Goal: Task Accomplishment & Management: Use online tool/utility

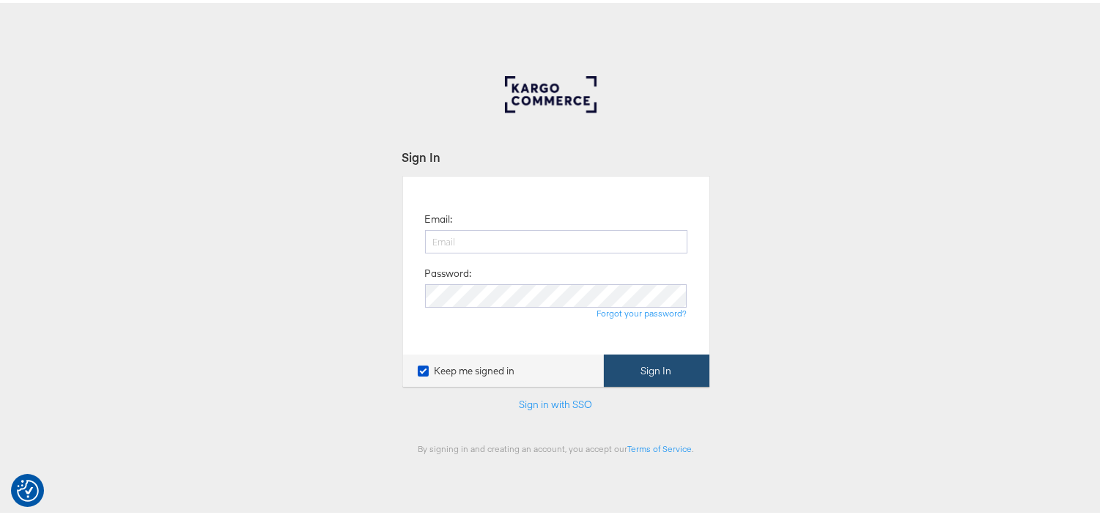
type input "aparna.doniparthi@kargo.com"
click at [648, 371] on button "Sign In" at bounding box center [657, 368] width 106 height 33
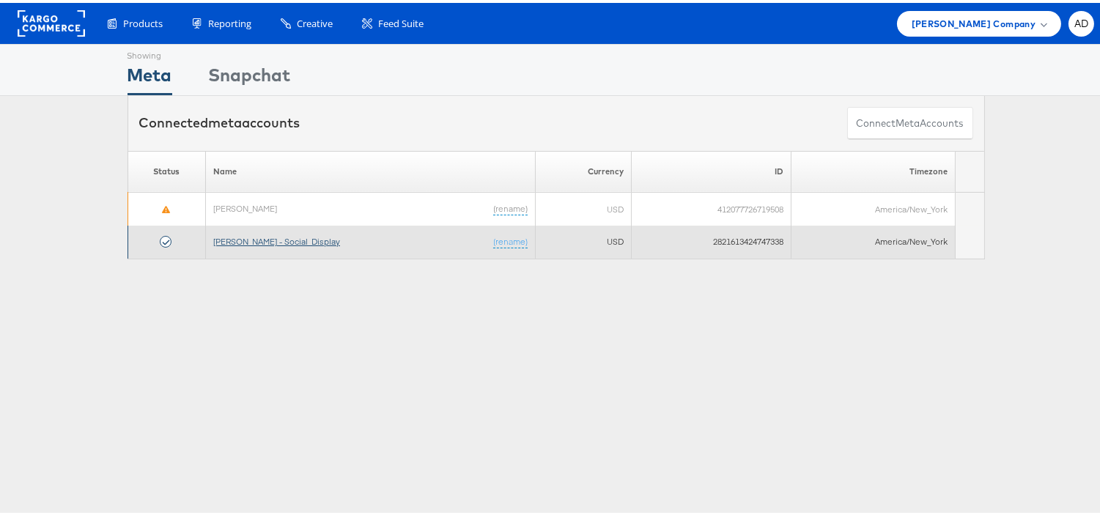
click at [262, 239] on link "[PERSON_NAME] - Social_Display" at bounding box center [276, 238] width 127 height 11
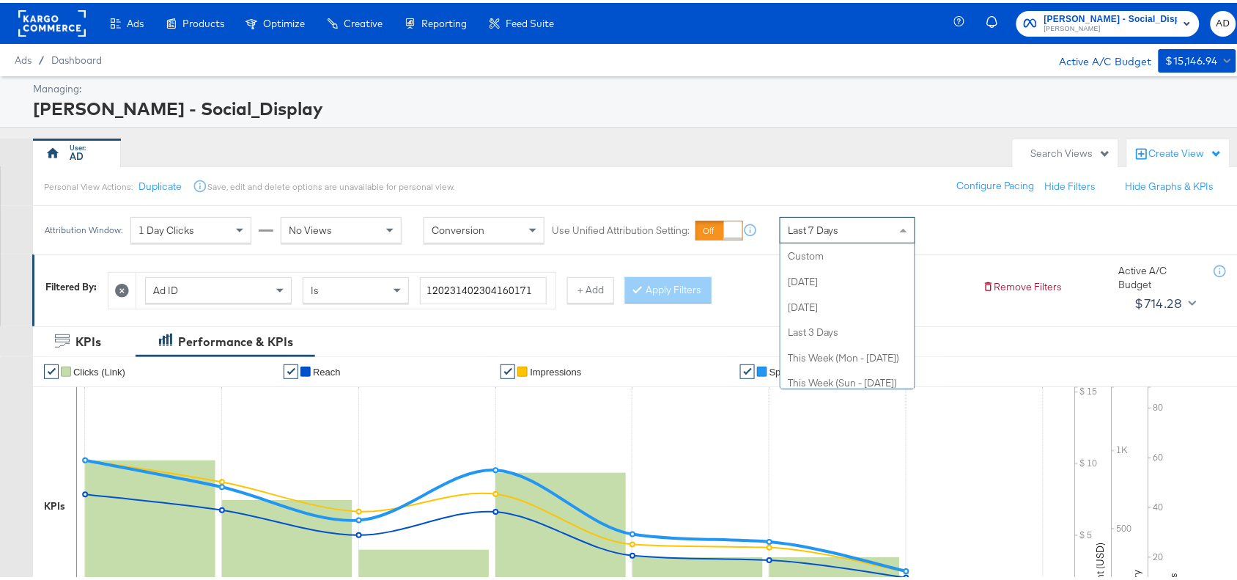
scroll to position [202, 0]
click at [825, 231] on span "Last 7 Days" at bounding box center [813, 227] width 51 height 13
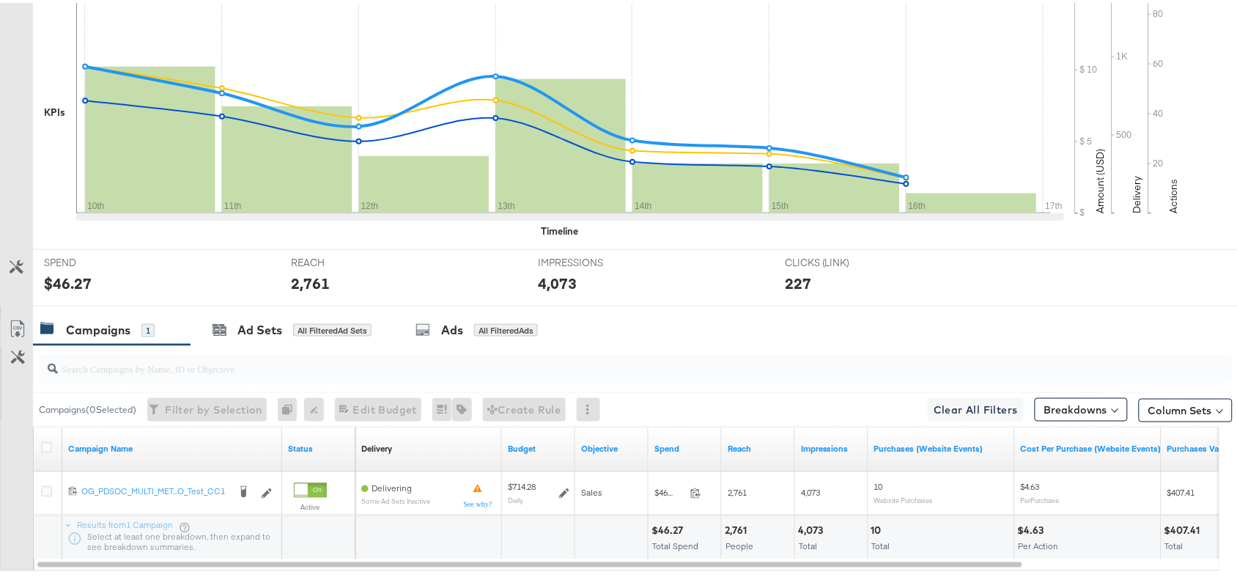
scroll to position [480, 0]
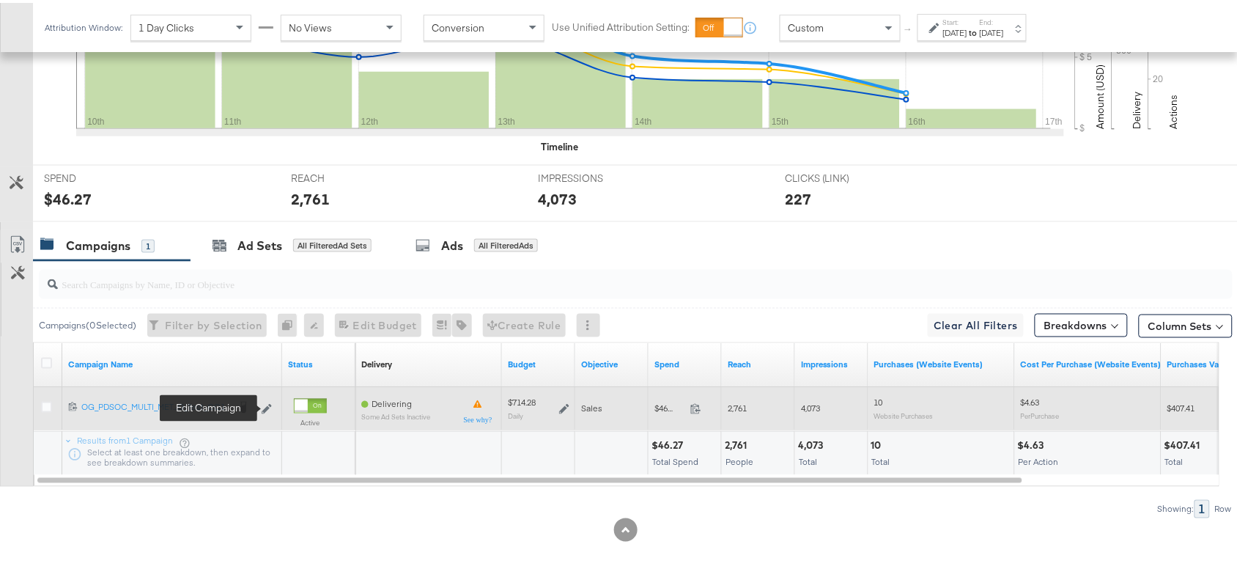
click at [264, 405] on icon at bounding box center [267, 406] width 10 height 10
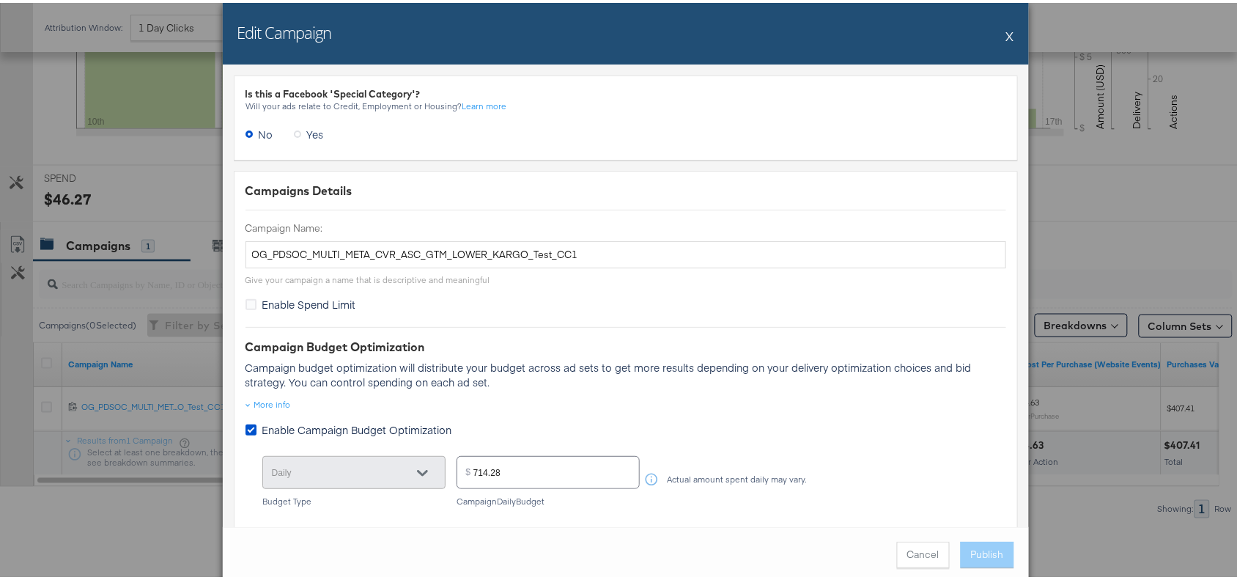
scroll to position [209, 0]
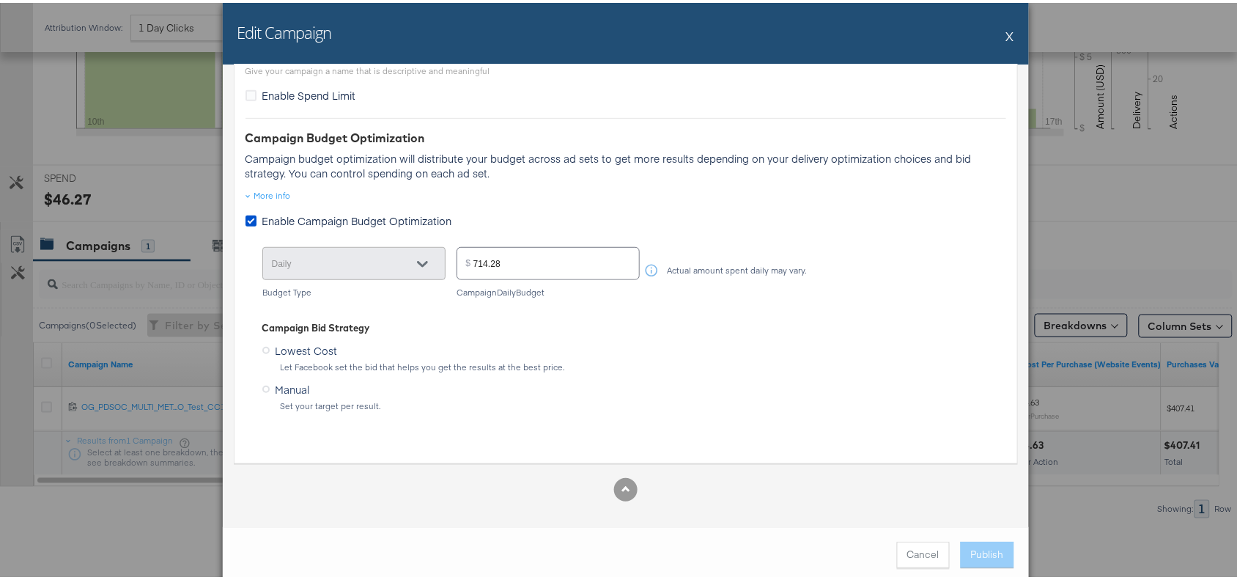
click at [1006, 35] on button "X" at bounding box center [1010, 32] width 8 height 29
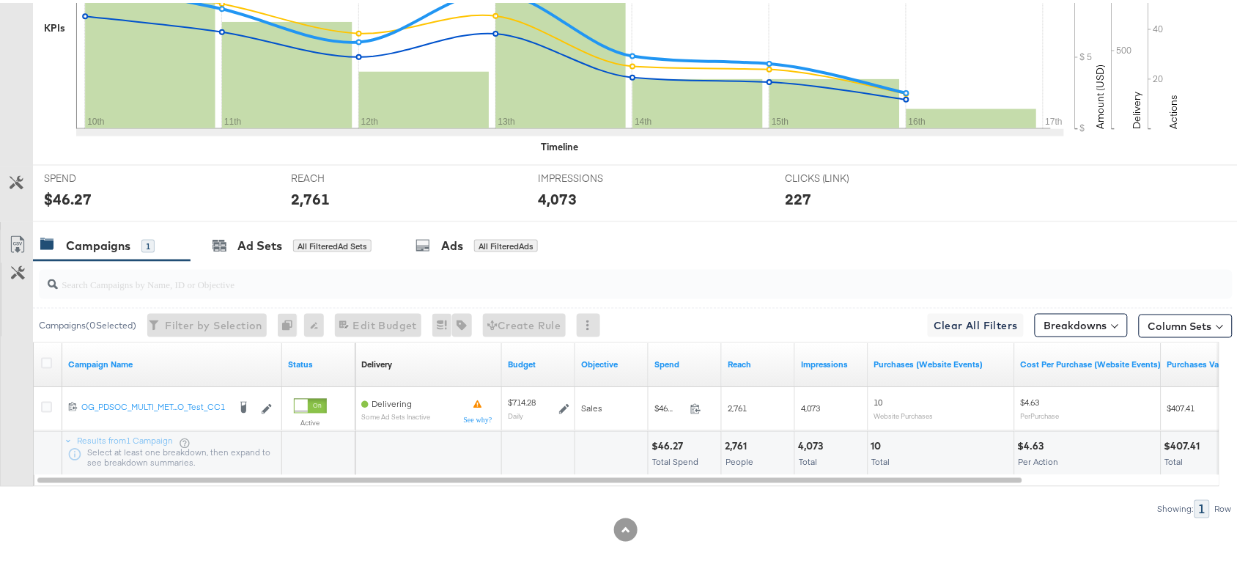
scroll to position [0, 0]
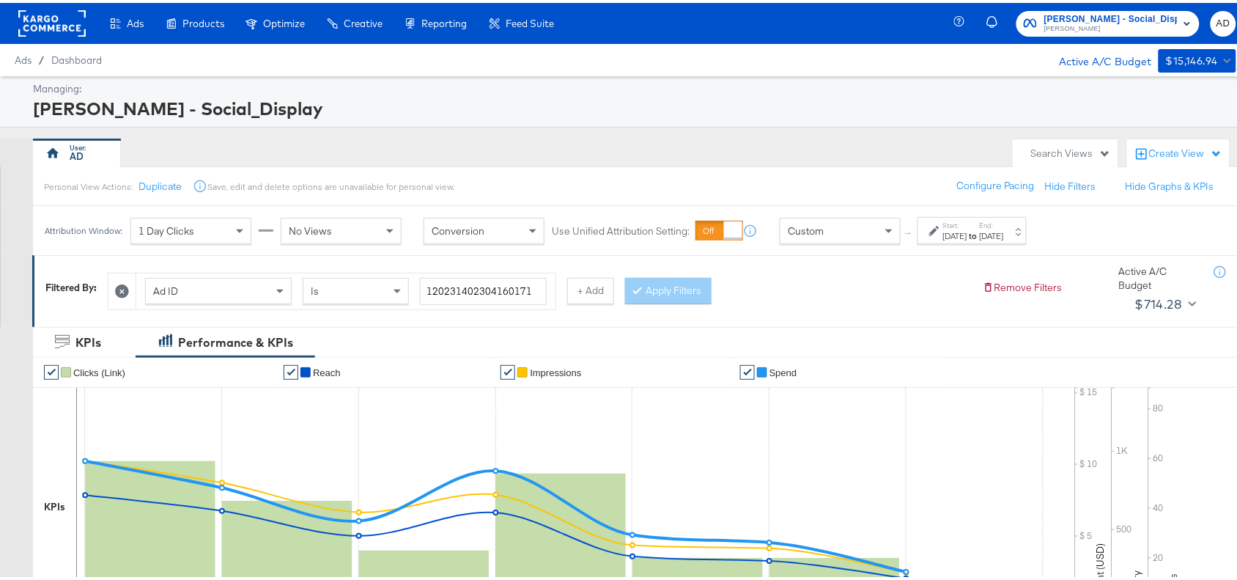
click at [1082, 29] on span "[PERSON_NAME]" at bounding box center [1110, 27] width 133 height 12
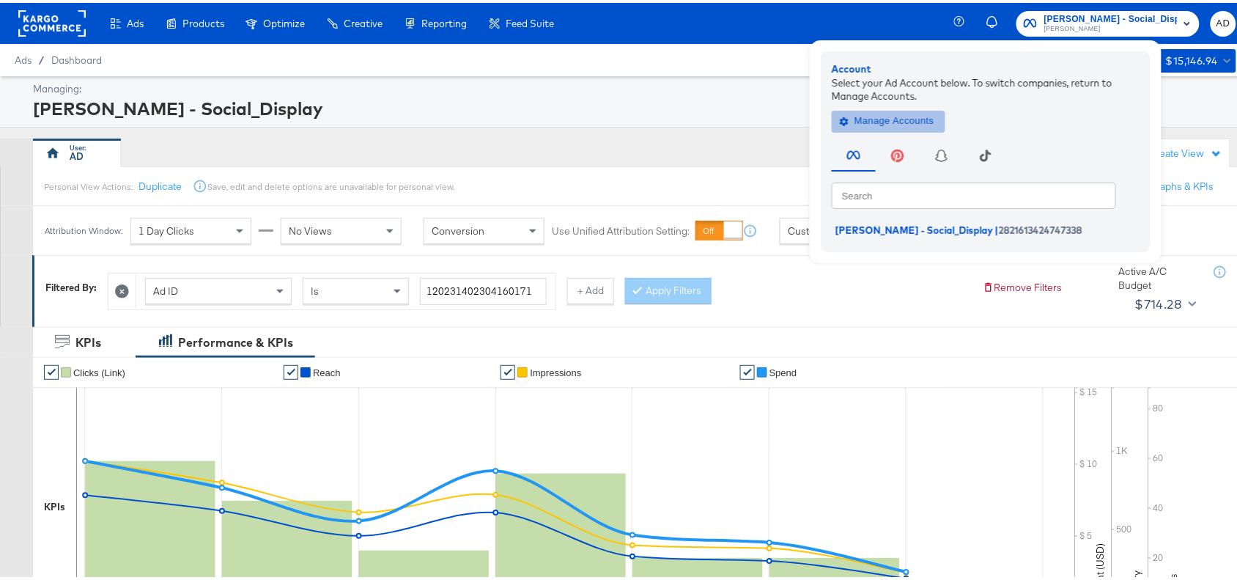
click at [913, 112] on span "Manage Accounts" at bounding box center [889, 118] width 92 height 17
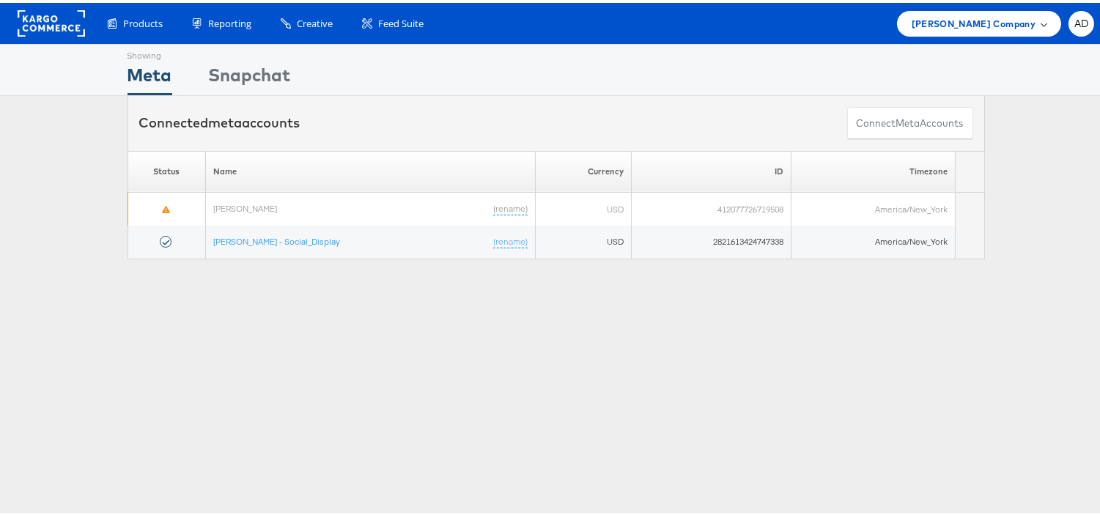
click at [990, 8] on div "Belk Company" at bounding box center [979, 21] width 164 height 26
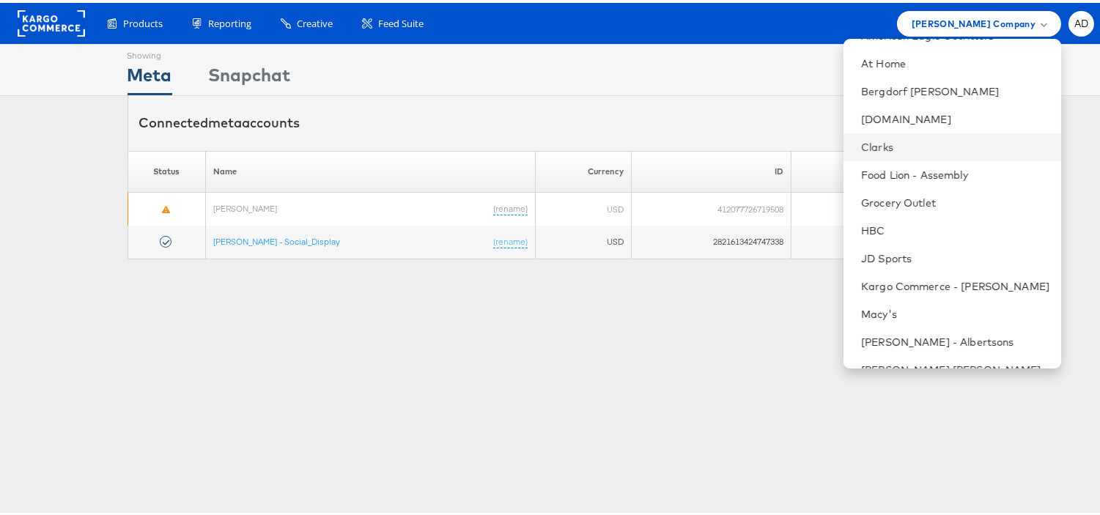
scroll to position [237, 0]
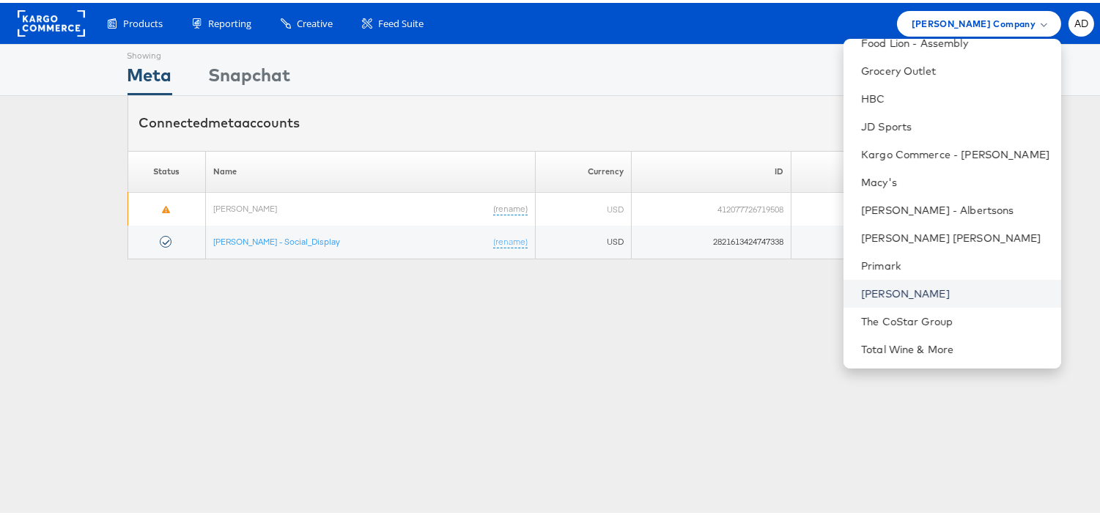
click at [861, 291] on link "[PERSON_NAME]" at bounding box center [955, 291] width 188 height 15
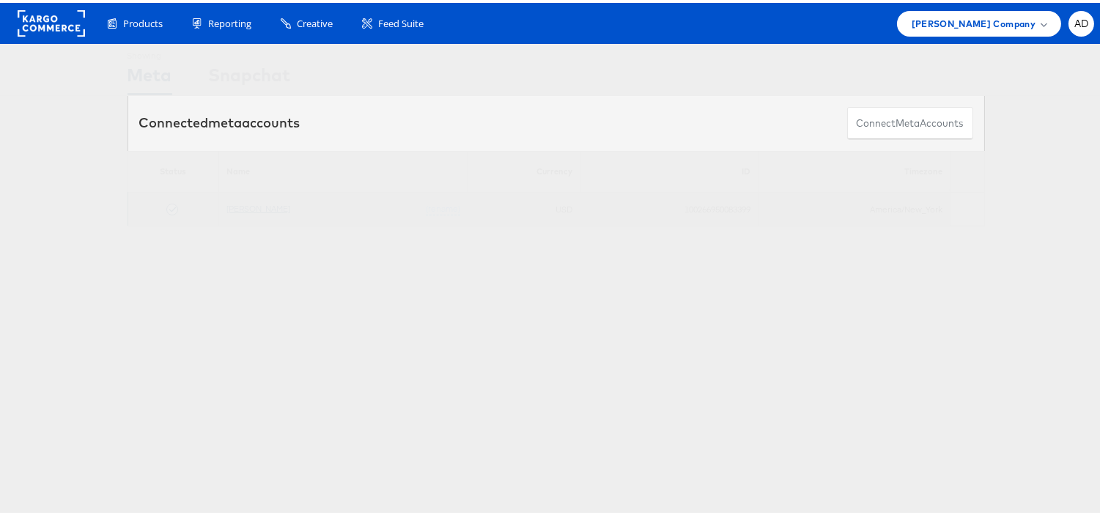
click at [242, 204] on link "[PERSON_NAME]" at bounding box center [258, 205] width 64 height 11
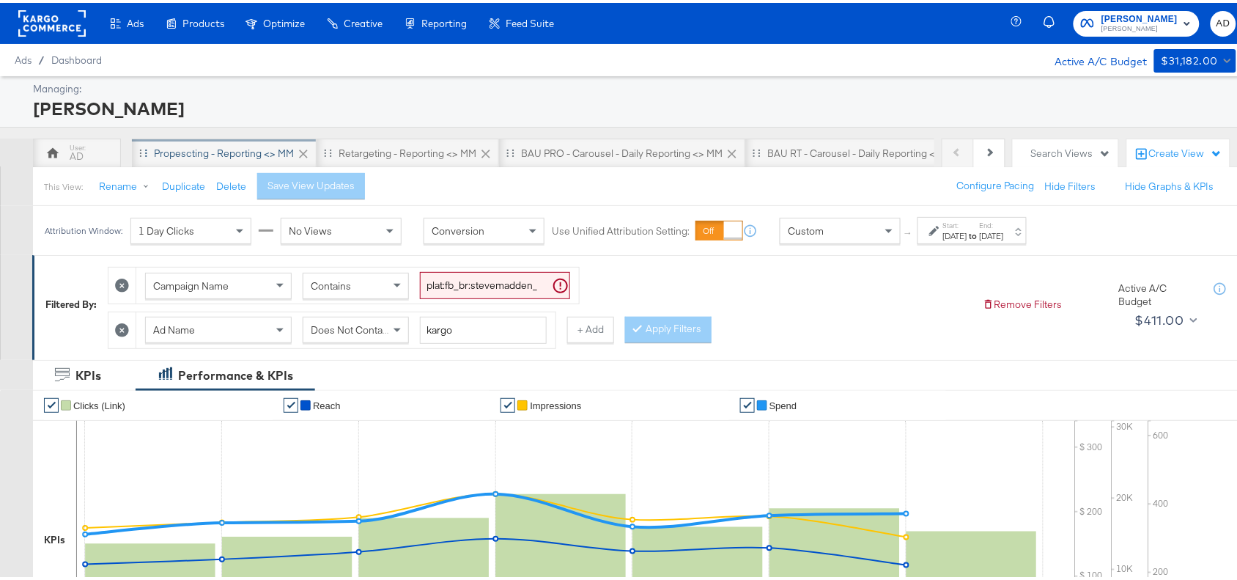
click at [231, 149] on div "Propescting - Reporting <> MM" at bounding box center [224, 151] width 140 height 14
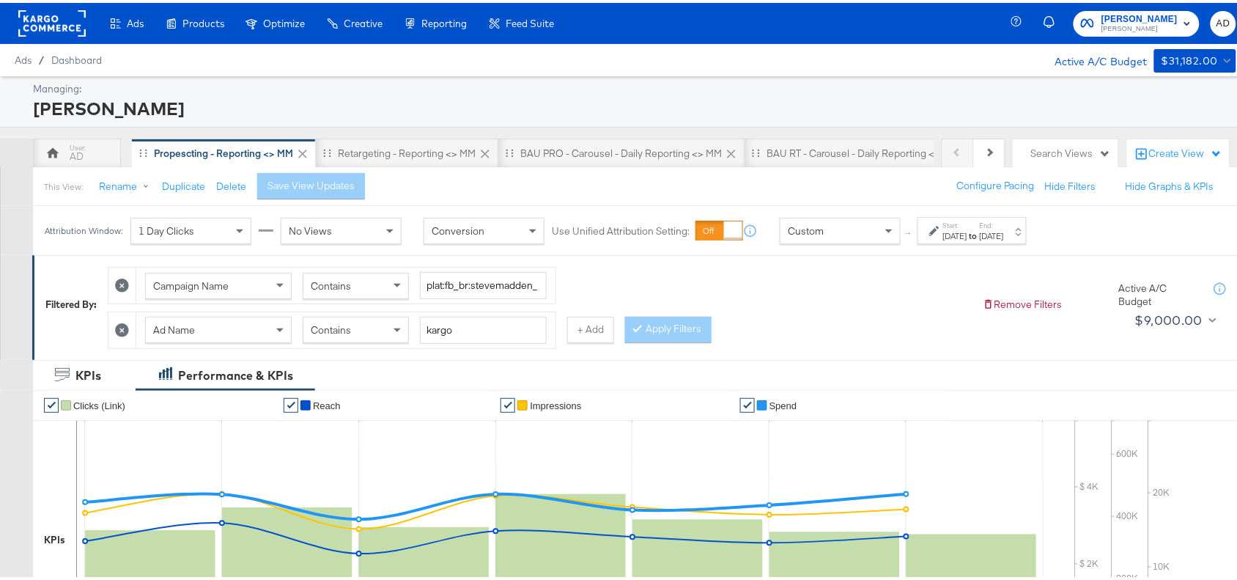
click at [968, 218] on label "Start:" at bounding box center [955, 223] width 24 height 10
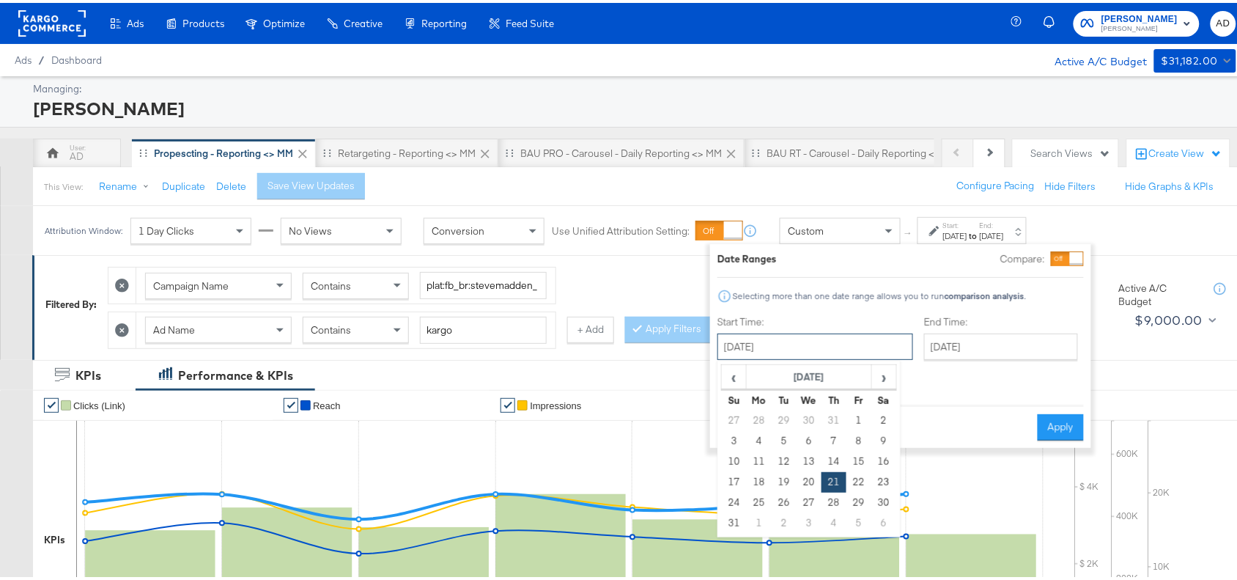
click at [819, 347] on input "August 21st 2025" at bounding box center [816, 344] width 196 height 26
click at [891, 383] on span "›" at bounding box center [884, 374] width 23 height 22
click at [749, 460] on td "15" at bounding box center [759, 459] width 25 height 21
type input "September 15th 2025"
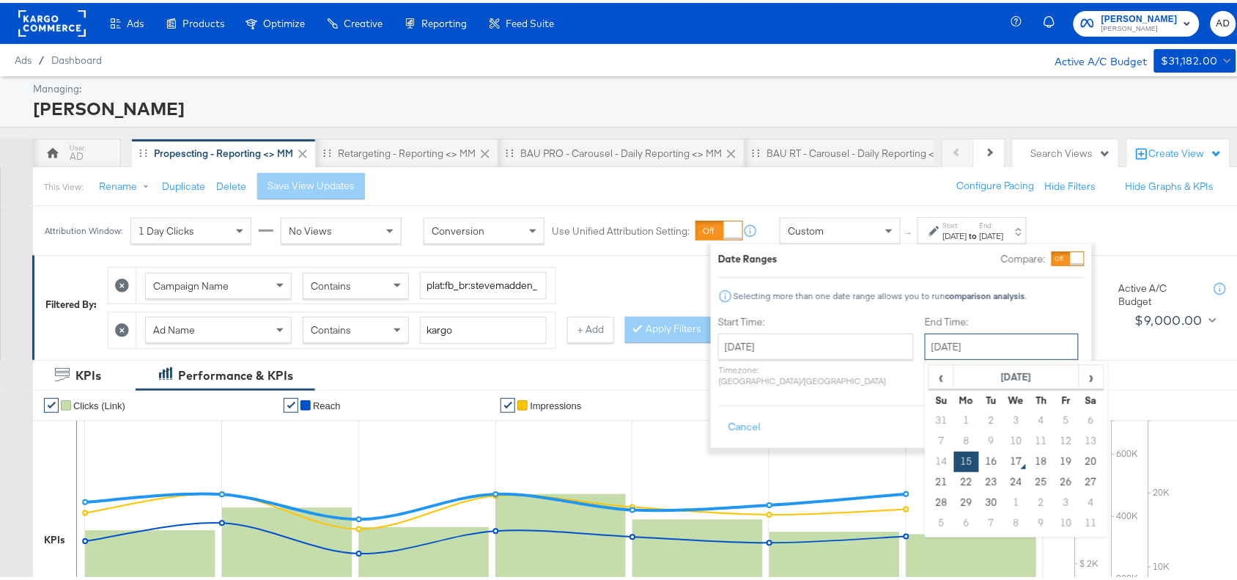
click at [946, 353] on input "September 15th 2025" at bounding box center [1002, 344] width 154 height 26
click at [979, 460] on td "16" at bounding box center [991, 459] width 25 height 21
type input "September 16th 2025"
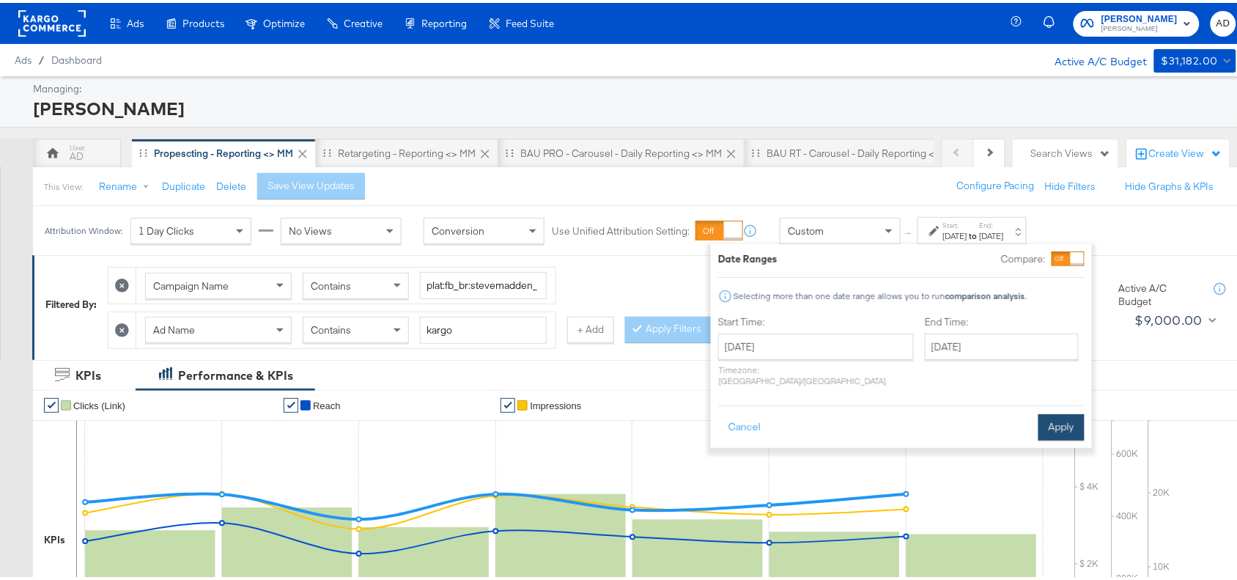
click at [1067, 411] on button "Apply" at bounding box center [1062, 424] width 46 height 26
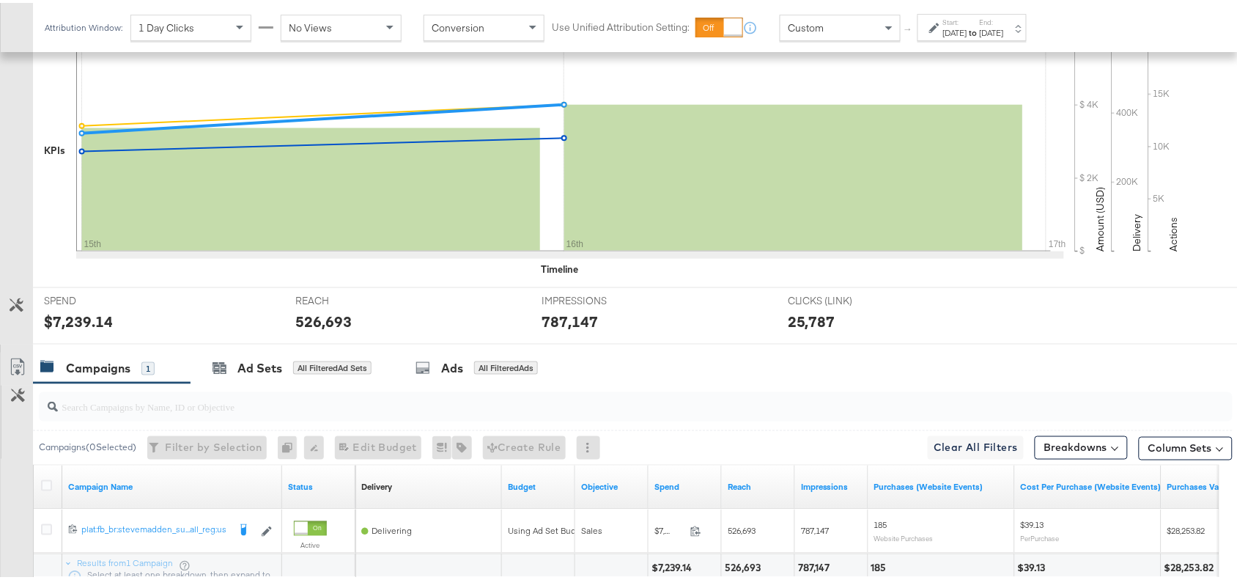
scroll to position [515, 0]
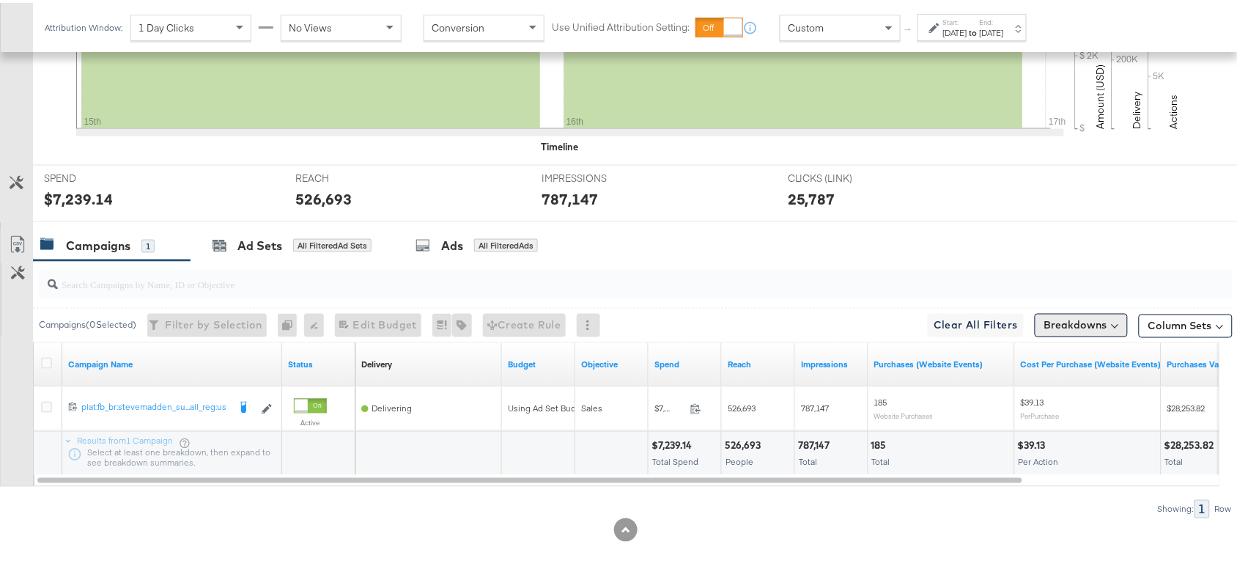
click at [1099, 312] on button "Breakdowns" at bounding box center [1081, 322] width 93 height 23
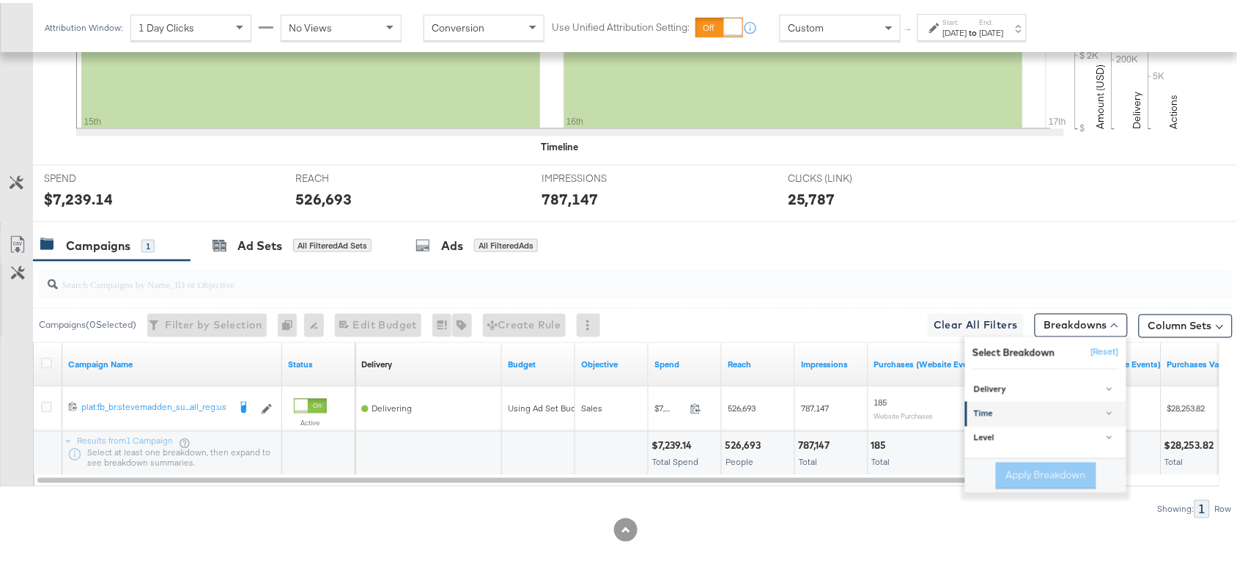
click at [990, 416] on div "Time" at bounding box center [1047, 411] width 146 height 12
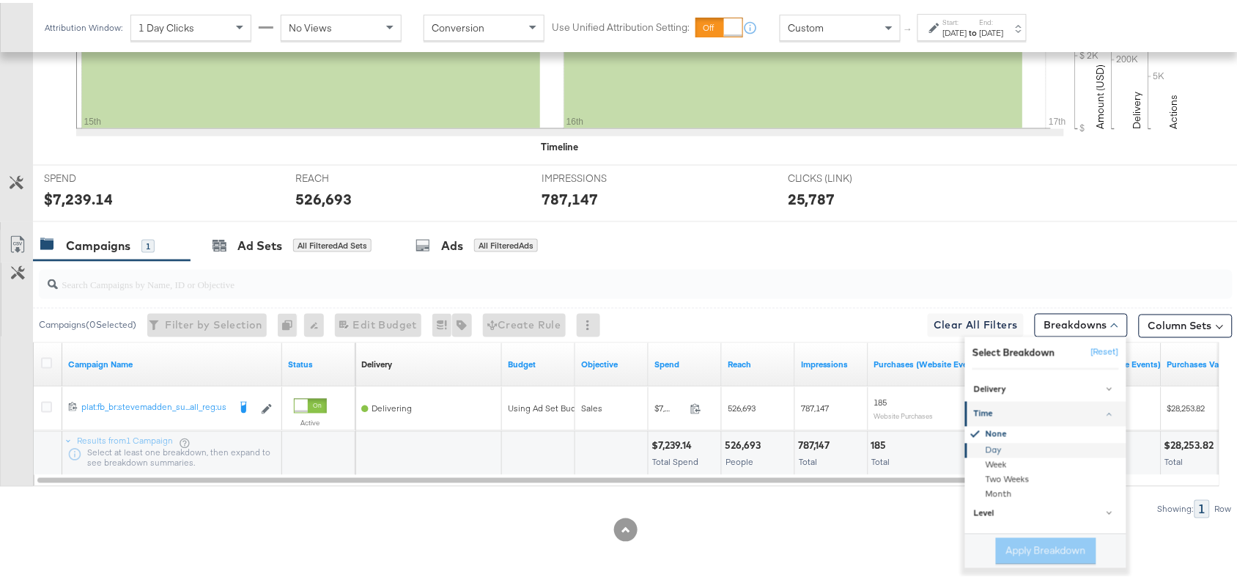
click at [980, 445] on div "Day" at bounding box center [1047, 448] width 159 height 15
click at [1023, 547] on button "Apply Breakdown" at bounding box center [1046, 548] width 100 height 26
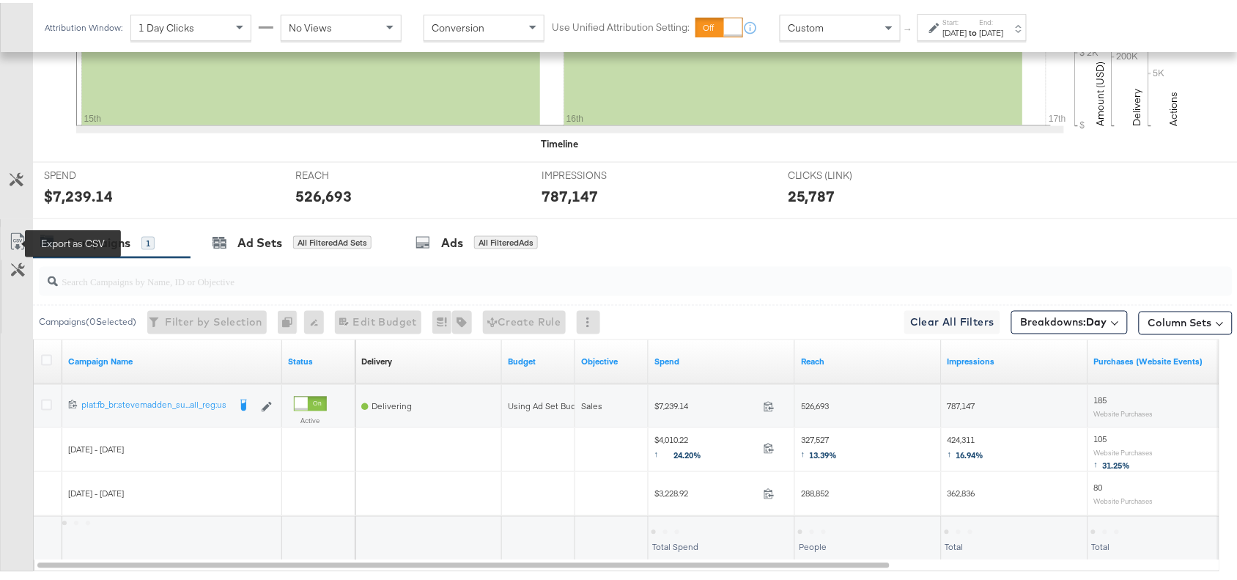
click at [12, 238] on icon at bounding box center [18, 239] width 18 height 18
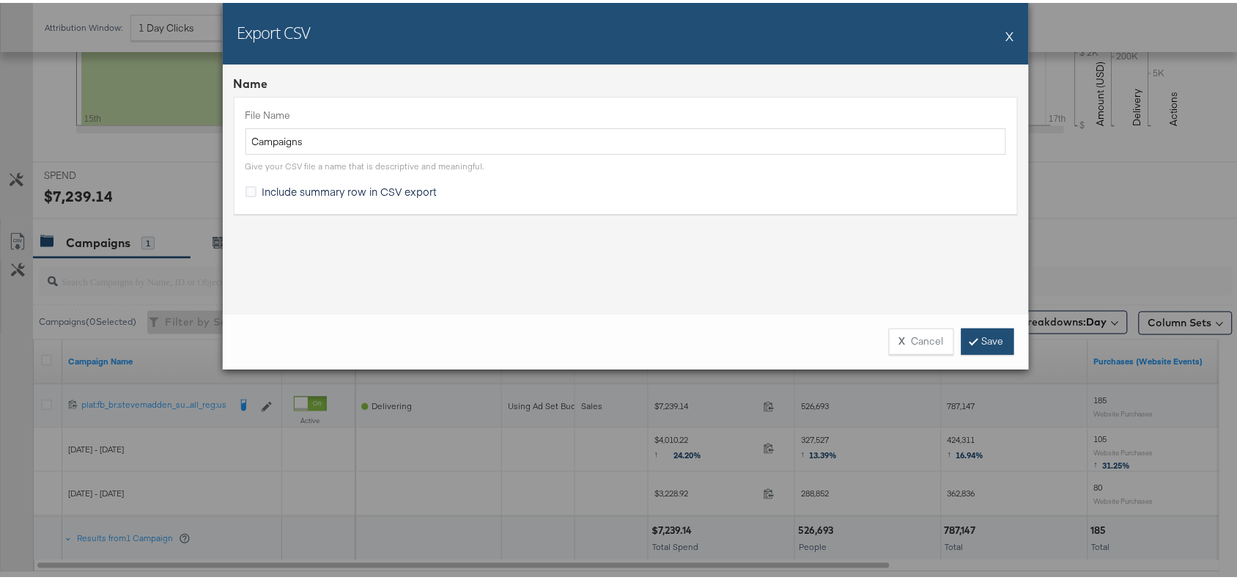
click at [976, 335] on link "Save" at bounding box center [988, 338] width 53 height 26
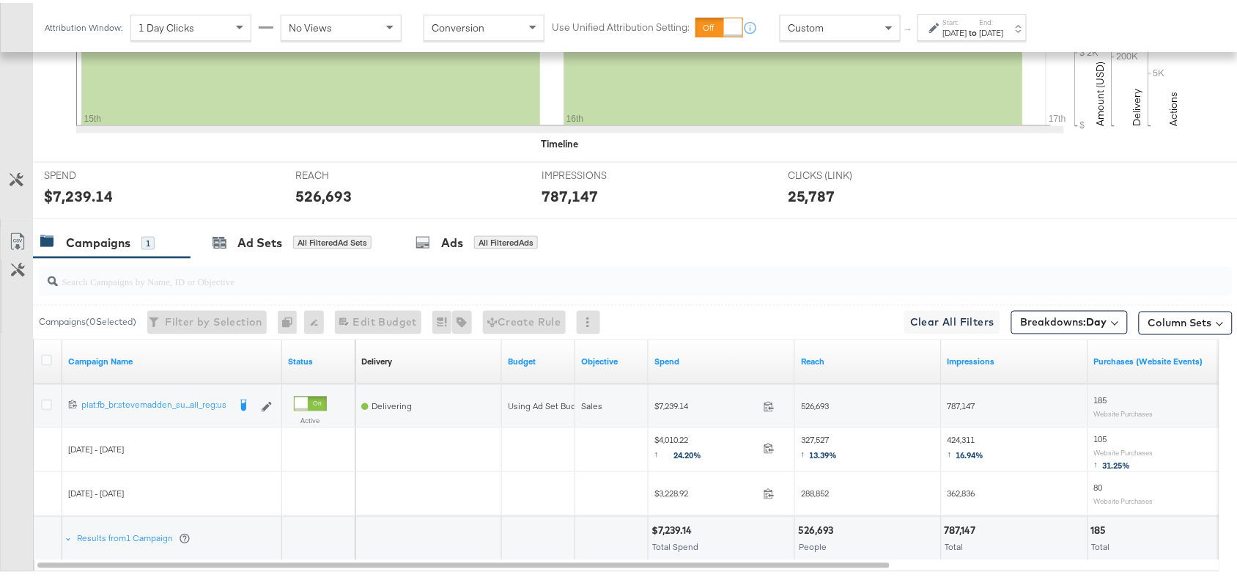
scroll to position [0, 0]
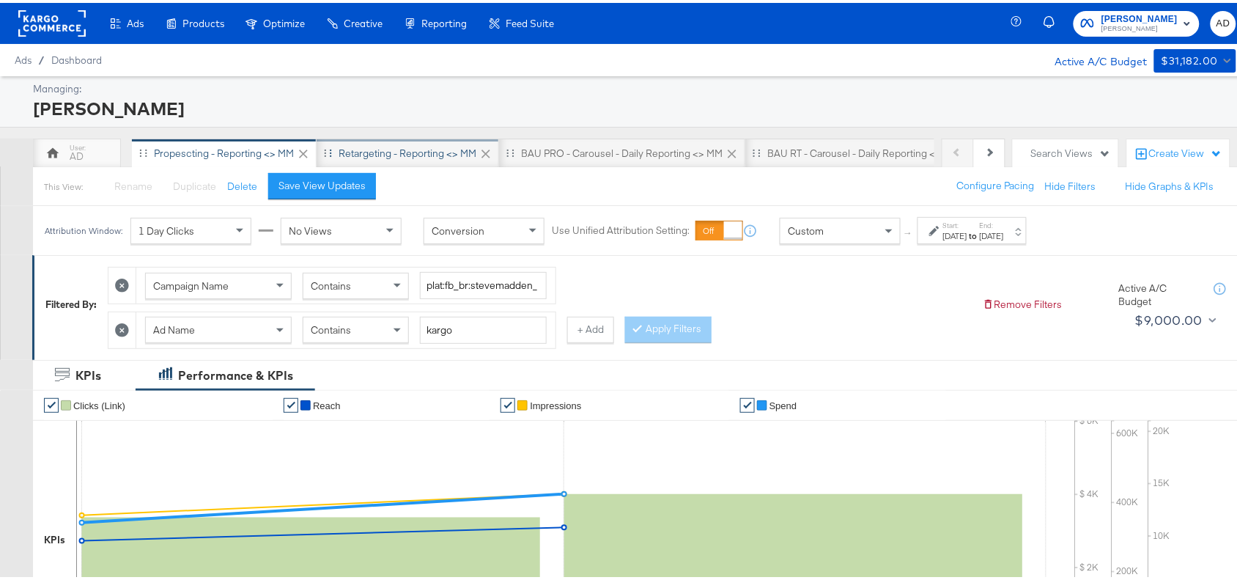
click at [381, 148] on div "Retargeting - Reporting <> MM" at bounding box center [408, 151] width 138 height 14
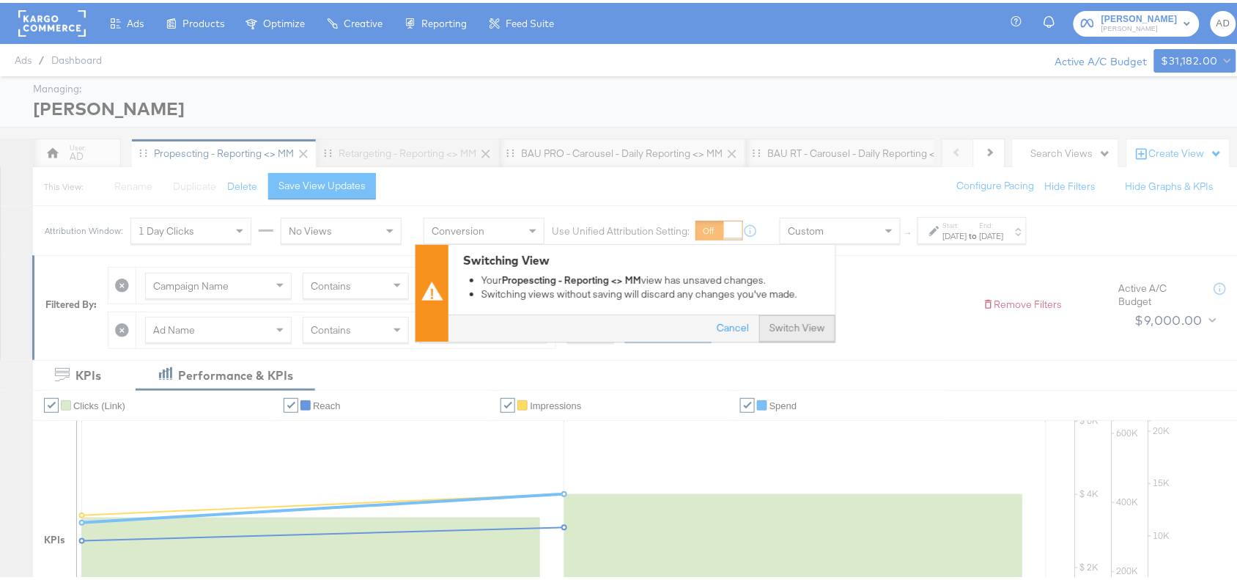
click at [786, 328] on button "Switch View" at bounding box center [797, 325] width 76 height 26
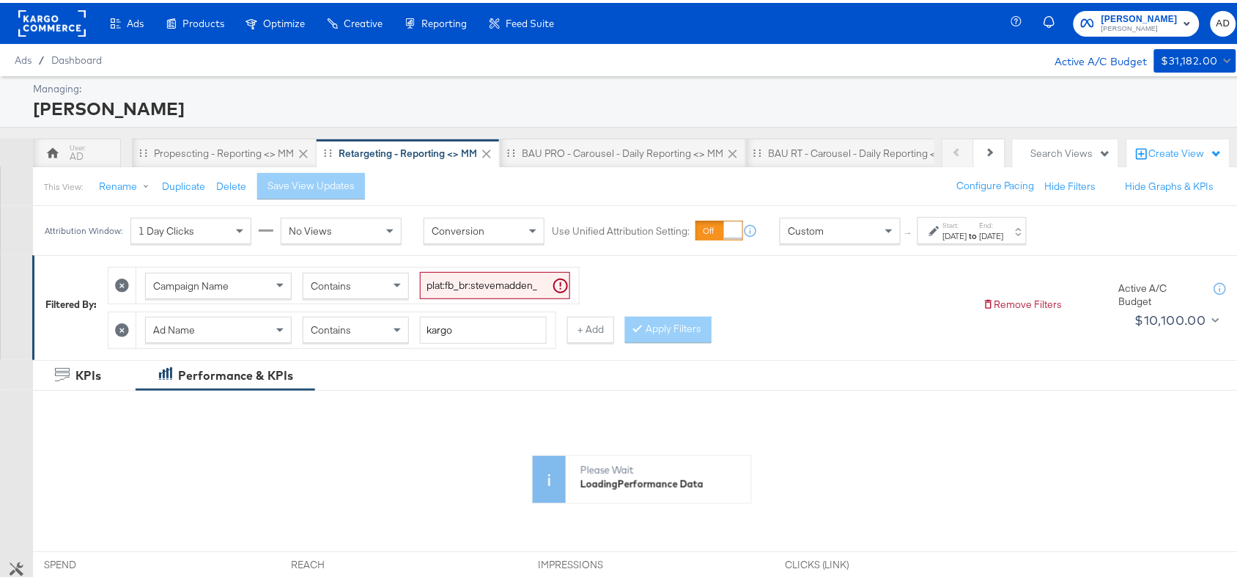
click at [965, 235] on div "Aug 21st 2025" at bounding box center [955, 233] width 24 height 12
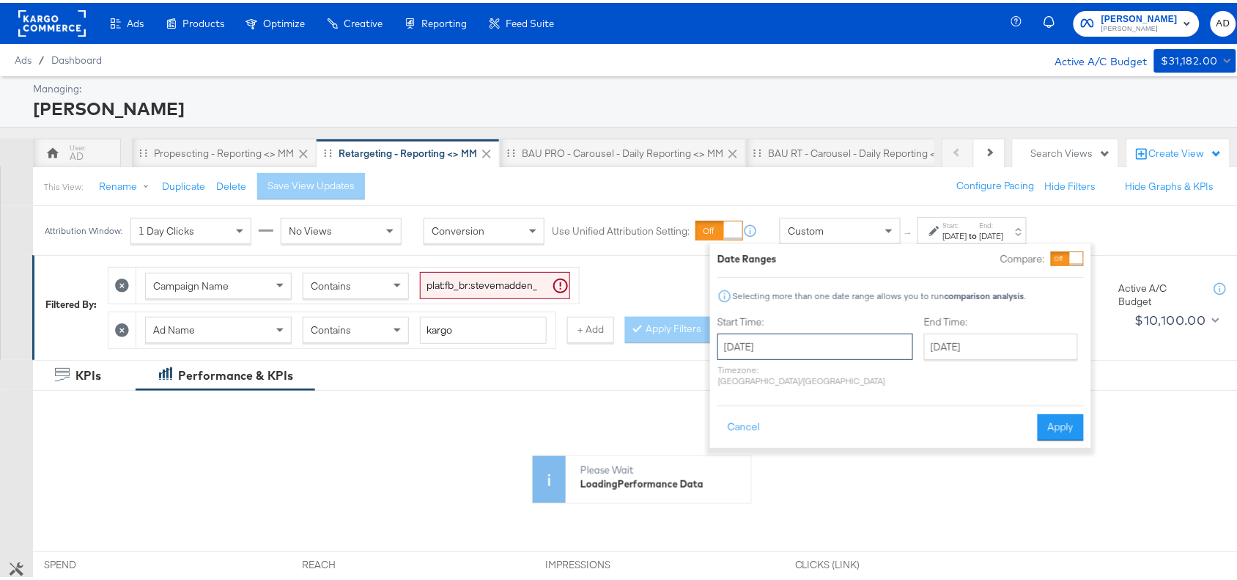
click at [767, 349] on input "August 21st 2025" at bounding box center [816, 344] width 196 height 26
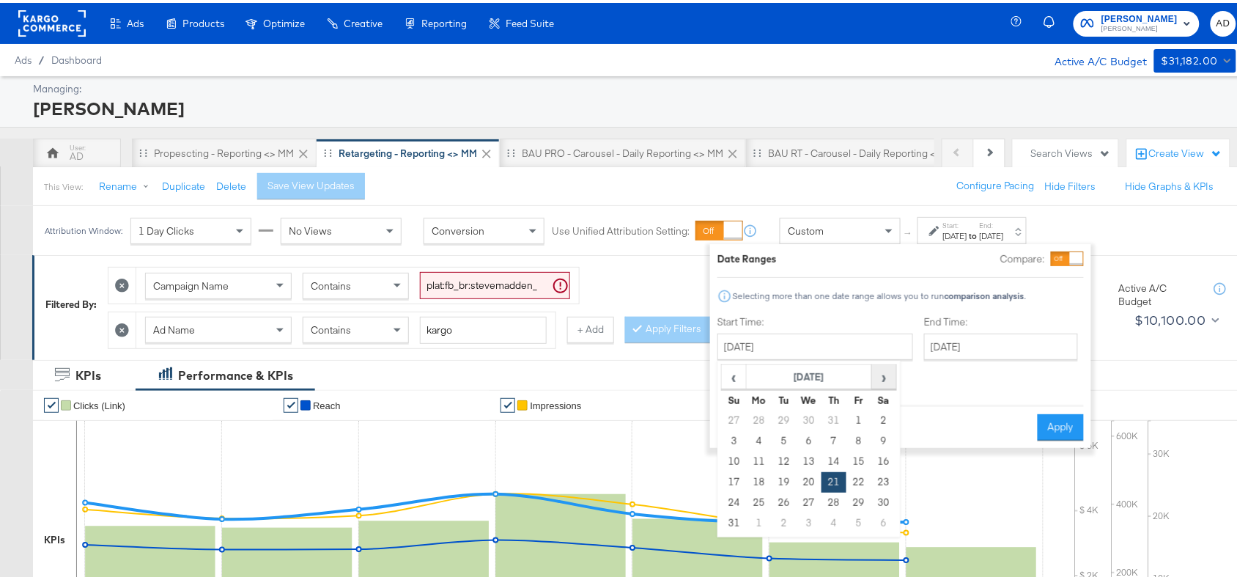
click at [885, 372] on span "›" at bounding box center [884, 374] width 23 height 22
click at [759, 455] on td "15" at bounding box center [759, 459] width 25 height 21
type input "September 15th 2025"
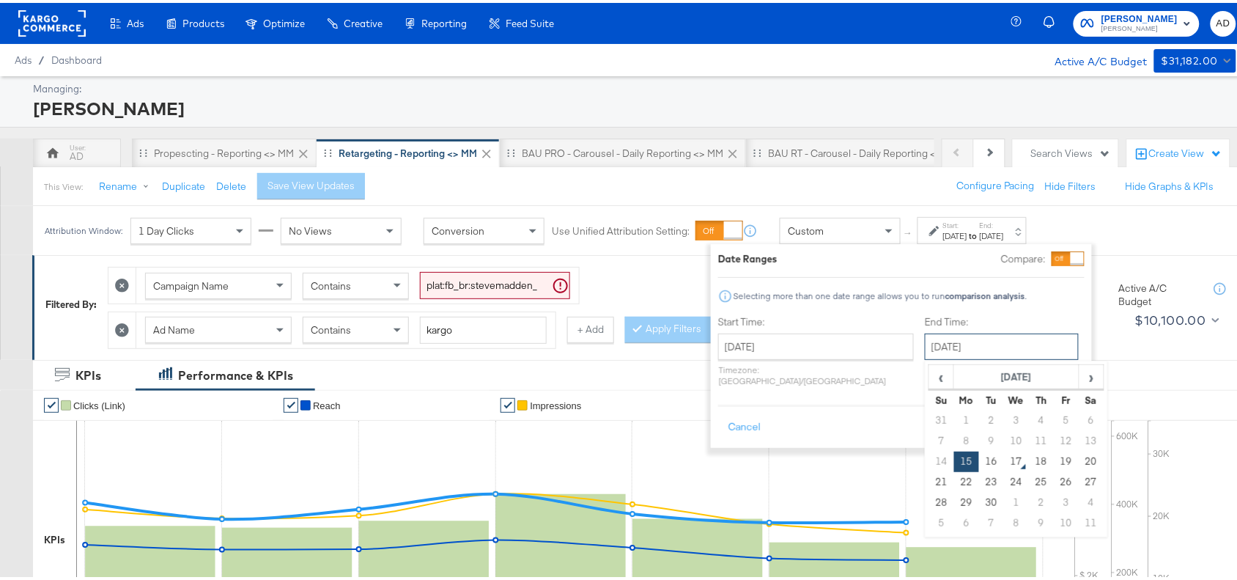
click at [987, 354] on input "September 15th 2025" at bounding box center [1002, 344] width 154 height 26
click at [979, 462] on td "16" at bounding box center [991, 459] width 25 height 21
type input "September 16th 2025"
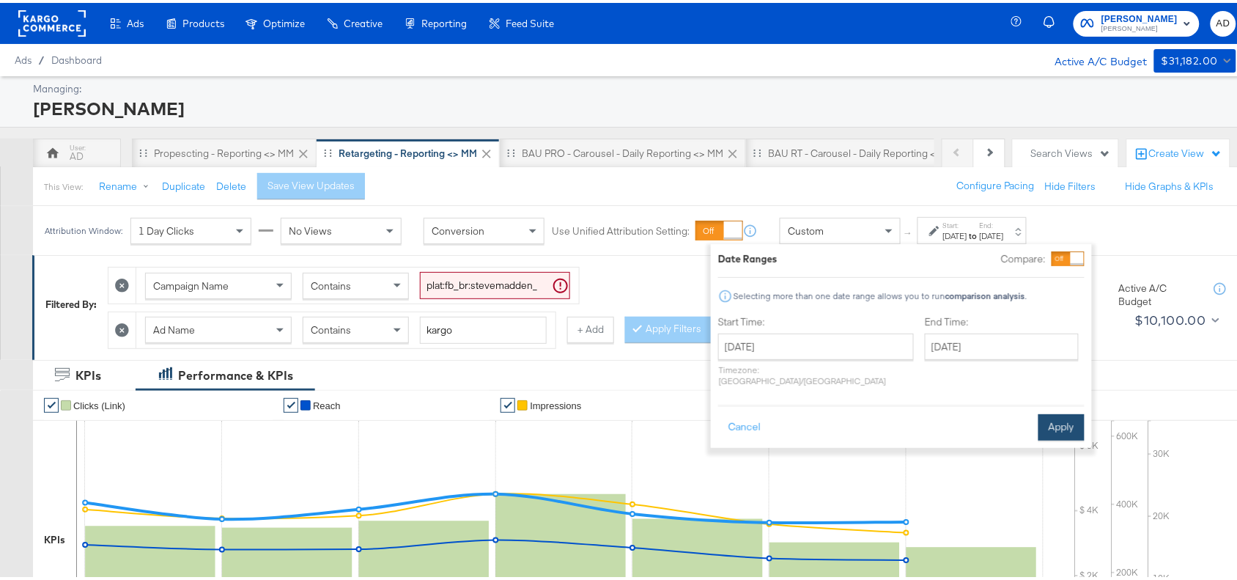
click at [1076, 412] on button "Apply" at bounding box center [1062, 424] width 46 height 26
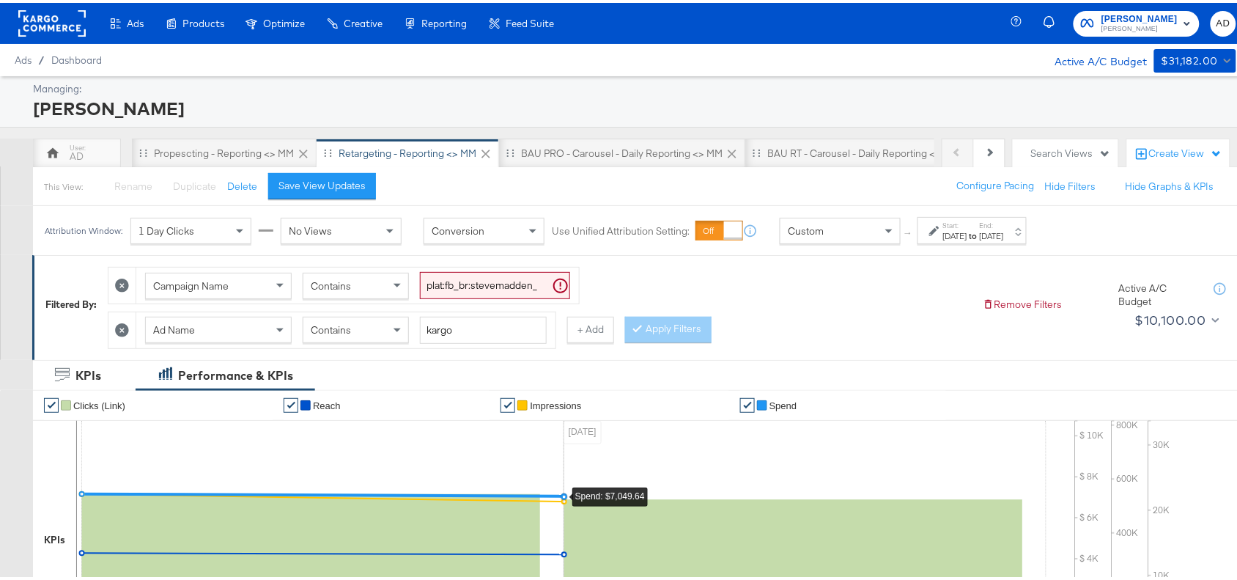
click at [704, 344] on div "Campaign Name Contains plat:fb_br:stevemadden_subchan:paidsocial-asc_temp:everg…" at bounding box center [539, 301] width 863 height 89
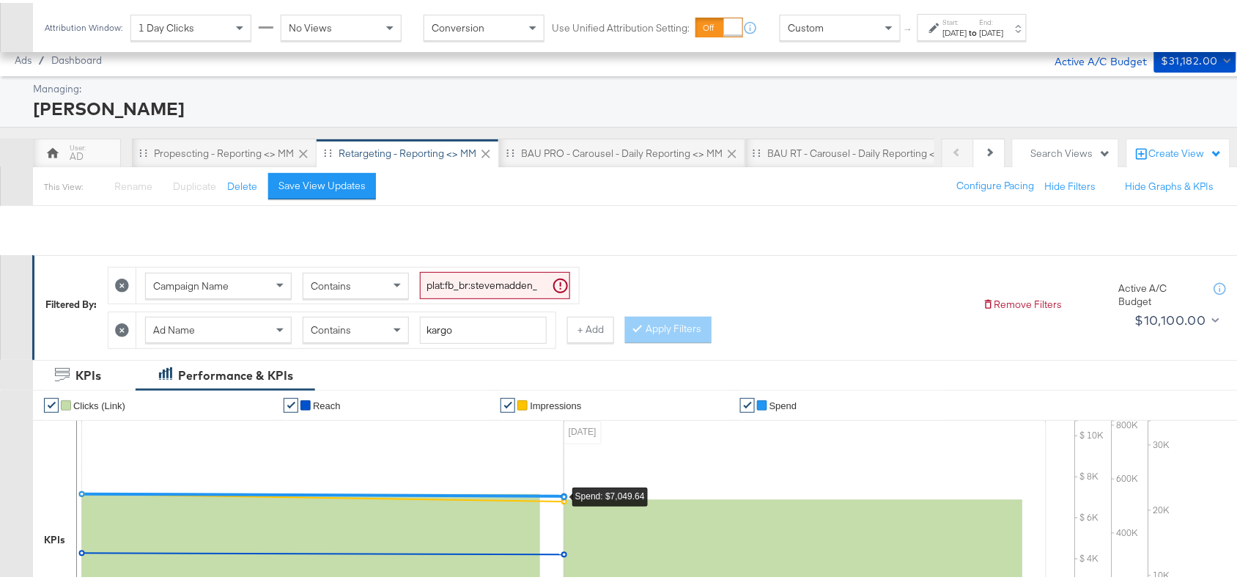
scroll to position [515, 0]
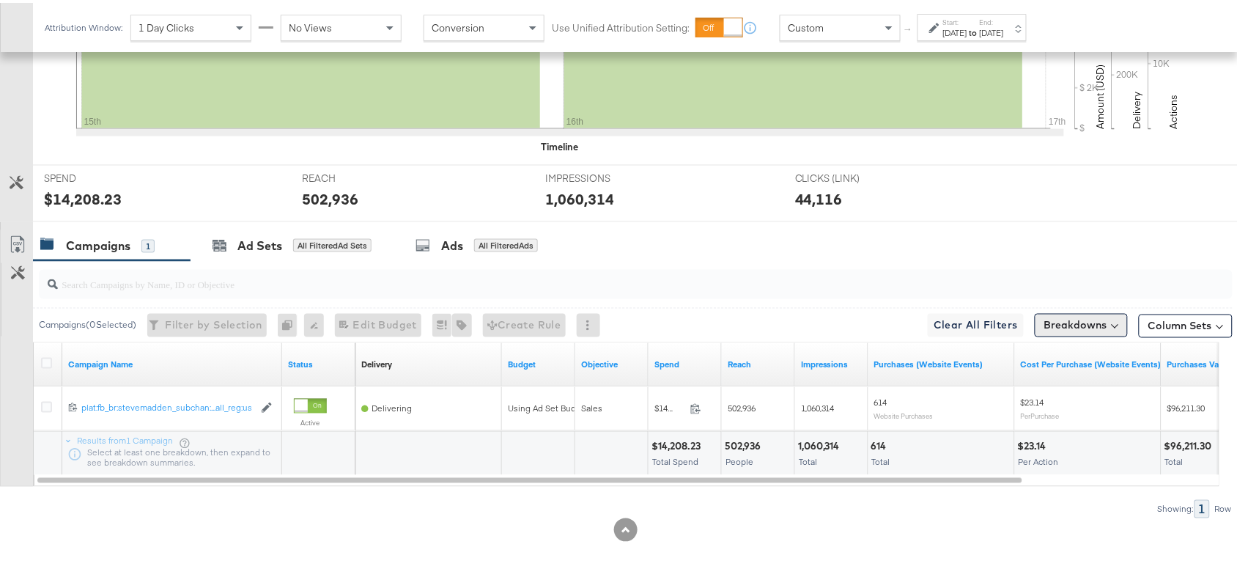
click at [1042, 325] on button "Breakdowns" at bounding box center [1081, 322] width 93 height 23
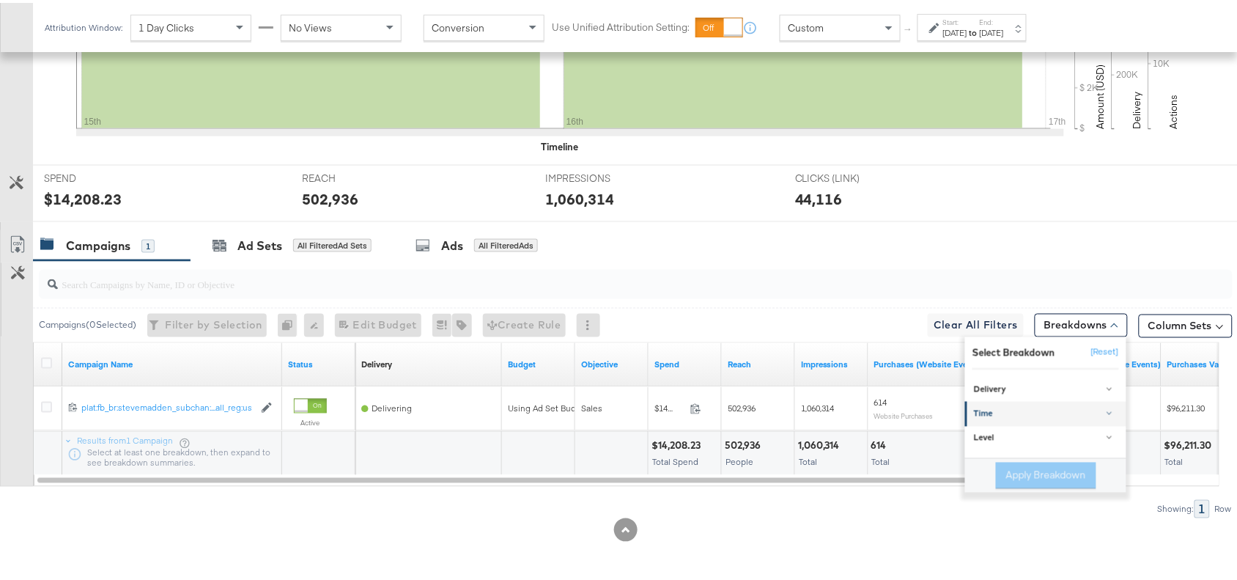
click at [1004, 409] on div "Time" at bounding box center [1047, 411] width 146 height 12
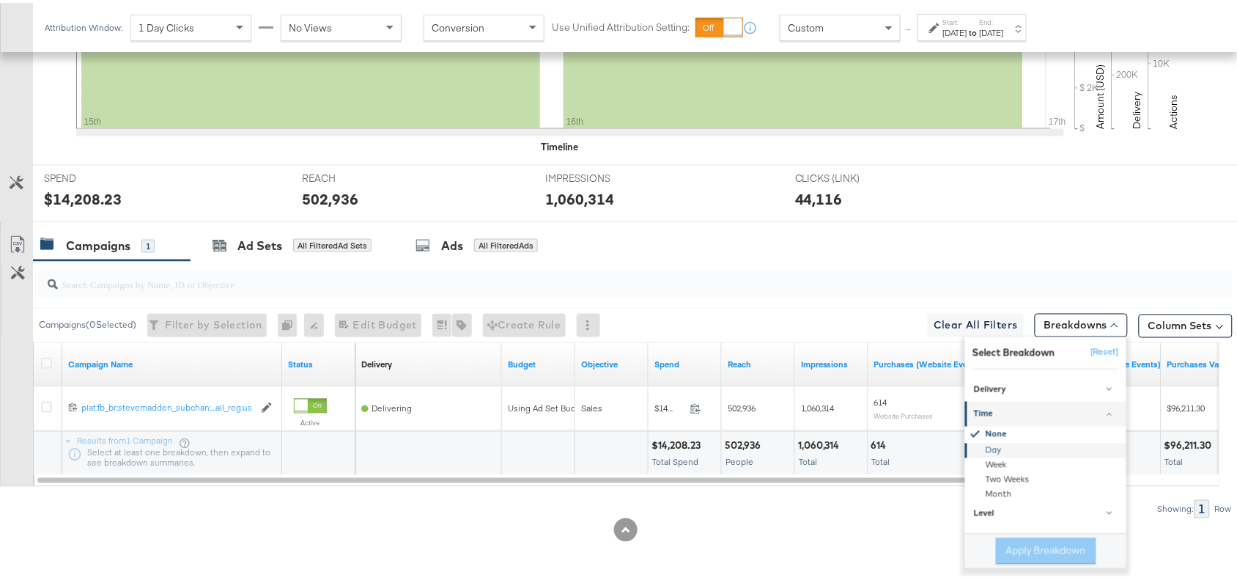
click at [975, 447] on div "Day" at bounding box center [1047, 448] width 159 height 15
click at [1013, 548] on button "Apply Breakdown" at bounding box center [1046, 548] width 100 height 26
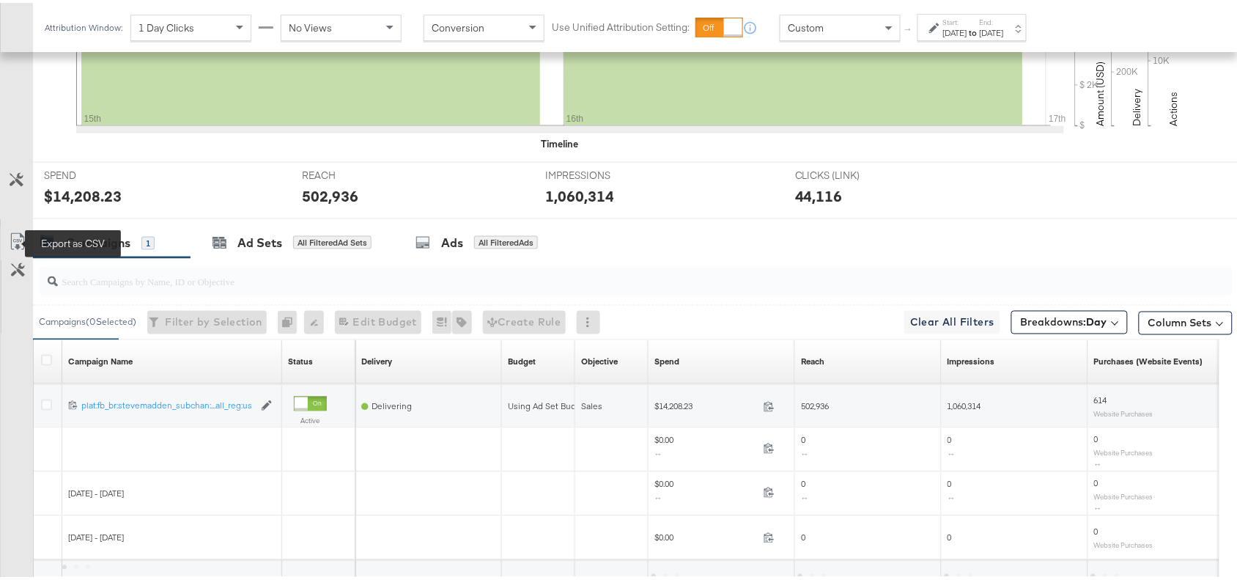
click at [22, 239] on icon at bounding box center [18, 239] width 18 height 18
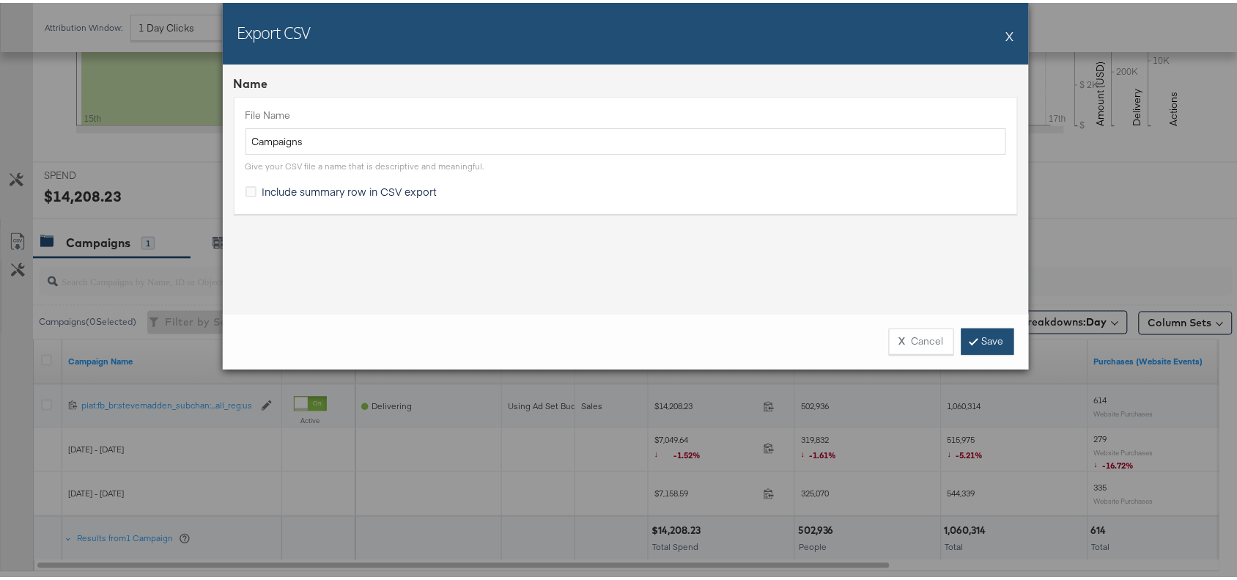
click at [997, 339] on link "Save" at bounding box center [988, 338] width 53 height 26
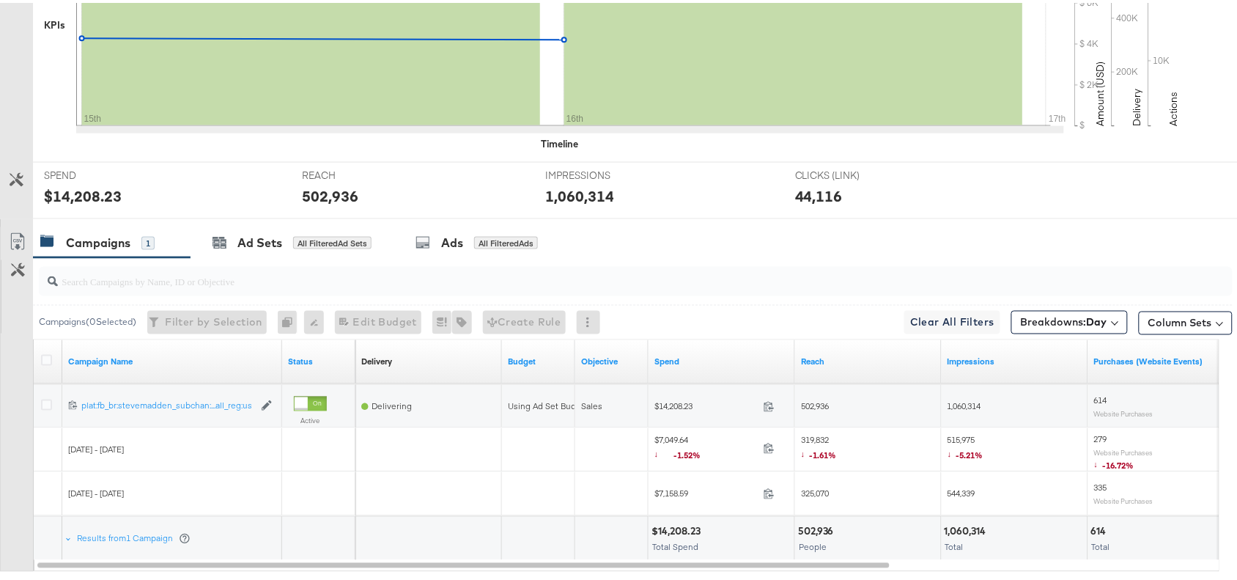
scroll to position [0, 0]
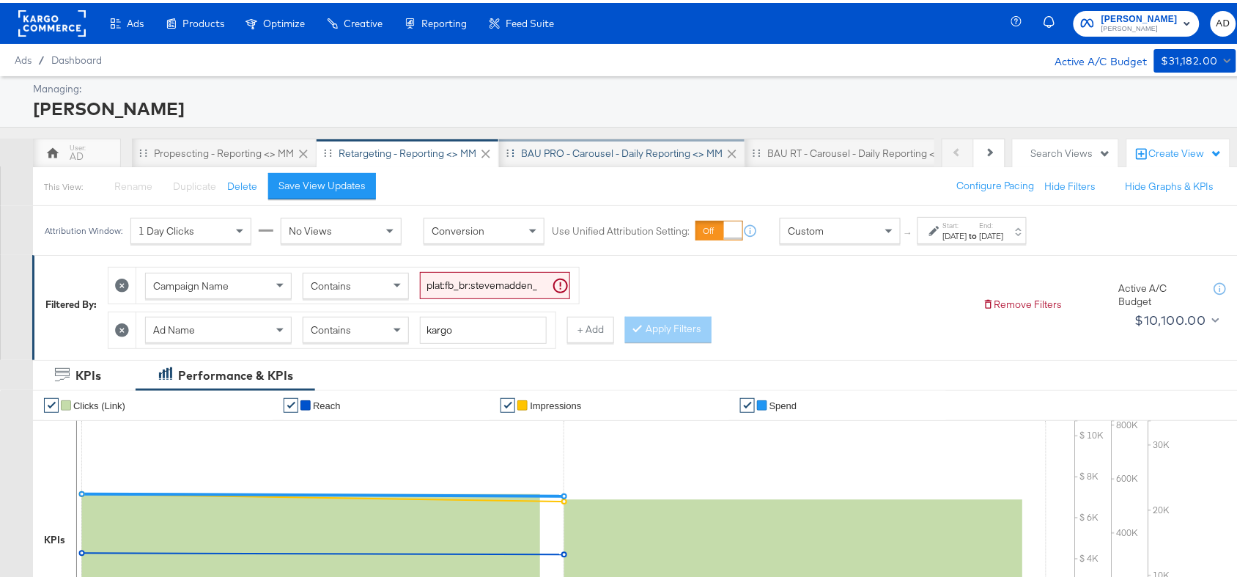
click at [548, 144] on div "BAU PRO - Carousel - Daily Reporting <> MM" at bounding box center [622, 151] width 202 height 14
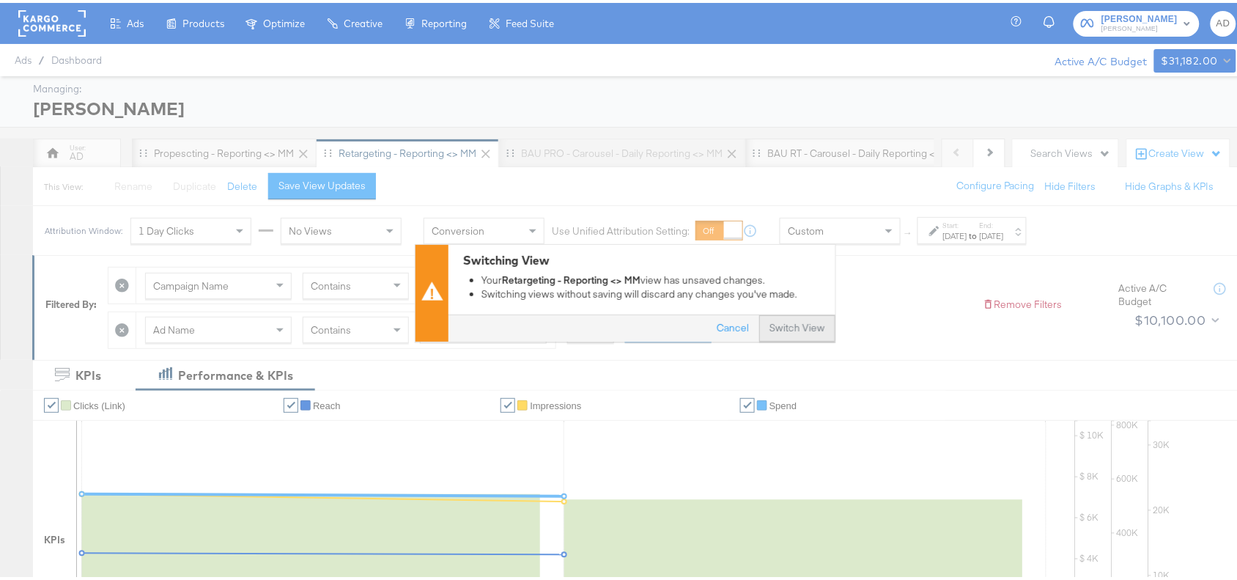
click at [788, 315] on button "Switch View" at bounding box center [797, 325] width 76 height 26
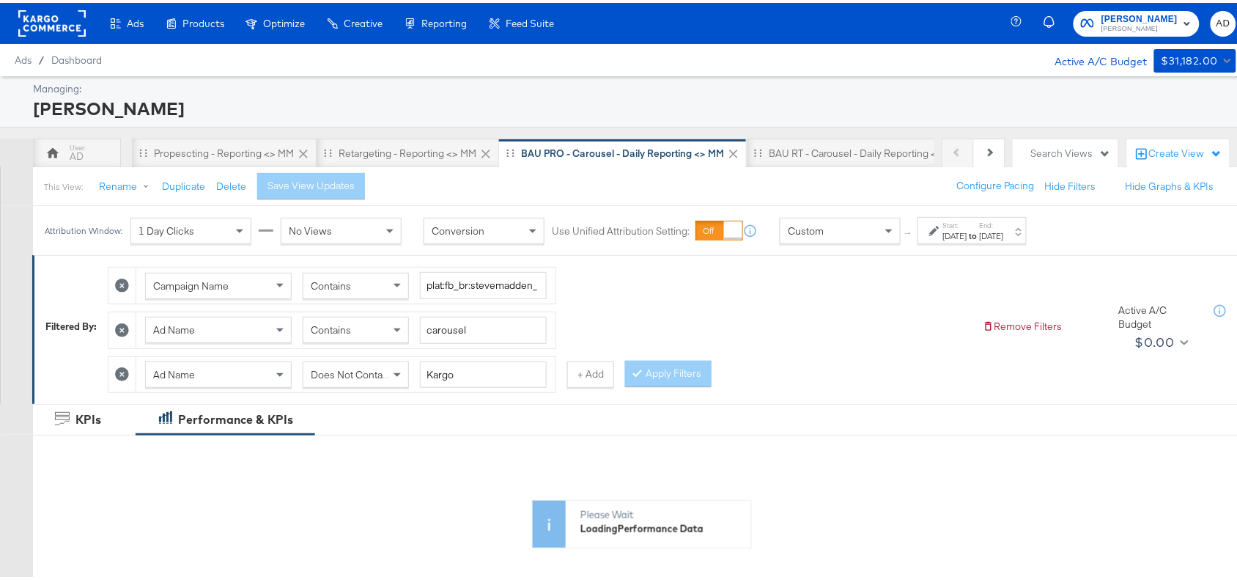
click at [968, 218] on label "Start:" at bounding box center [955, 223] width 24 height 10
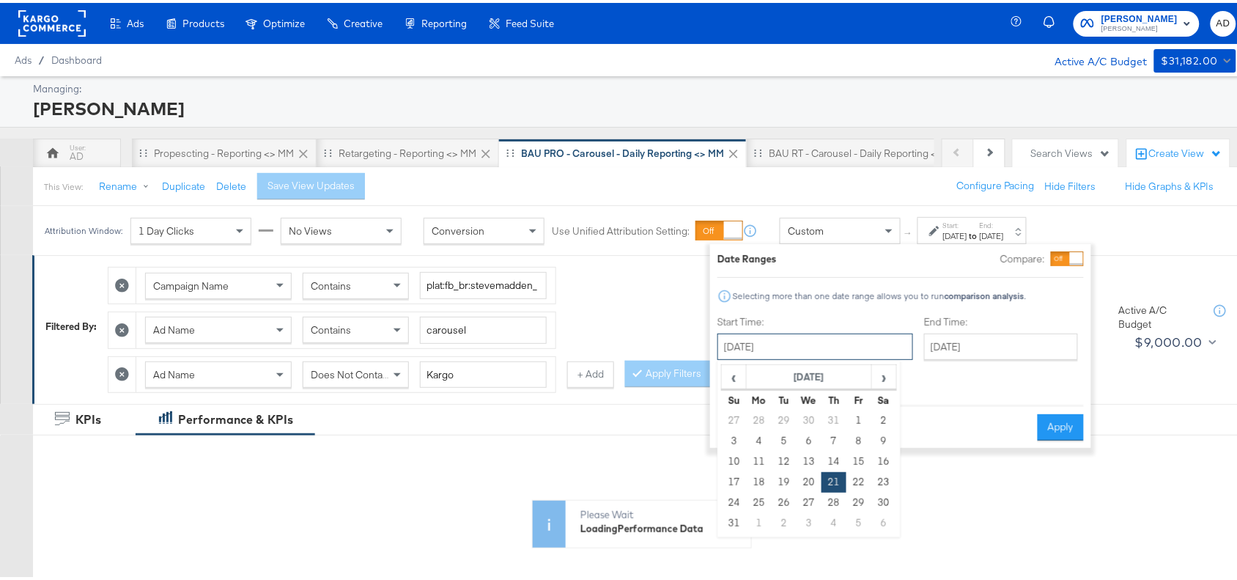
click at [752, 350] on input "August 21st 2025" at bounding box center [816, 344] width 196 height 26
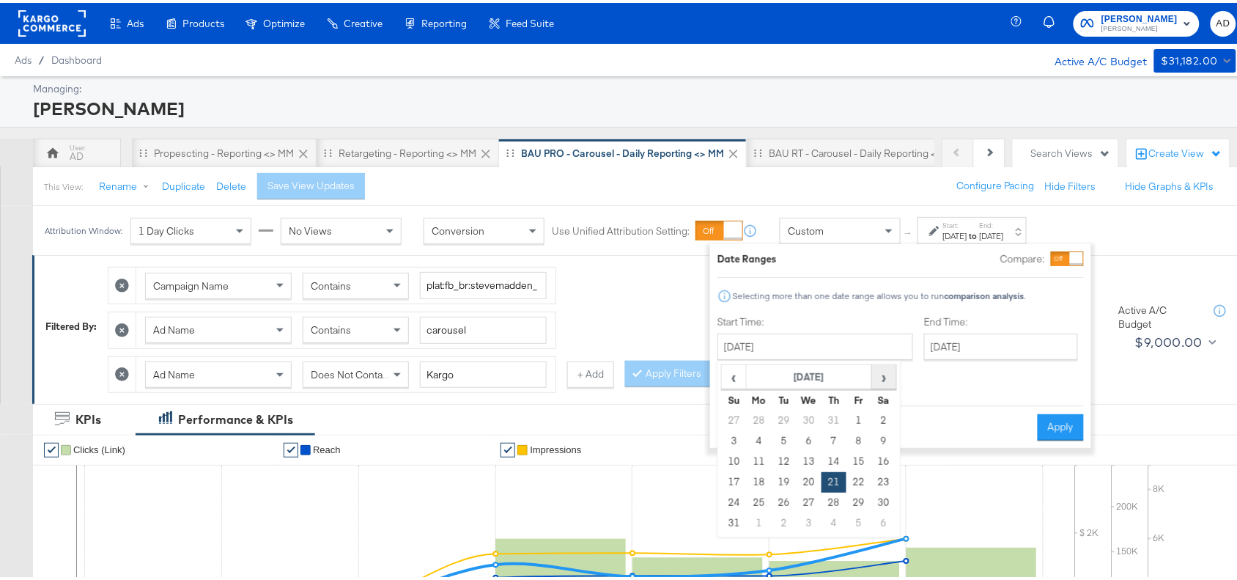
click at [885, 370] on span "›" at bounding box center [884, 374] width 23 height 22
click at [760, 460] on td "15" at bounding box center [759, 459] width 25 height 21
type input "September 15th 2025"
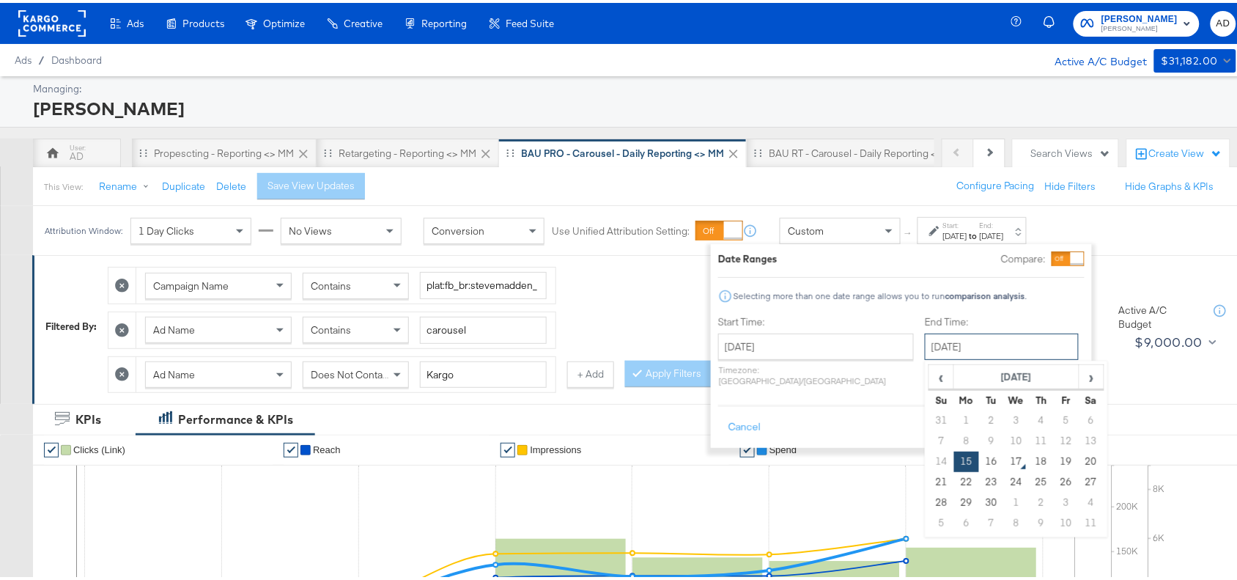
click at [984, 339] on input "September 15th 2025" at bounding box center [1002, 344] width 154 height 26
click at [1004, 452] on td "17" at bounding box center [1016, 459] width 25 height 21
click at [968, 339] on input "September 17th 2025" at bounding box center [1002, 344] width 154 height 26
click at [944, 349] on input "September 17th 2025" at bounding box center [1002, 344] width 154 height 26
drag, startPoint x: 944, startPoint y: 349, endPoint x: 951, endPoint y: 466, distance: 117.5
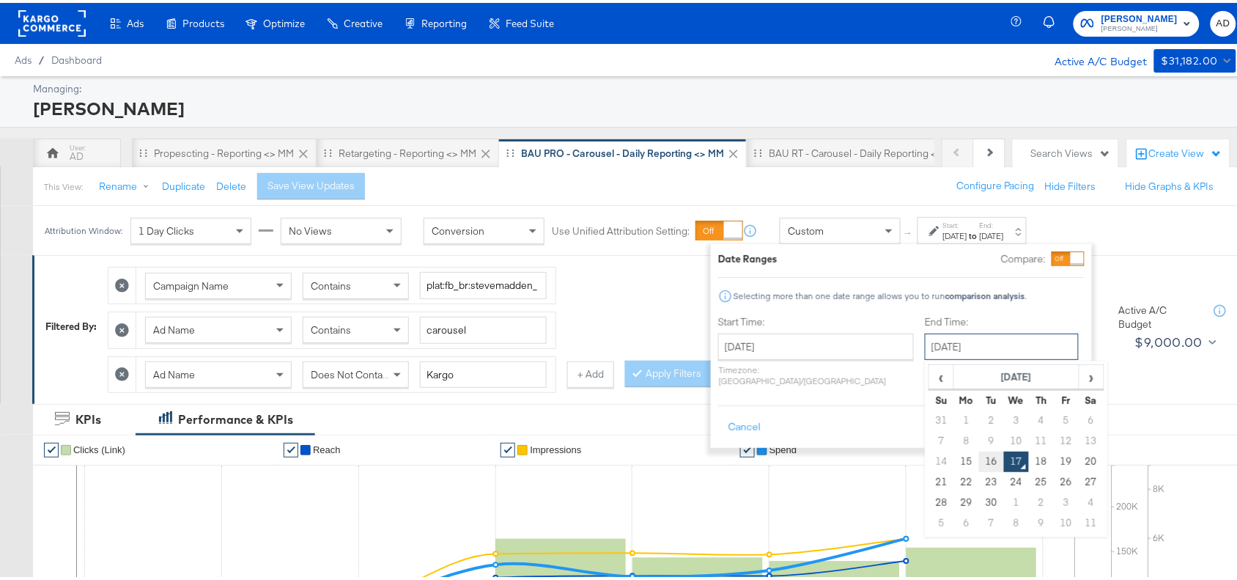
click at [951, 357] on div "September 17th 2025 ‹ September 2025 › Su Mo Tu We Th Fr Sa 31 1 2 3 4 5 6 7 8 …" at bounding box center [1002, 344] width 154 height 26
click at [979, 466] on td "16" at bounding box center [991, 459] width 25 height 21
type input "September 16th 2025"
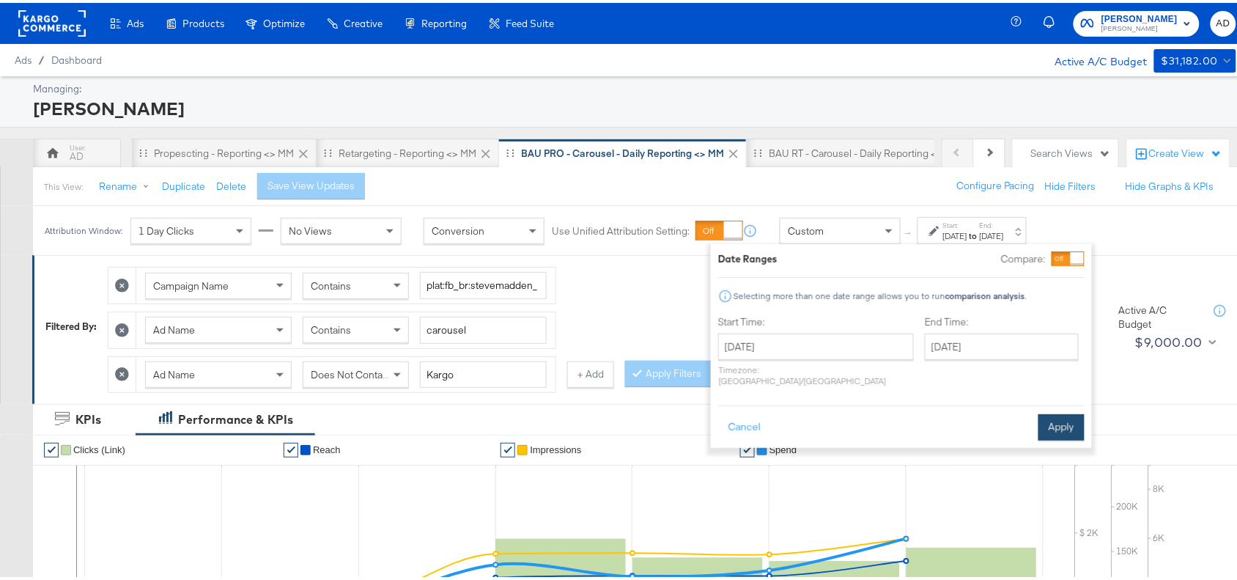
click at [1080, 411] on button "Apply" at bounding box center [1062, 424] width 46 height 26
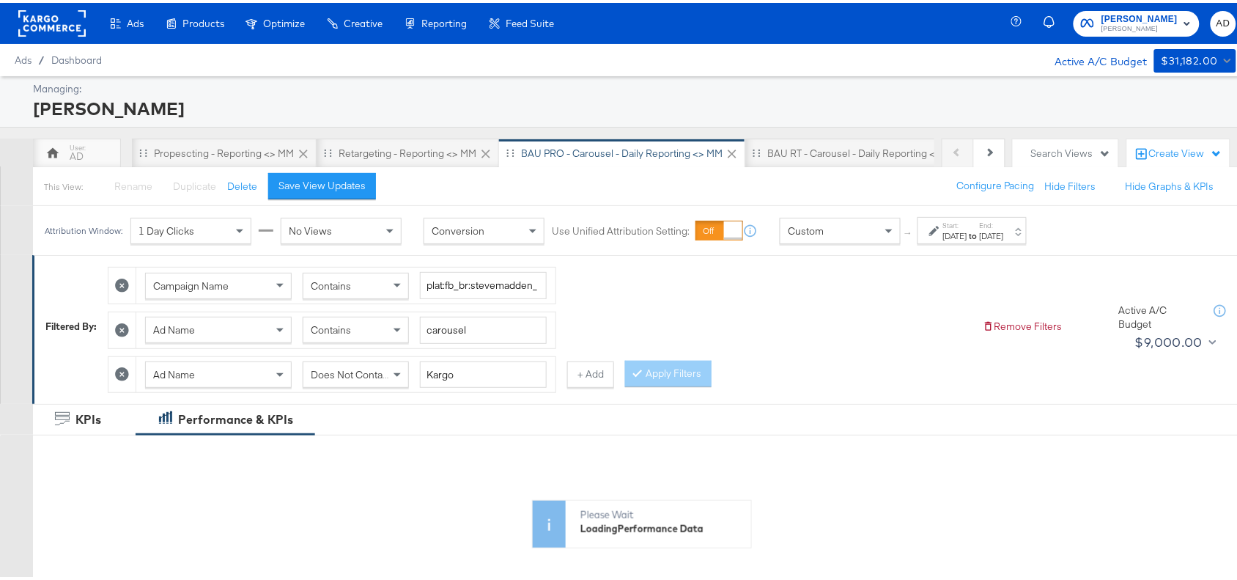
scroll to position [434, 0]
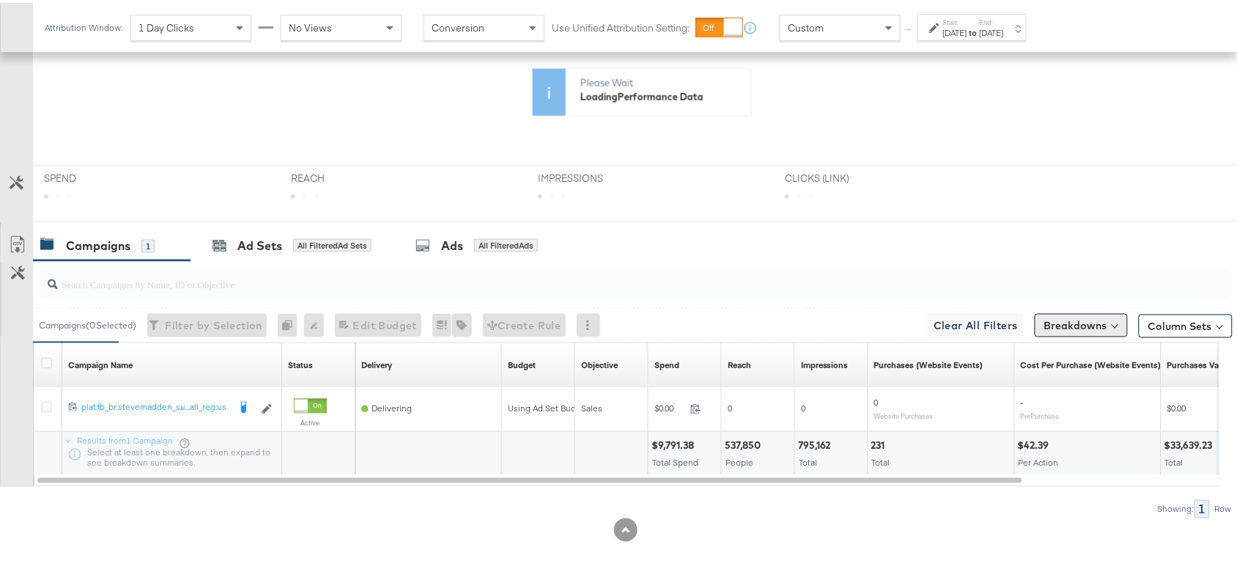
click at [1080, 319] on button "Breakdowns" at bounding box center [1081, 322] width 93 height 23
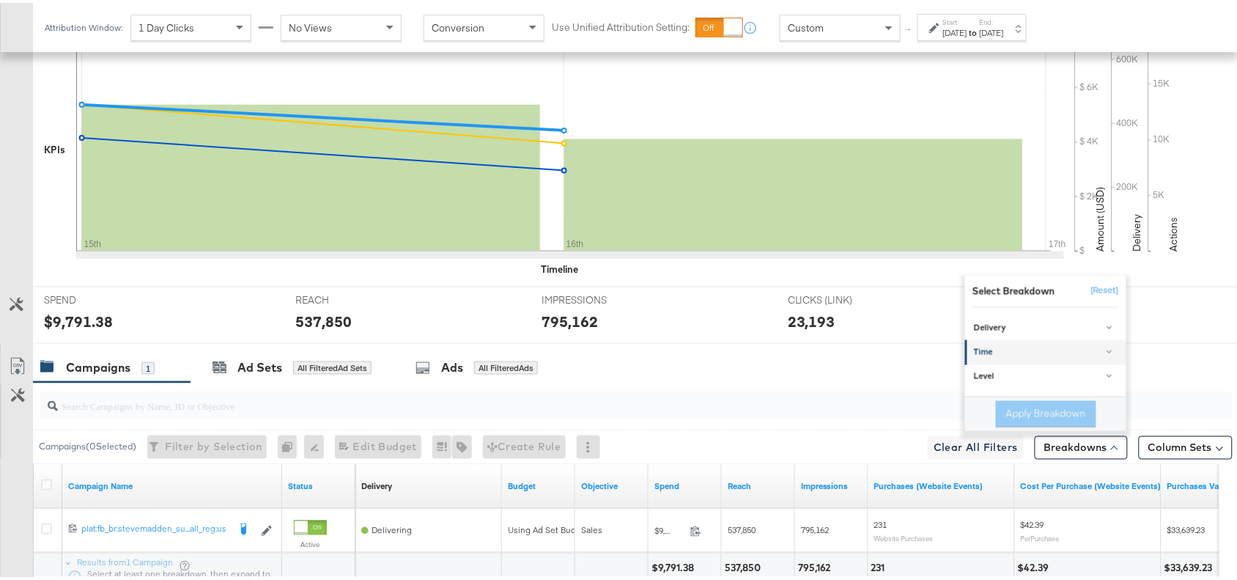
click at [991, 352] on div "Time" at bounding box center [1047, 350] width 146 height 12
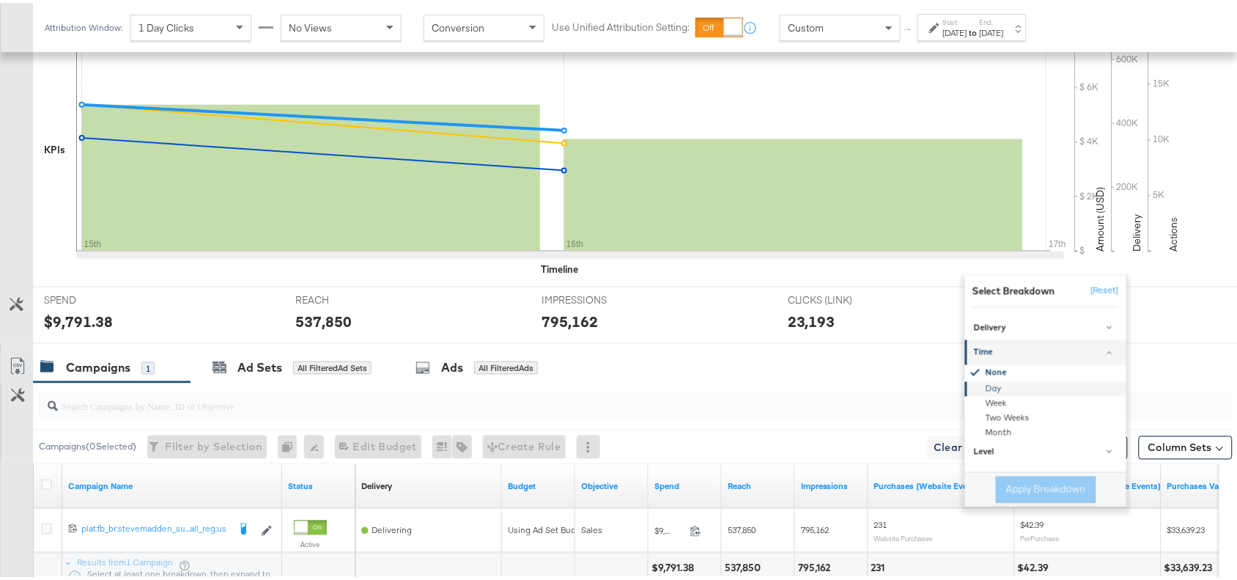
click at [990, 386] on div "Day" at bounding box center [1047, 385] width 159 height 15
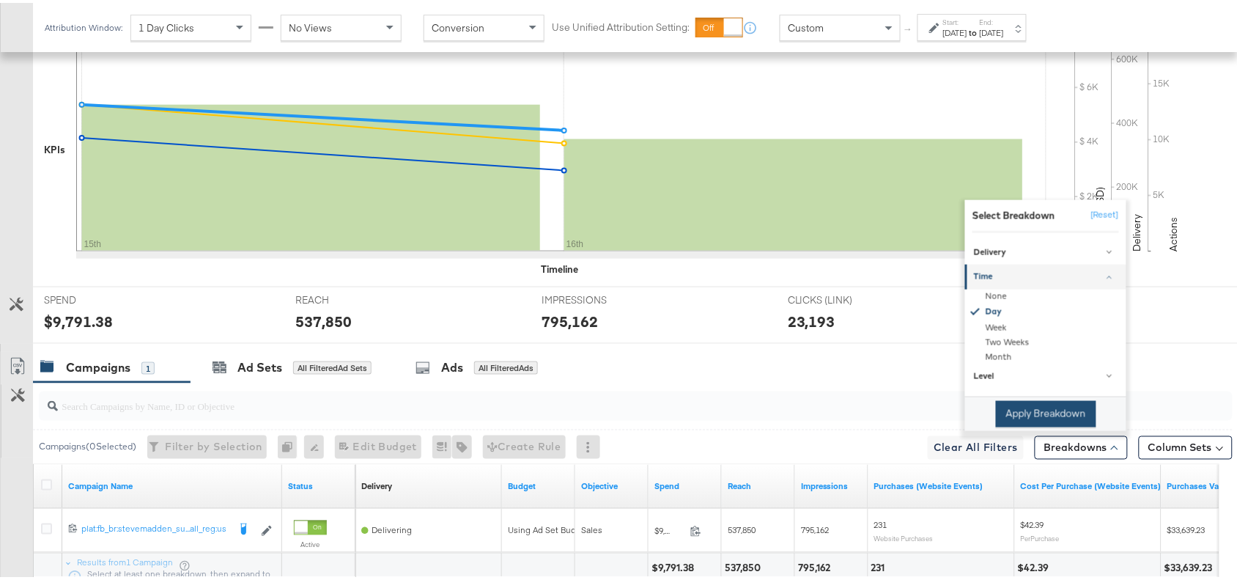
click at [1005, 405] on button "Apply Breakdown" at bounding box center [1046, 411] width 100 height 26
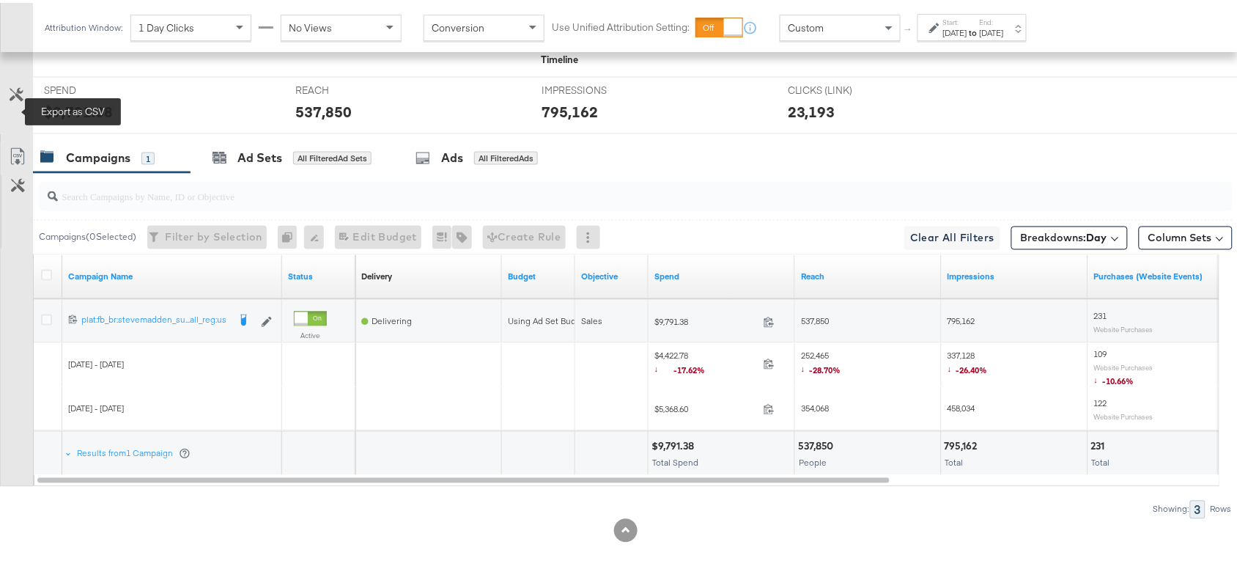
scroll to position [647, 0]
click at [13, 111] on div "KPIs Performance & KPIs Customize KPIs ✔ Clicks (Link) ✔ Reach ✔ Impressions ✔ …" at bounding box center [625, 168] width 1251 height 822
click at [13, 111] on div "Customize KPIs" at bounding box center [16, 103] width 33 height 55
click at [11, 150] on icon at bounding box center [18, 154] width 18 height 18
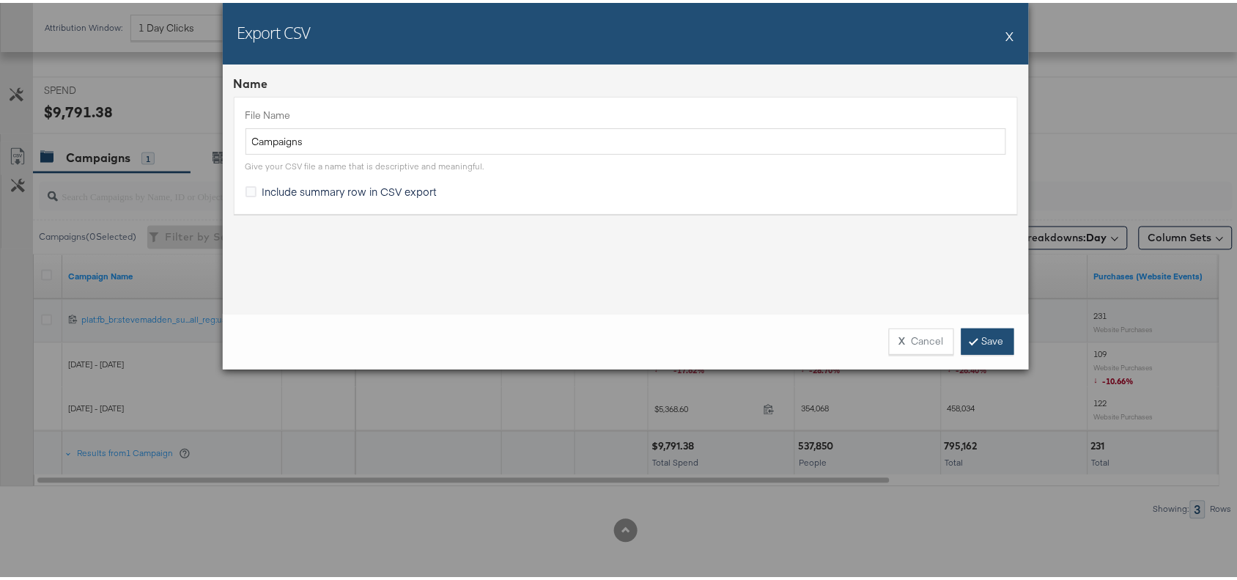
click at [979, 341] on link "Save" at bounding box center [988, 338] width 53 height 26
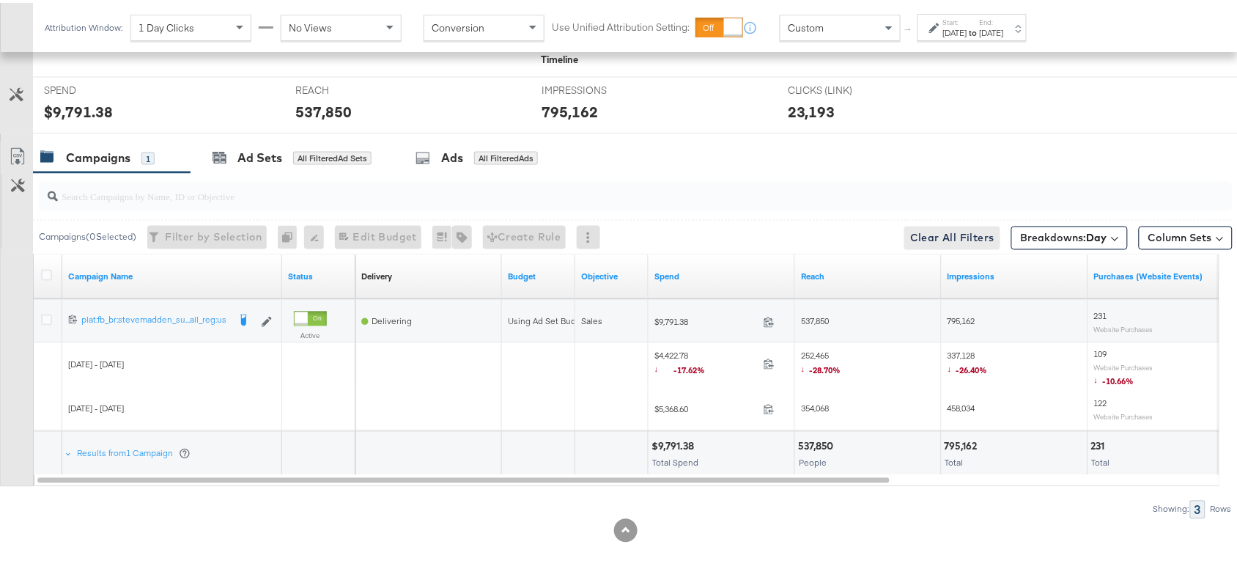
scroll to position [0, 0]
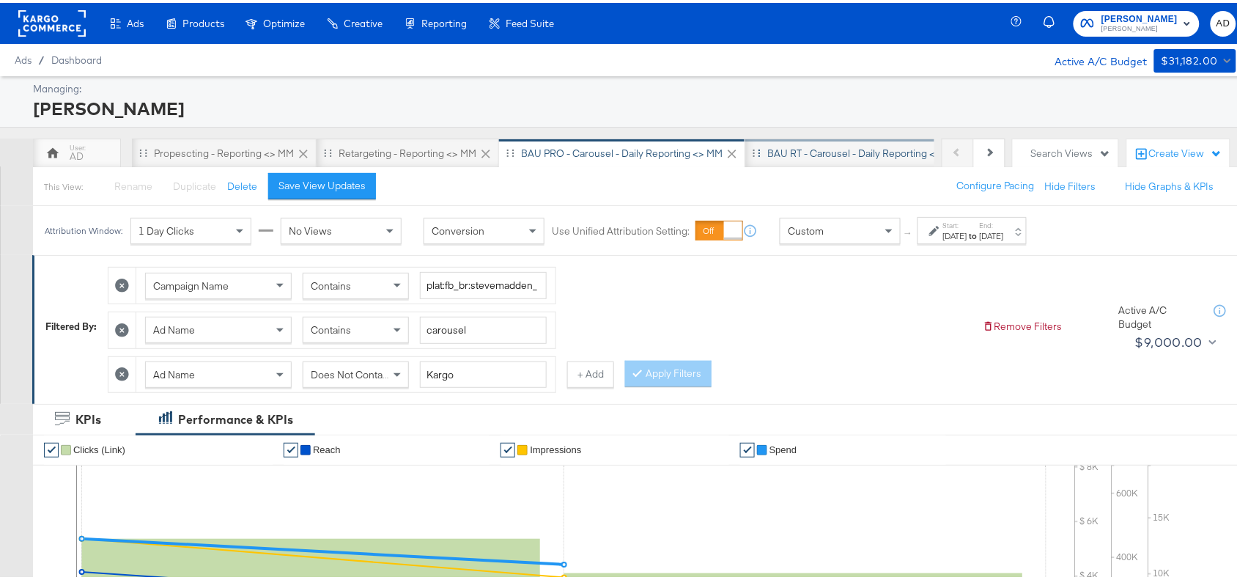
click at [810, 141] on div "BAU RT - Carousel - Daily Reporting <> MM" at bounding box center [863, 150] width 237 height 29
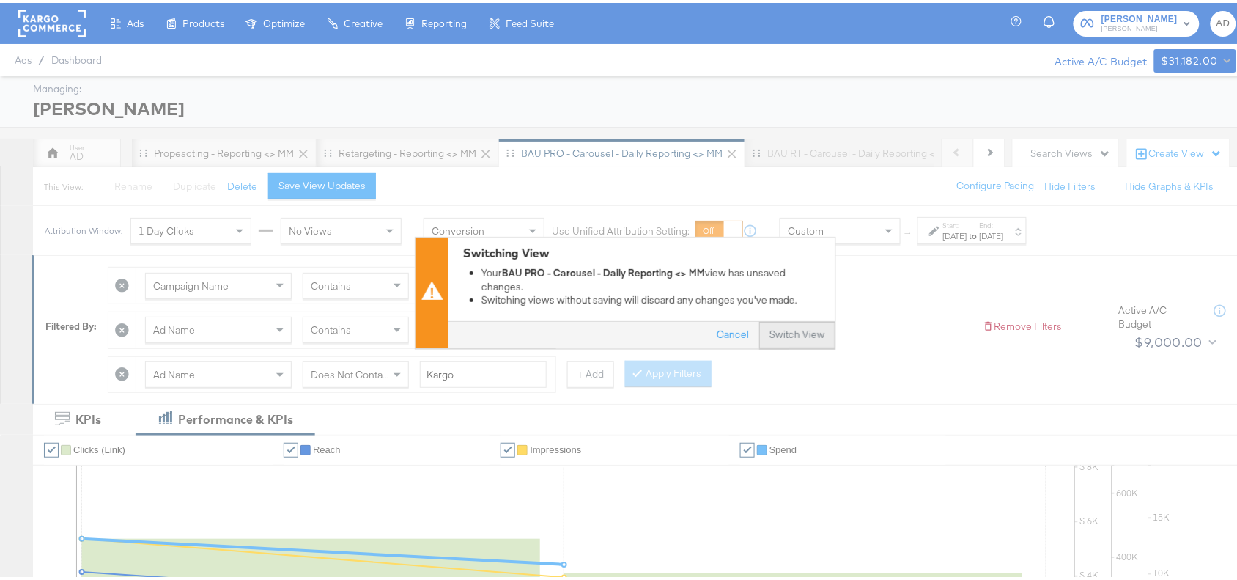
click at [808, 341] on button "Switch View" at bounding box center [797, 333] width 76 height 26
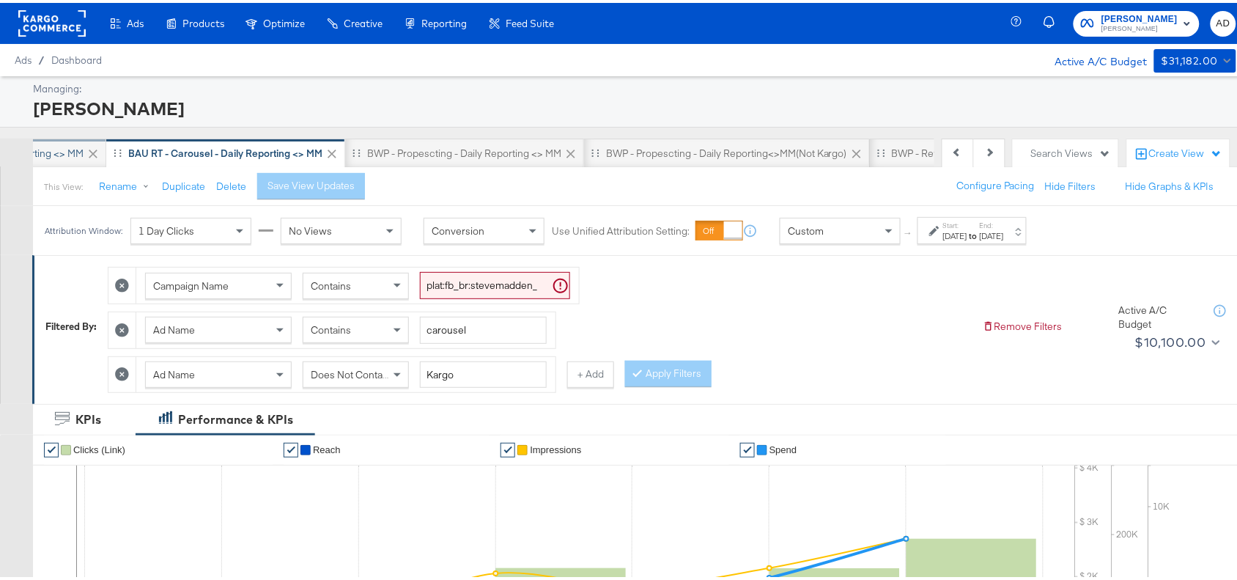
scroll to position [0, 592]
click at [966, 229] on div "Aug 21st 2025" at bounding box center [955, 233] width 24 height 12
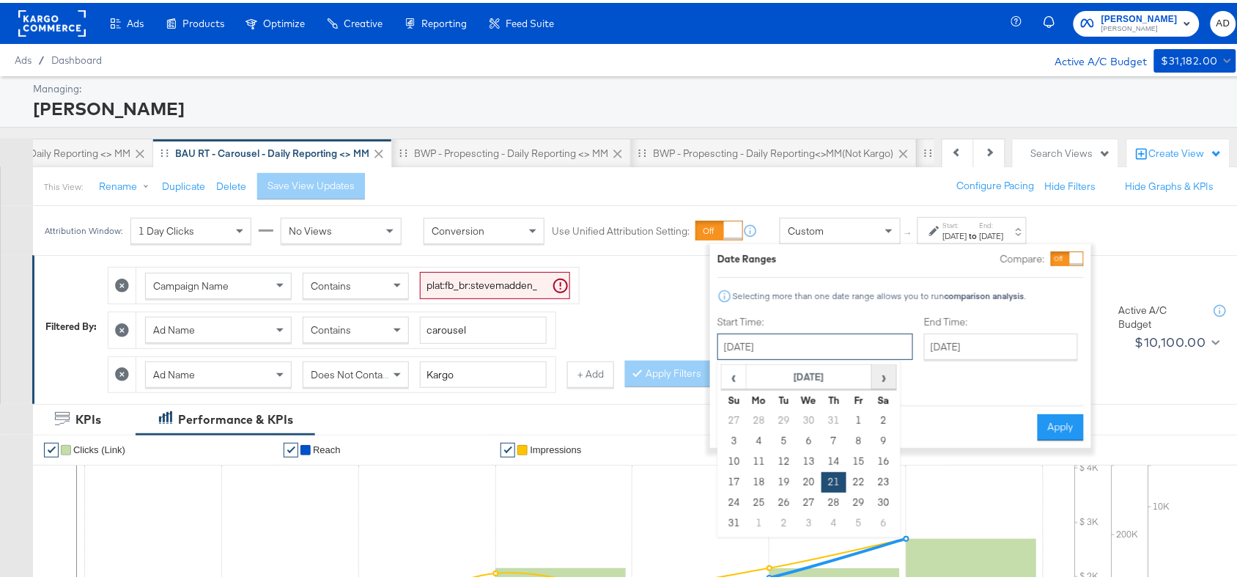
drag, startPoint x: 830, startPoint y: 343, endPoint x: 884, endPoint y: 381, distance: 66.3
click at [884, 357] on div "August 21st 2025 ‹ August 2025 › Su Mo Tu We Th Fr Sa 27 28 29 30 31 1 2 3 4 5 …" at bounding box center [816, 344] width 196 height 26
click at [884, 381] on span "›" at bounding box center [884, 374] width 23 height 22
click at [757, 456] on td "15" at bounding box center [759, 459] width 25 height 21
type input "September 15th 2025"
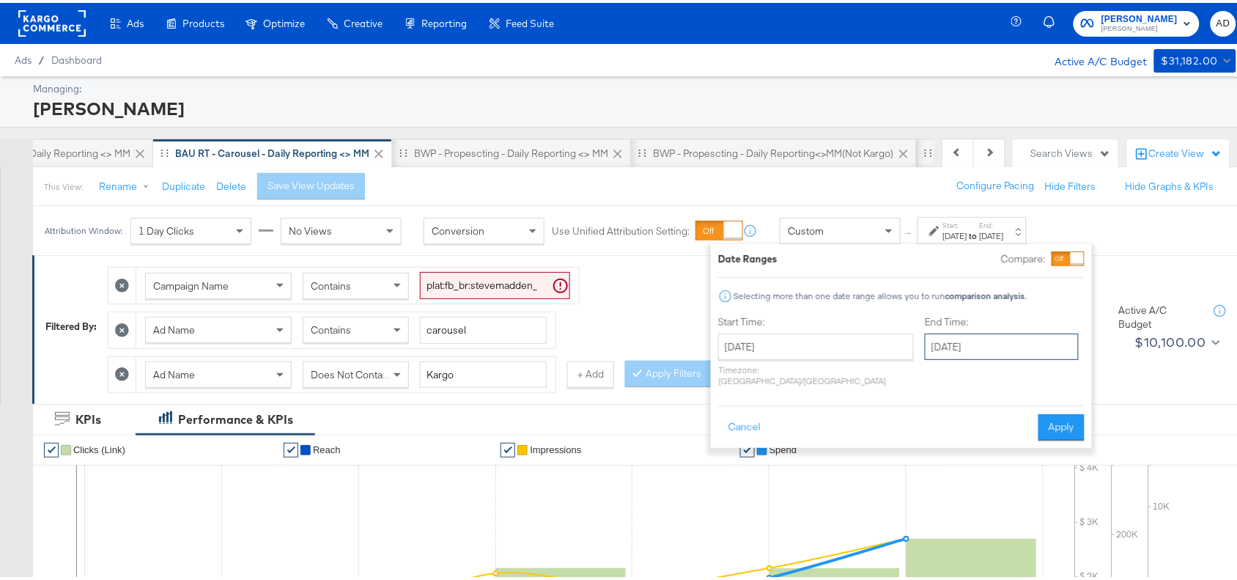
click at [962, 350] on input "September 15th 2025" at bounding box center [1002, 344] width 154 height 26
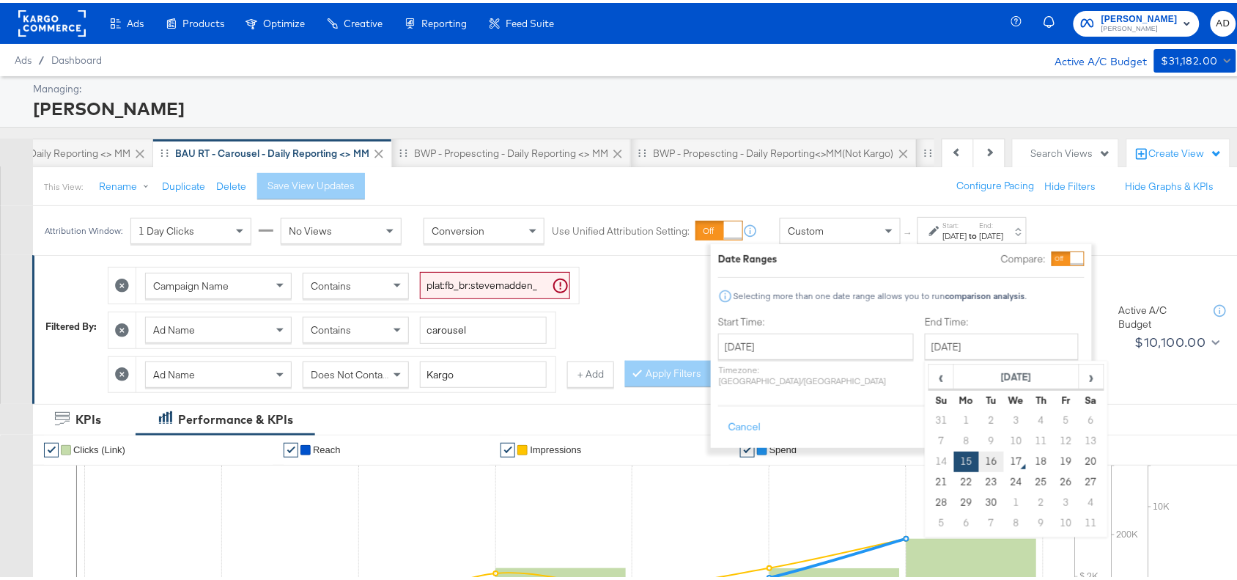
click at [979, 455] on td "16" at bounding box center [991, 459] width 25 height 21
type input "[DATE]"
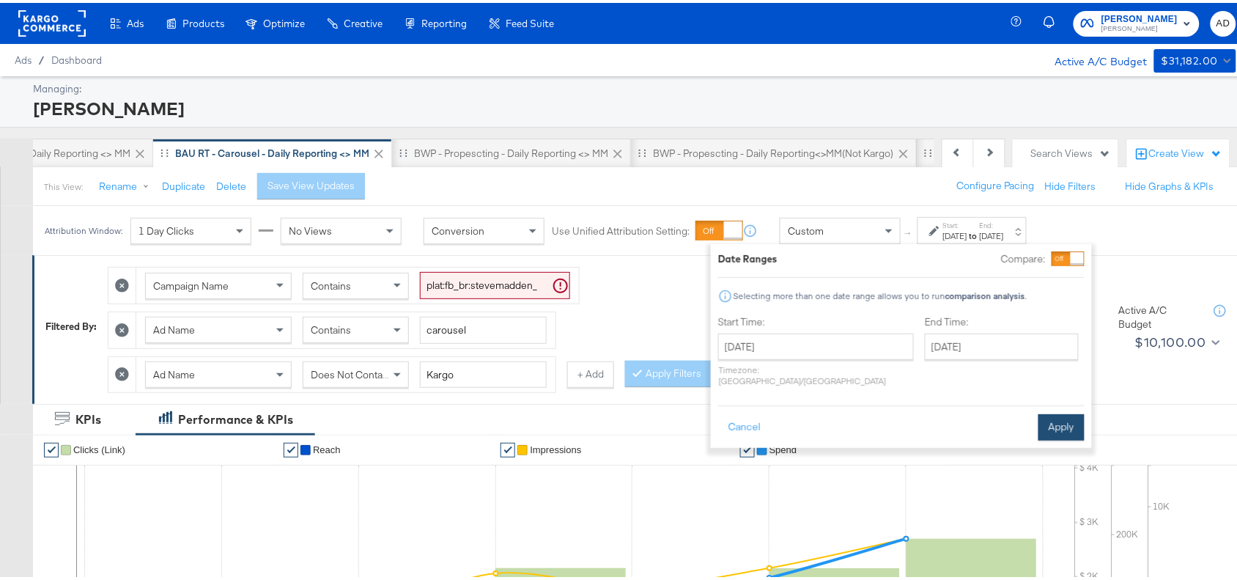
click at [1050, 413] on button "Apply" at bounding box center [1062, 424] width 46 height 26
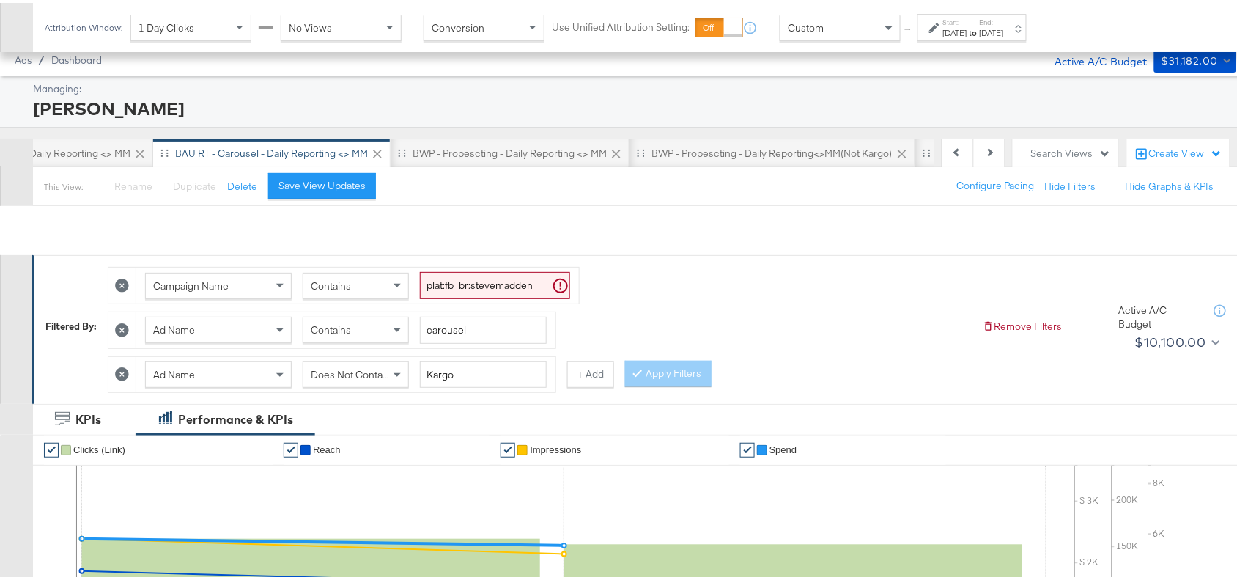
scroll to position [559, 0]
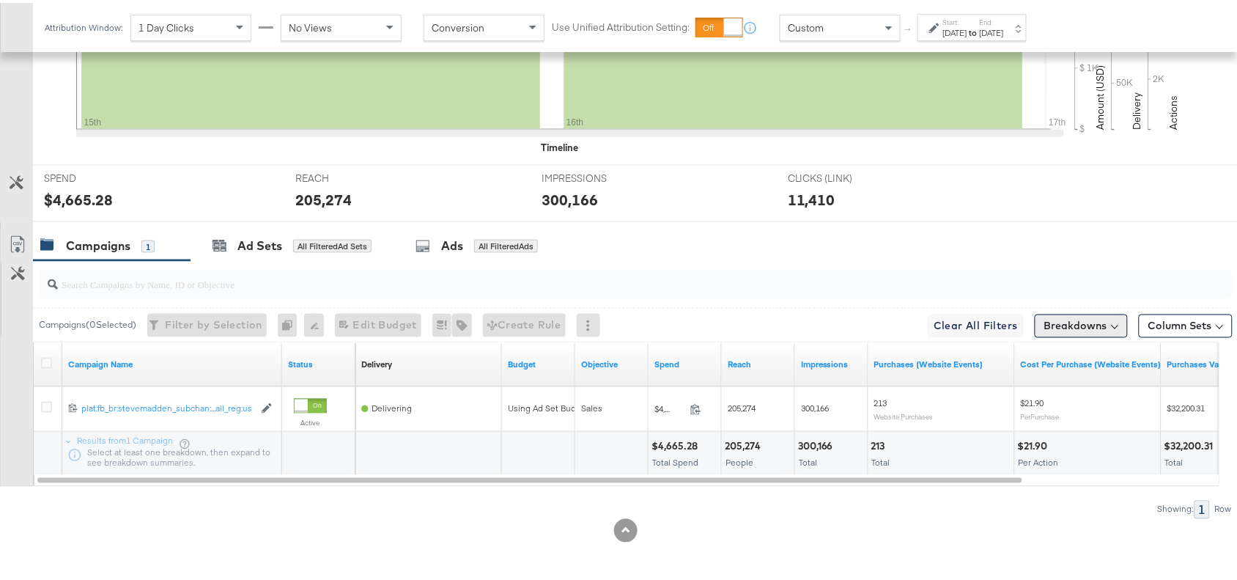
click at [1064, 320] on button "Breakdowns" at bounding box center [1081, 323] width 93 height 23
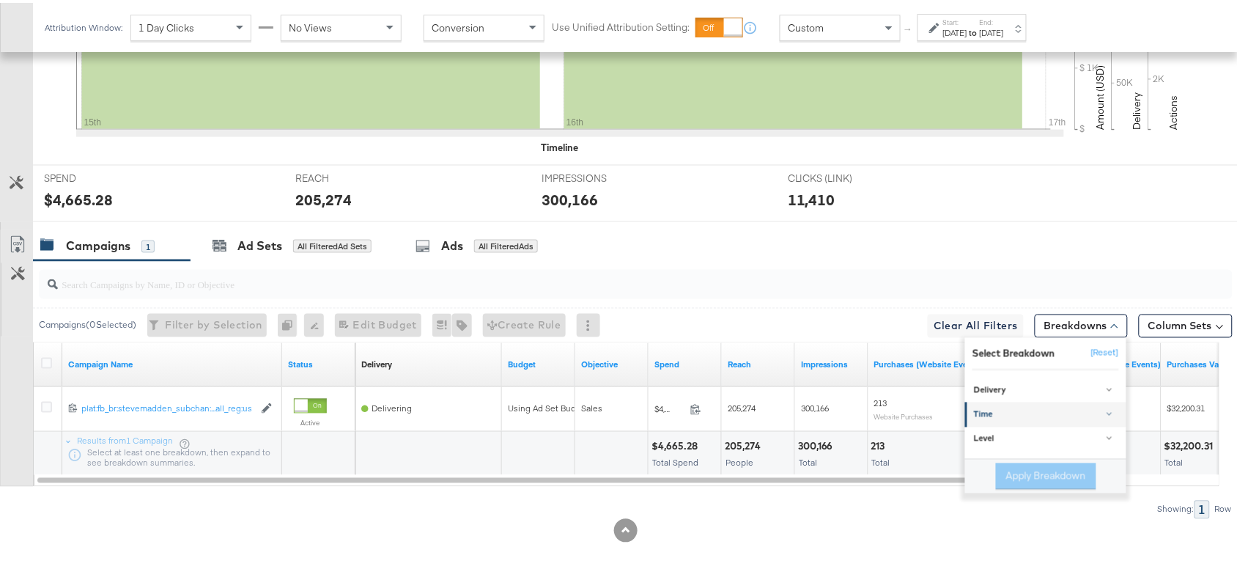
click at [1001, 400] on link "Time" at bounding box center [1045, 411] width 161 height 24
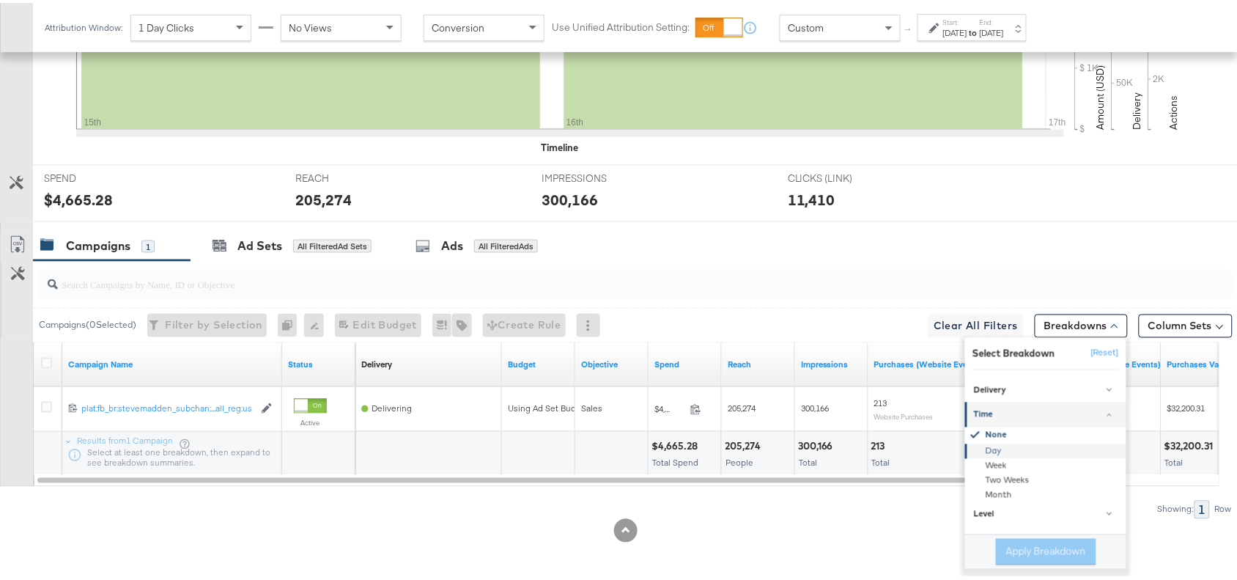
click at [986, 452] on div "Day" at bounding box center [1047, 448] width 159 height 15
click at [1001, 537] on button "Apply Breakdown" at bounding box center [1046, 549] width 100 height 26
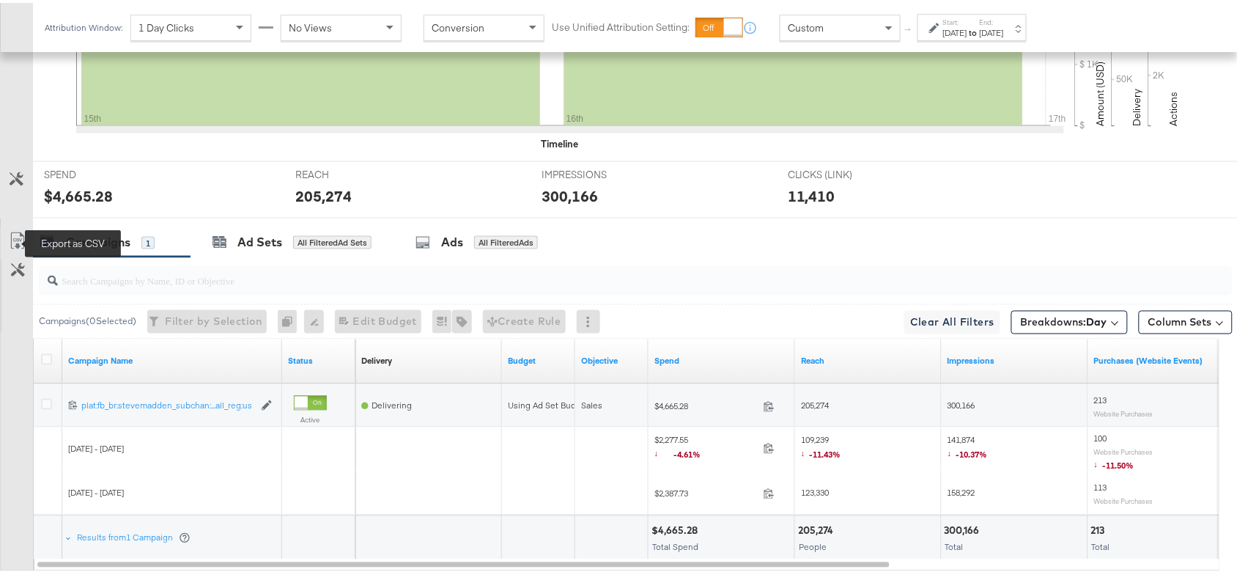
click at [11, 242] on icon at bounding box center [18, 238] width 18 height 18
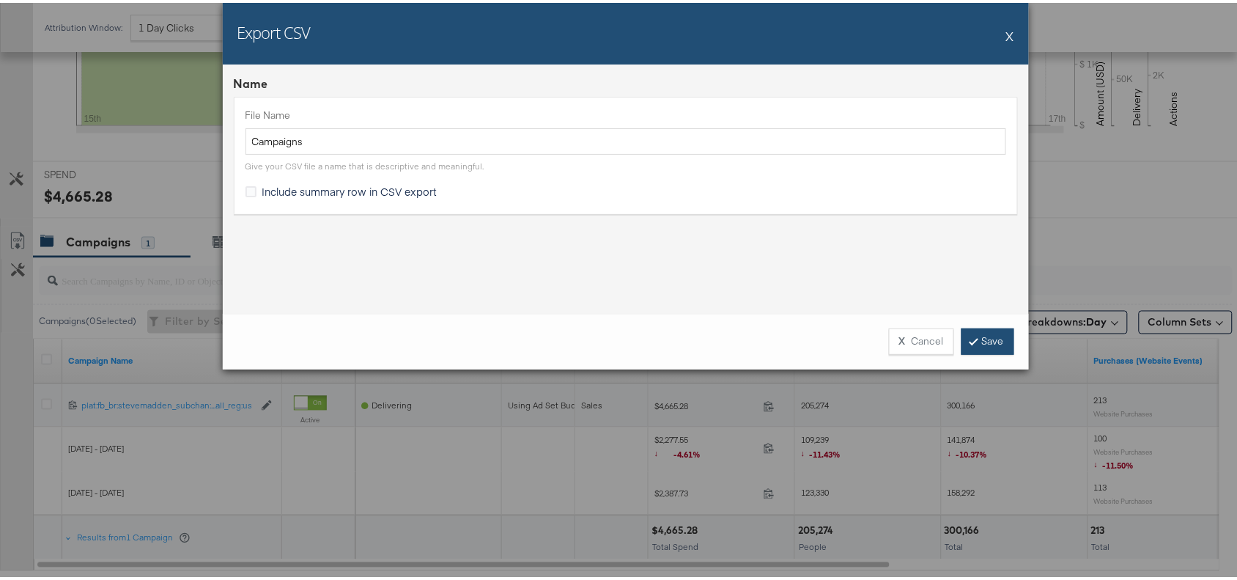
click at [990, 345] on link "Save" at bounding box center [988, 338] width 53 height 26
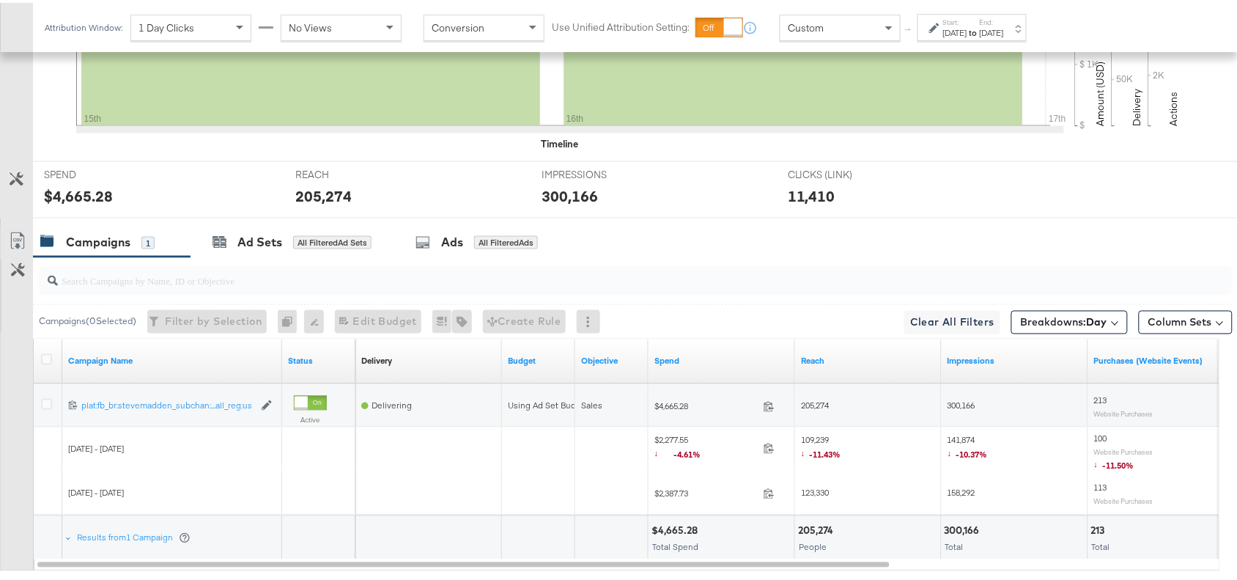
scroll to position [0, 0]
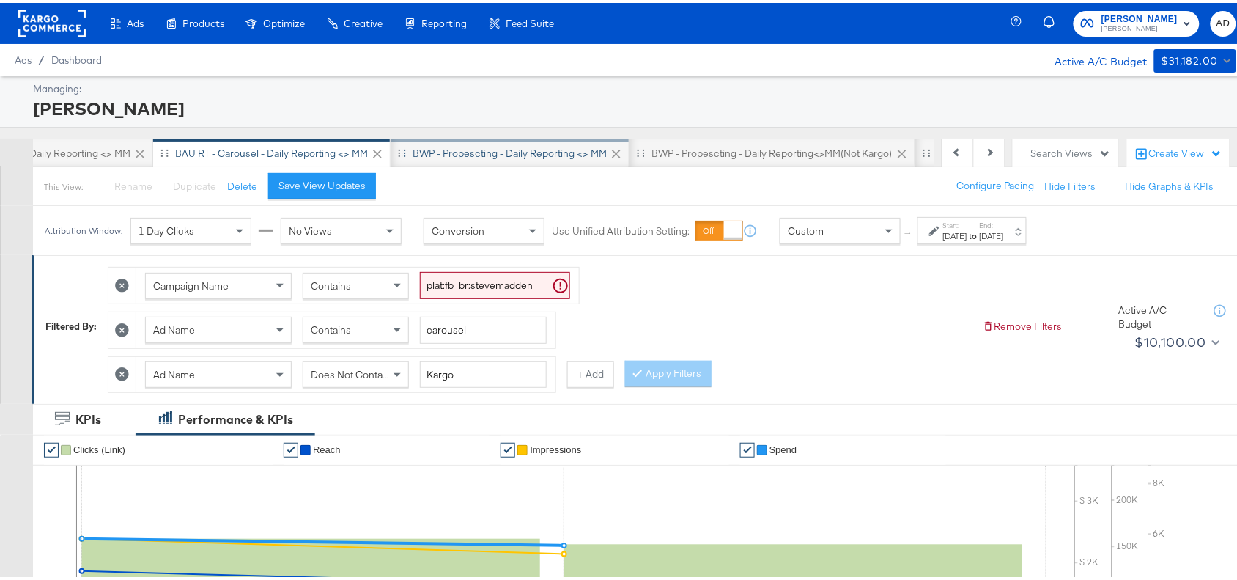
click at [521, 150] on div "BWP - Propescting - Daily Reporting <> MM" at bounding box center [510, 151] width 194 height 14
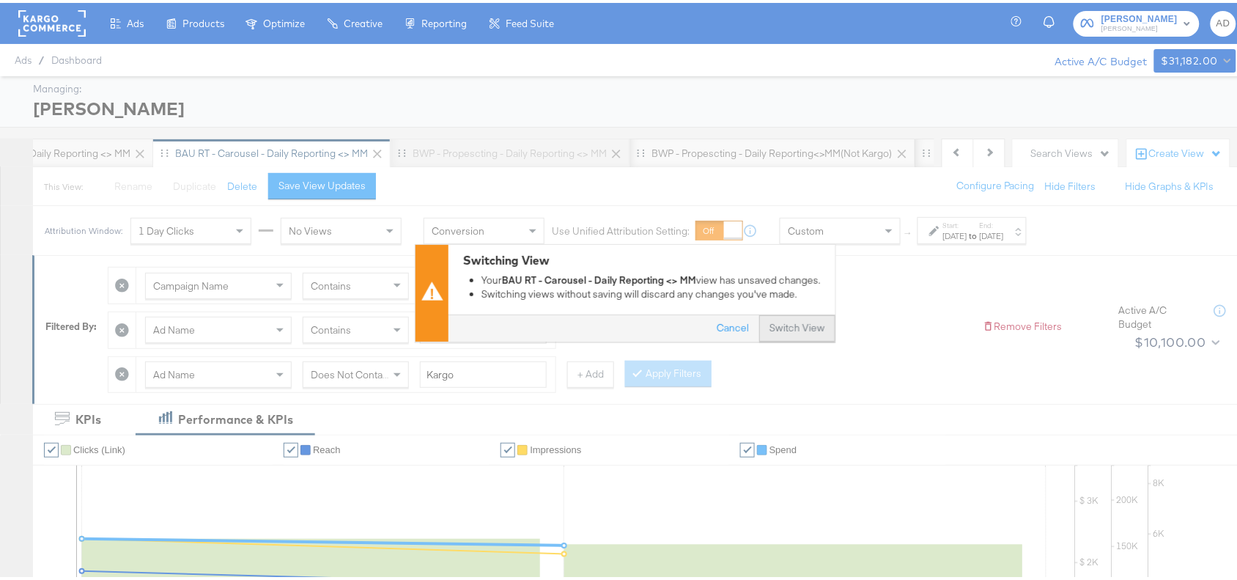
click at [805, 328] on button "Switch View" at bounding box center [797, 325] width 76 height 26
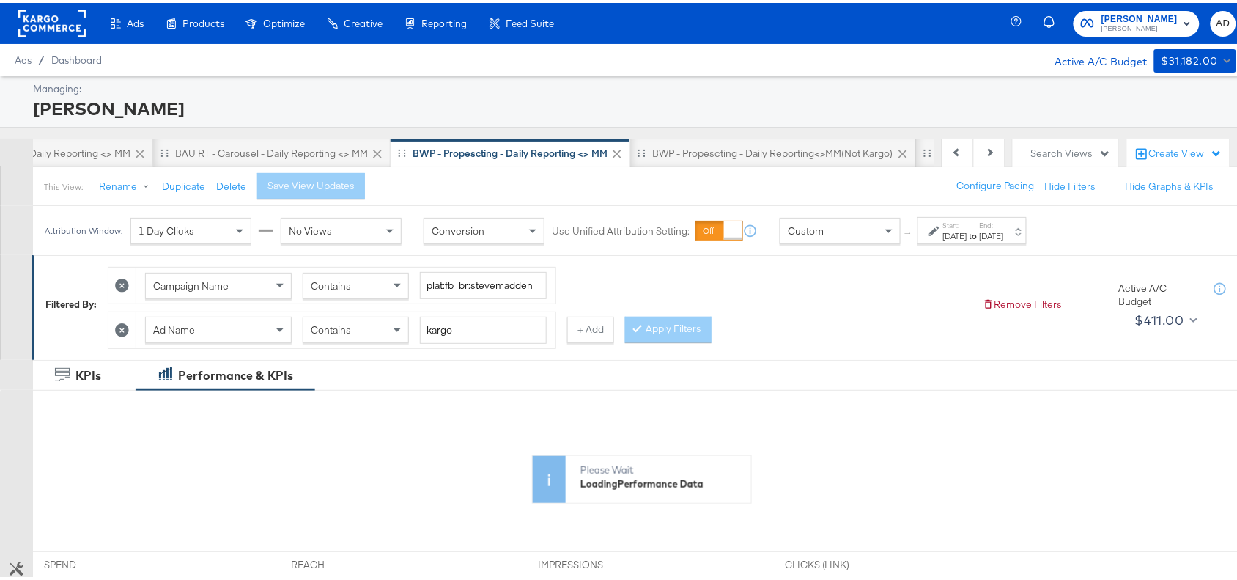
click at [968, 235] on div "Aug 21st 2025" at bounding box center [955, 233] width 24 height 12
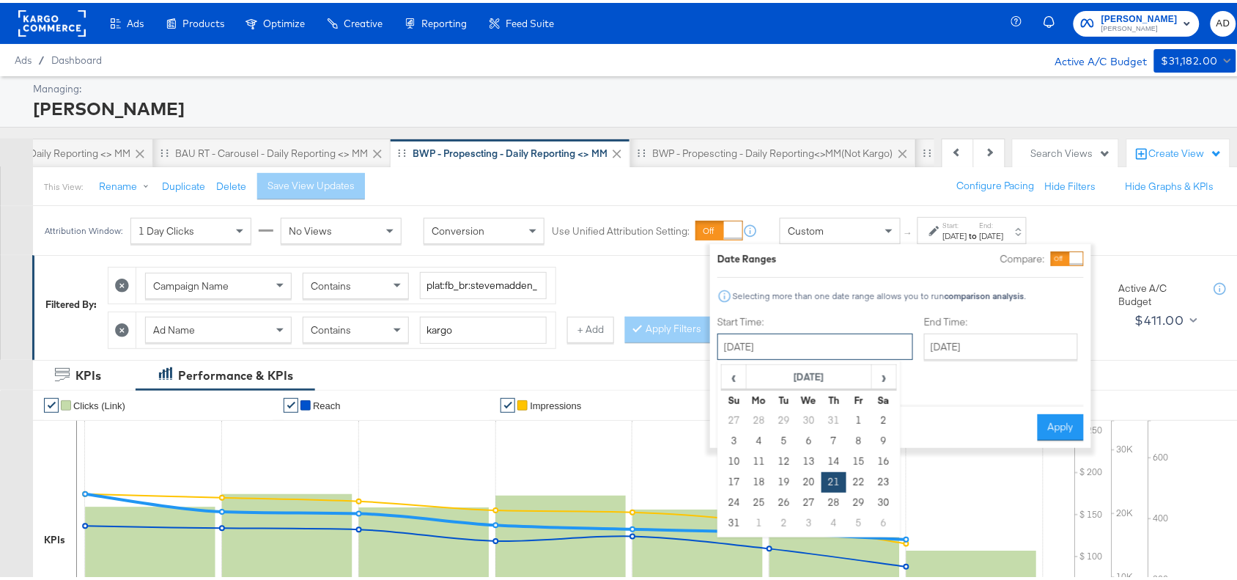
click at [785, 336] on input "August 21st 2025" at bounding box center [816, 344] width 196 height 26
click at [878, 372] on span "›" at bounding box center [884, 374] width 23 height 22
click at [755, 458] on td "15" at bounding box center [759, 459] width 25 height 21
type input "September 15th 2025"
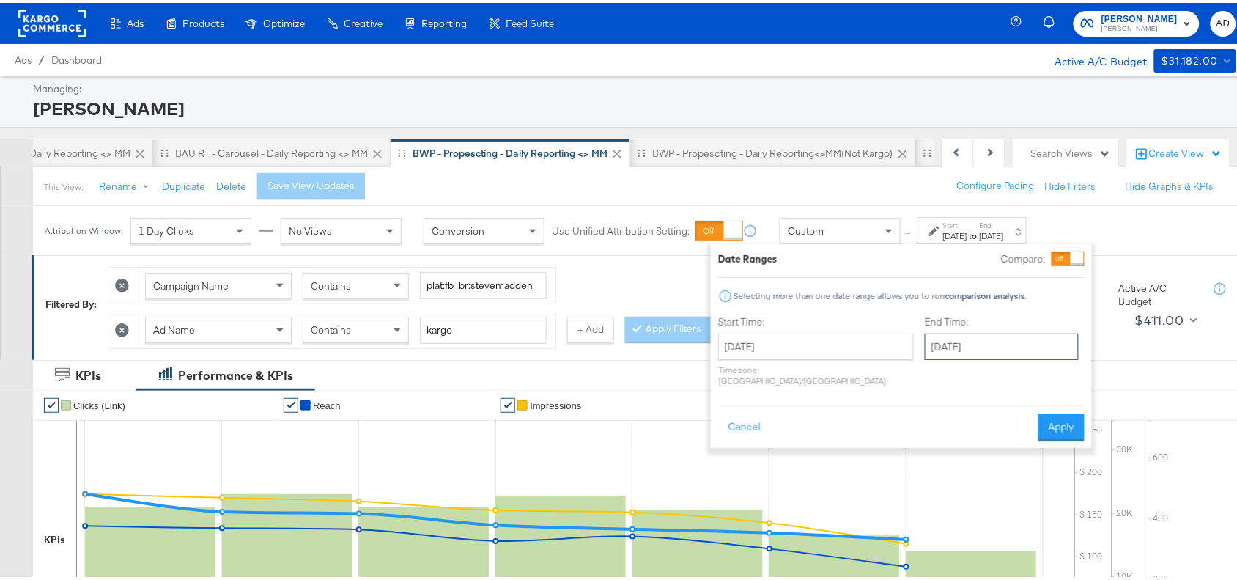
click at [977, 343] on input "September 15th 2025" at bounding box center [1002, 344] width 154 height 26
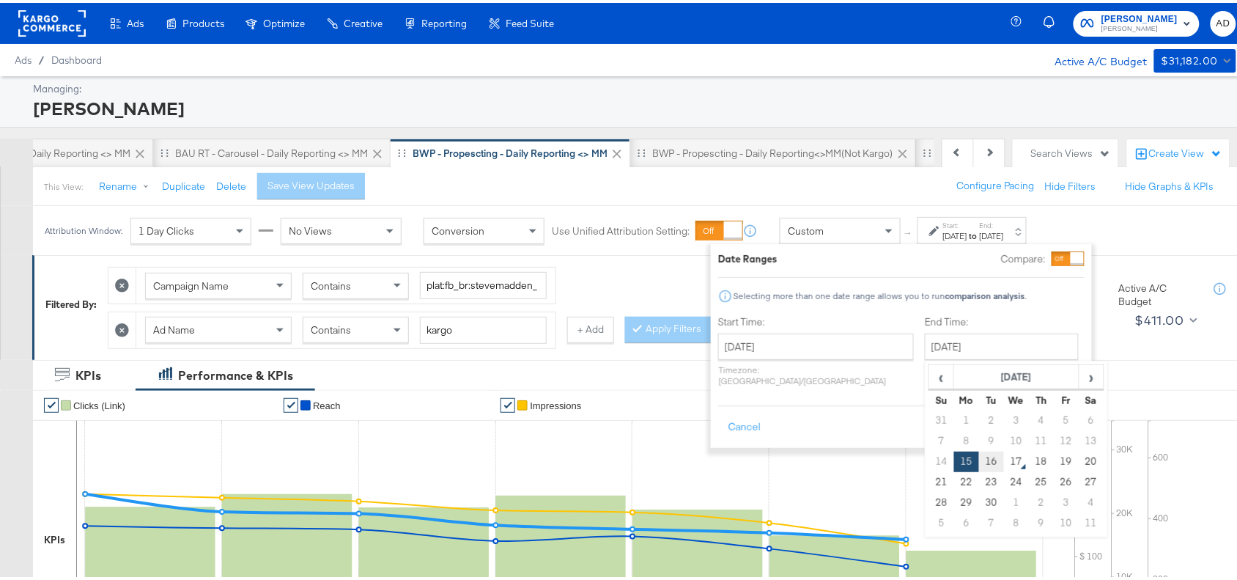
click at [979, 459] on td "16" at bounding box center [991, 459] width 25 height 21
type input "[DATE]"
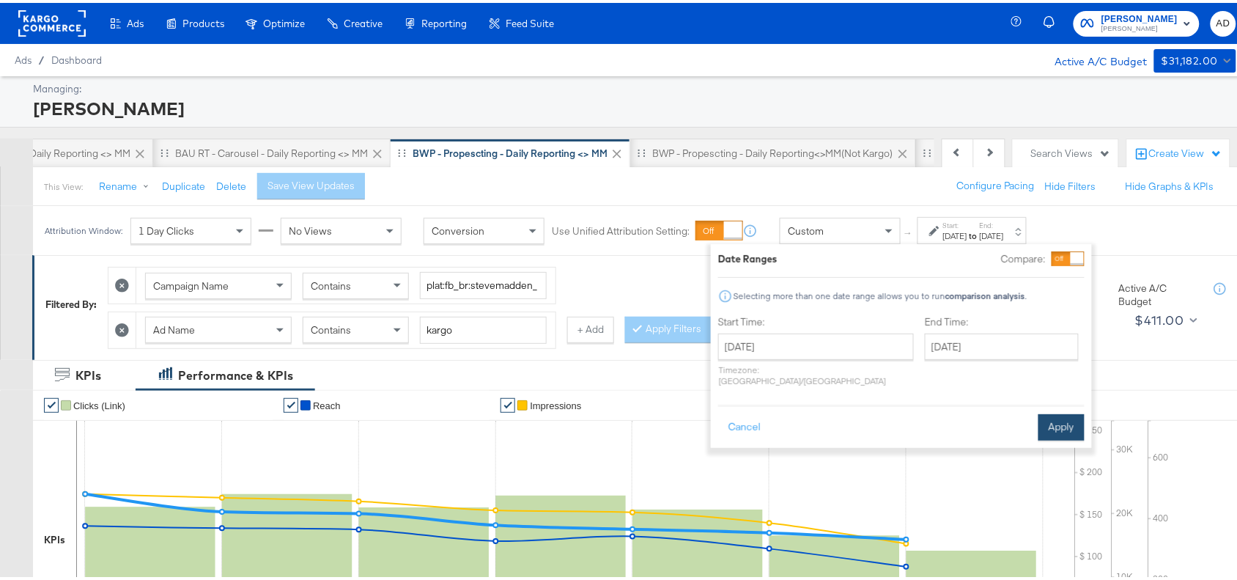
click at [1066, 420] on button "Apply" at bounding box center [1062, 424] width 46 height 26
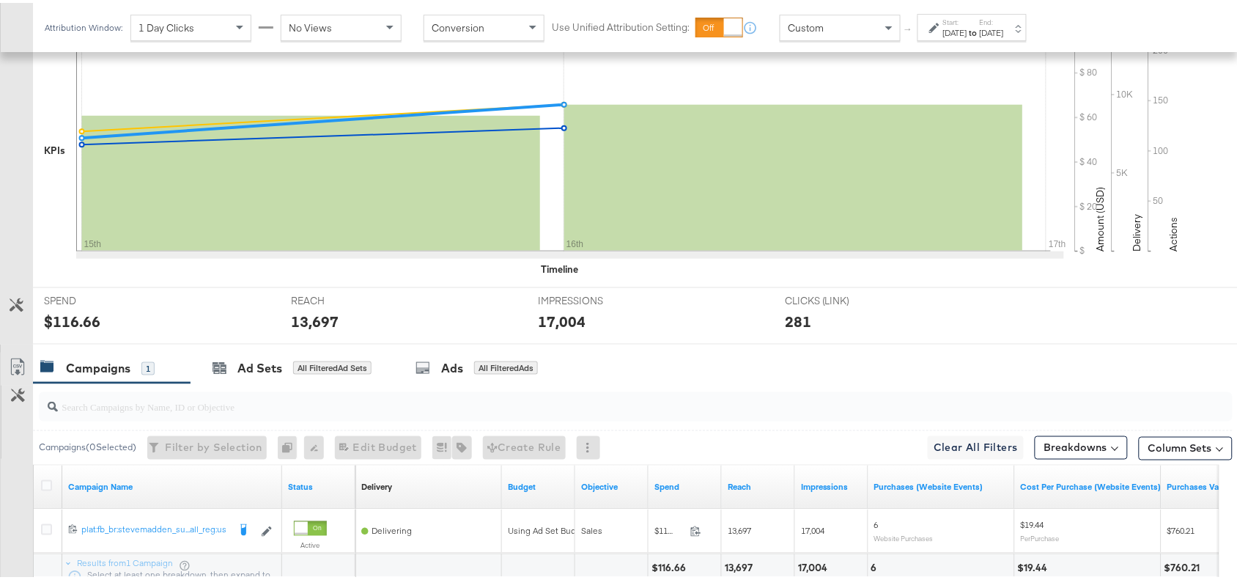
scroll to position [515, 0]
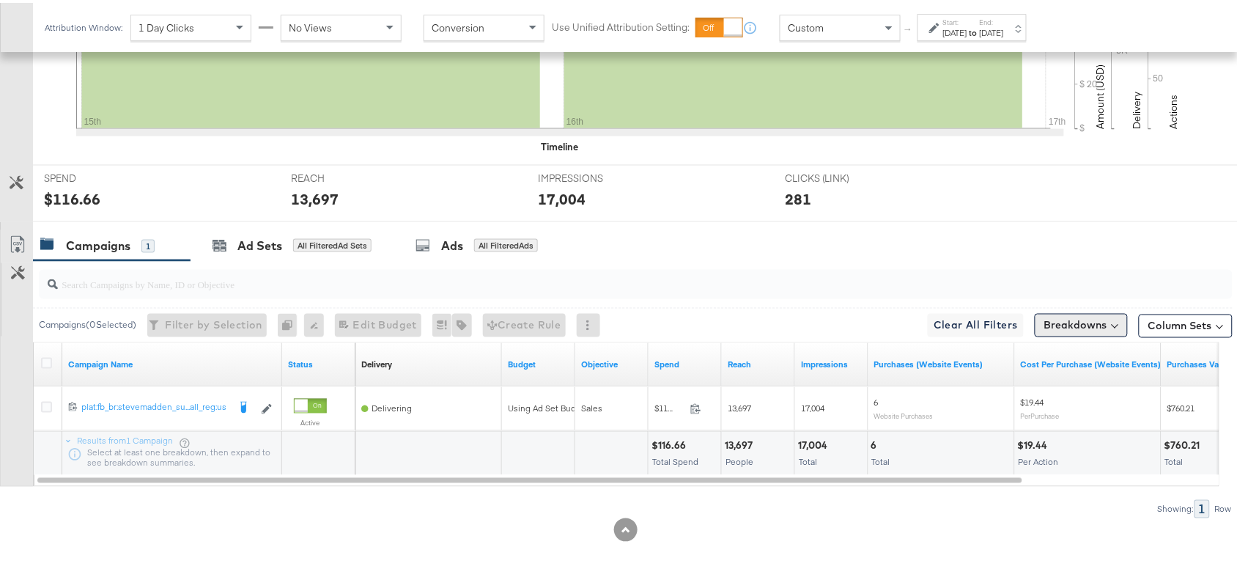
click at [1065, 328] on button "Breakdowns" at bounding box center [1081, 322] width 93 height 23
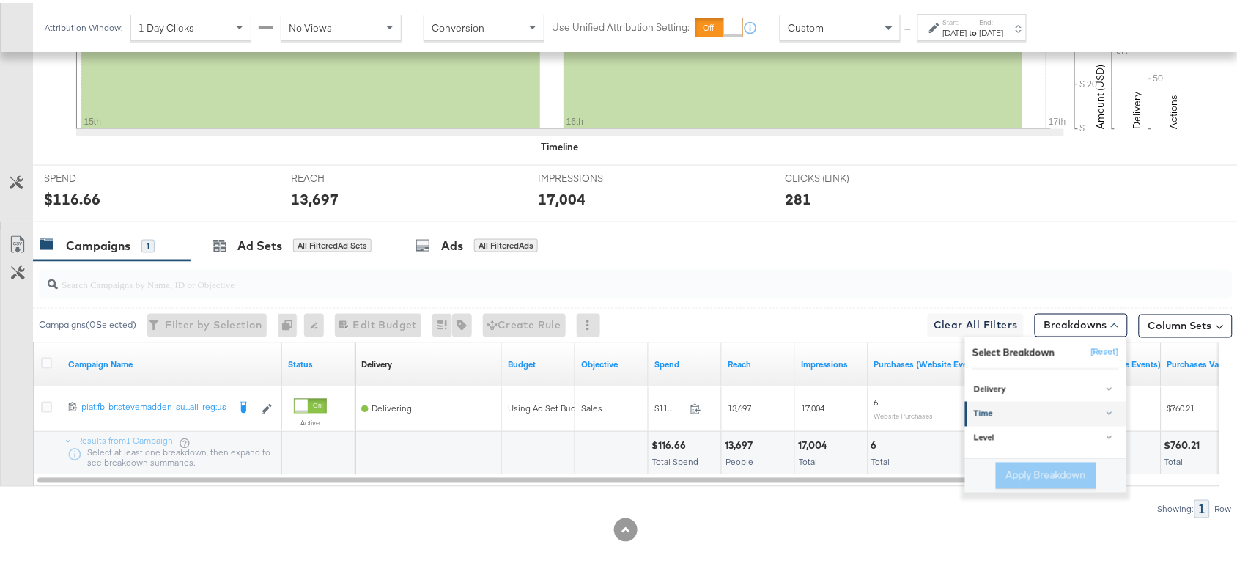
click at [974, 413] on div "Time" at bounding box center [1047, 411] width 146 height 12
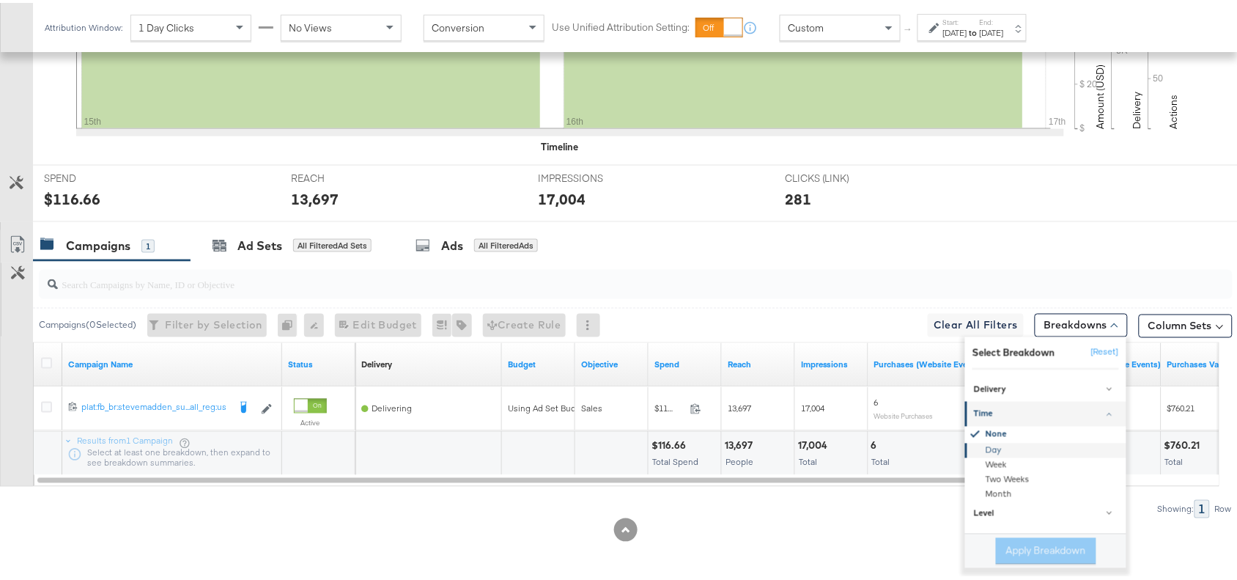
click at [973, 451] on div "Day" at bounding box center [1047, 448] width 159 height 15
click at [1003, 537] on button "Apply Breakdown" at bounding box center [1046, 548] width 100 height 26
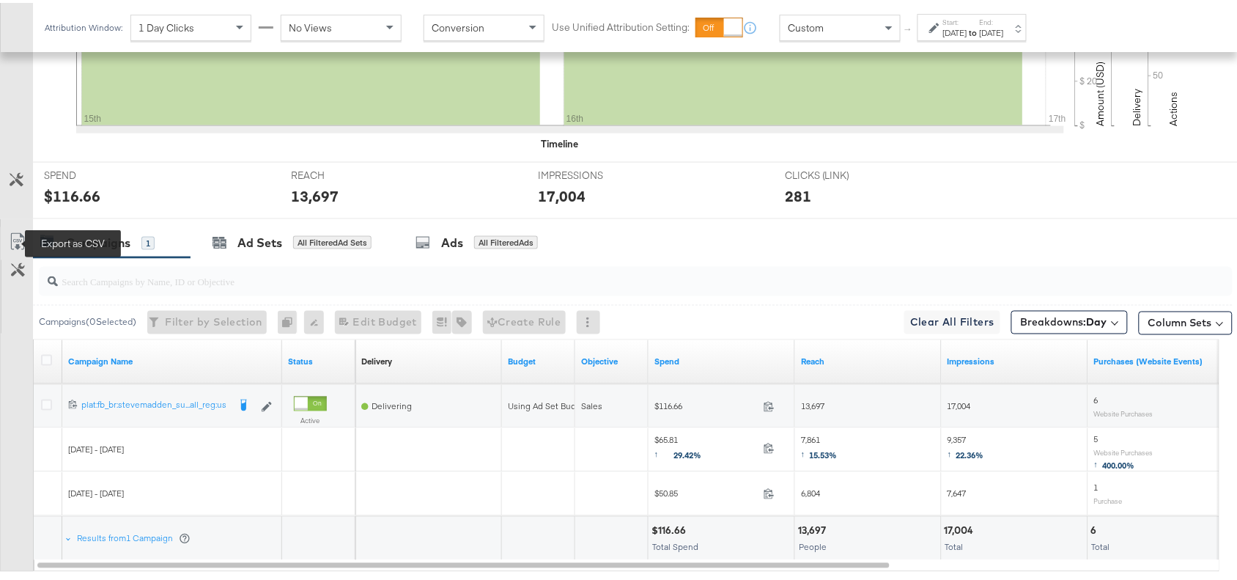
click at [15, 240] on icon at bounding box center [18, 239] width 18 height 18
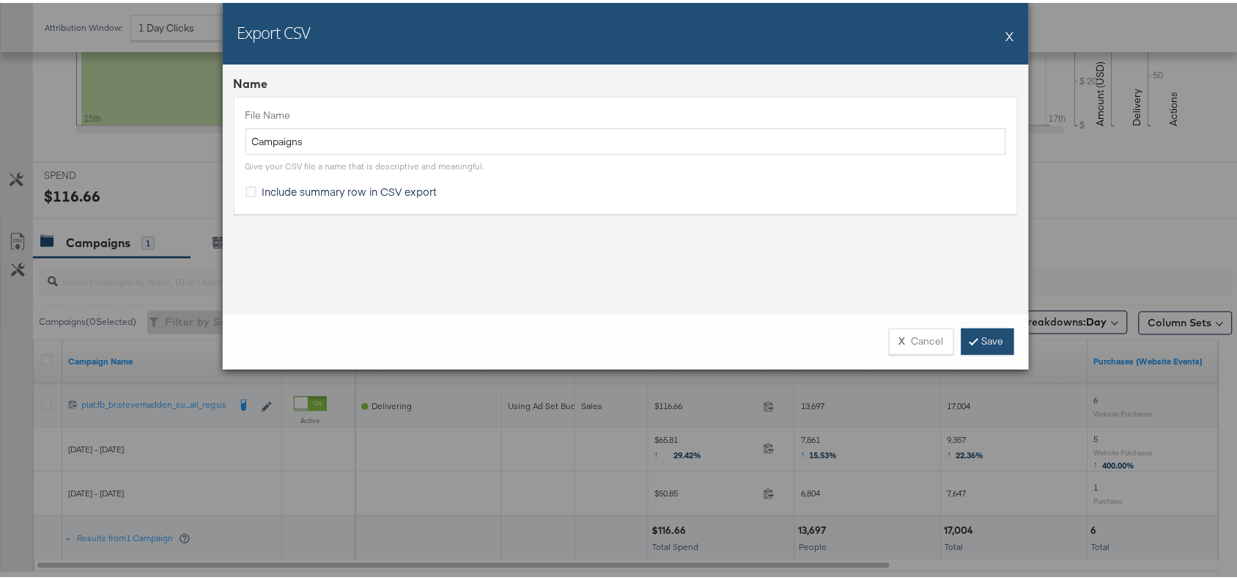
click at [984, 339] on link "Save" at bounding box center [988, 338] width 53 height 26
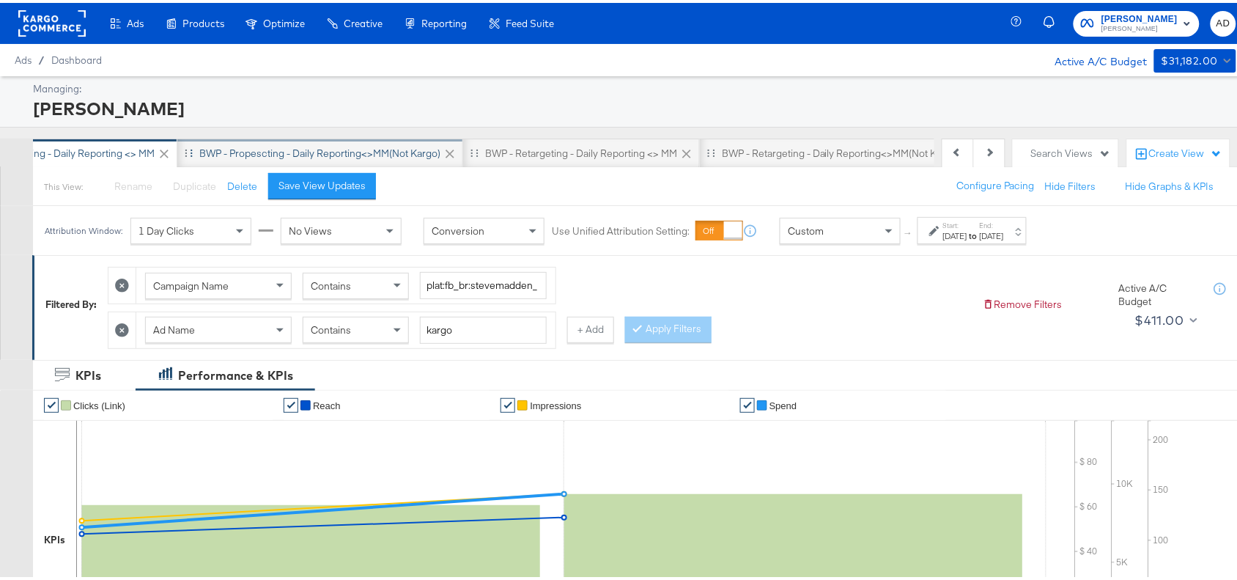
scroll to position [0, 1053]
click at [295, 155] on div "BWP - Propescting - Daily Reporting<>MM(not kargo)" at bounding box center [311, 151] width 241 height 14
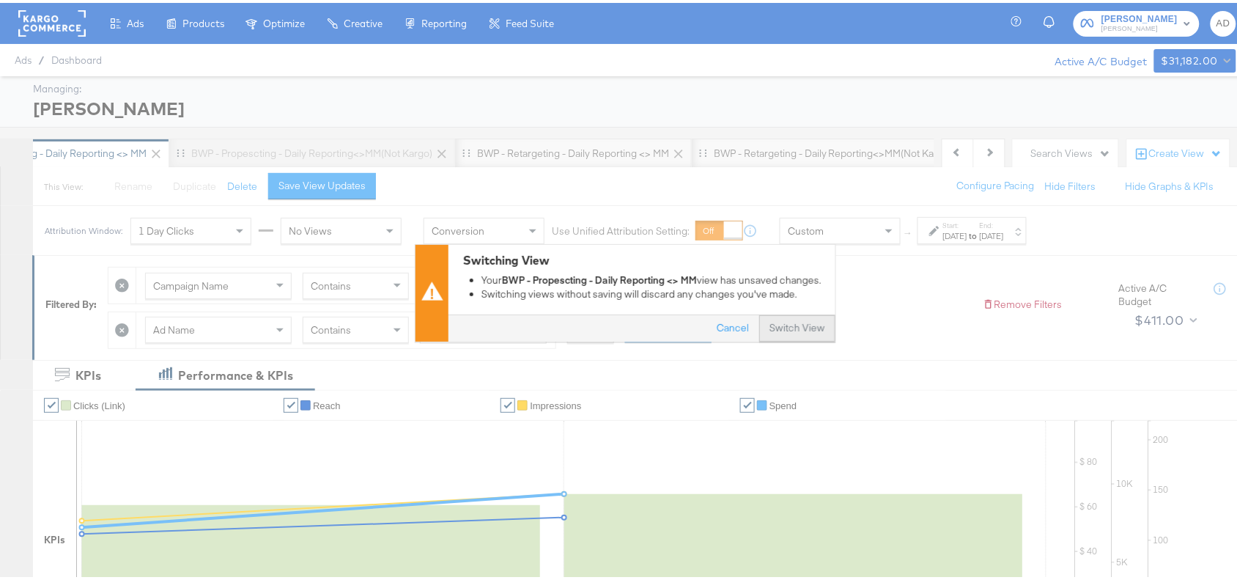
click at [789, 321] on button "Switch View" at bounding box center [797, 325] width 76 height 26
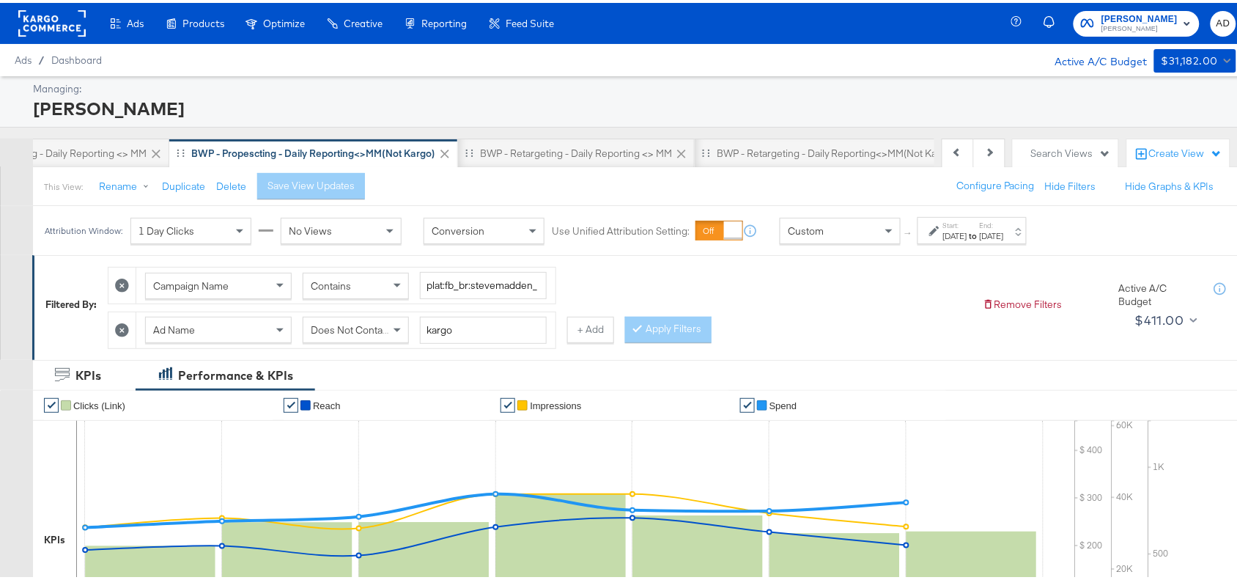
click at [1002, 241] on div "Start: Aug 21st 2025 to End: Aug 27th 2025" at bounding box center [972, 227] width 109 height 27
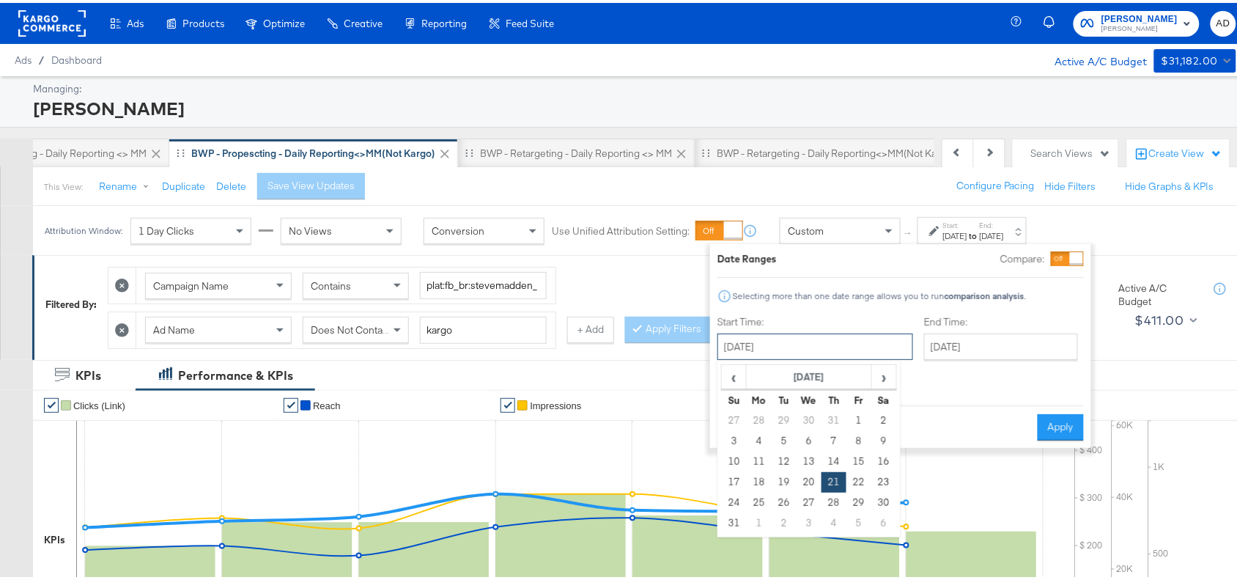
click at [768, 349] on input "August 21st 2025" at bounding box center [816, 344] width 196 height 26
click at [885, 375] on span "›" at bounding box center [884, 374] width 23 height 22
click at [752, 457] on td "15" at bounding box center [759, 459] width 25 height 21
type input "September 15th 2025"
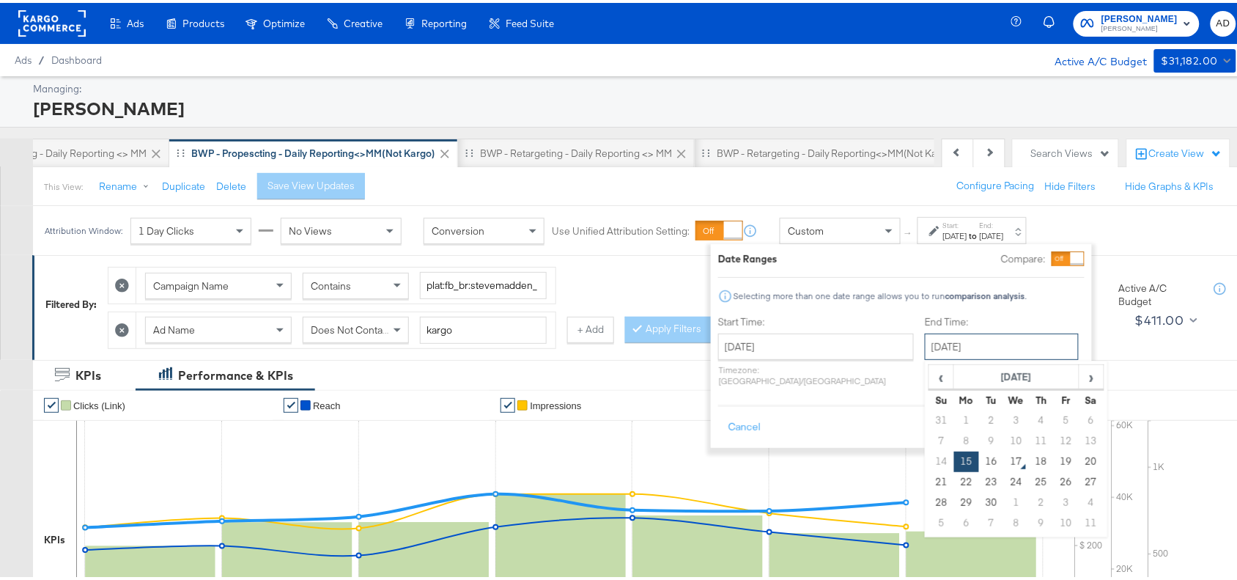
drag, startPoint x: 962, startPoint y: 341, endPoint x: 1182, endPoint y: 448, distance: 244.6
click at [979, 459] on td "16" at bounding box center [991, 459] width 25 height 21
type input "[DATE]"
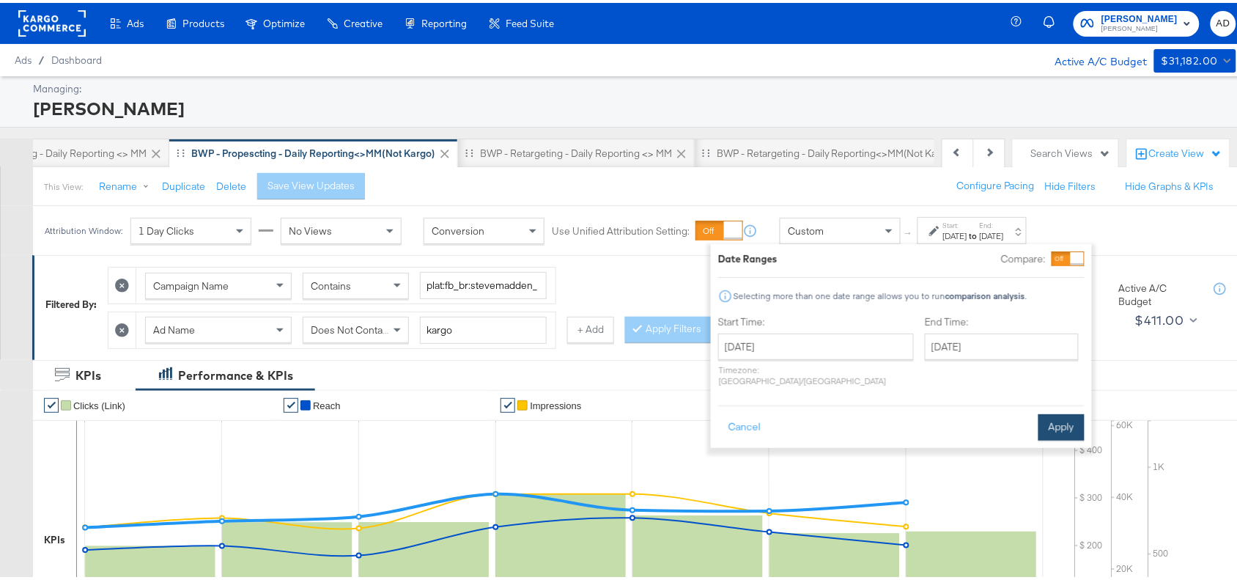
click at [1063, 415] on button "Apply" at bounding box center [1062, 424] width 46 height 26
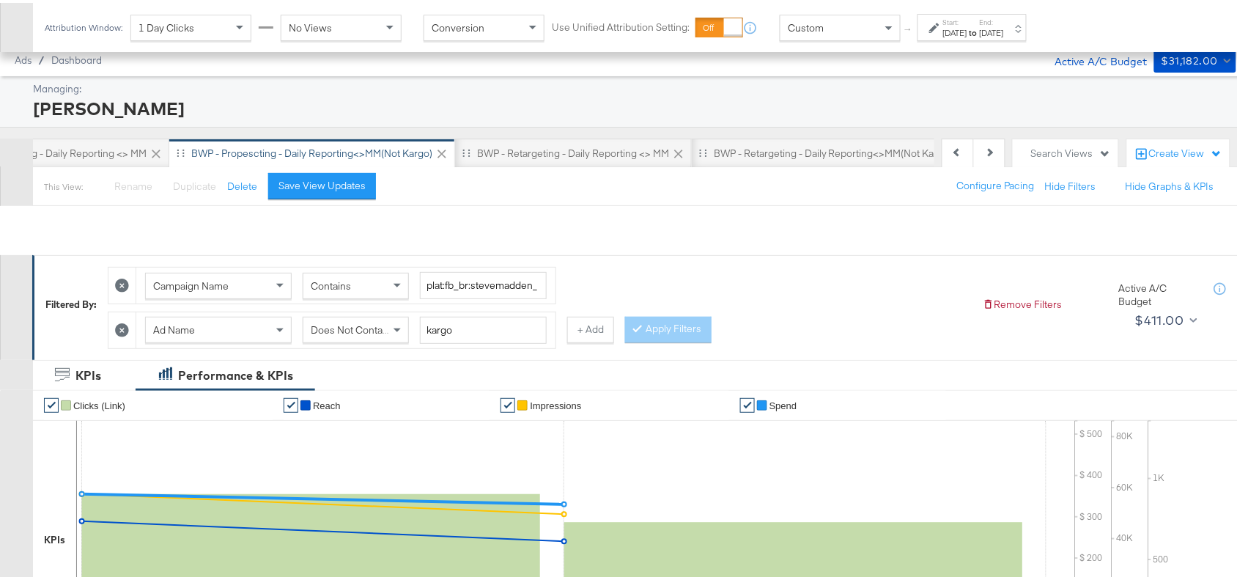
scroll to position [515, 0]
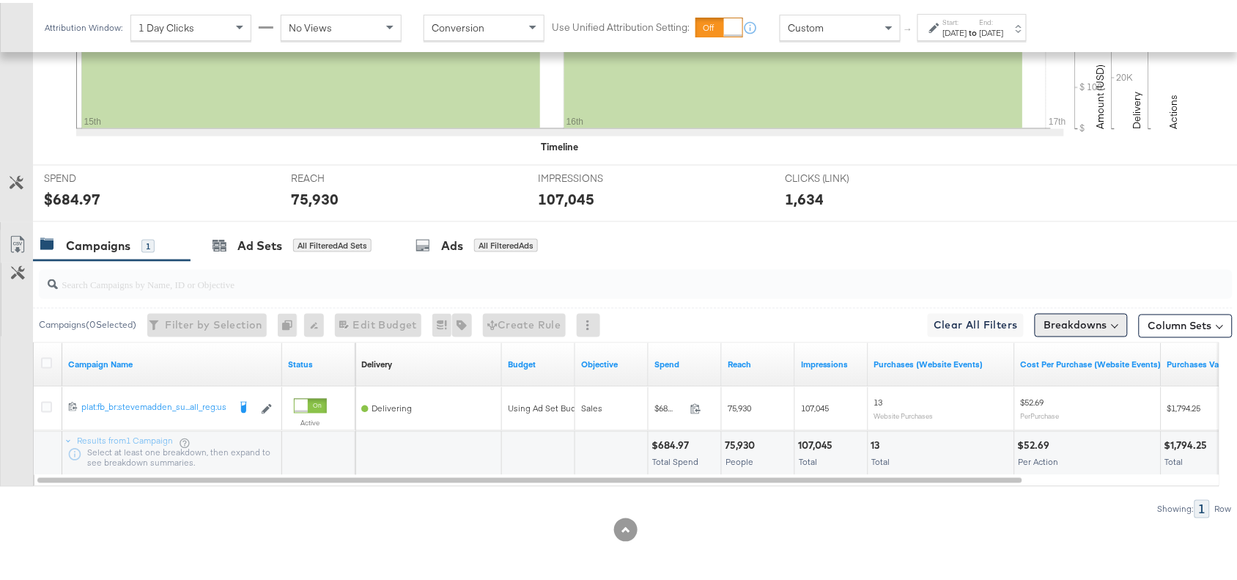
click at [1075, 326] on button "Breakdowns" at bounding box center [1081, 322] width 93 height 23
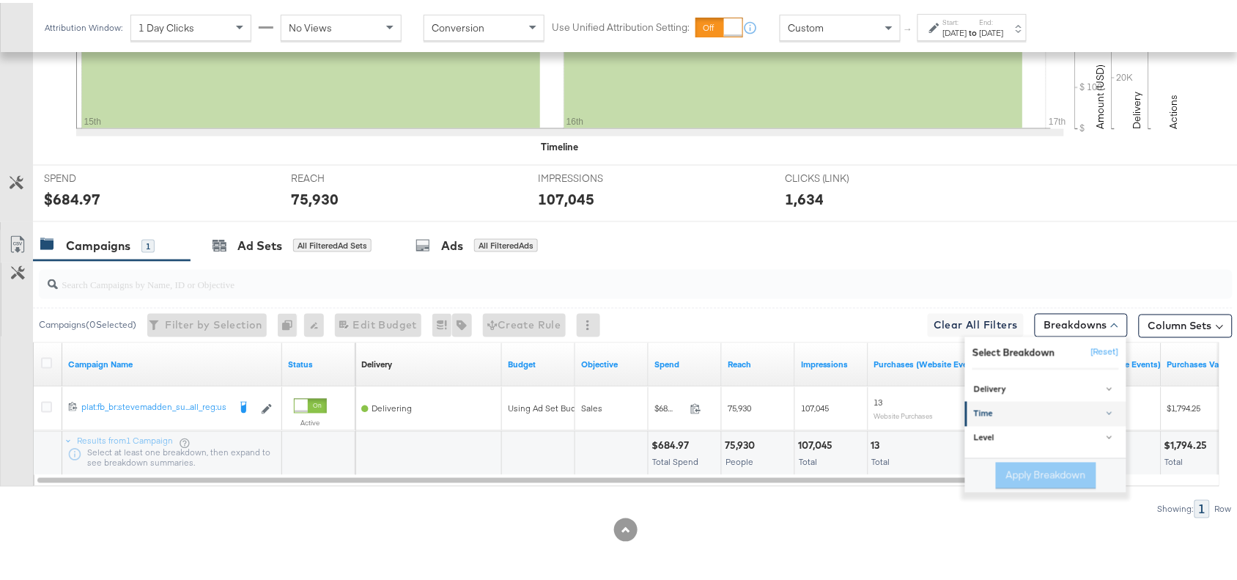
click at [974, 408] on div "Time" at bounding box center [1047, 411] width 146 height 12
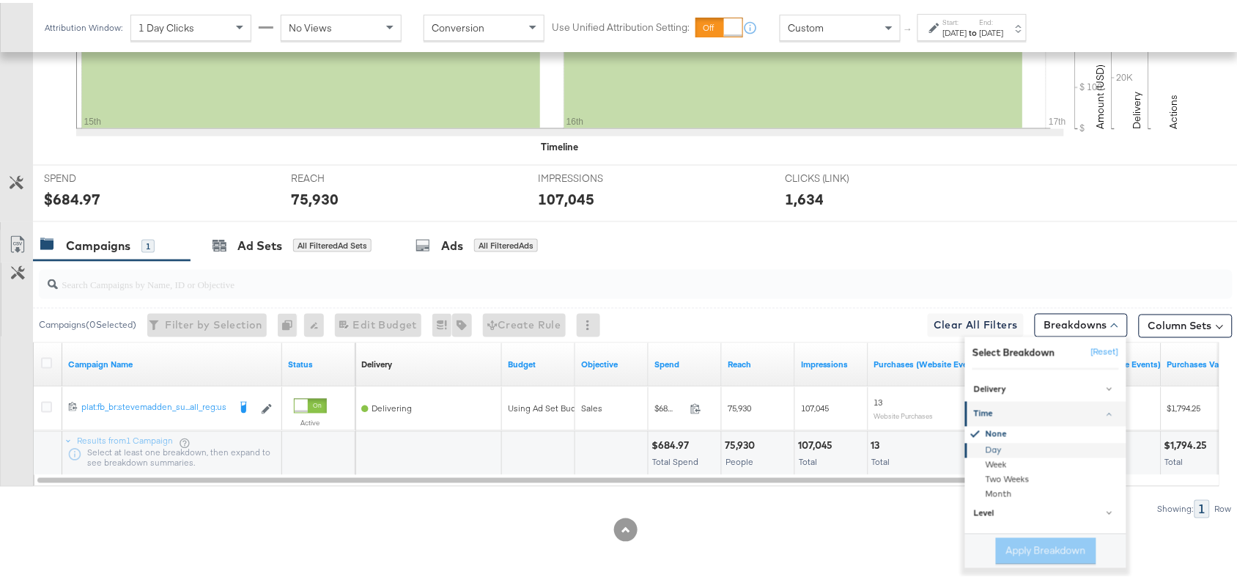
click at [976, 441] on div "Day" at bounding box center [1047, 448] width 159 height 15
click at [1004, 544] on button "Apply Breakdown" at bounding box center [1046, 548] width 100 height 26
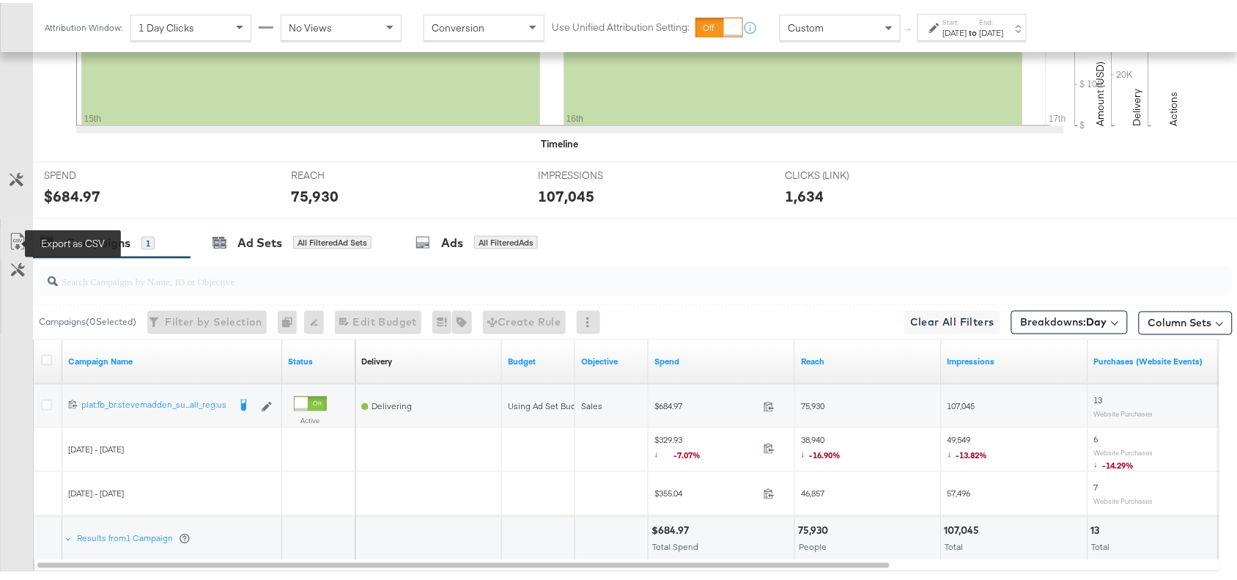
click at [20, 248] on icon at bounding box center [18, 239] width 18 height 18
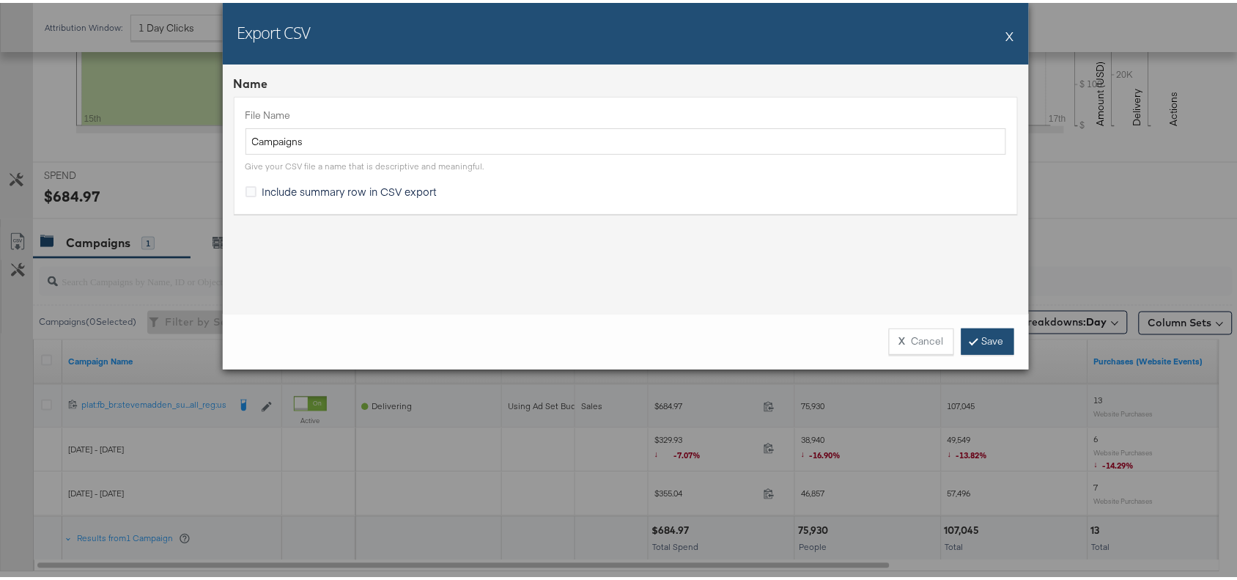
click at [984, 339] on link "Save" at bounding box center [988, 338] width 53 height 26
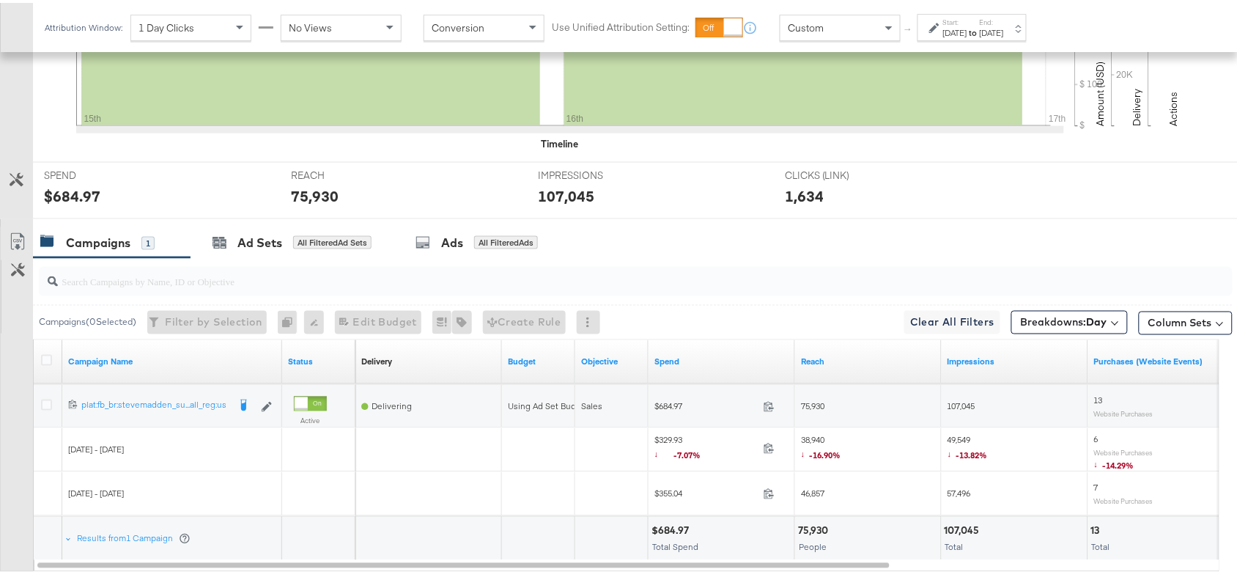
scroll to position [0, 0]
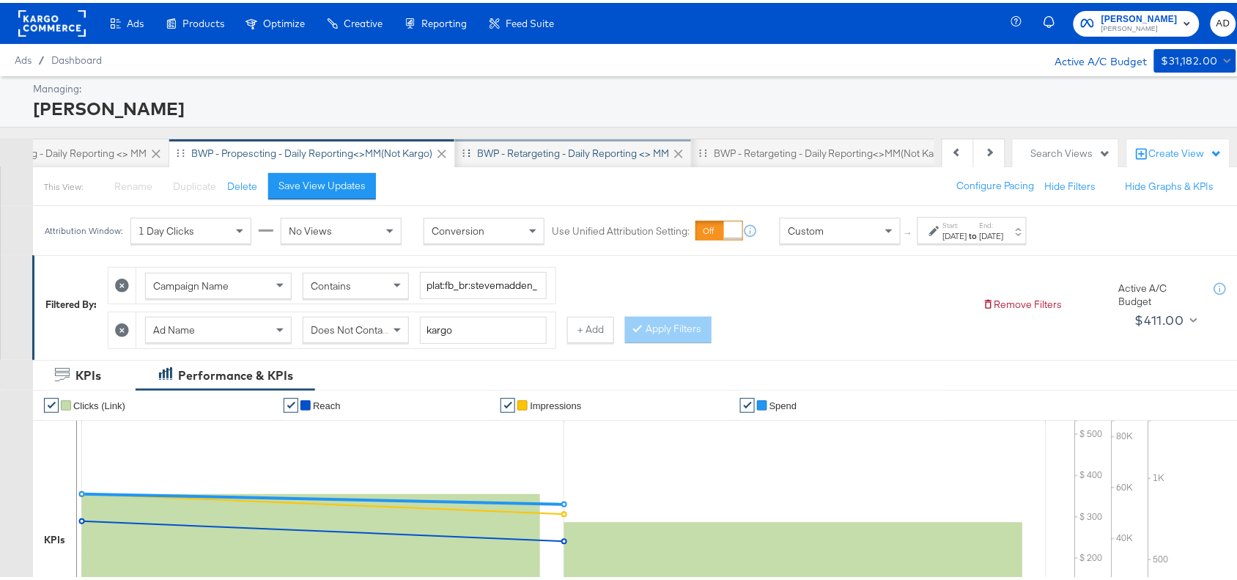
click at [539, 145] on div "BWP - Retargeting - Daily Reporting <> MM" at bounding box center [573, 151] width 192 height 14
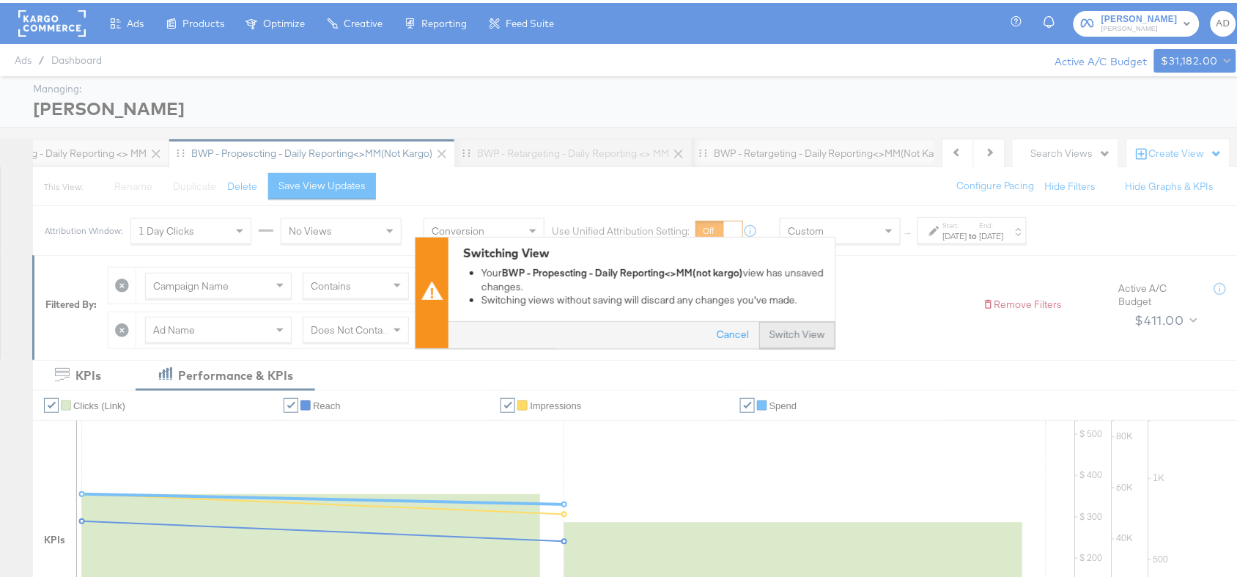
click at [773, 323] on button "Switch View" at bounding box center [797, 333] width 76 height 26
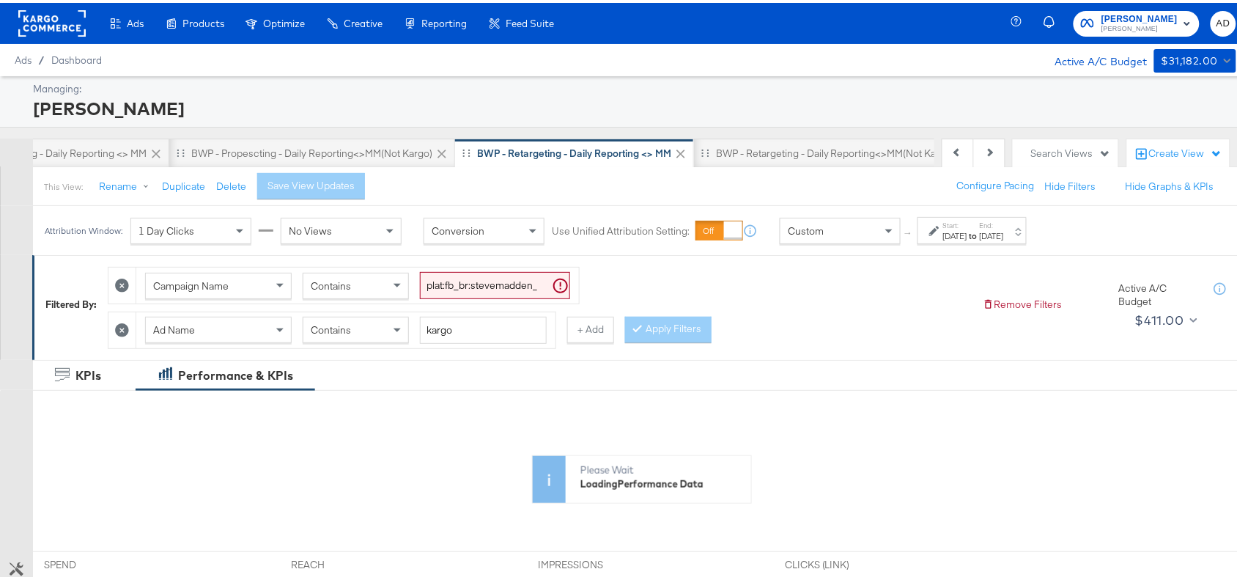
click at [968, 227] on label "Start:" at bounding box center [955, 223] width 24 height 10
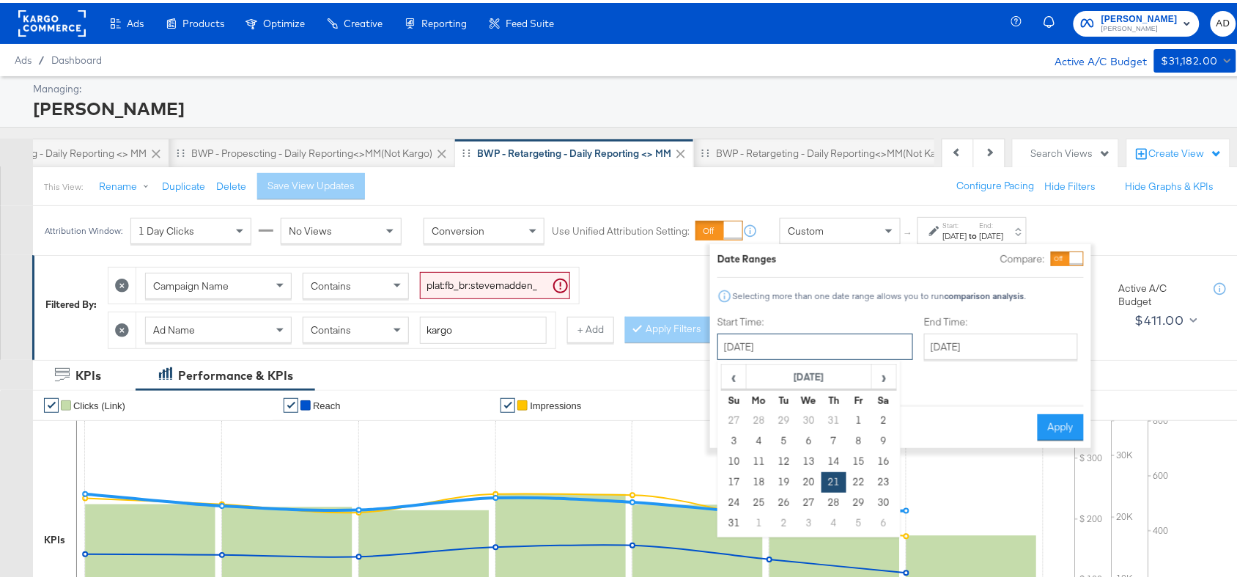
click at [818, 352] on input "August 21st 2025" at bounding box center [816, 344] width 196 height 26
click at [882, 378] on span "›" at bounding box center [884, 374] width 23 height 22
click at [756, 466] on td "15" at bounding box center [759, 459] width 25 height 21
type input "September 15th 2025"
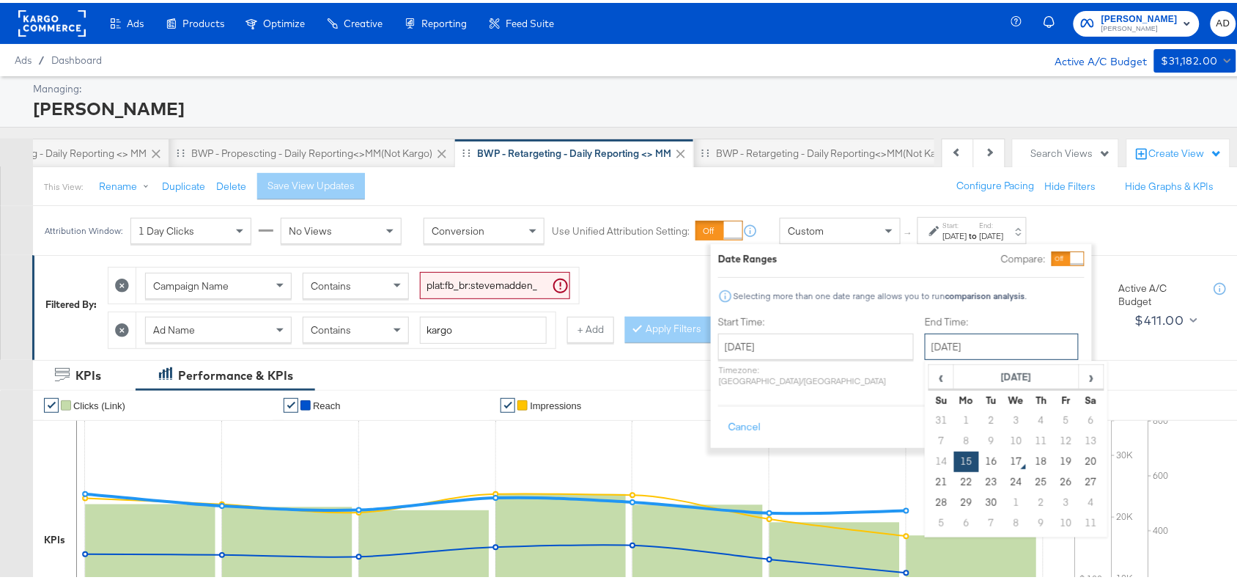
click at [971, 337] on input "September 15th 2025" at bounding box center [1002, 344] width 154 height 26
click at [979, 462] on td "16" at bounding box center [991, 459] width 25 height 21
type input "[DATE]"
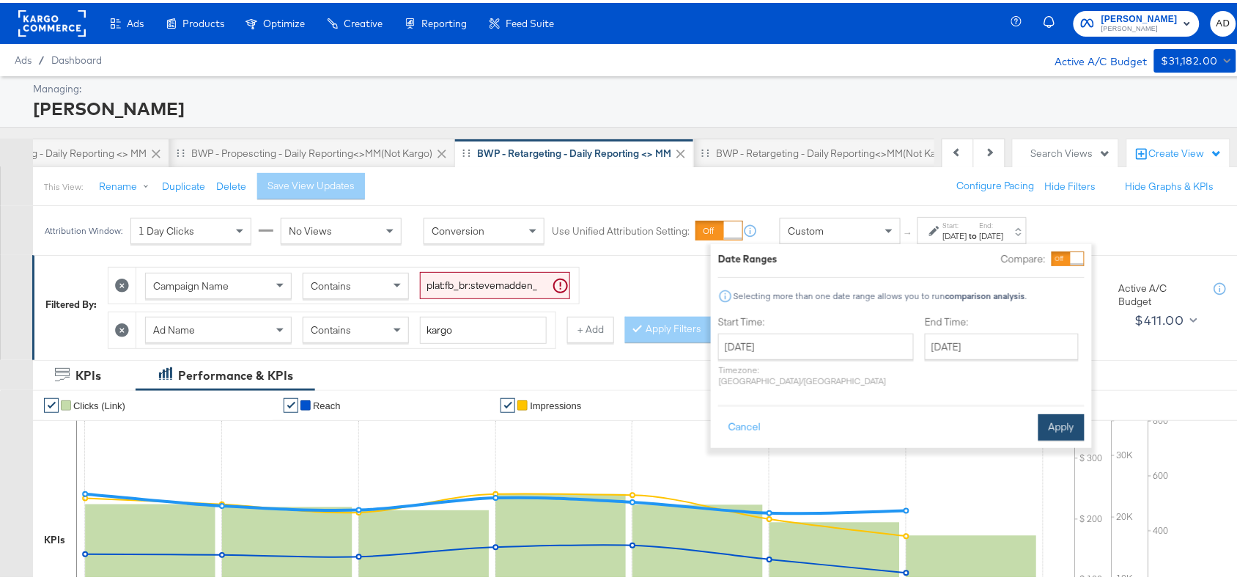
click at [1063, 411] on button "Apply" at bounding box center [1062, 424] width 46 height 26
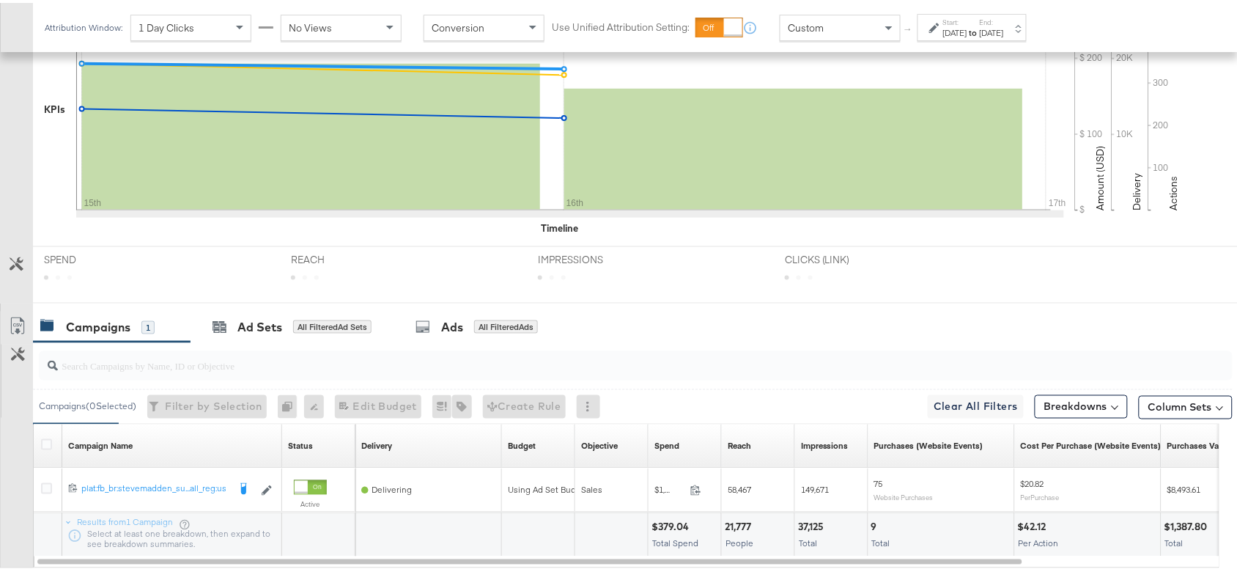
scroll to position [515, 0]
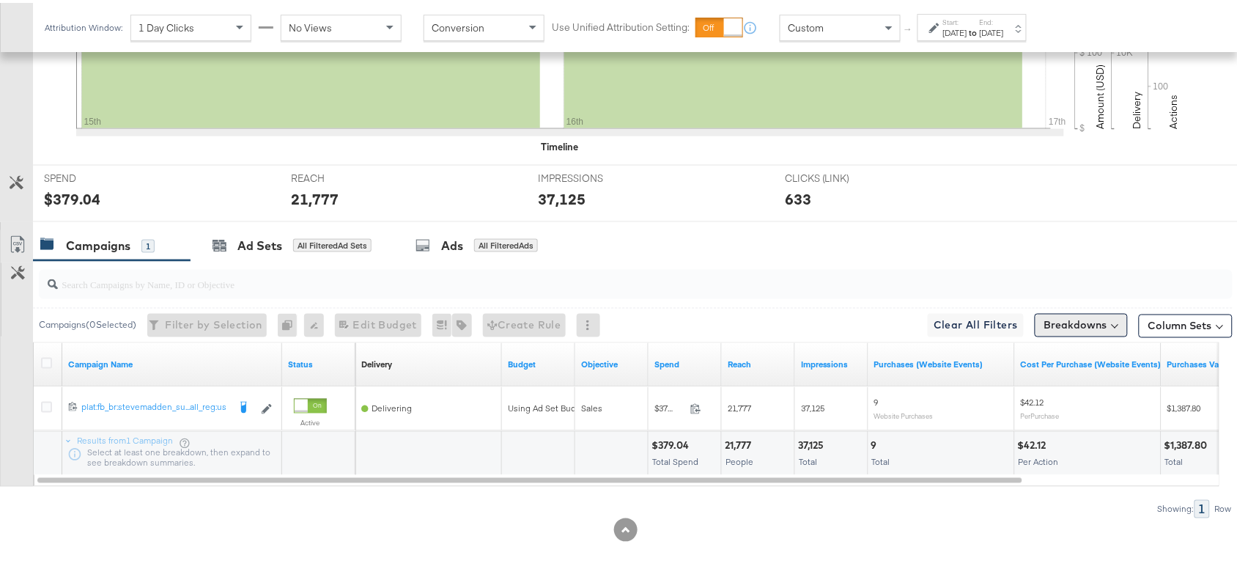
click at [1063, 332] on button "Breakdowns" at bounding box center [1081, 322] width 93 height 23
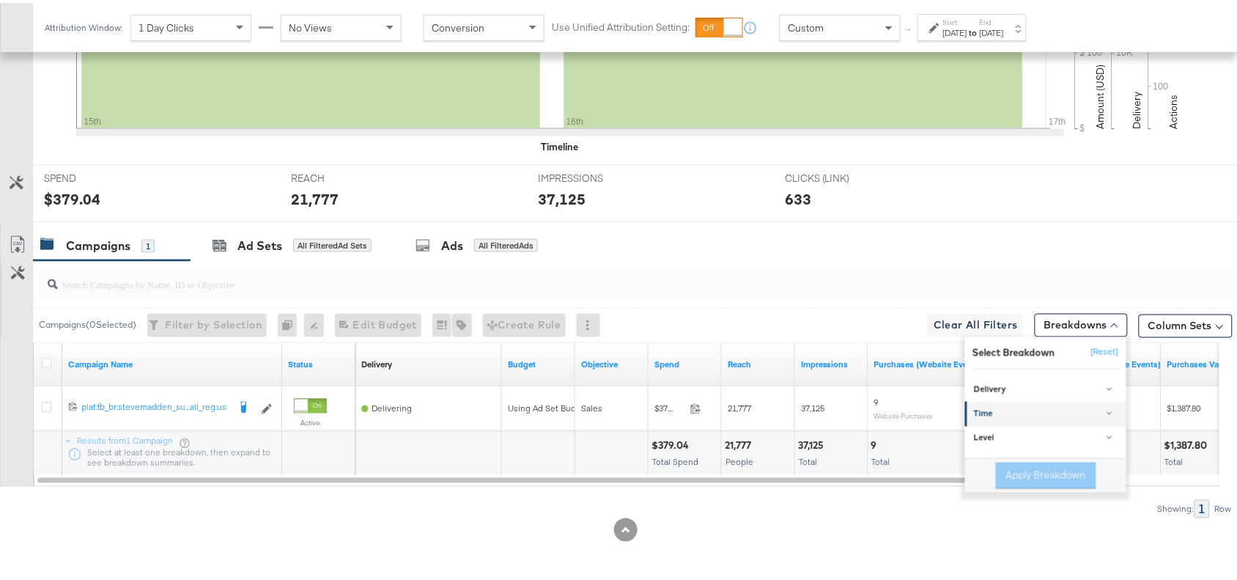
click at [990, 403] on link "Time" at bounding box center [1045, 411] width 161 height 24
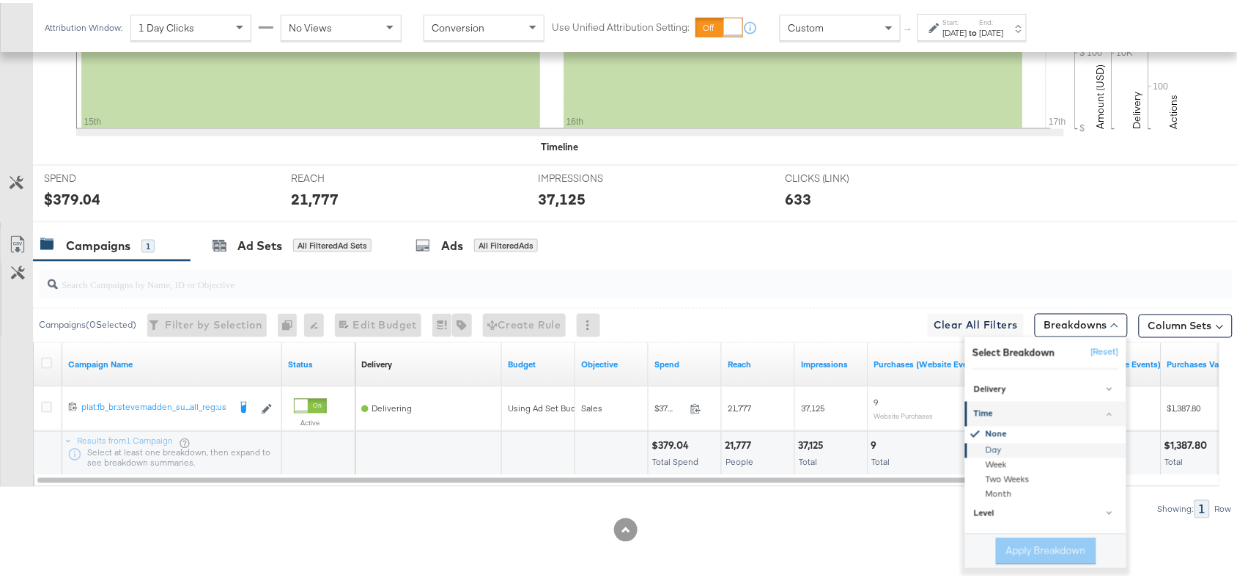
click at [986, 448] on div "Day" at bounding box center [1047, 448] width 159 height 15
click at [996, 552] on button "Apply Breakdown" at bounding box center [1046, 548] width 100 height 26
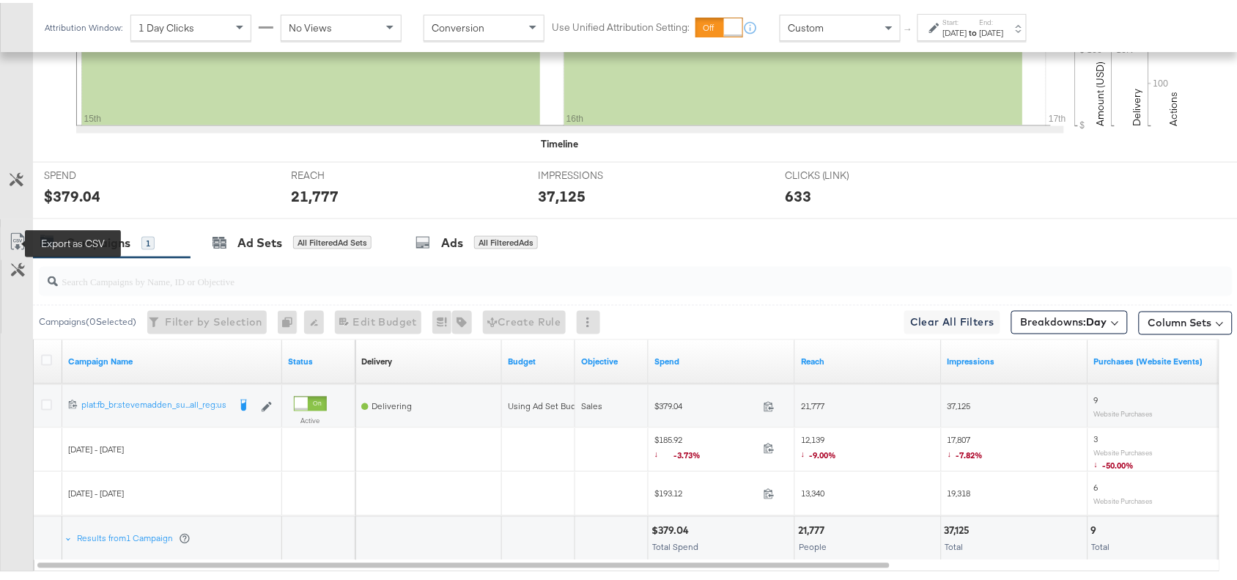
click at [13, 244] on icon at bounding box center [18, 239] width 18 height 18
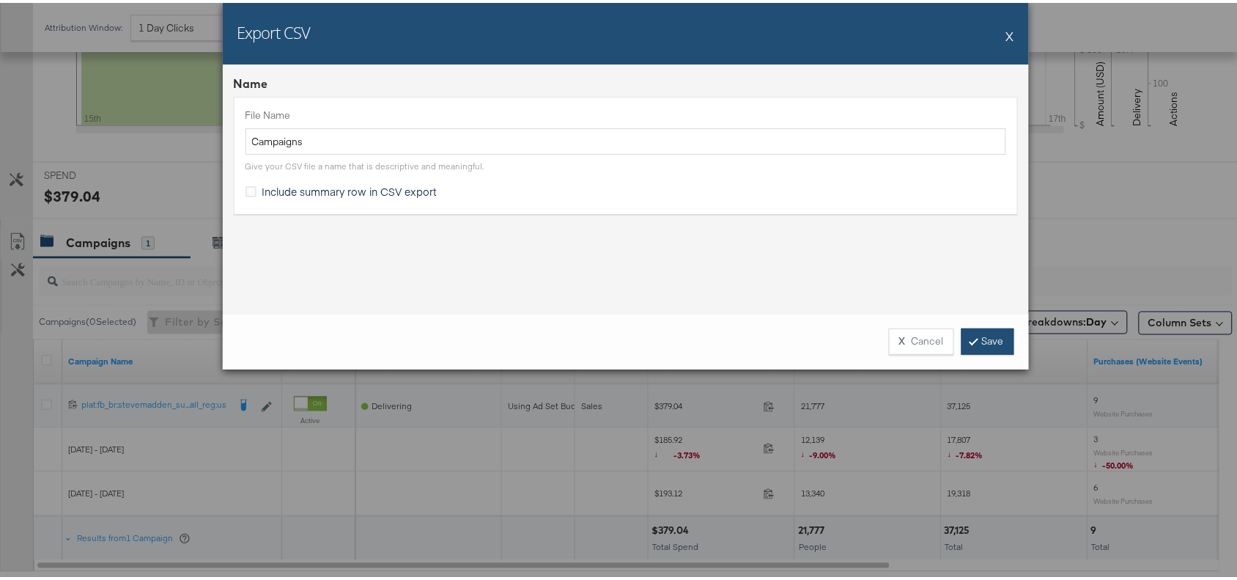
click at [973, 348] on link "Save" at bounding box center [988, 338] width 53 height 26
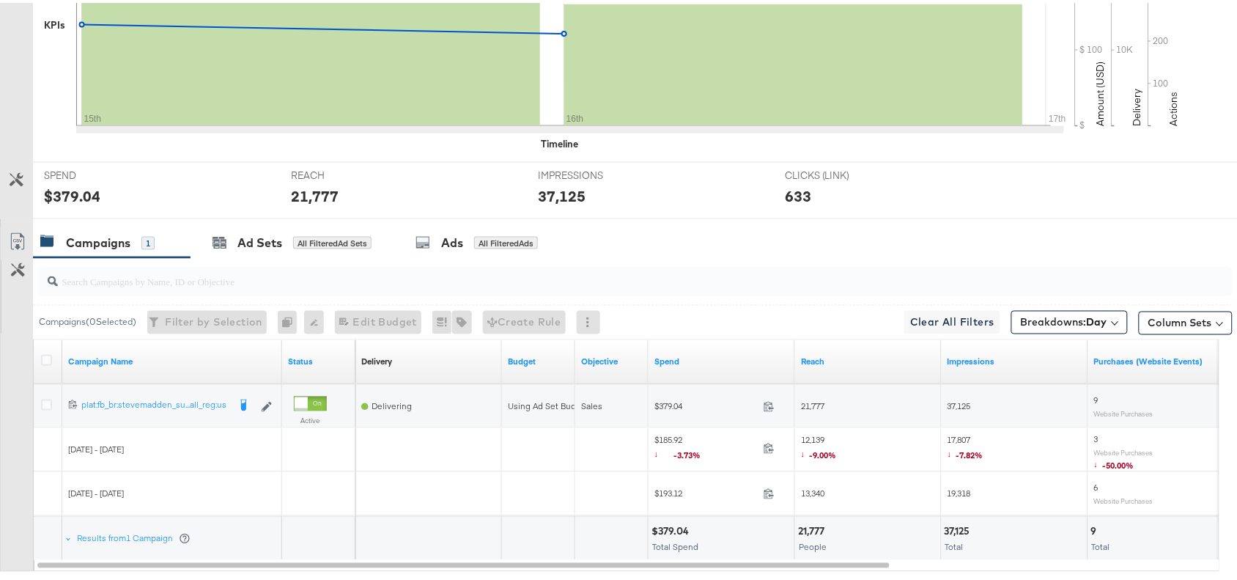
scroll to position [0, 0]
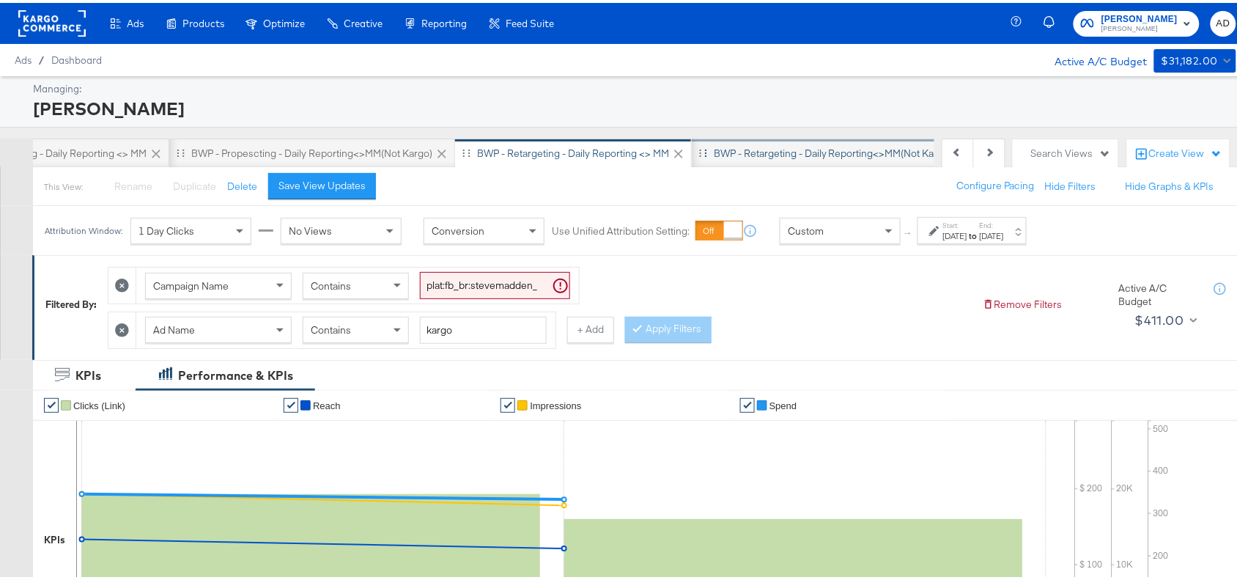
click at [782, 144] on div "BWP - Retargeting - Daily Reporting<>MM(not kargo)" at bounding box center [833, 151] width 239 height 14
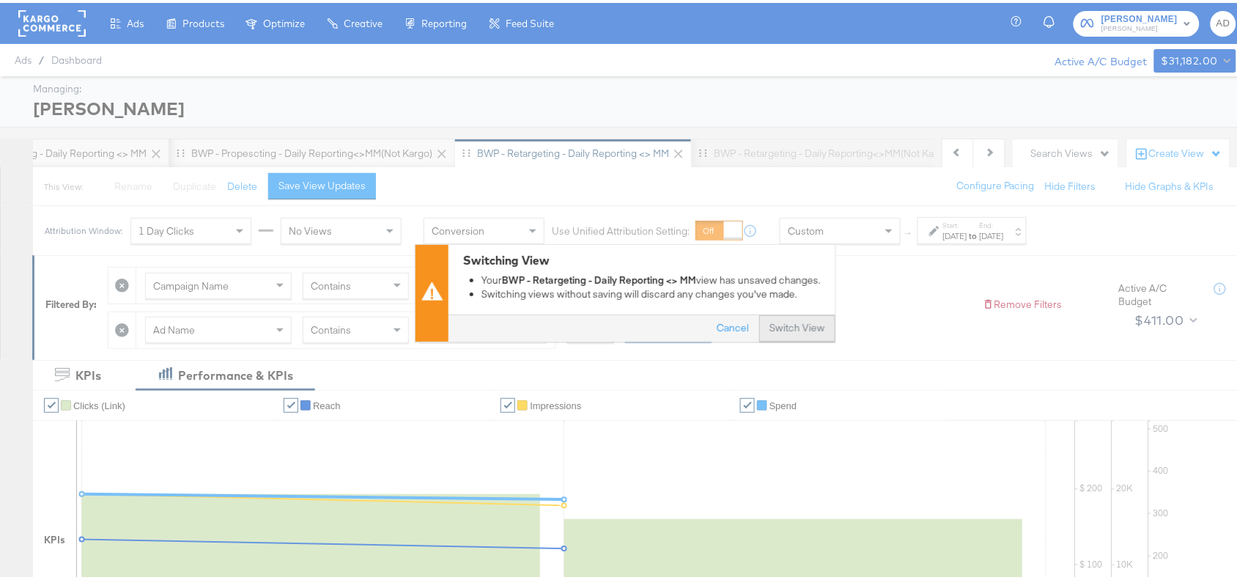
click at [797, 319] on button "Switch View" at bounding box center [797, 325] width 76 height 26
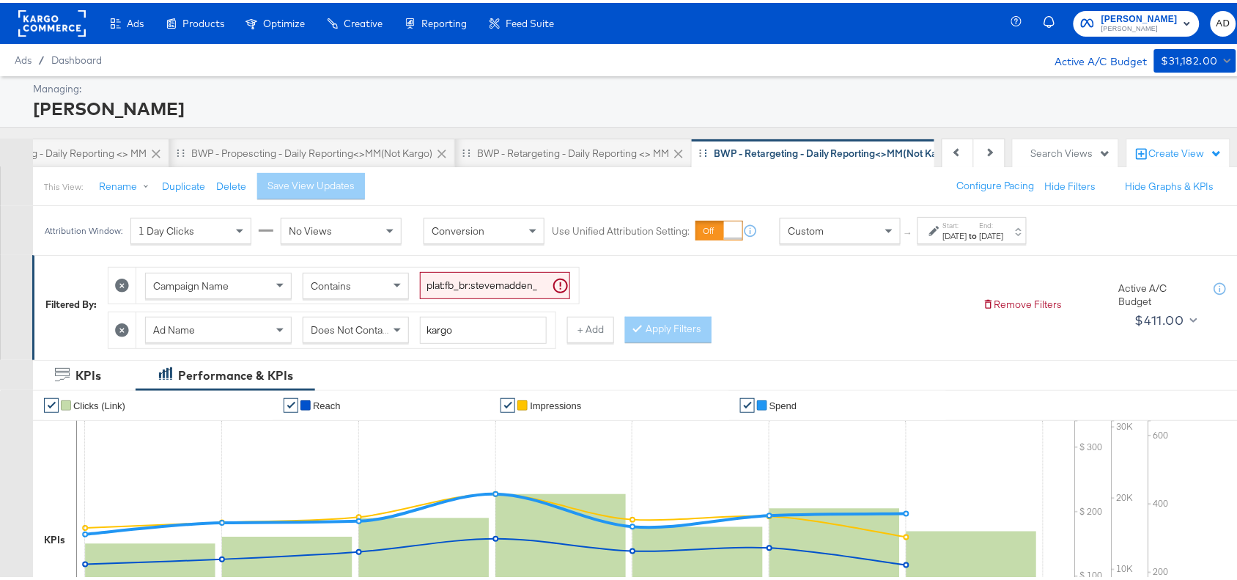
scroll to position [0, 1168]
click at [1004, 224] on label "End:" at bounding box center [992, 223] width 24 height 10
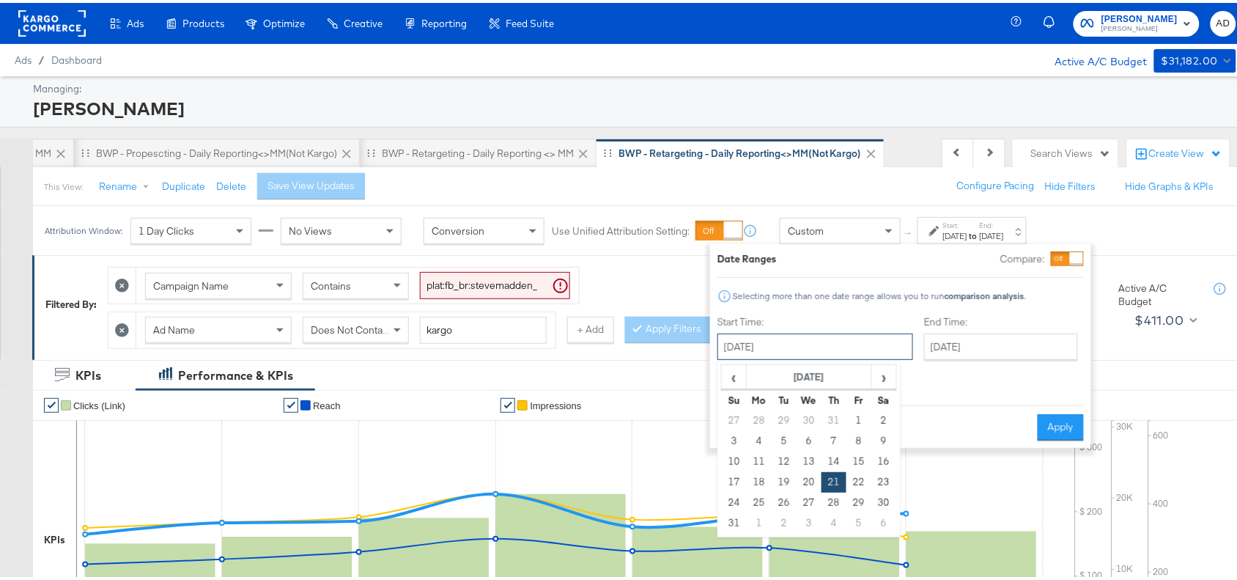
click at [790, 353] on input "August 21st 2025" at bounding box center [816, 344] width 196 height 26
click at [887, 375] on span "›" at bounding box center [884, 374] width 23 height 22
click at [757, 457] on td "15" at bounding box center [759, 459] width 25 height 21
type input "September 15th 2025"
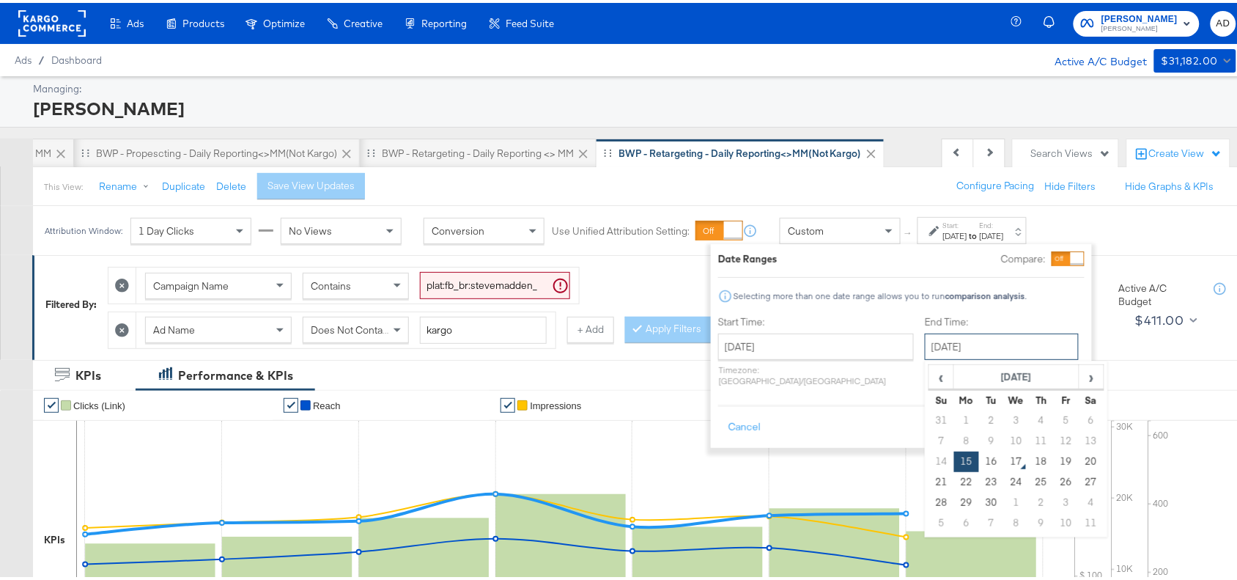
click at [954, 353] on input "September 15th 2025" at bounding box center [1002, 344] width 154 height 26
click at [979, 460] on td "16" at bounding box center [991, 459] width 25 height 21
type input "[DATE]"
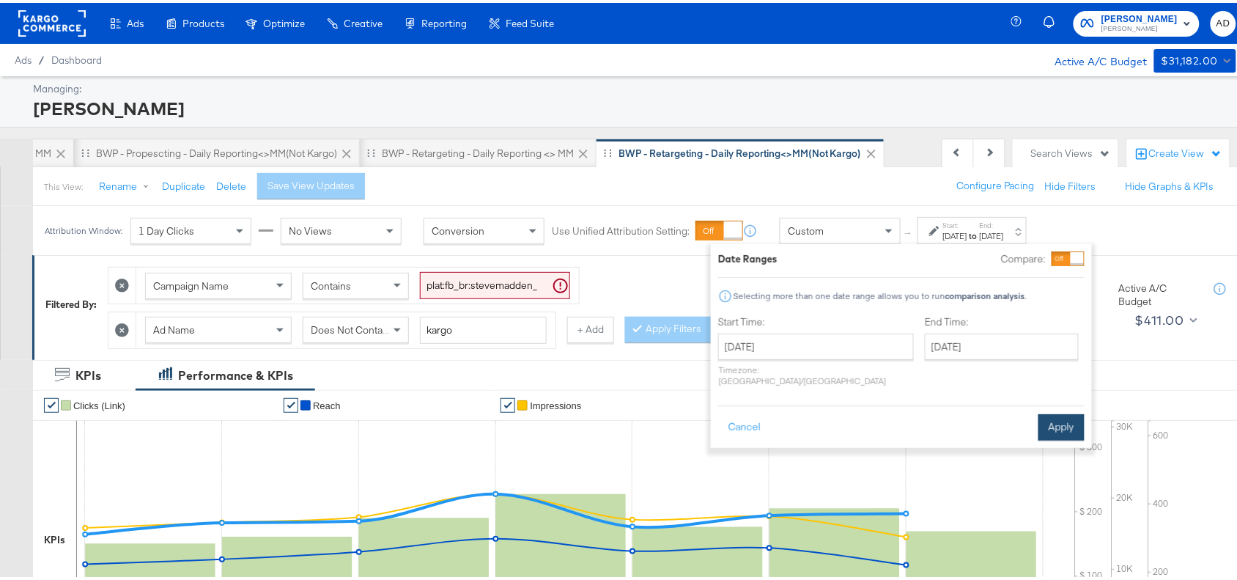
click at [1067, 411] on button "Apply" at bounding box center [1062, 424] width 46 height 26
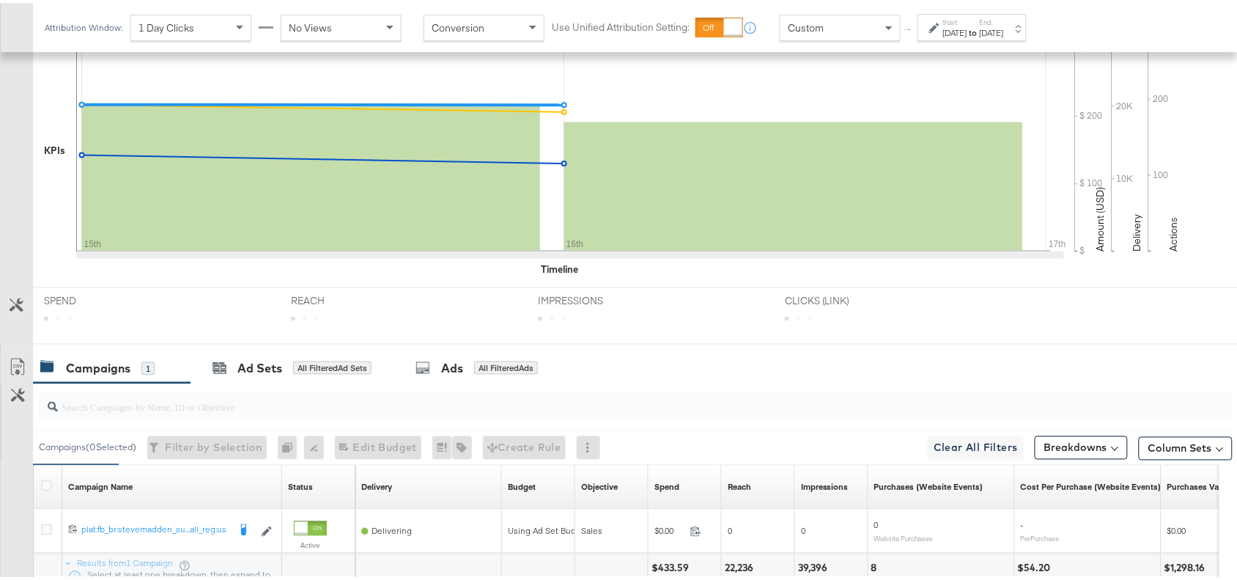
scroll to position [515, 0]
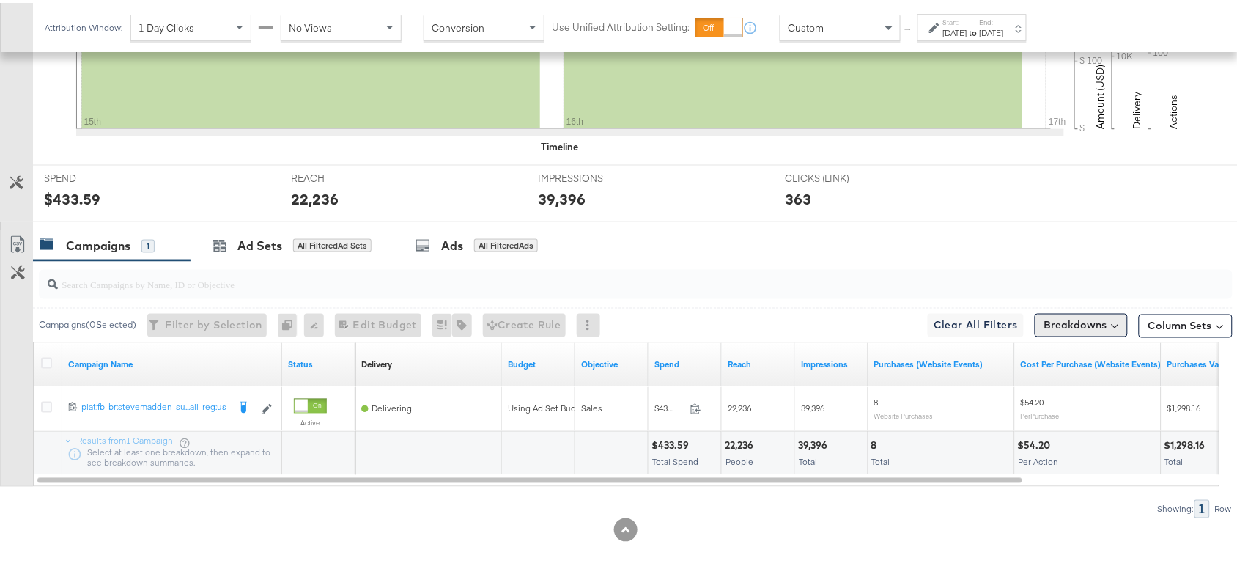
click at [1089, 325] on button "Breakdowns" at bounding box center [1081, 322] width 93 height 23
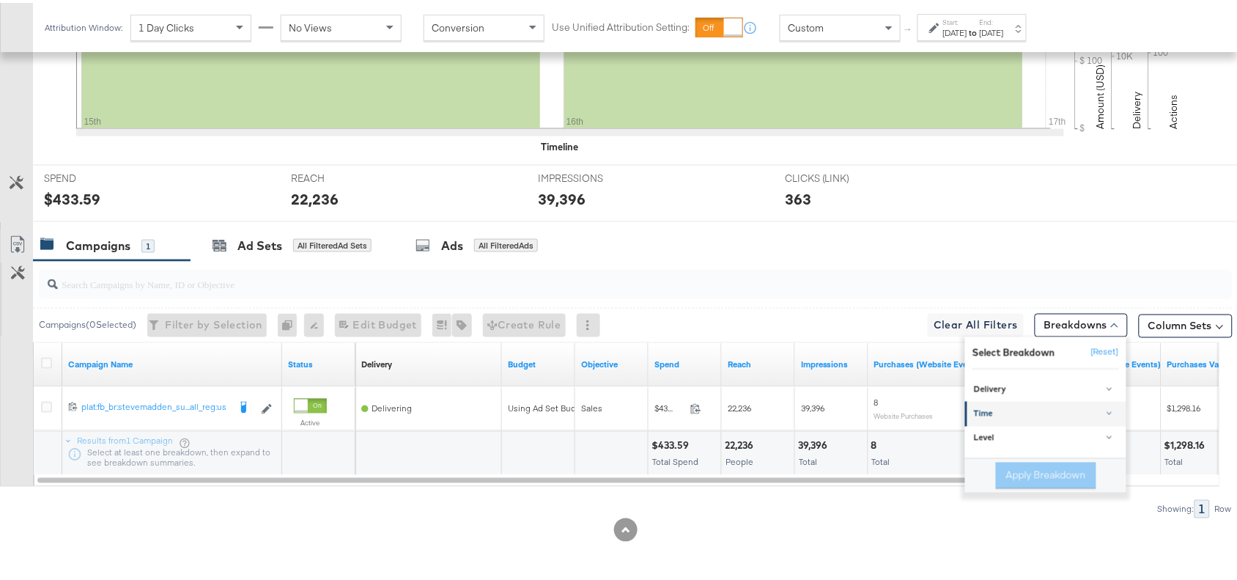
click at [974, 408] on div "Time" at bounding box center [1047, 411] width 146 height 12
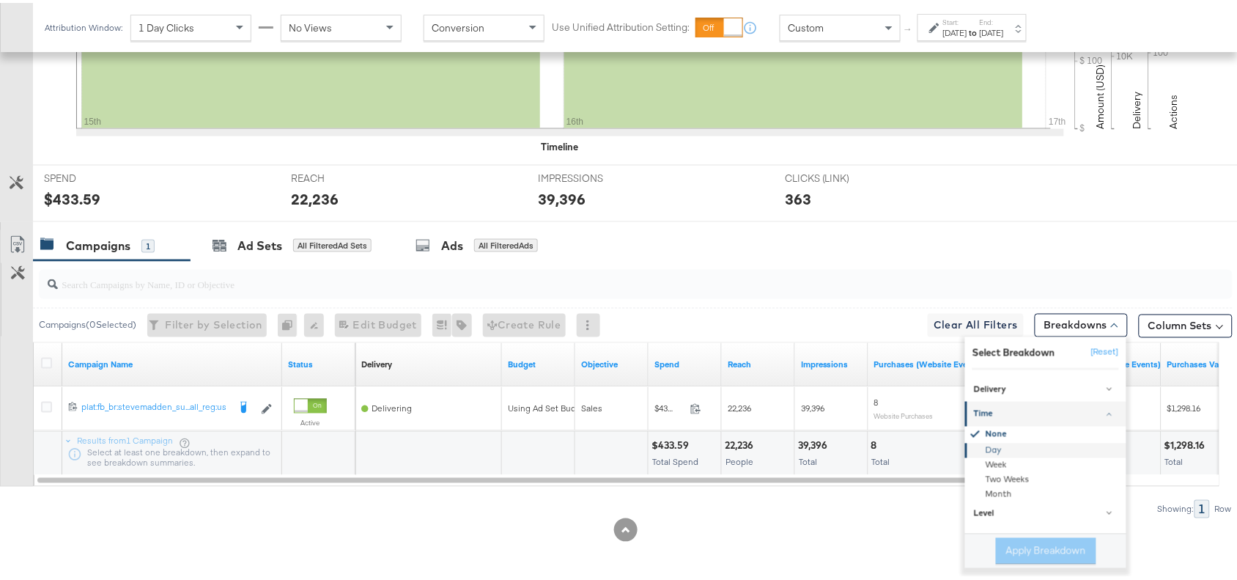
click at [979, 449] on div "Day" at bounding box center [1047, 448] width 159 height 15
click at [1010, 554] on button "Apply Breakdown" at bounding box center [1046, 548] width 100 height 26
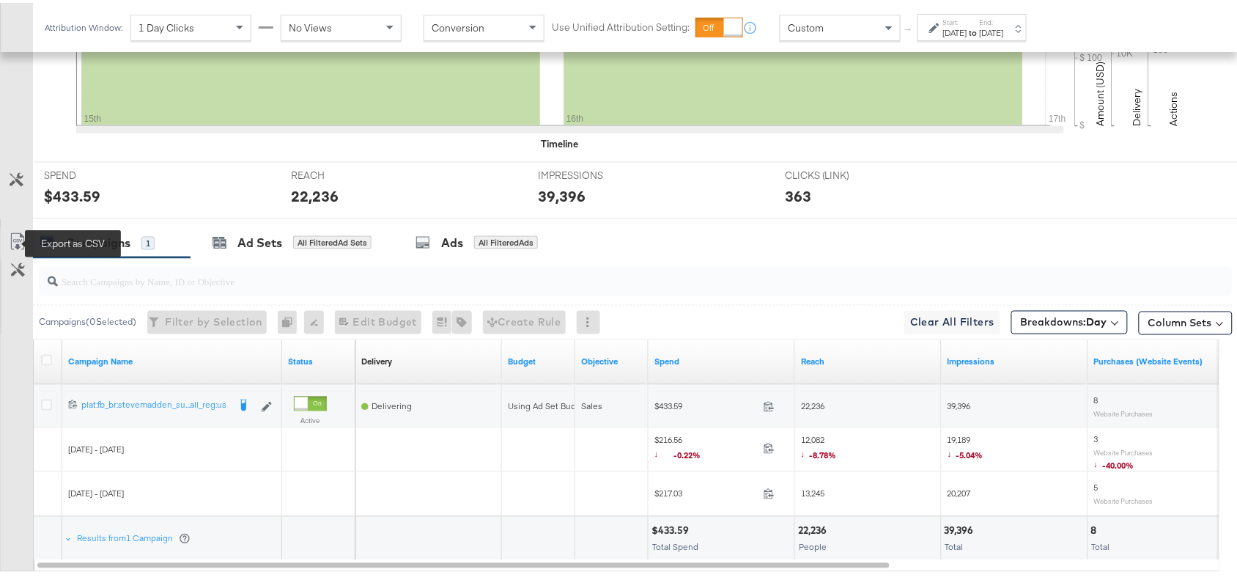
click at [15, 246] on icon at bounding box center [18, 239] width 18 height 18
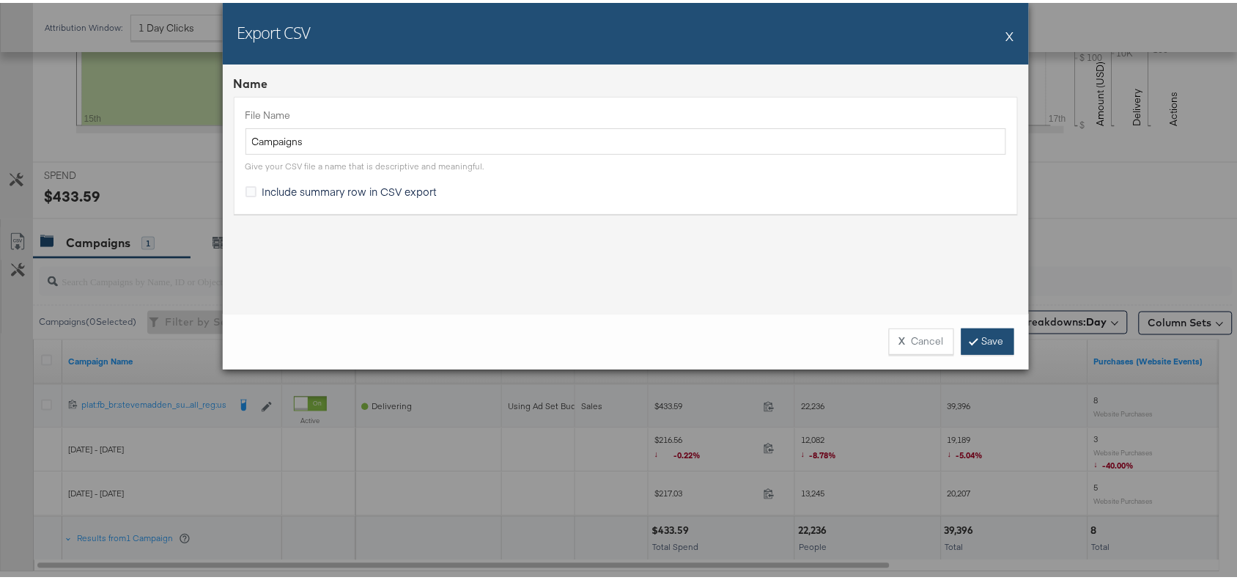
click at [975, 341] on link "Save" at bounding box center [988, 338] width 53 height 26
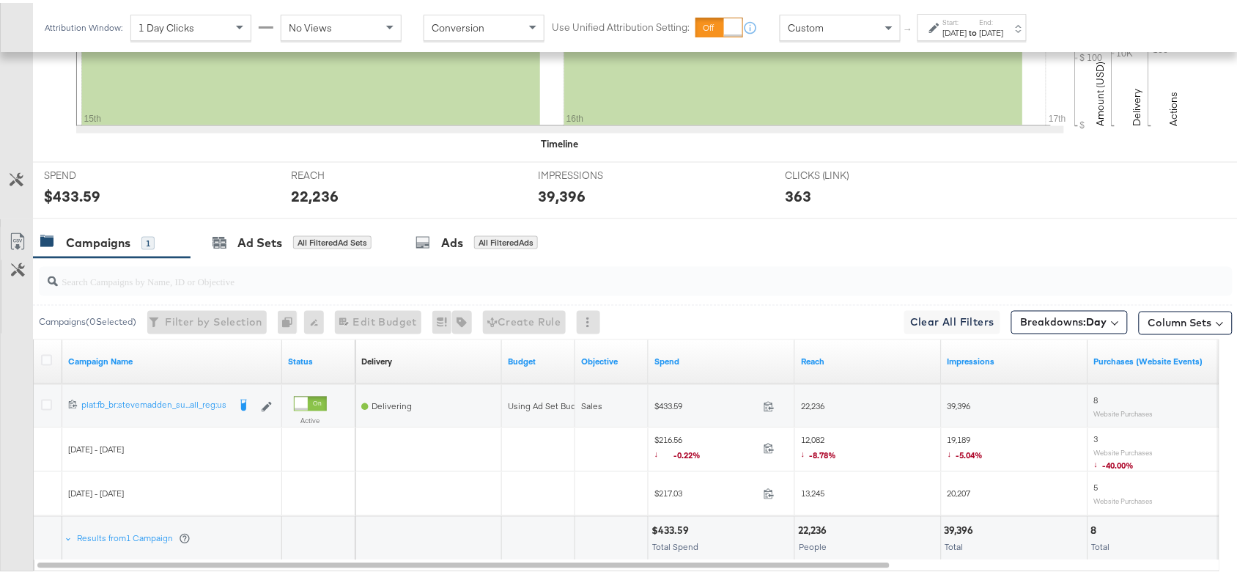
scroll to position [0, 0]
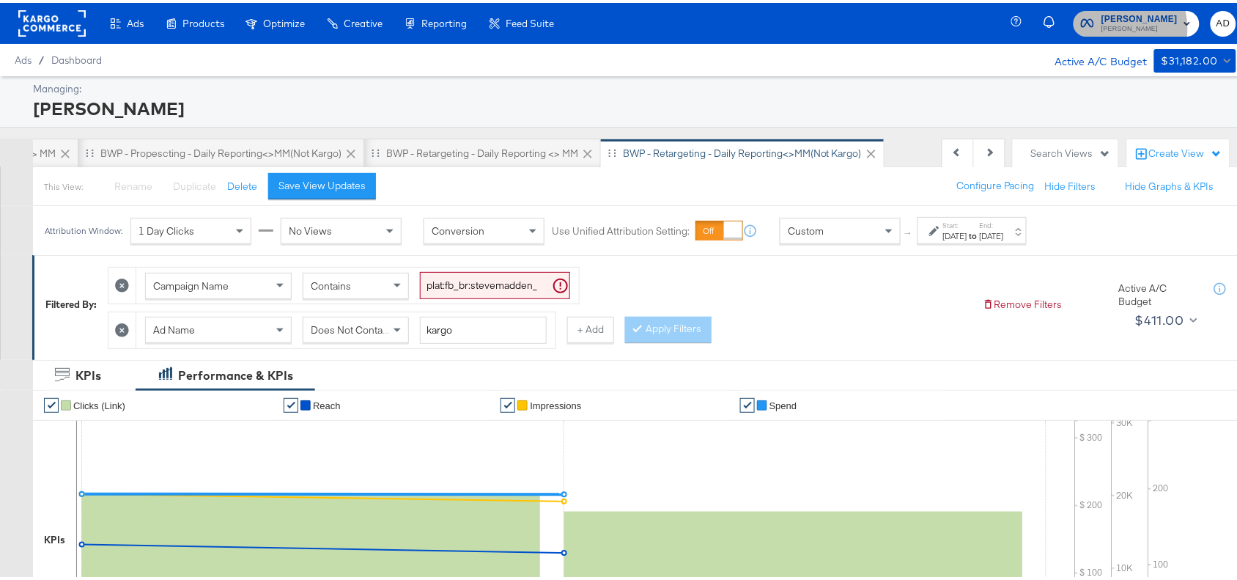
click at [1107, 26] on span "Steve Madden" at bounding box center [1140, 27] width 76 height 12
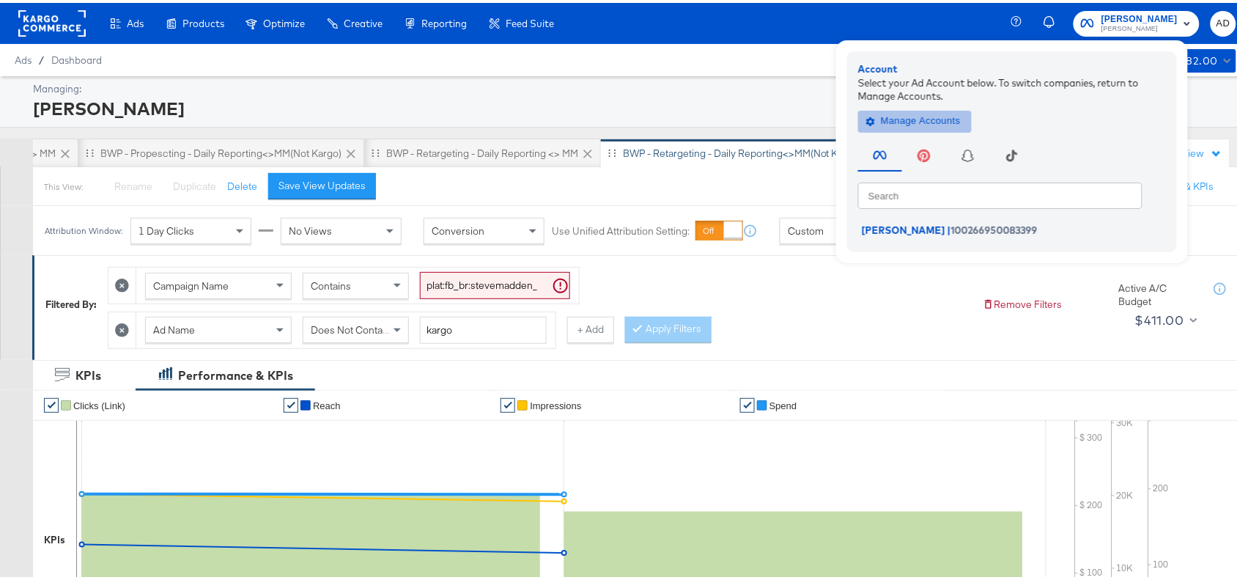
click at [899, 111] on span "Manage Accounts" at bounding box center [915, 118] width 92 height 17
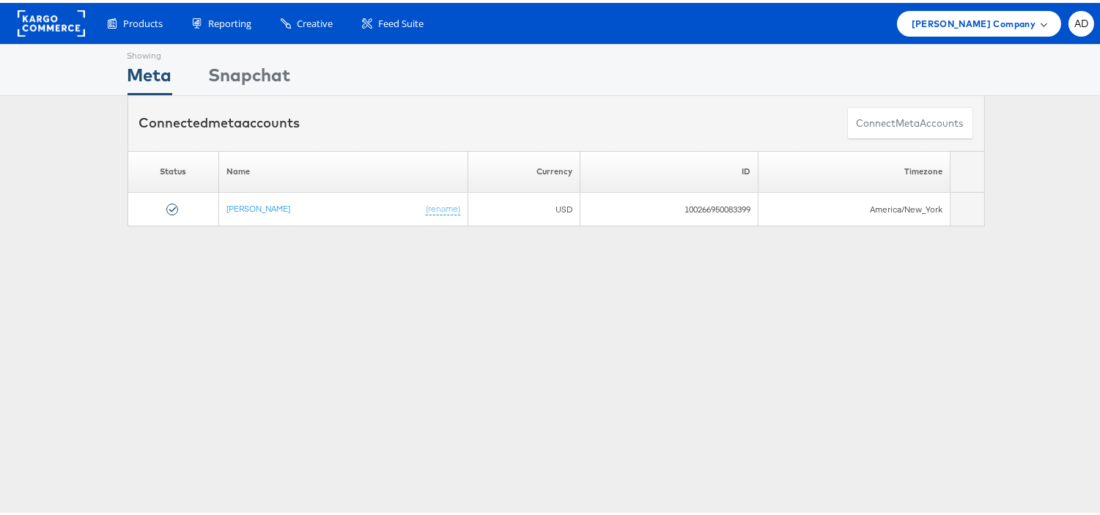
click at [1007, 25] on span "[PERSON_NAME] Company" at bounding box center [974, 20] width 124 height 15
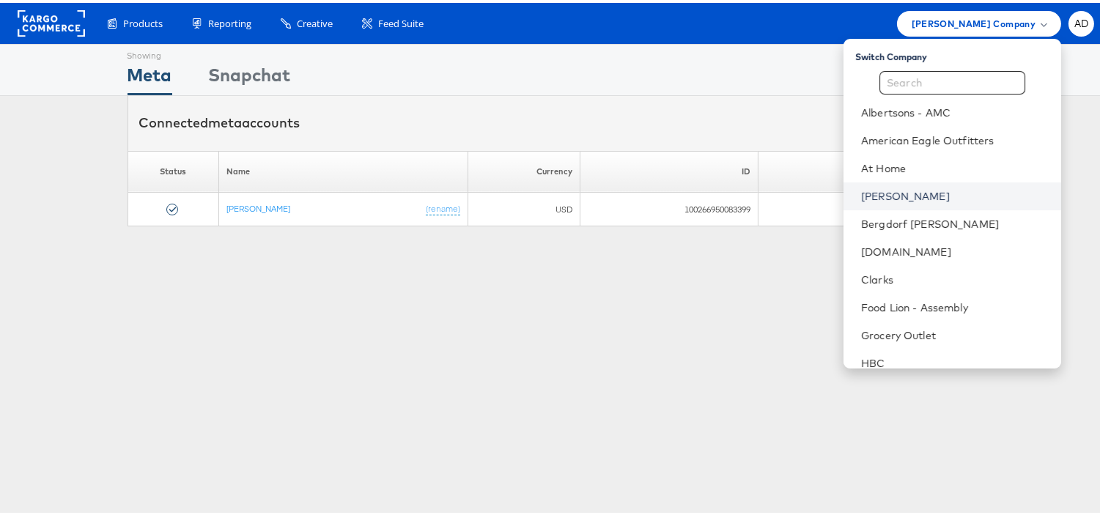
click at [861, 193] on link "[PERSON_NAME]" at bounding box center [955, 193] width 188 height 15
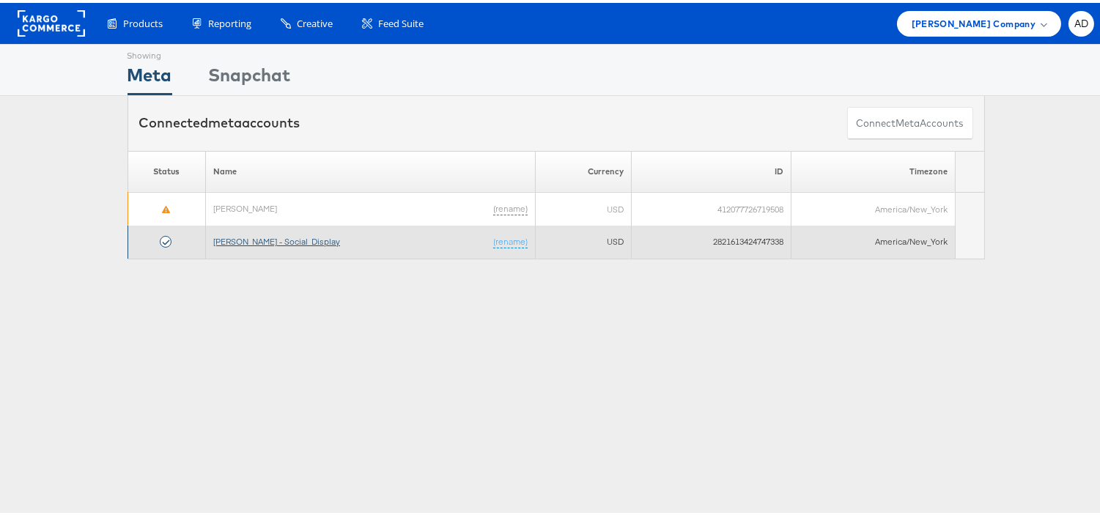
click at [240, 238] on link "[PERSON_NAME] - Social_Display" at bounding box center [276, 238] width 127 height 11
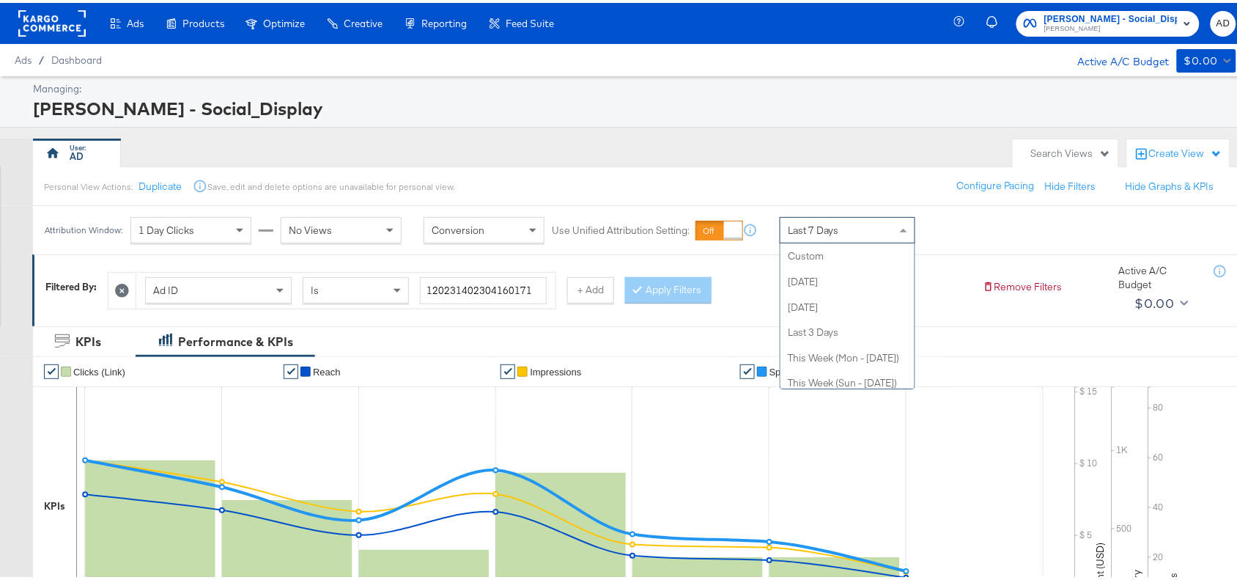
click at [861, 224] on div "Last 7 Days" at bounding box center [848, 227] width 134 height 25
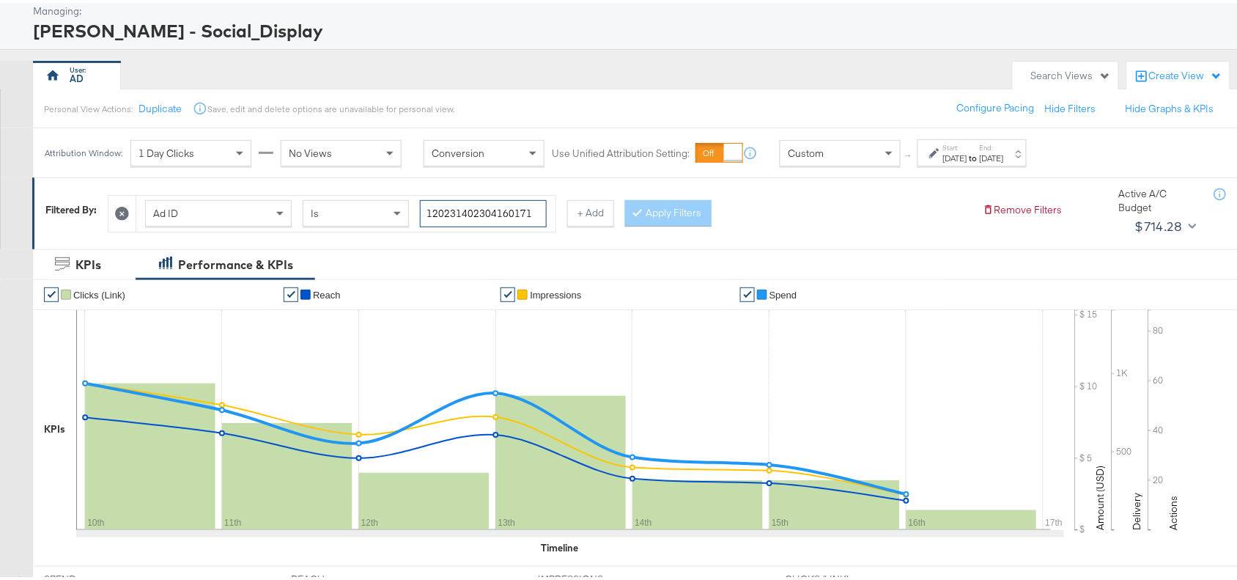
click at [543, 213] on input "120231402304160171" at bounding box center [483, 210] width 127 height 27
paste input "9"
type input "120231402304190171"
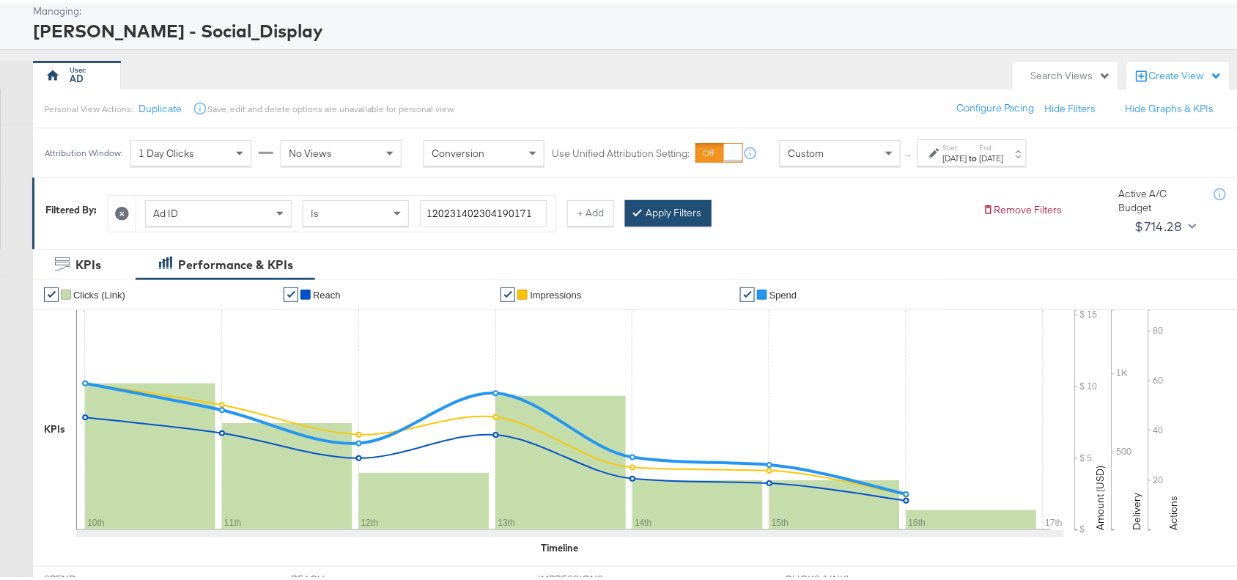
click at [660, 211] on button "Apply Filters" at bounding box center [668, 210] width 86 height 26
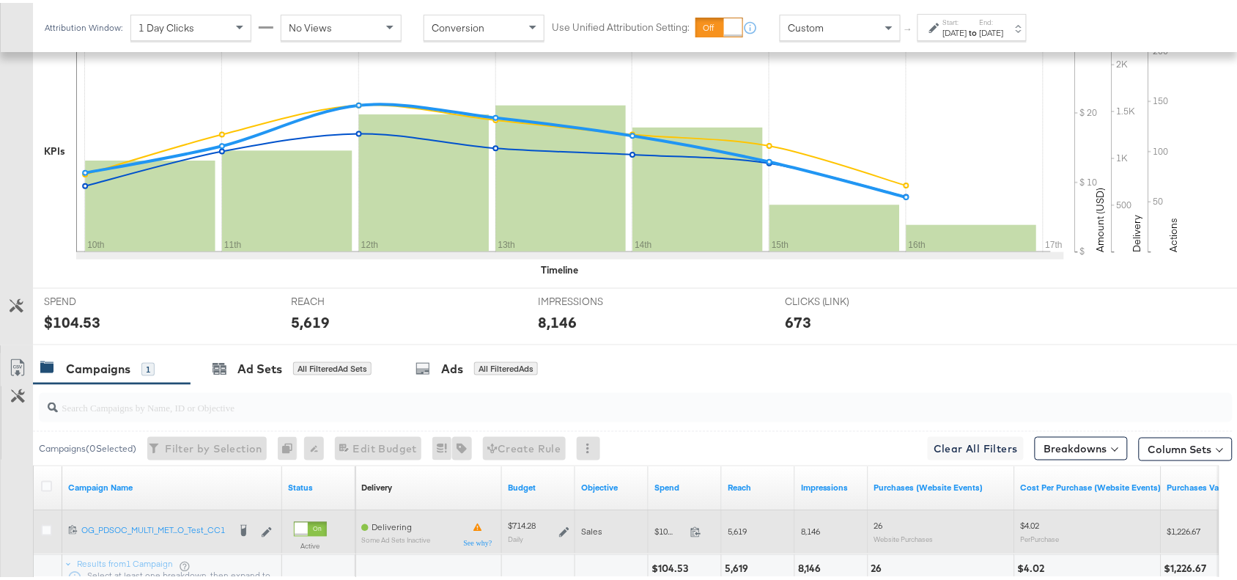
scroll to position [480, 0]
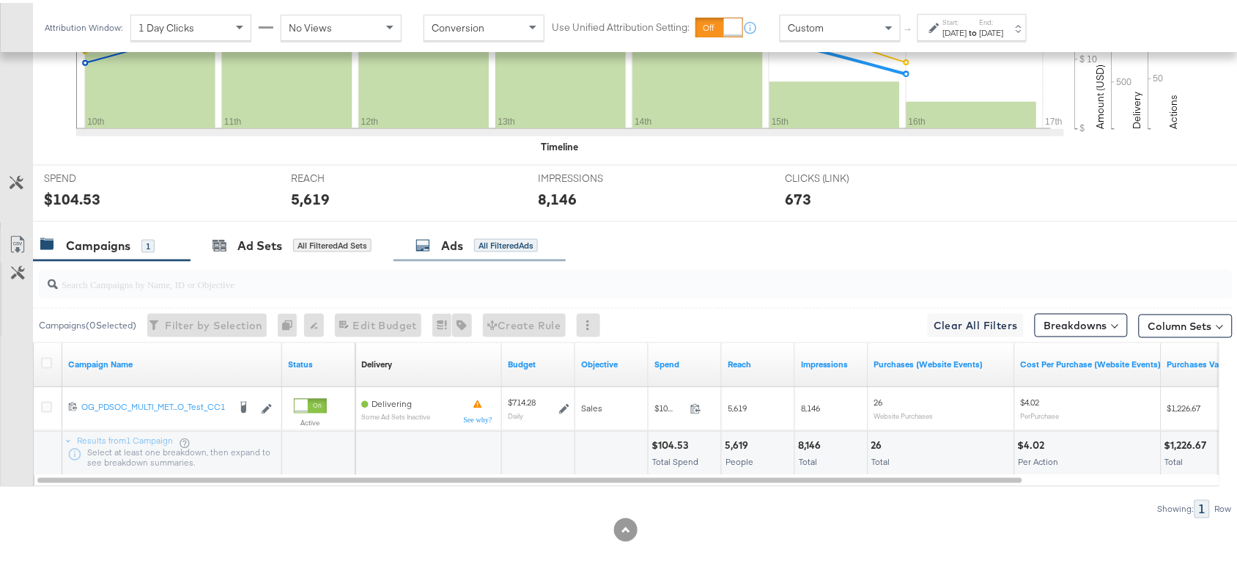
click at [460, 248] on div "Ads" at bounding box center [452, 243] width 22 height 17
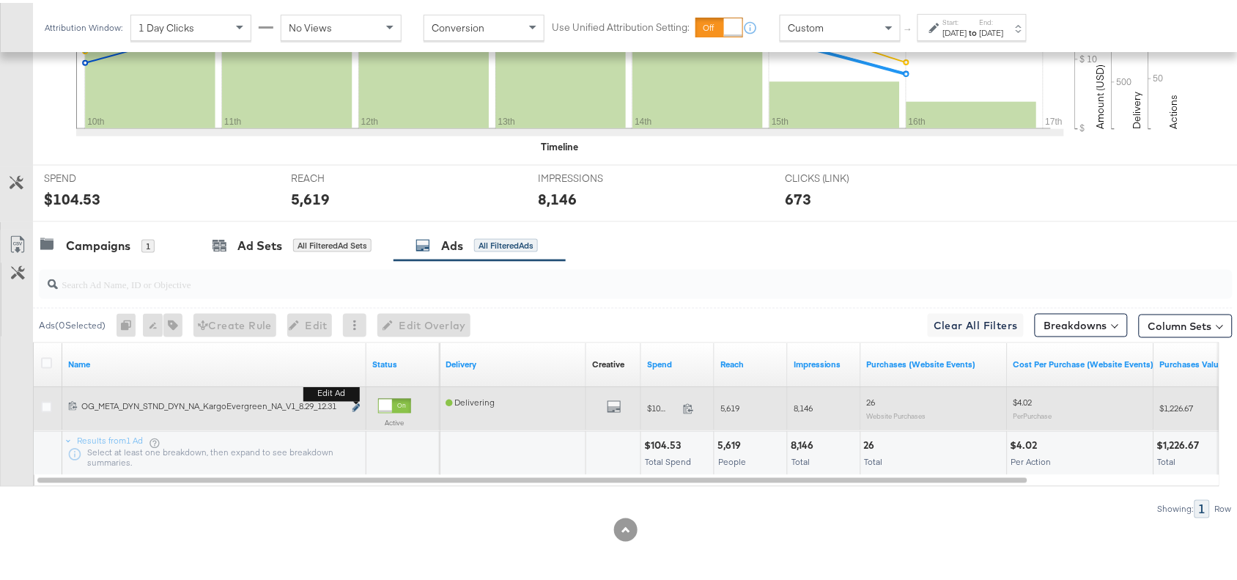
click at [355, 403] on icon "link" at bounding box center [356, 405] width 7 height 8
click at [354, 405] on icon "link" at bounding box center [356, 405] width 7 height 8
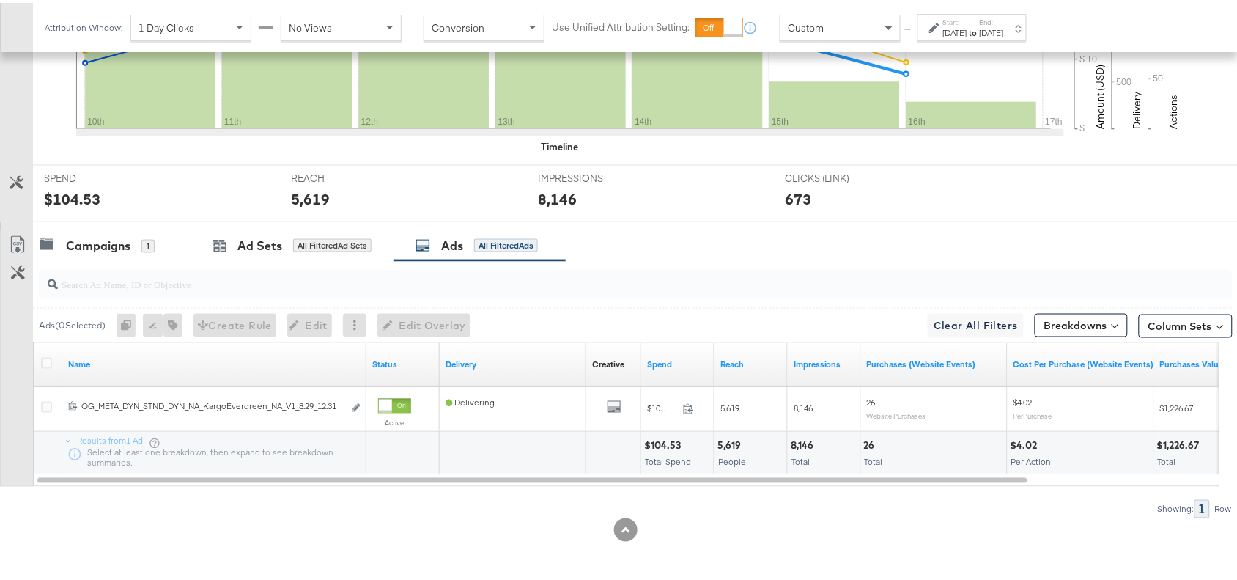
scroll to position [0, 0]
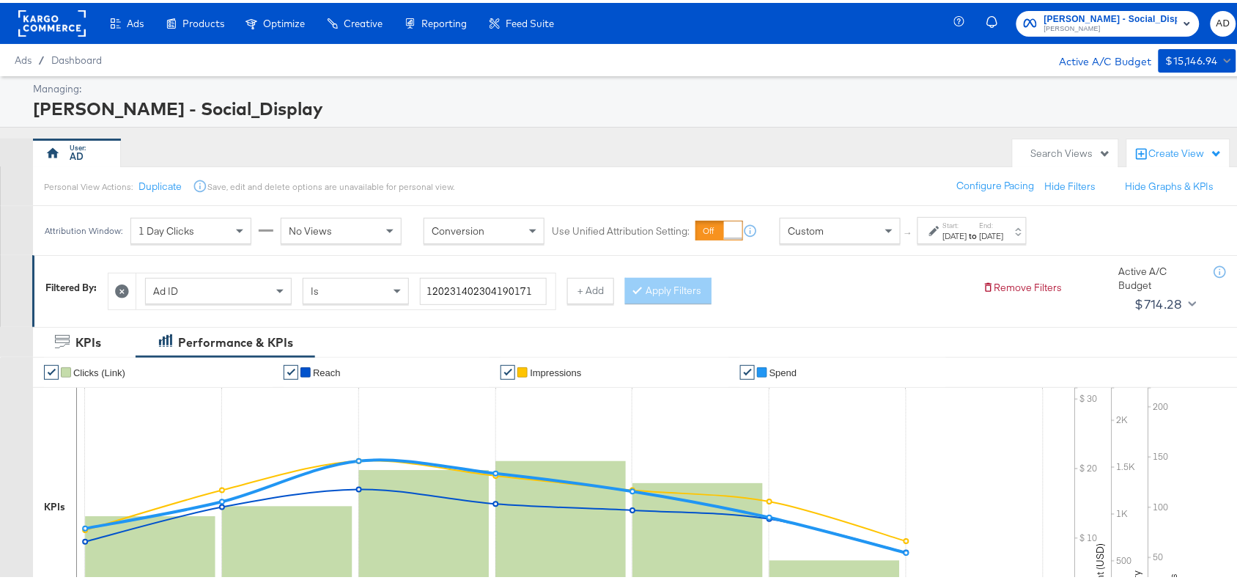
click at [60, 21] on rect at bounding box center [51, 20] width 67 height 26
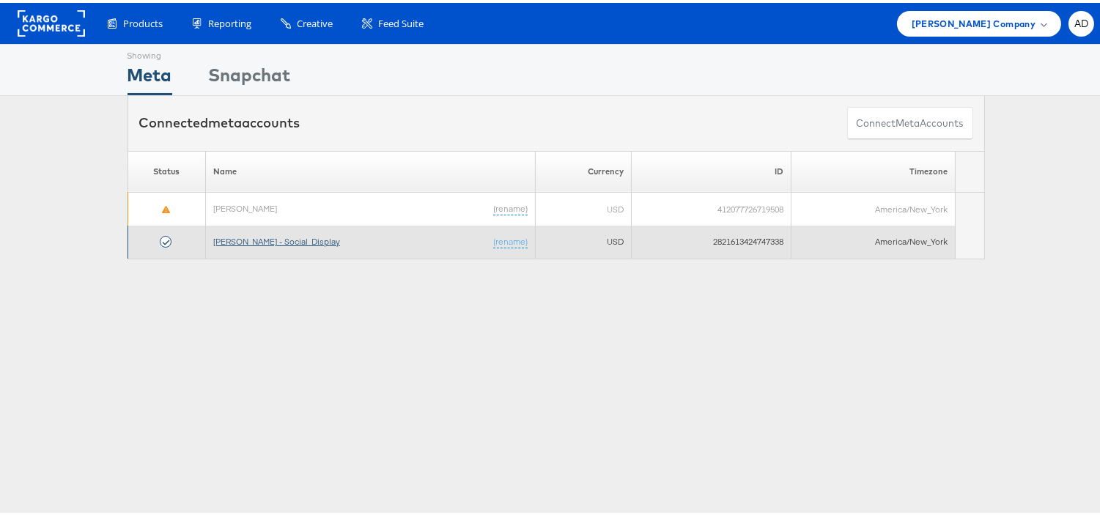
click at [261, 243] on link "[PERSON_NAME] - Social_Display" at bounding box center [276, 238] width 127 height 11
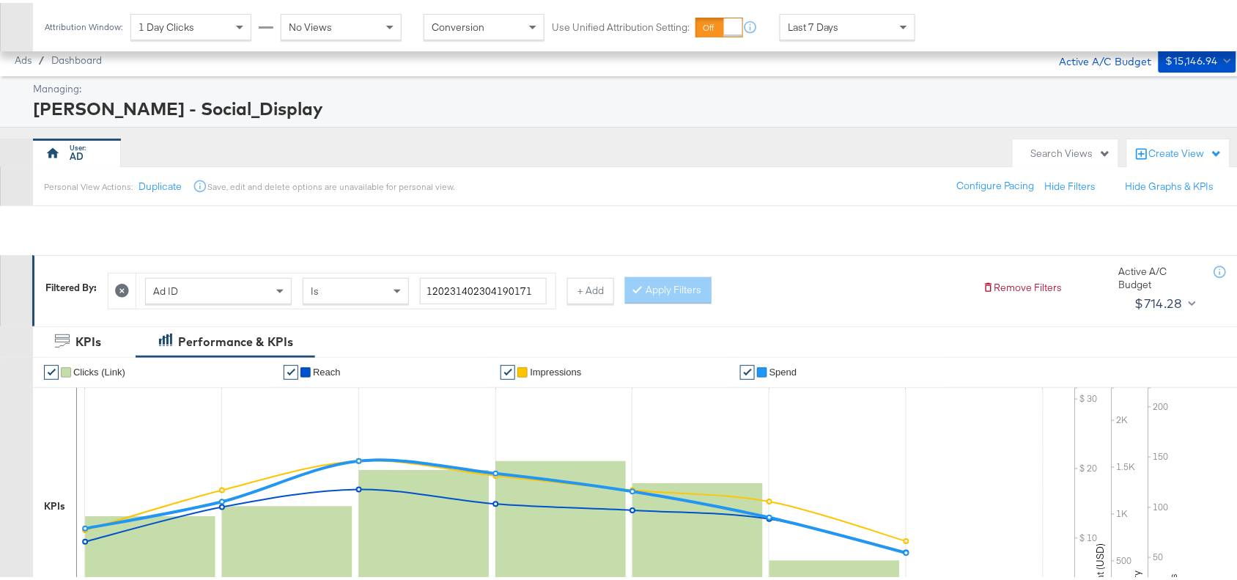
scroll to position [480, 0]
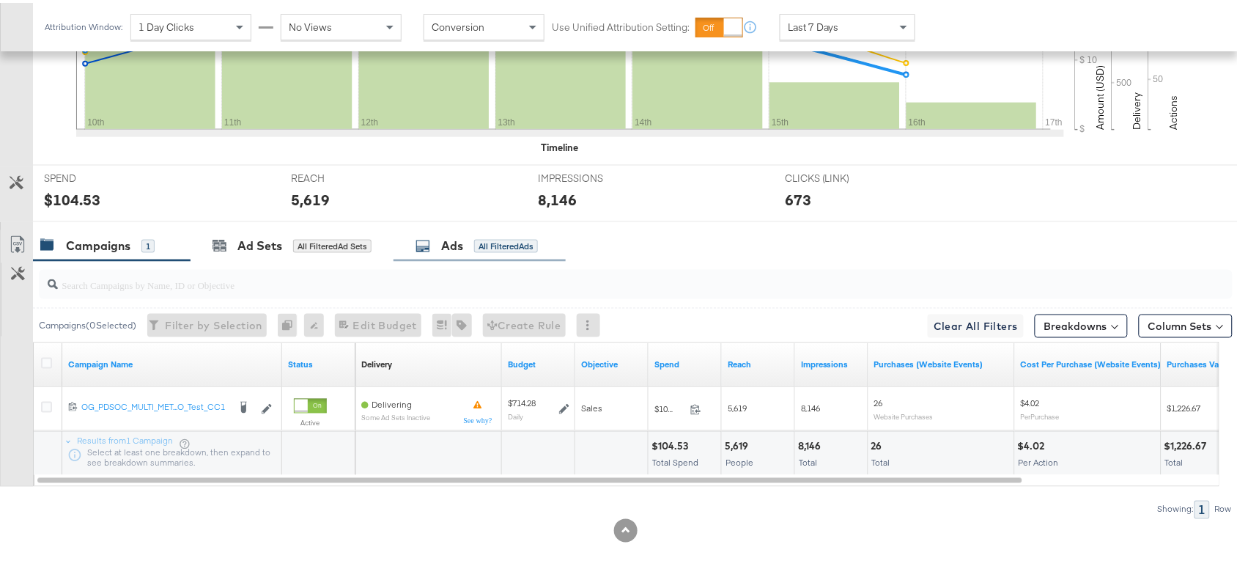
click at [453, 246] on div "Ads" at bounding box center [452, 243] width 22 height 17
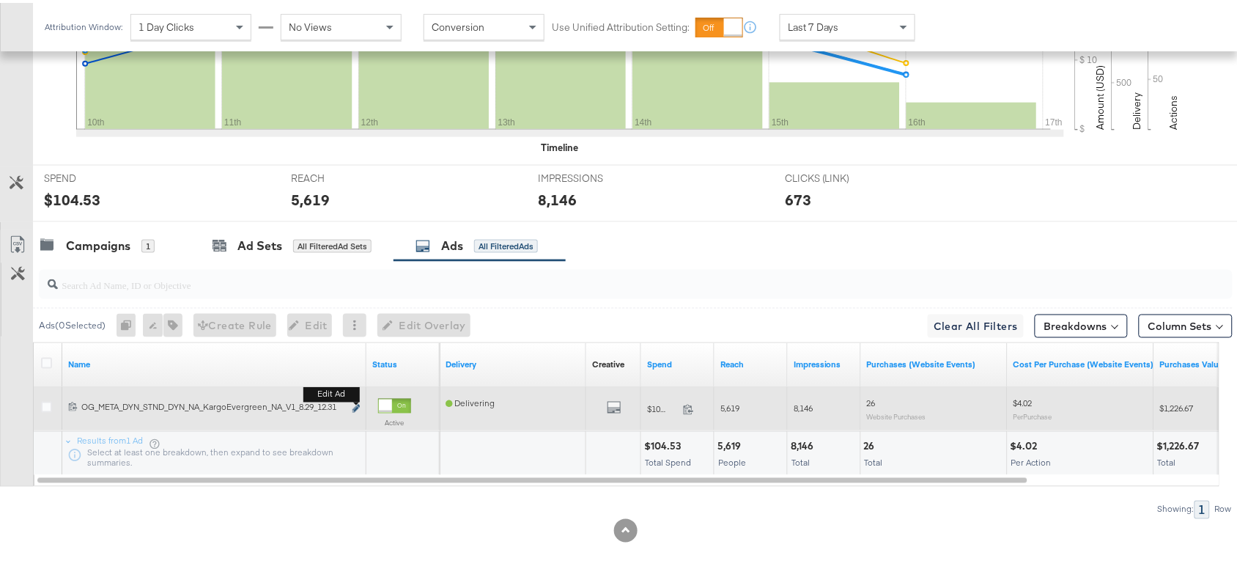
click at [354, 403] on icon "link" at bounding box center [356, 406] width 7 height 8
click at [357, 405] on icon "link" at bounding box center [356, 406] width 7 height 8
click at [353, 402] on button "Edit ad" at bounding box center [356, 406] width 9 height 15
click at [355, 408] on icon "link" at bounding box center [356, 406] width 7 height 8
click at [350, 405] on div "Edit ad" at bounding box center [352, 406] width 17 height 15
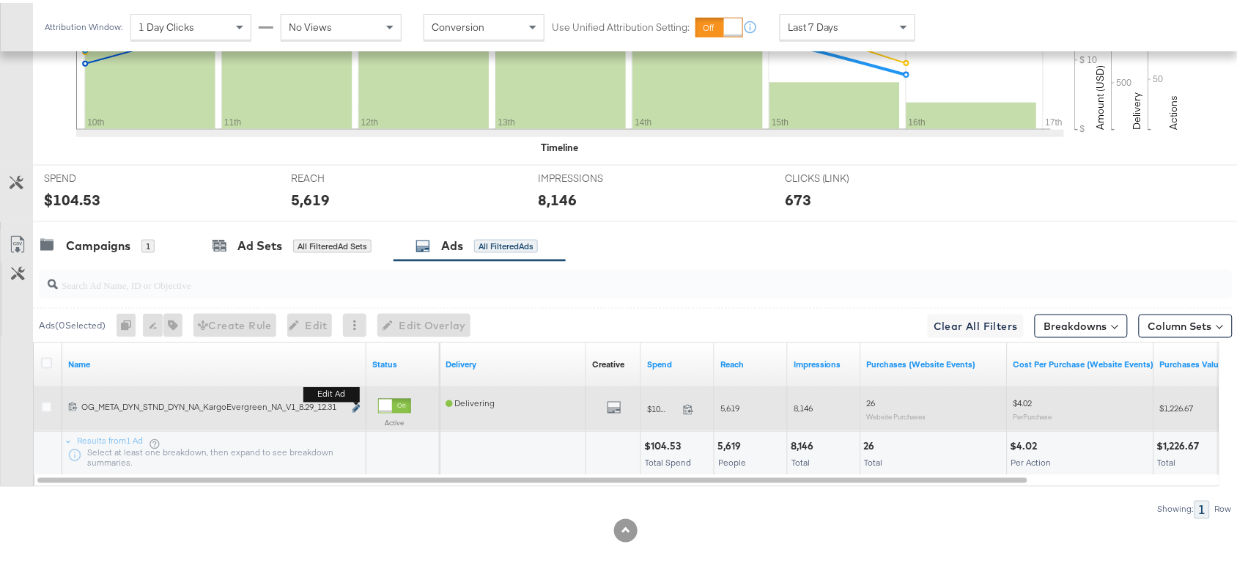
click at [354, 404] on icon "link" at bounding box center [356, 406] width 7 height 8
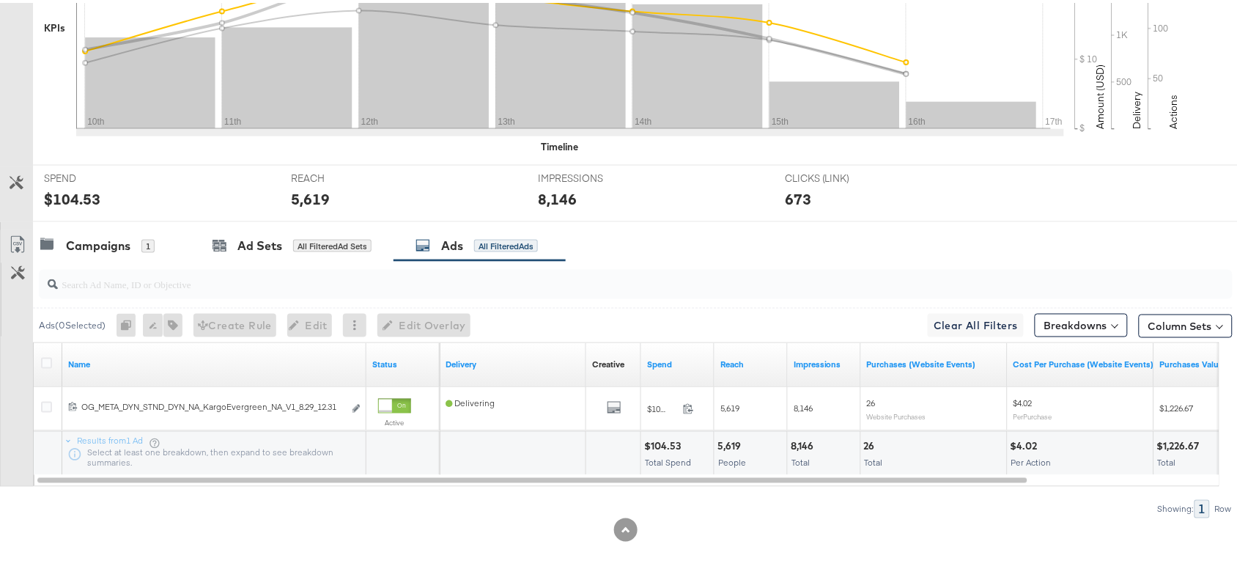
scroll to position [0, 0]
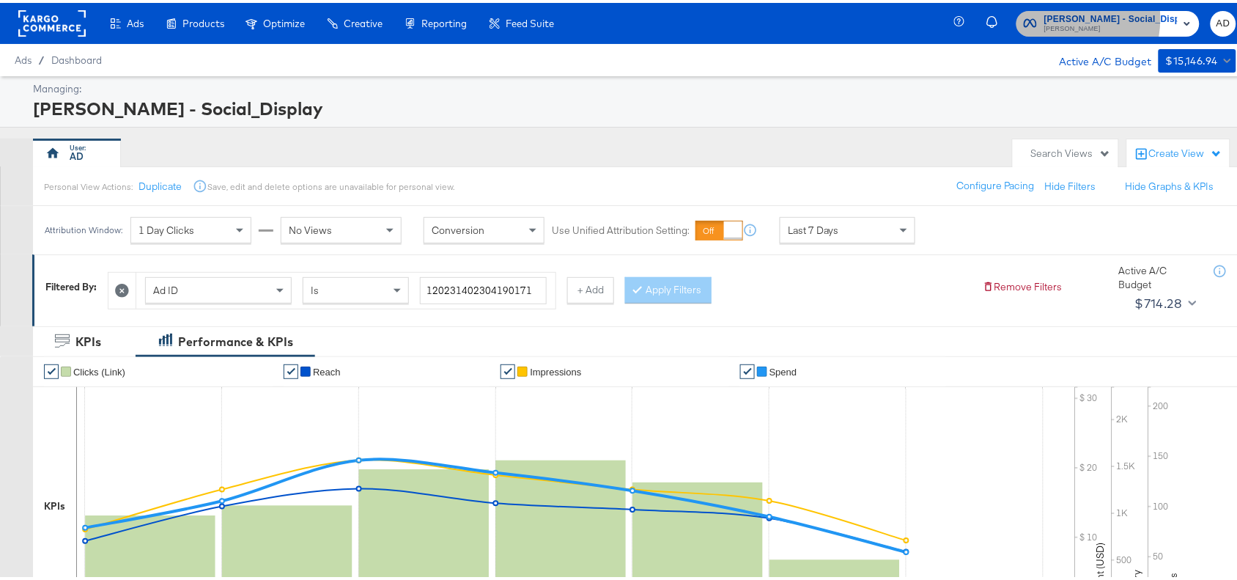
click at [1085, 15] on span "Belk - Social_Display" at bounding box center [1110, 16] width 133 height 15
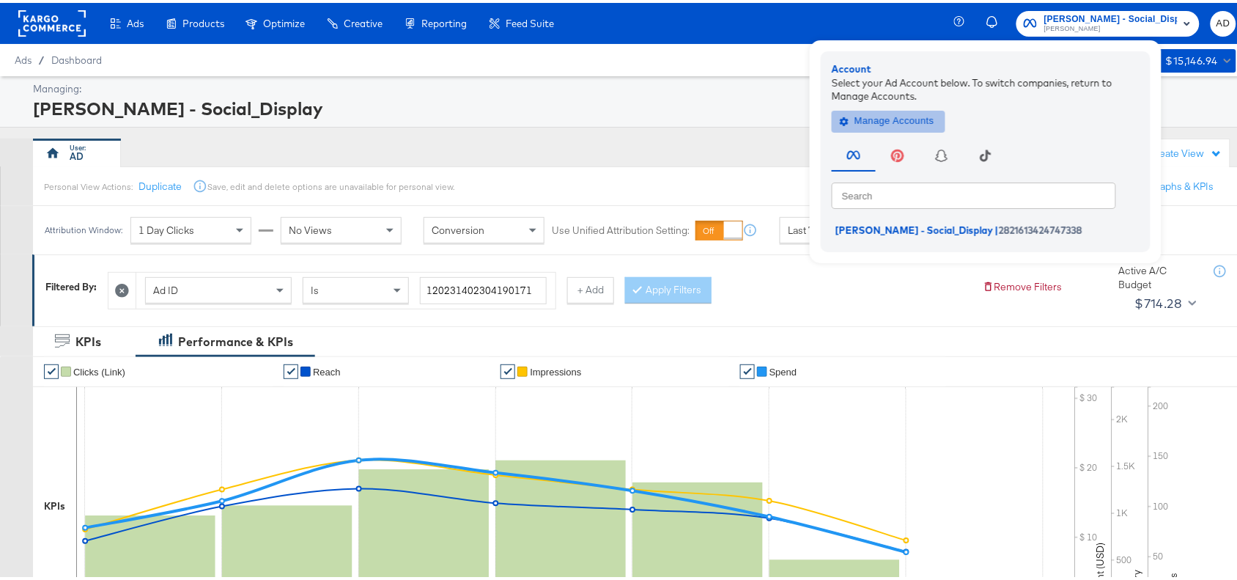
click at [885, 119] on span "Manage Accounts" at bounding box center [889, 118] width 92 height 17
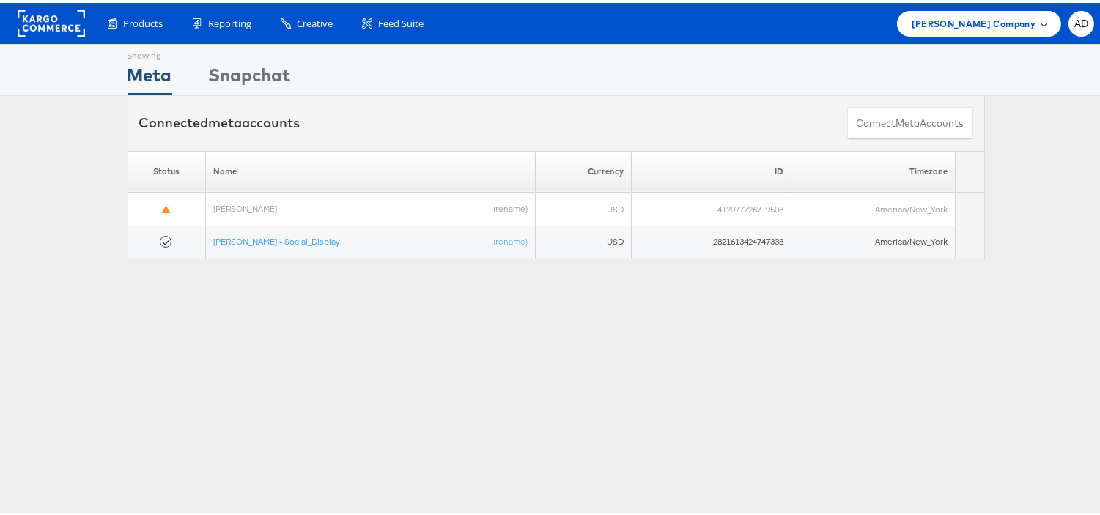
click at [995, 19] on span "[PERSON_NAME] Company" at bounding box center [974, 20] width 124 height 15
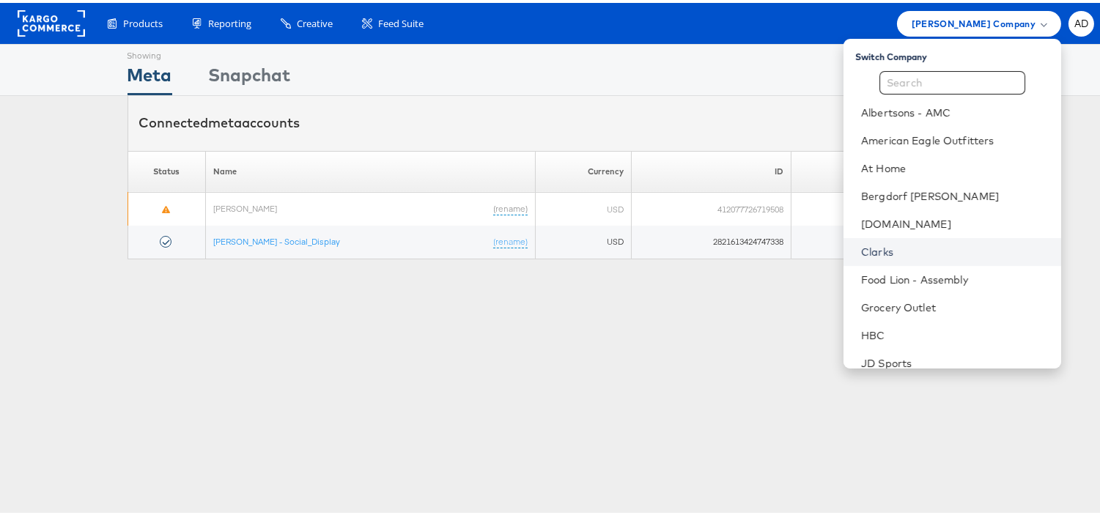
click at [861, 250] on link "Clarks" at bounding box center [955, 249] width 188 height 15
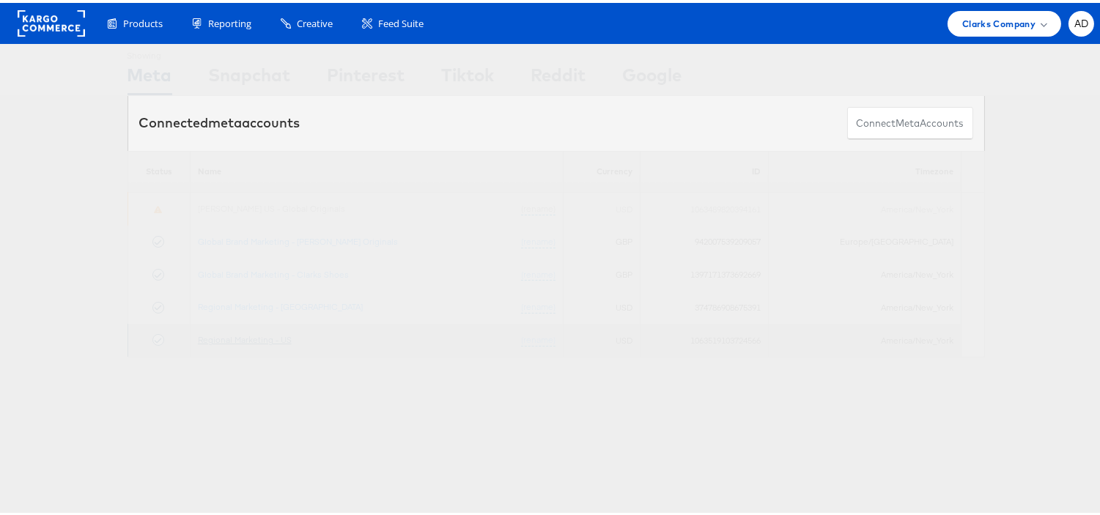
click at [276, 339] on link "Regional Marketing - US" at bounding box center [245, 336] width 94 height 11
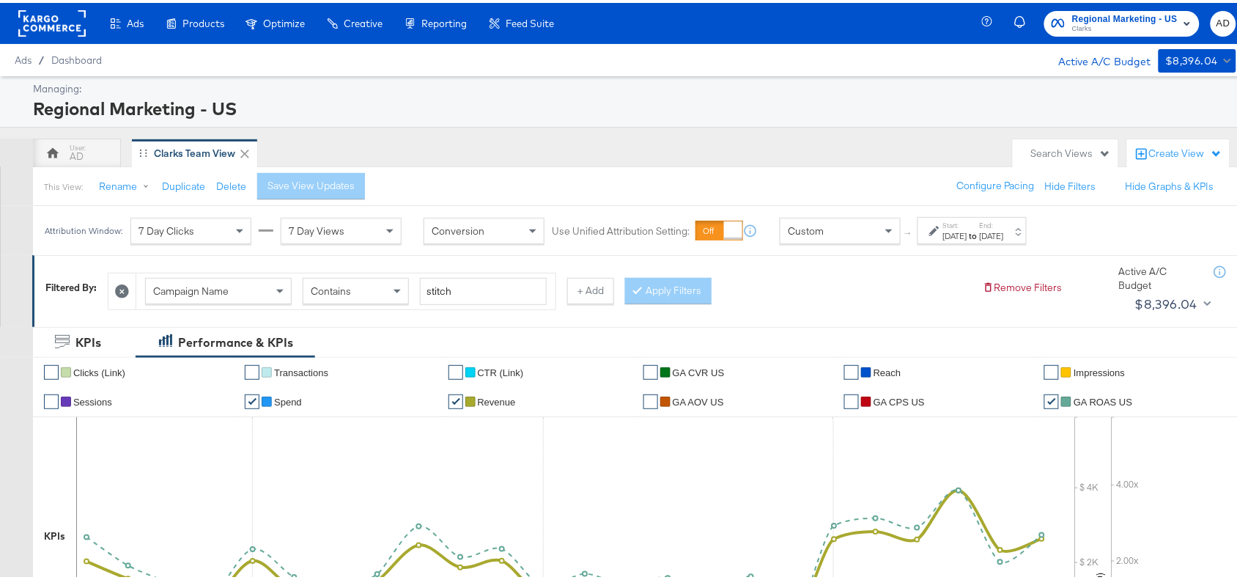
click at [968, 232] on div "[DATE]" at bounding box center [955, 233] width 24 height 12
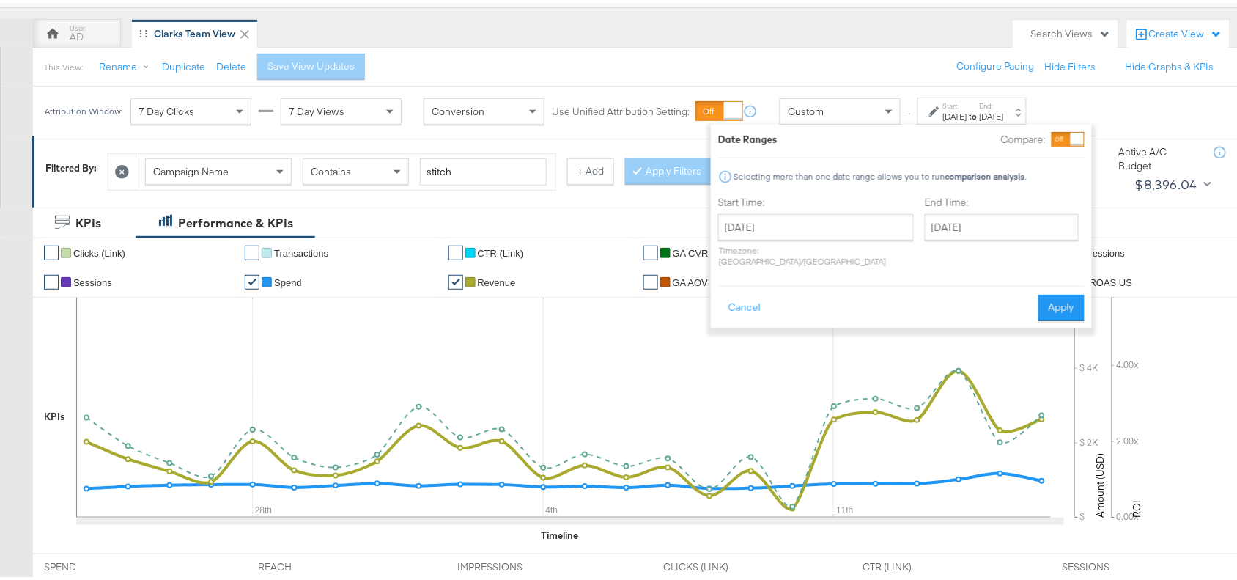
scroll to position [121, 0]
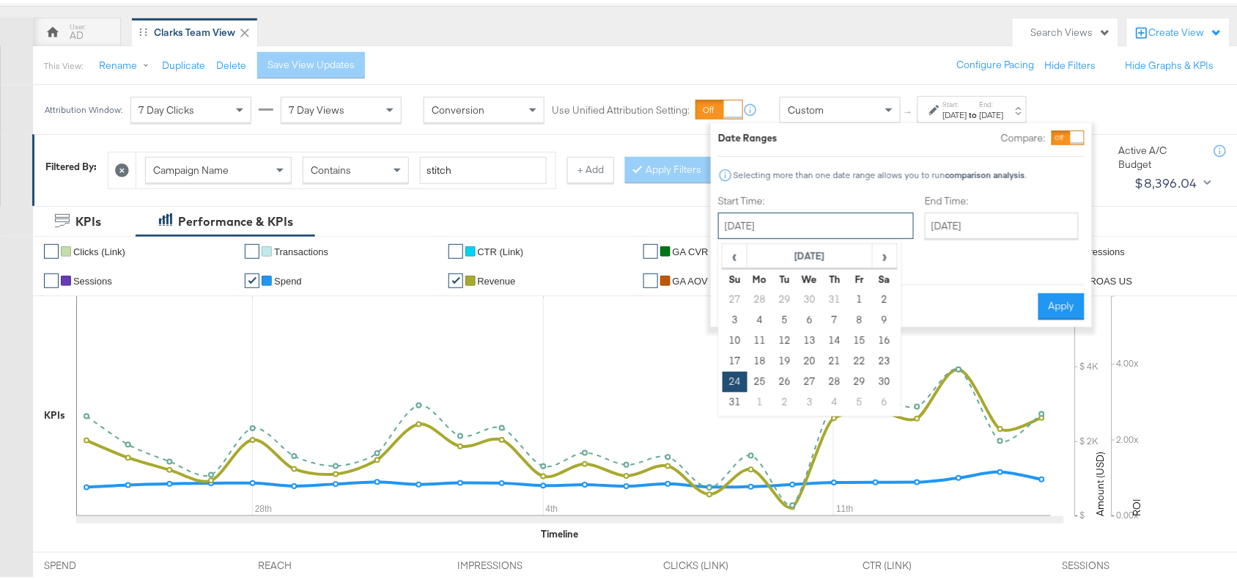
click at [816, 218] on input "[DATE]" at bounding box center [816, 223] width 196 height 26
click at [877, 259] on span "›" at bounding box center [885, 253] width 23 height 22
click at [858, 315] on td "12" at bounding box center [859, 317] width 25 height 21
type input "[DATE]"
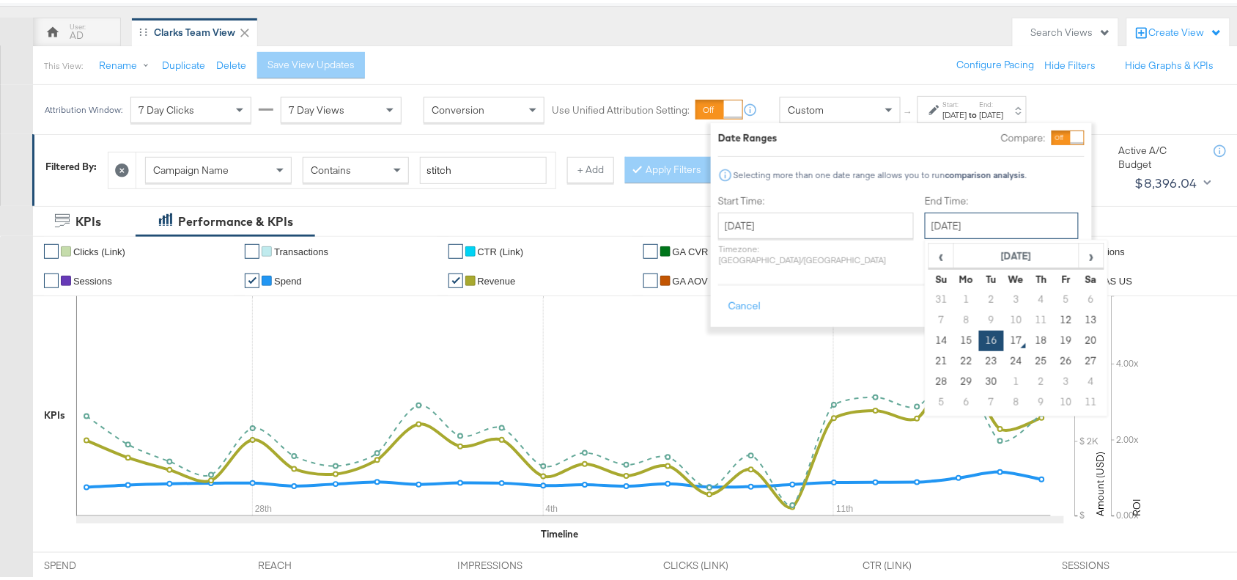
click at [948, 232] on input "September 16th 2025" at bounding box center [1002, 223] width 154 height 26
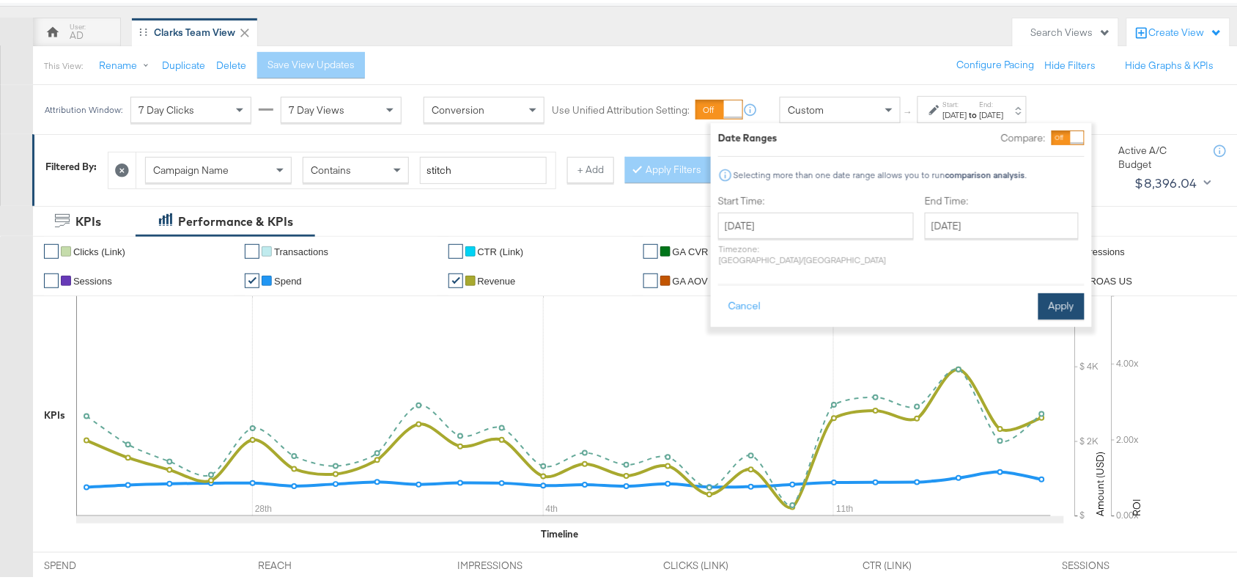
click at [1075, 297] on button "Apply" at bounding box center [1062, 303] width 46 height 26
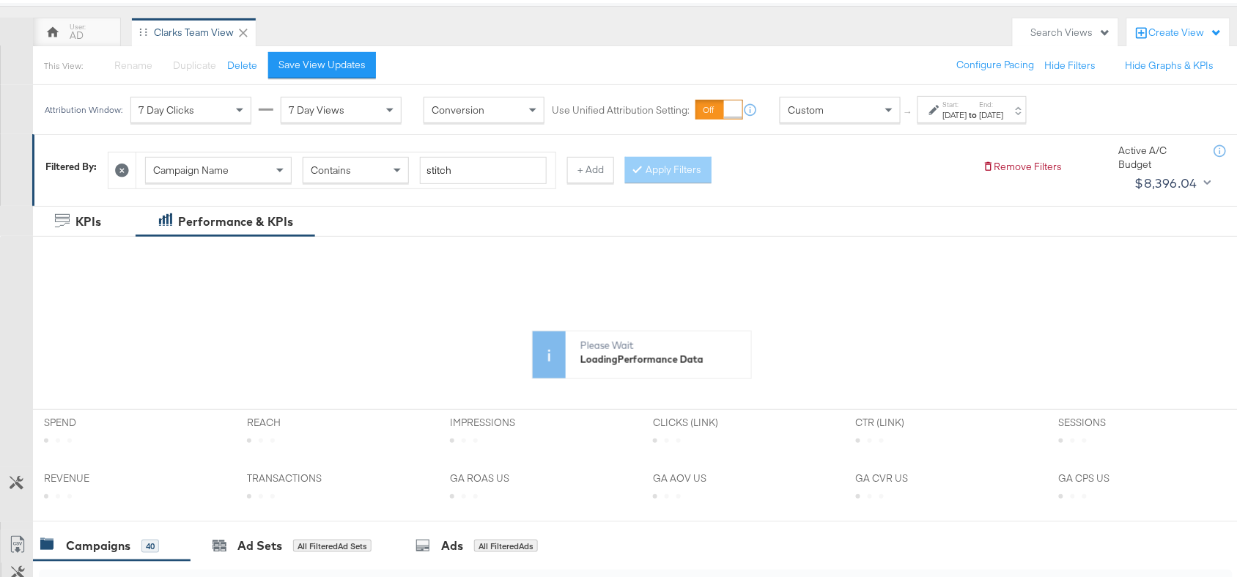
click at [1075, 297] on div "Please Wait Loading Performance Data" at bounding box center [642, 306] width 1218 height 140
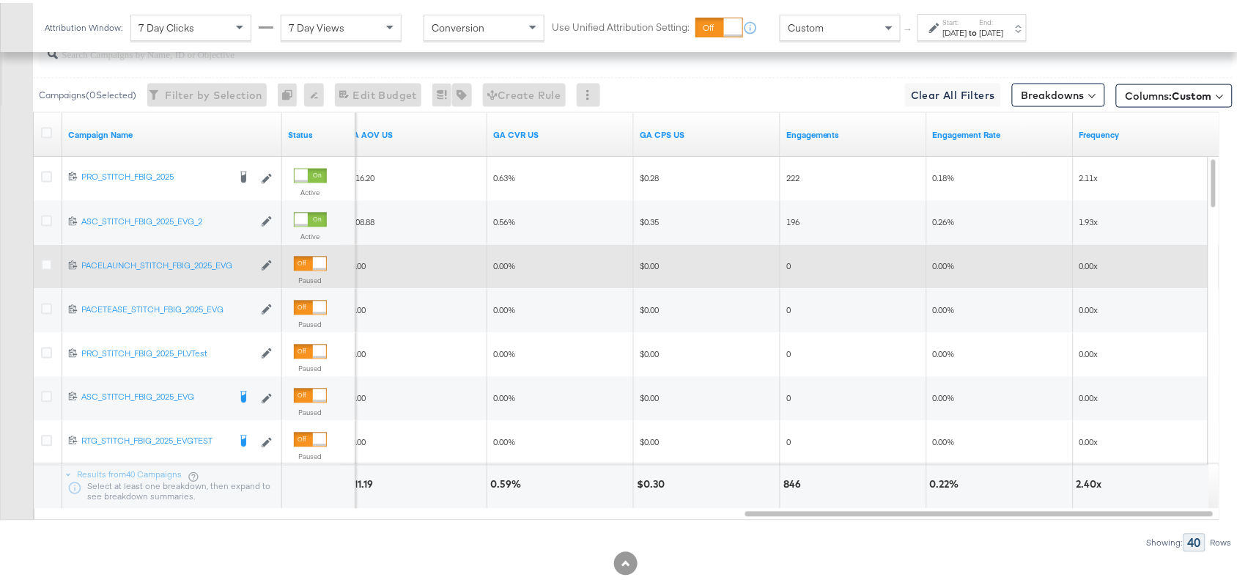
scroll to position [794, 0]
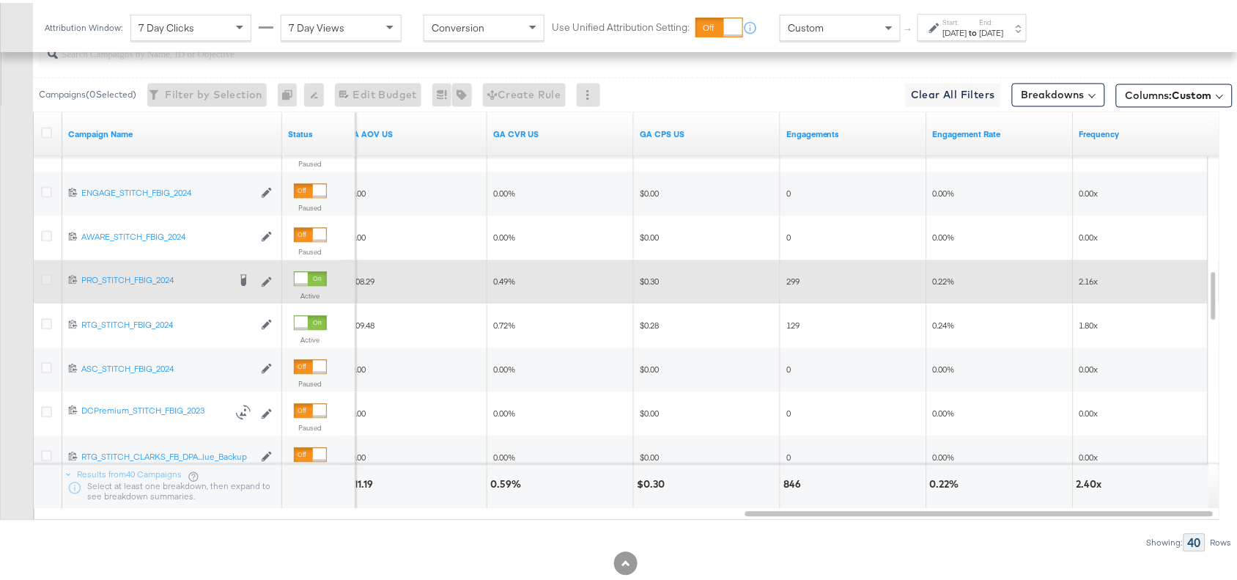
click at [46, 281] on icon at bounding box center [46, 277] width 11 height 11
click at [0, 0] on input "checkbox" at bounding box center [0, 0] width 0 height 0
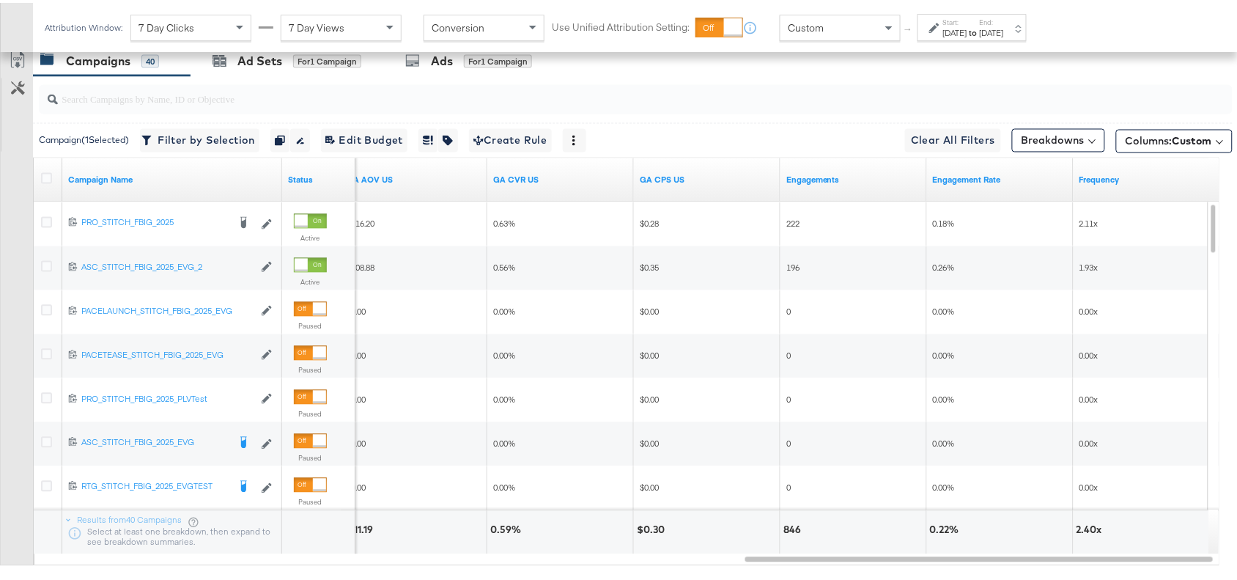
scroll to position [742, 0]
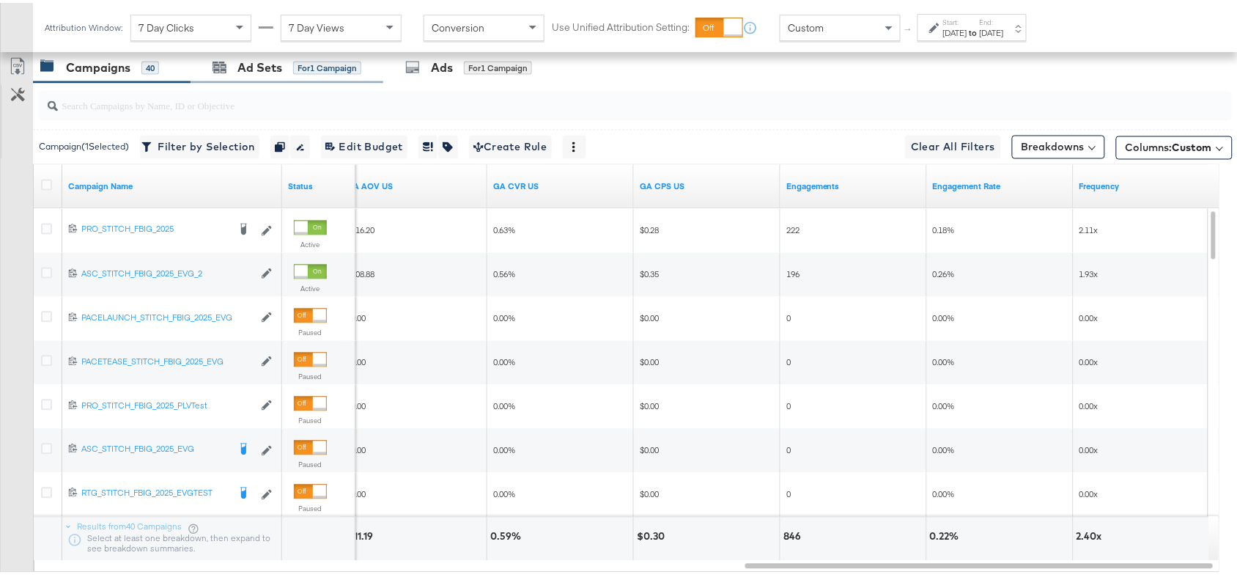
click at [268, 75] on div "Ad Sets for 1 Campaign" at bounding box center [287, 65] width 193 height 32
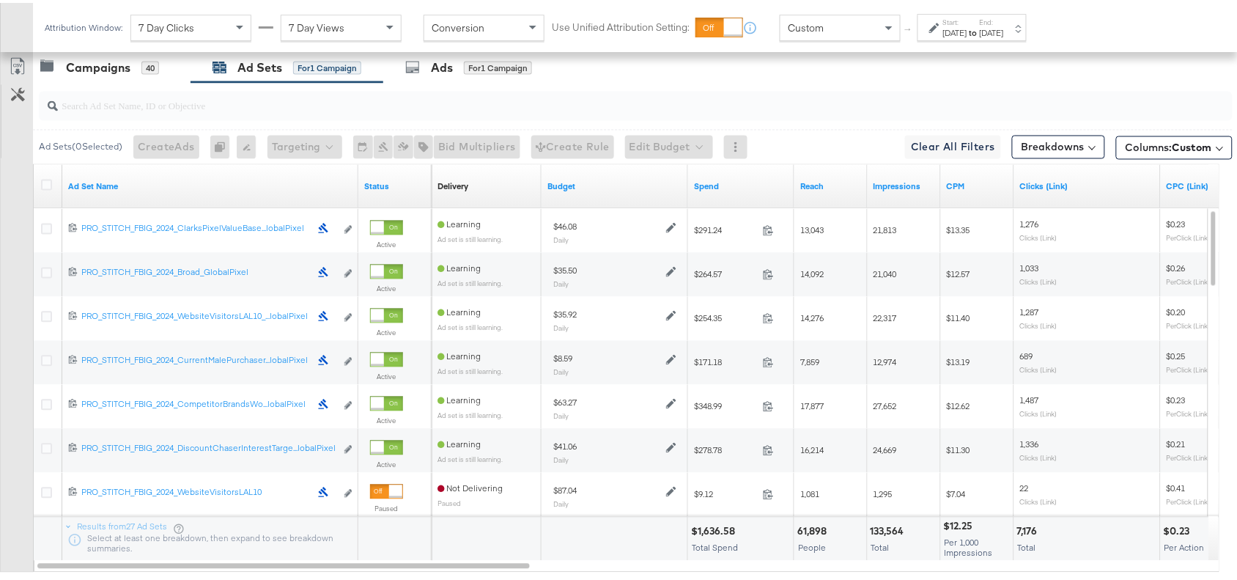
click at [1027, 12] on div "Start: Sep 12th 2025 to End: Sep 16th 2025" at bounding box center [972, 24] width 109 height 27
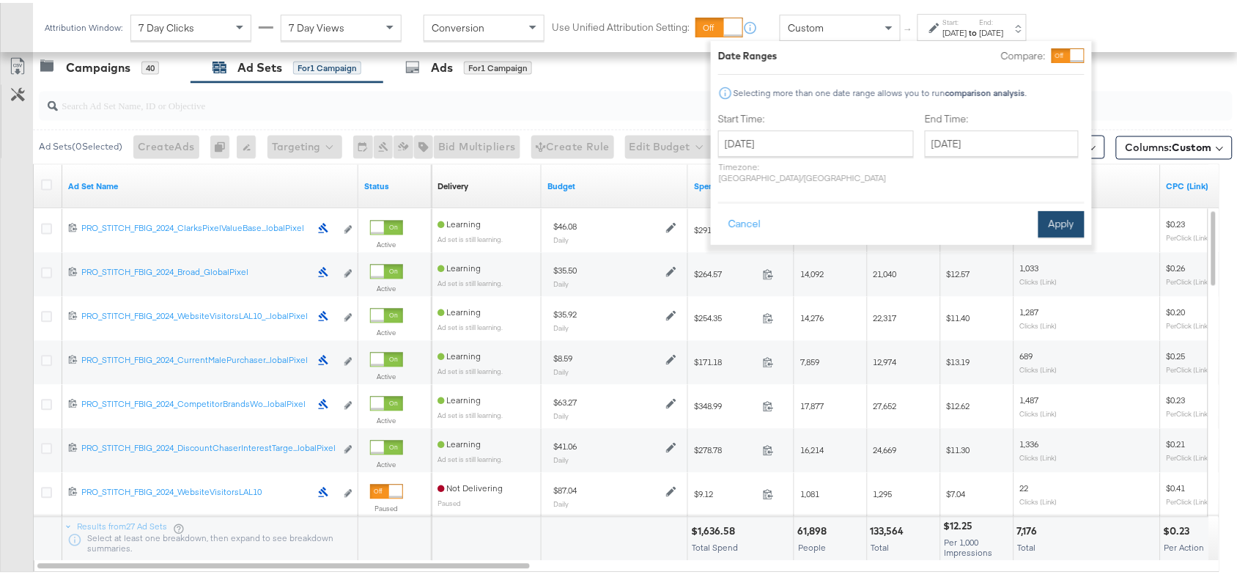
click at [1053, 208] on button "Apply" at bounding box center [1062, 221] width 46 height 26
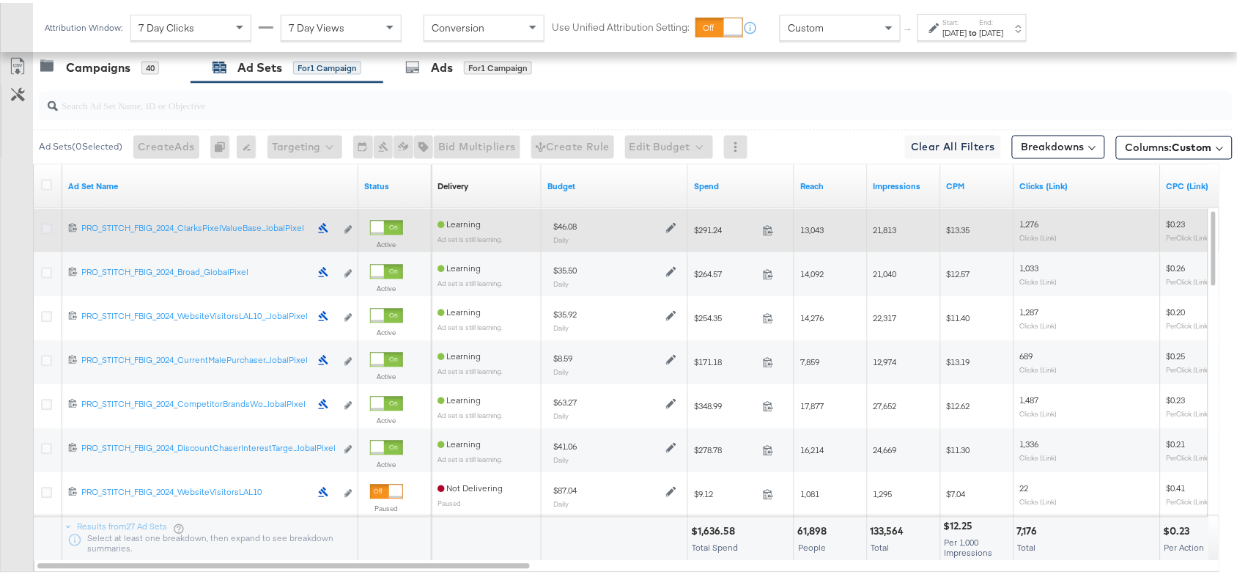
click at [49, 224] on icon at bounding box center [46, 226] width 11 height 11
click at [0, 0] on input "checkbox" at bounding box center [0, 0] width 0 height 0
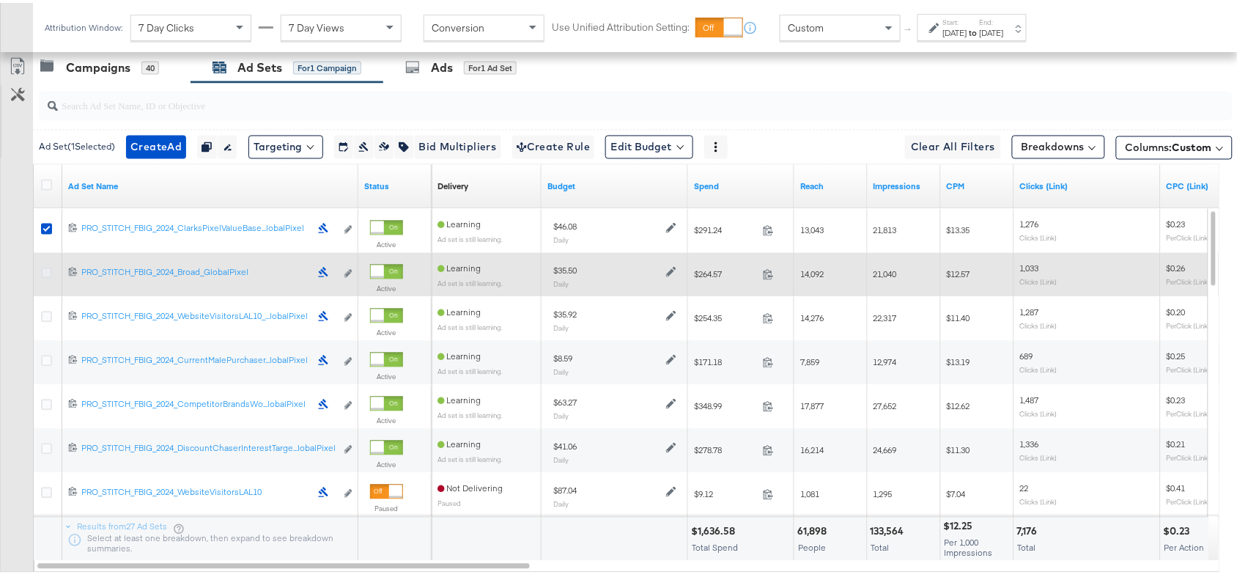
click at [45, 272] on icon at bounding box center [46, 270] width 11 height 11
click at [0, 0] on input "checkbox" at bounding box center [0, 0] width 0 height 0
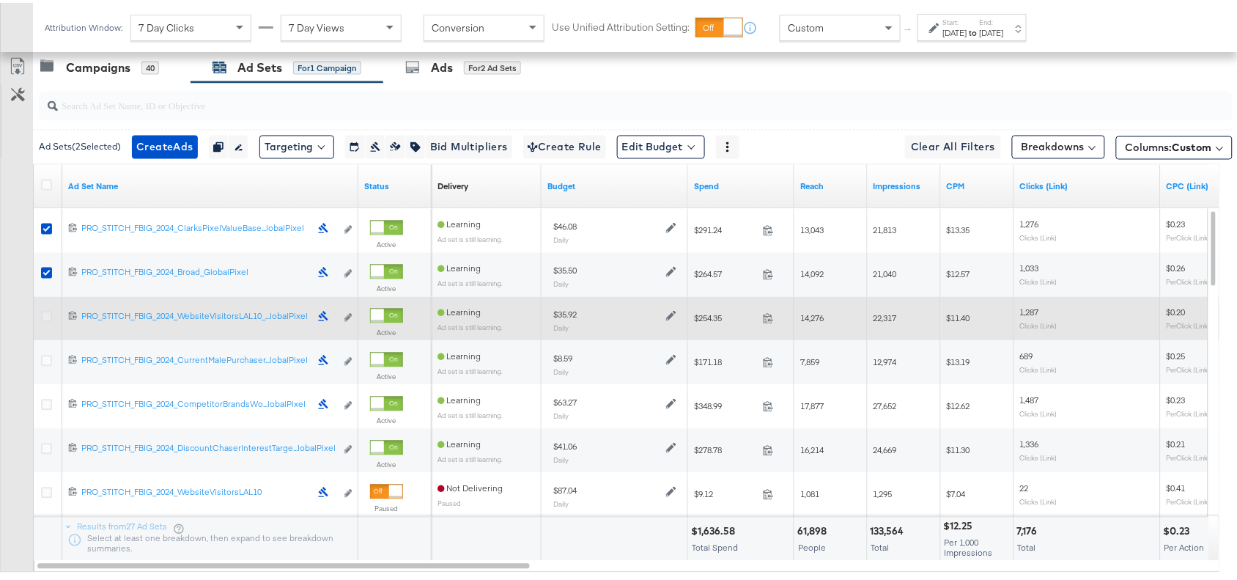
click at [45, 315] on icon at bounding box center [46, 314] width 11 height 11
click at [0, 0] on input "checkbox" at bounding box center [0, 0] width 0 height 0
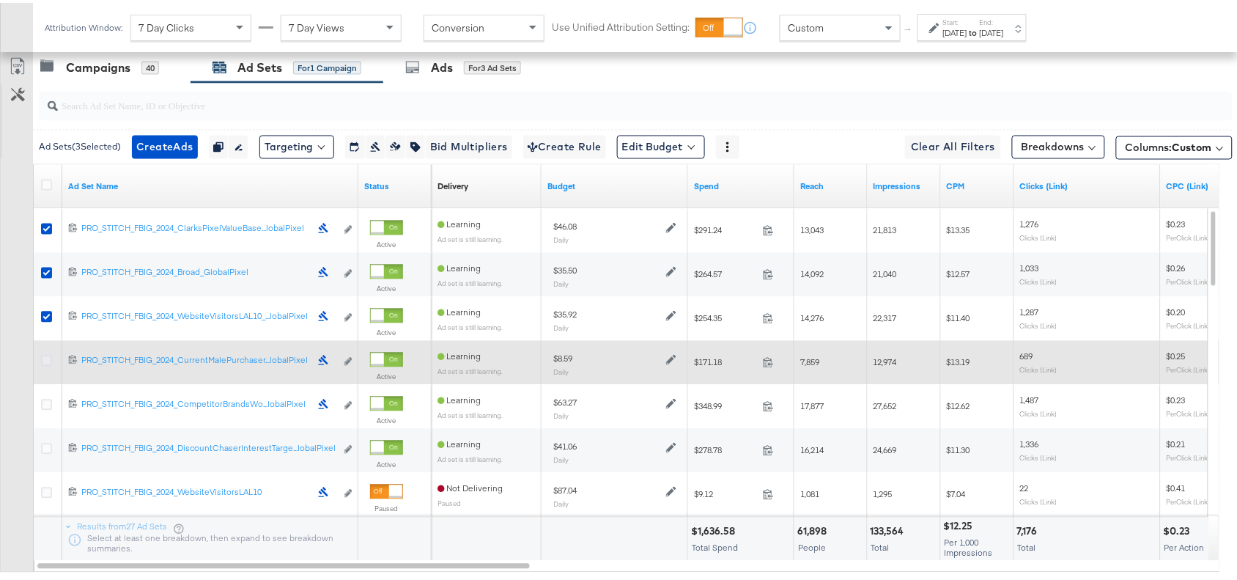
click at [45, 357] on icon at bounding box center [46, 358] width 11 height 11
click at [0, 0] on input "checkbox" at bounding box center [0, 0] width 0 height 0
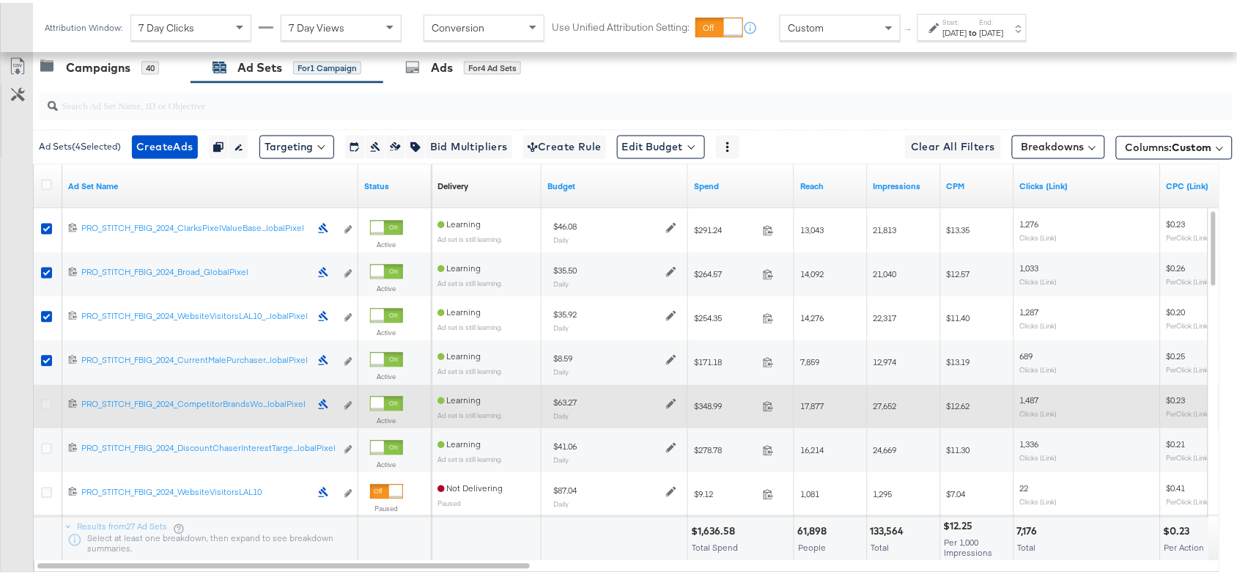
click at [44, 401] on icon at bounding box center [46, 402] width 11 height 11
click at [0, 0] on input "checkbox" at bounding box center [0, 0] width 0 height 0
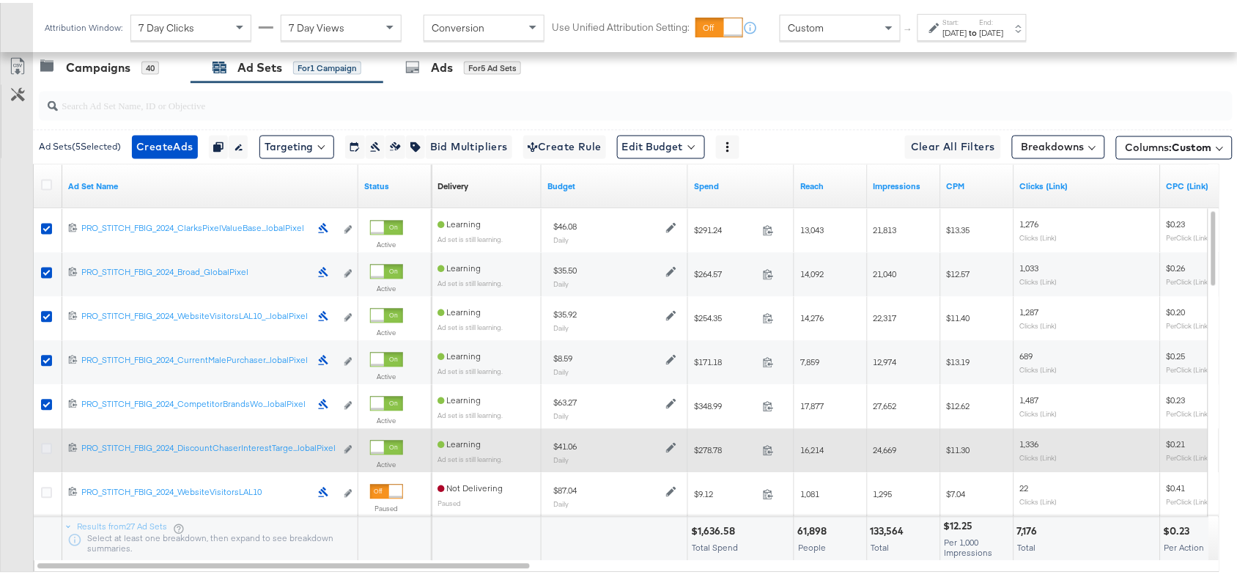
click at [43, 442] on icon at bounding box center [46, 446] width 11 height 11
click at [0, 0] on input "checkbox" at bounding box center [0, 0] width 0 height 0
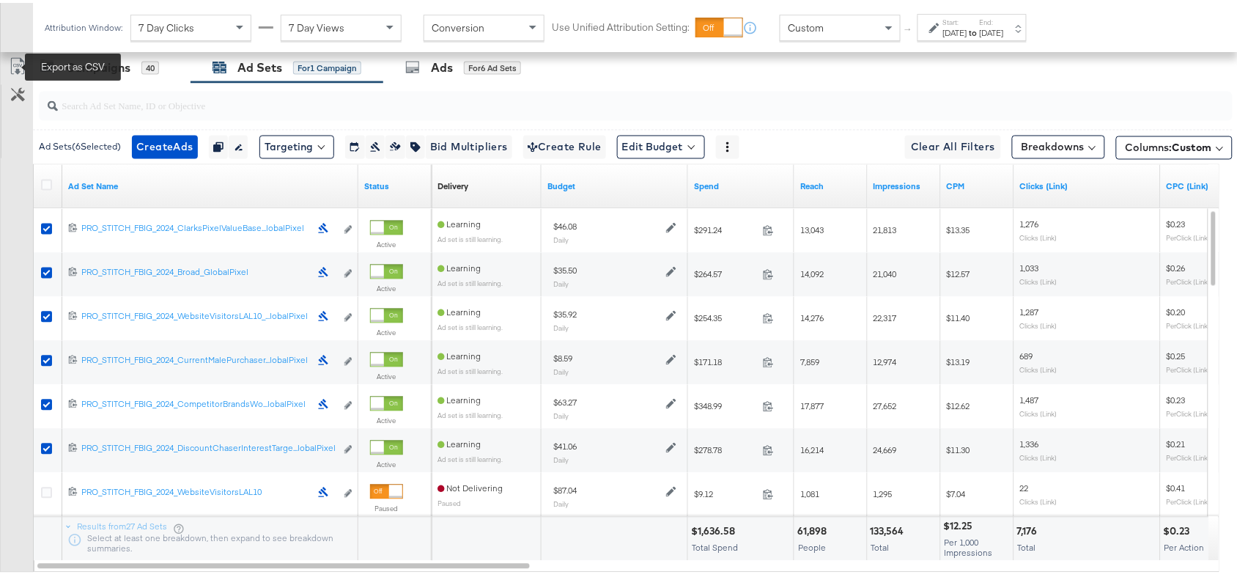
click at [15, 70] on icon at bounding box center [18, 64] width 18 height 18
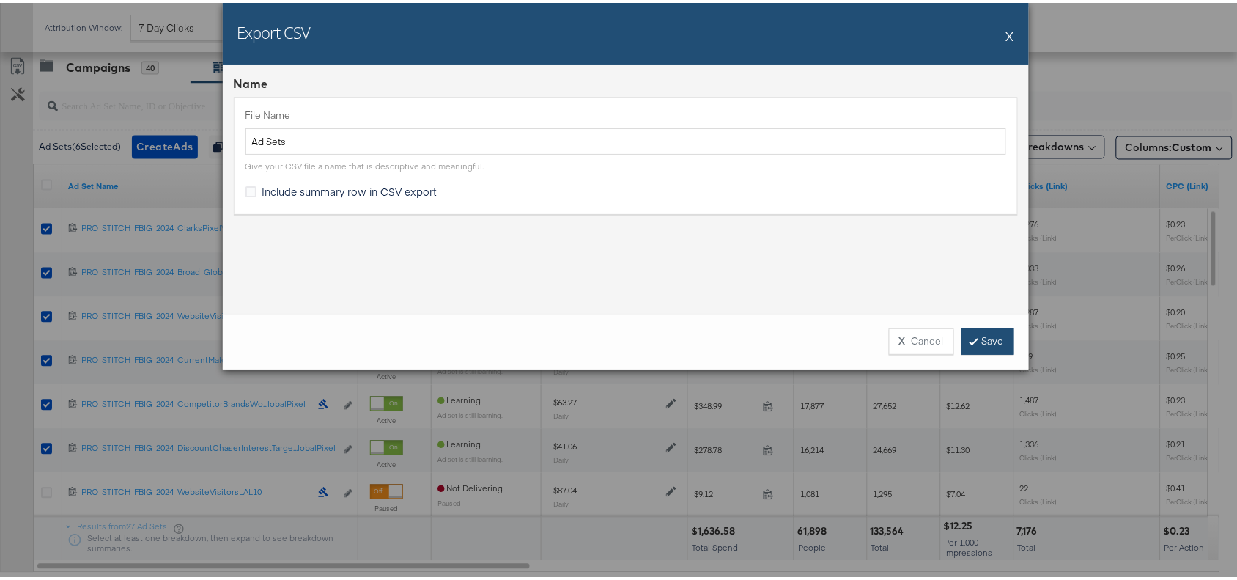
click at [970, 334] on link "Save" at bounding box center [988, 338] width 53 height 26
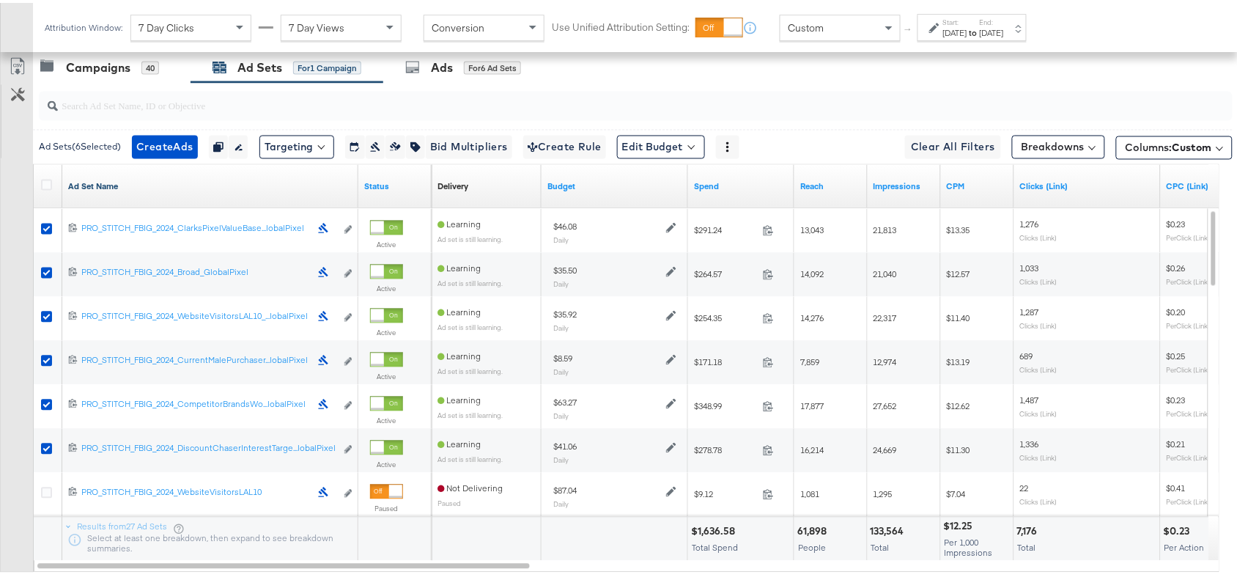
click at [127, 190] on link "Ad Set Name" at bounding box center [210, 184] width 284 height 12
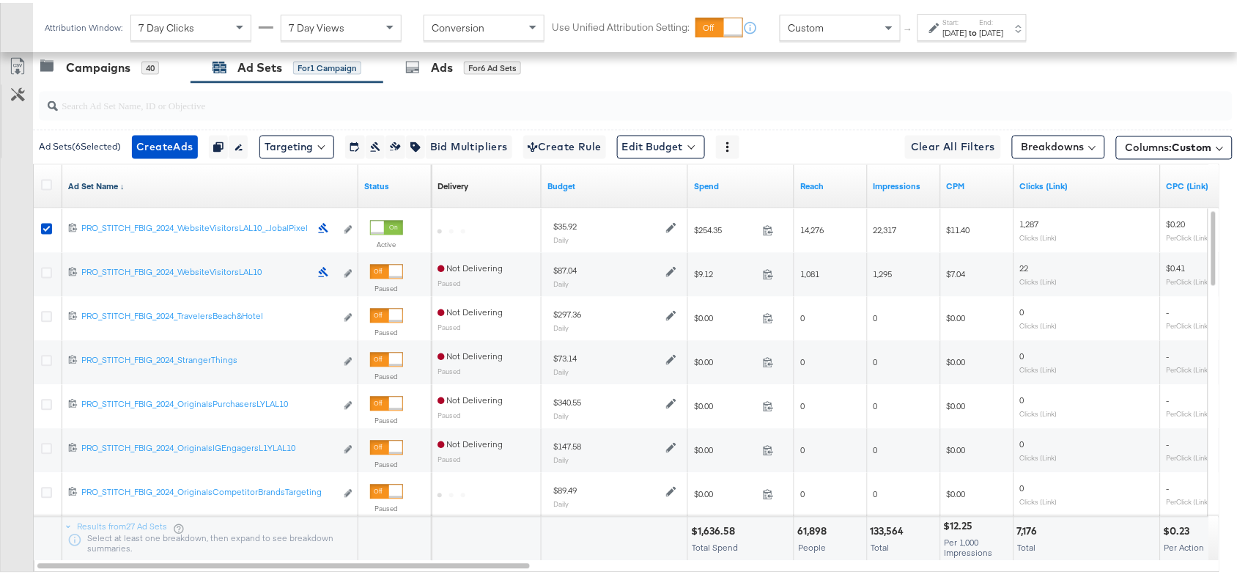
click at [127, 190] on link "Ad Set Name ↓" at bounding box center [210, 184] width 284 height 12
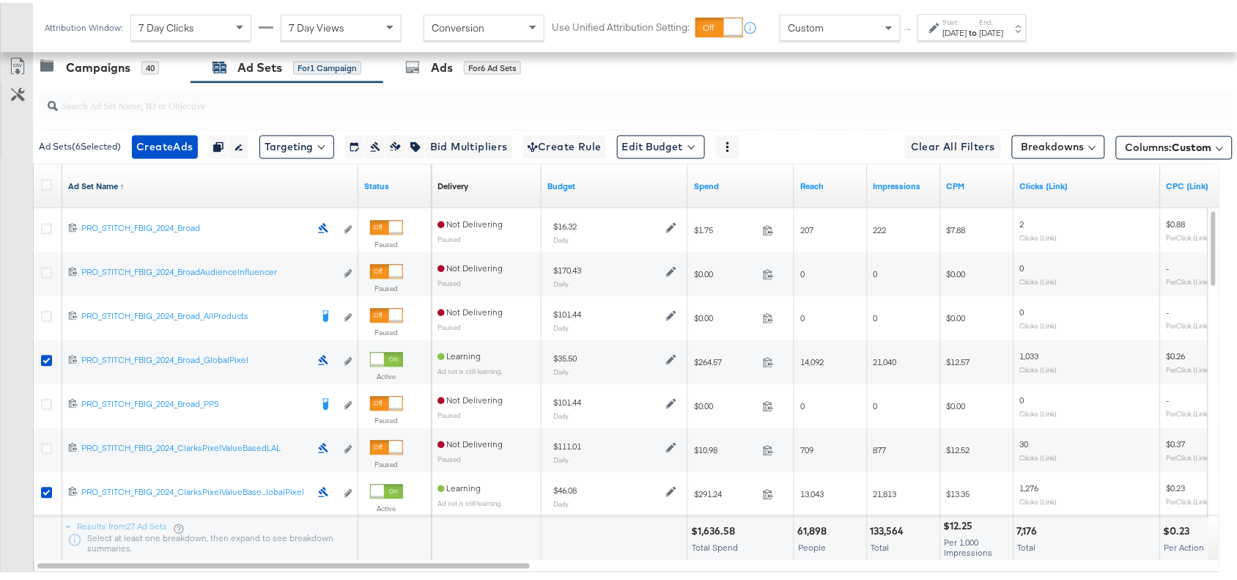
click at [127, 190] on link "Ad Set Name ↑" at bounding box center [210, 184] width 284 height 12
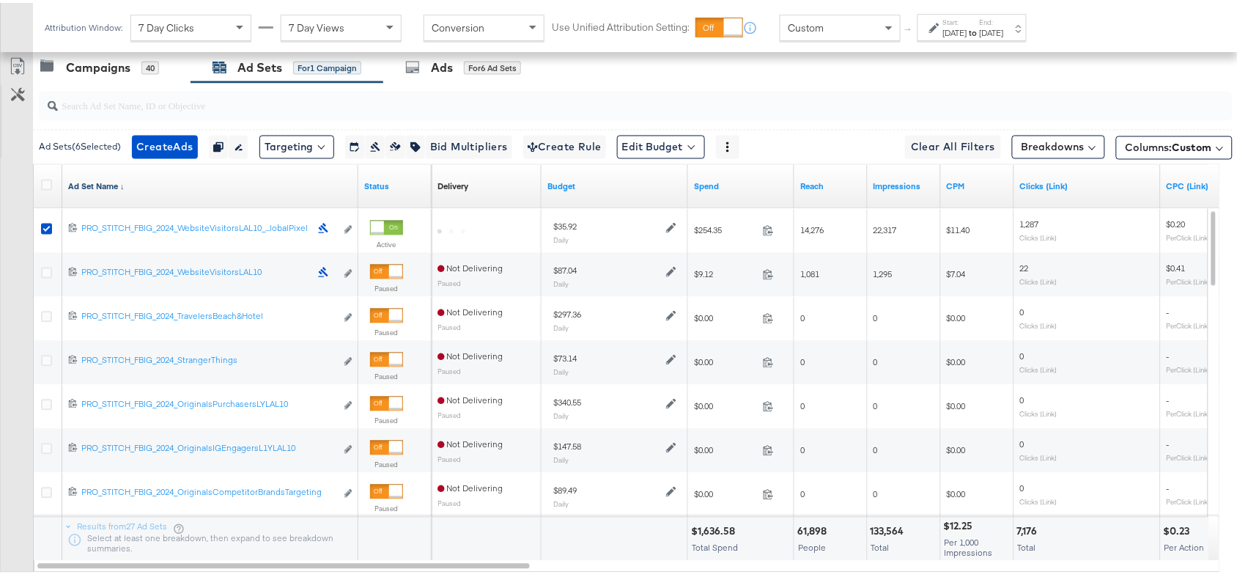
click at [127, 190] on link "Ad Set Name ↓" at bounding box center [210, 184] width 284 height 12
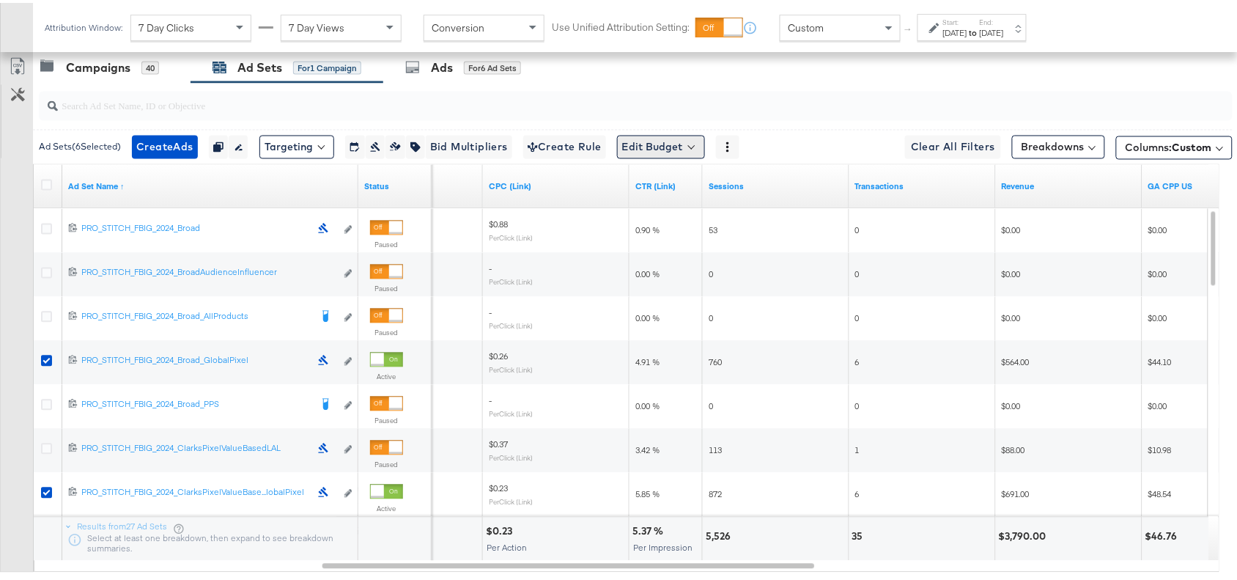
scroll to position [0, 0]
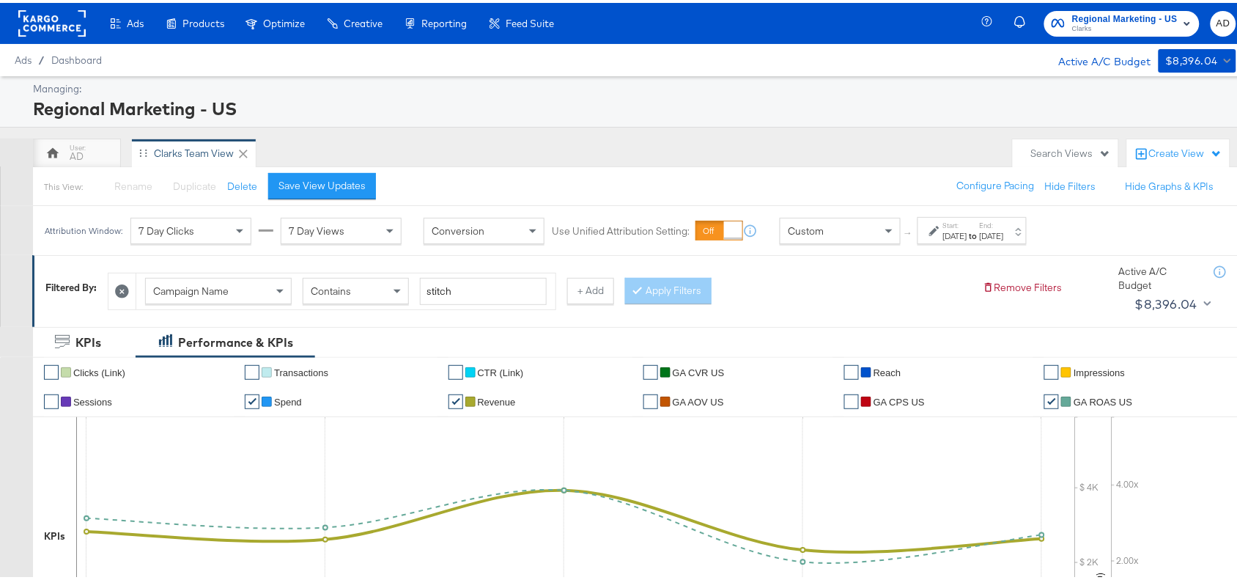
click at [39, 20] on rect at bounding box center [51, 20] width 67 height 26
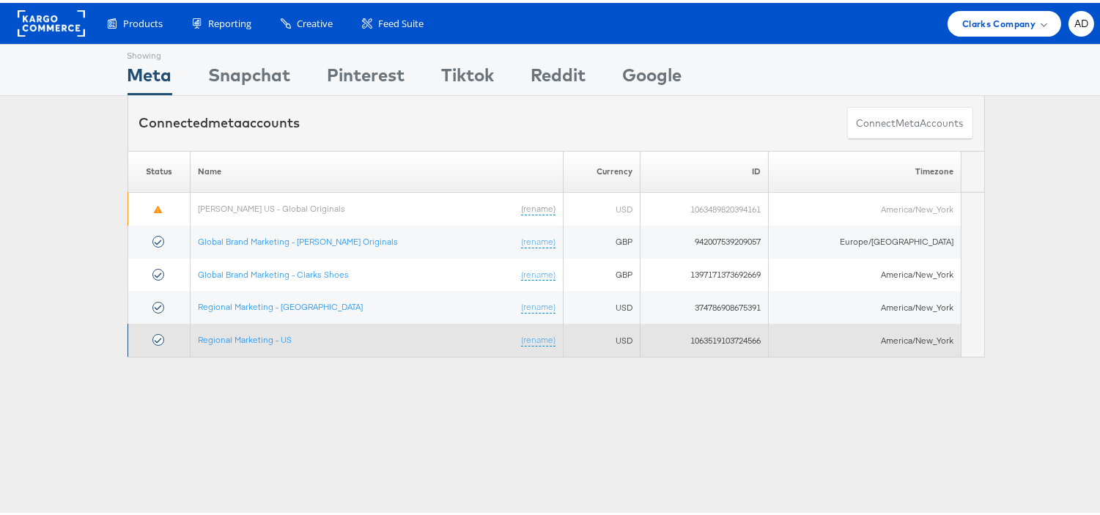
click at [249, 343] on td "Regional Marketing - US (rename)" at bounding box center [377, 337] width 374 height 33
click at [262, 340] on link "Regional Marketing - US" at bounding box center [245, 336] width 94 height 11
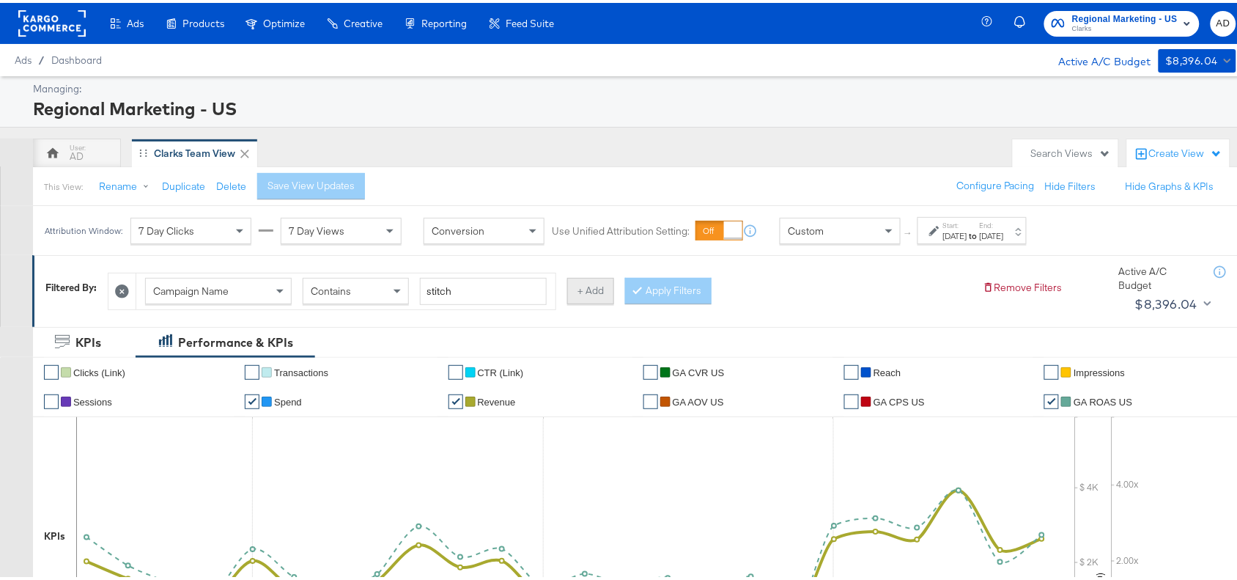
click at [595, 295] on button "+ Add" at bounding box center [590, 288] width 47 height 26
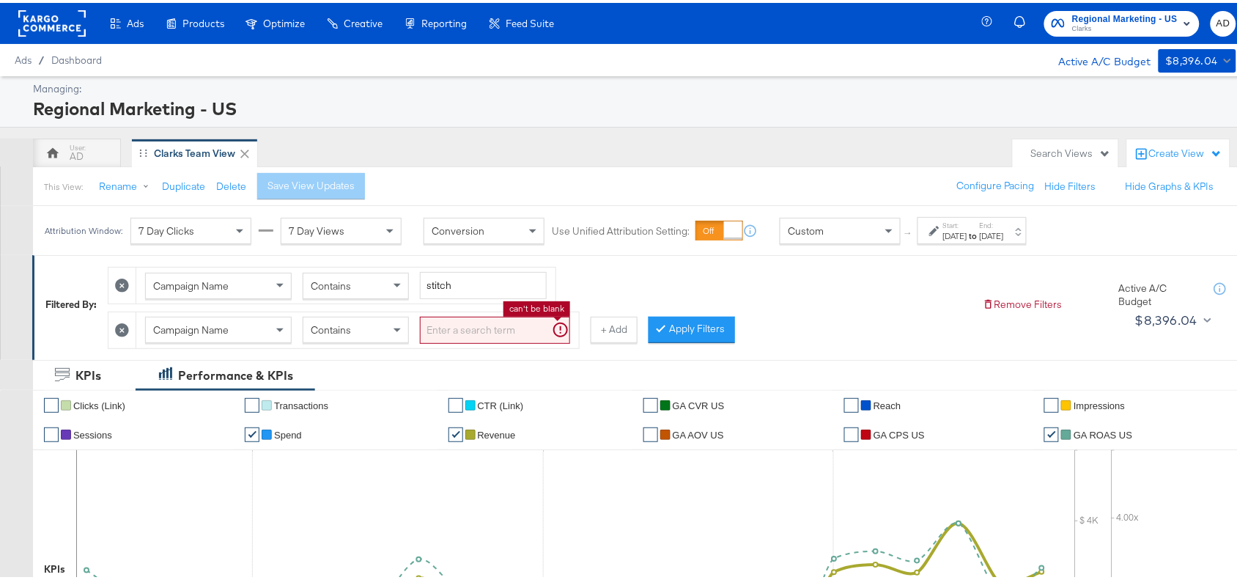
click at [458, 330] on input "search" at bounding box center [495, 327] width 150 height 27
click at [342, 328] on span "Contains" at bounding box center [331, 326] width 40 height 13
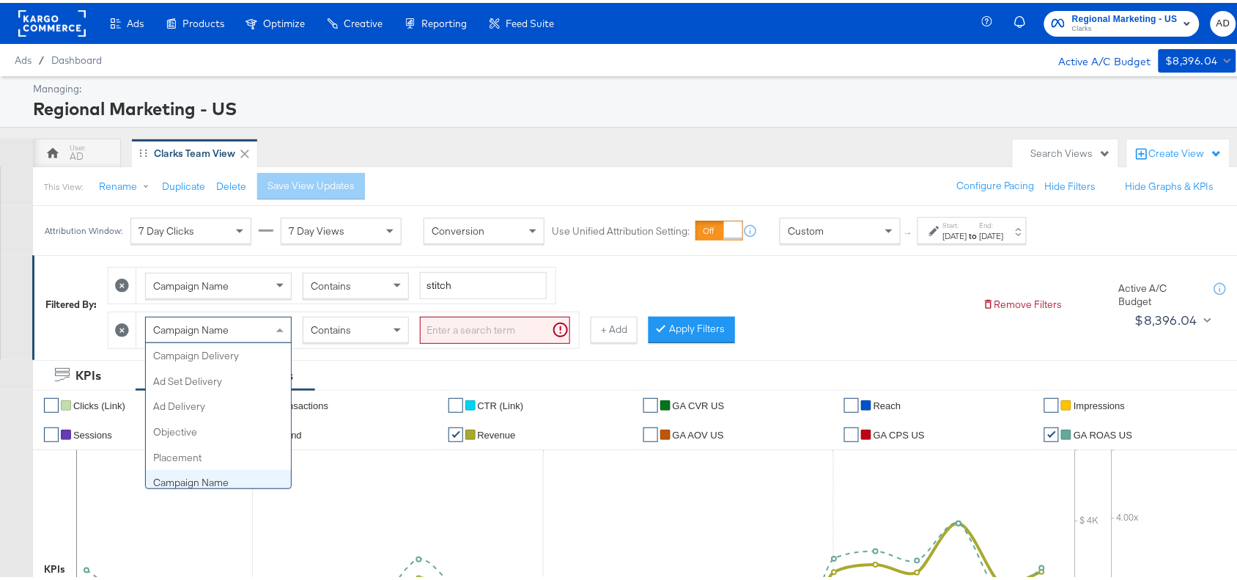
click at [250, 331] on div "Campaign Name" at bounding box center [218, 326] width 145 height 25
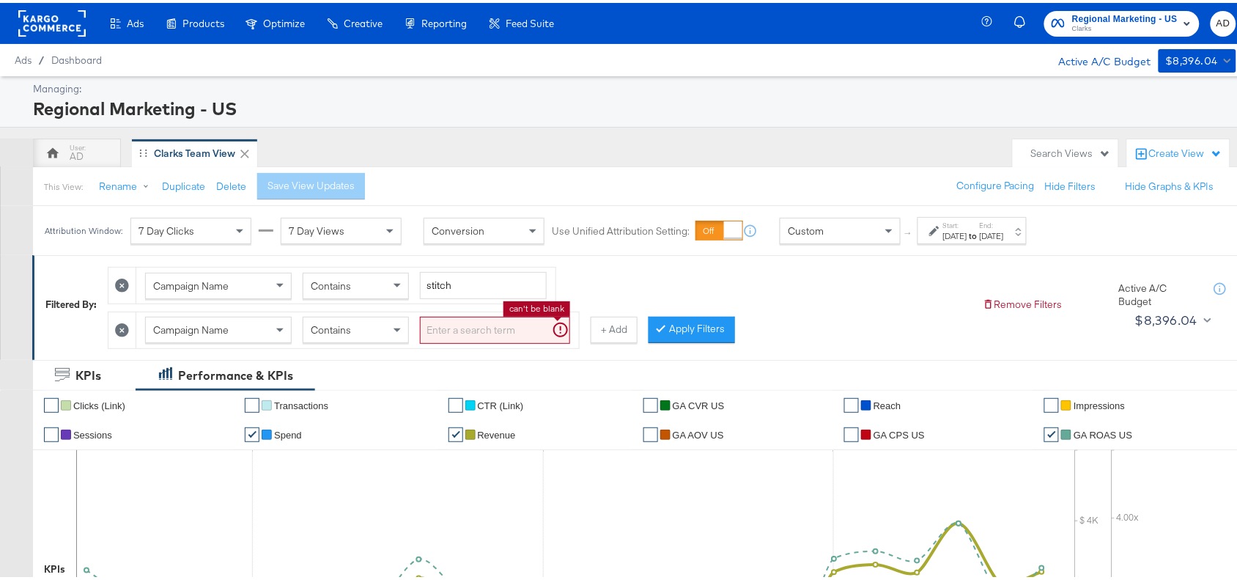
click at [480, 328] on input "search" at bounding box center [495, 327] width 150 height 27
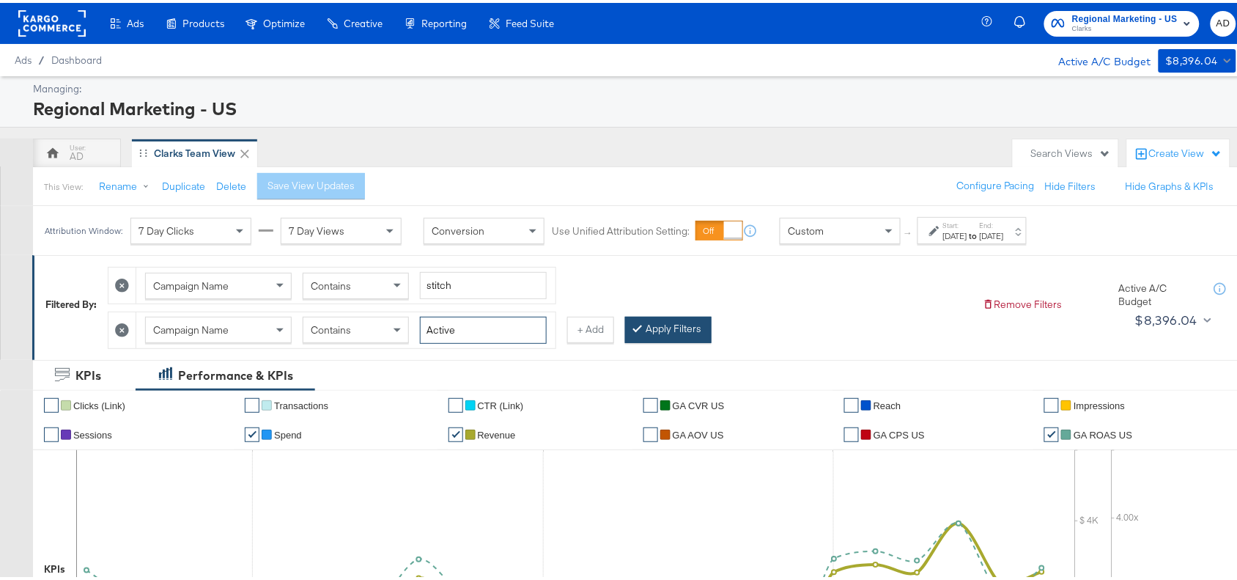
type input "Active"
click at [640, 328] on icon at bounding box center [637, 324] width 4 height 9
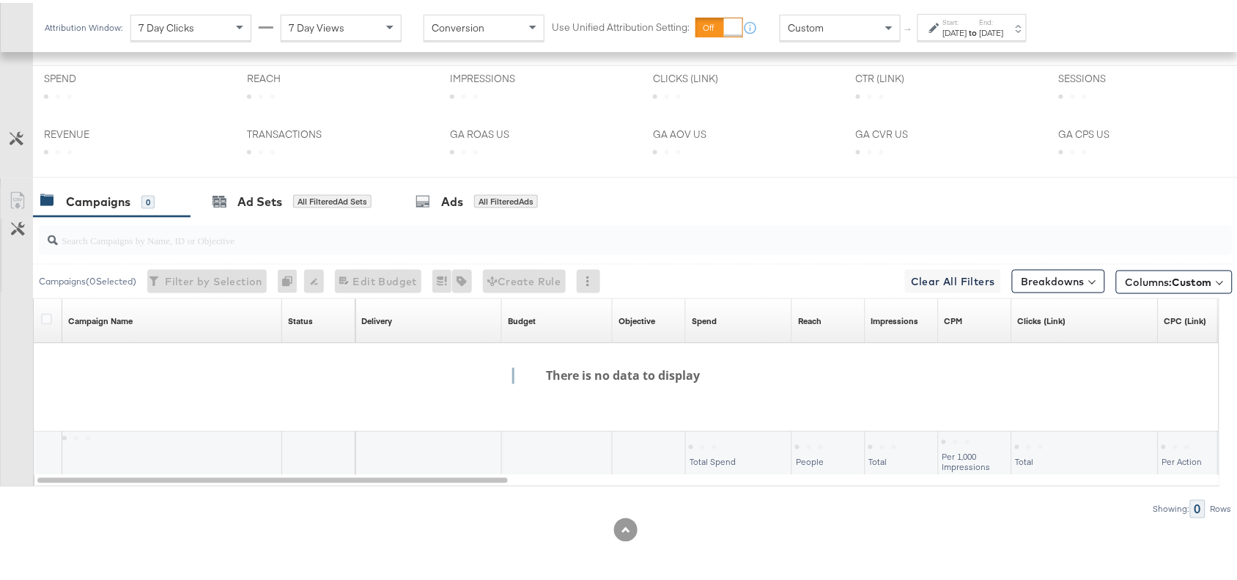
scroll to position [644, 0]
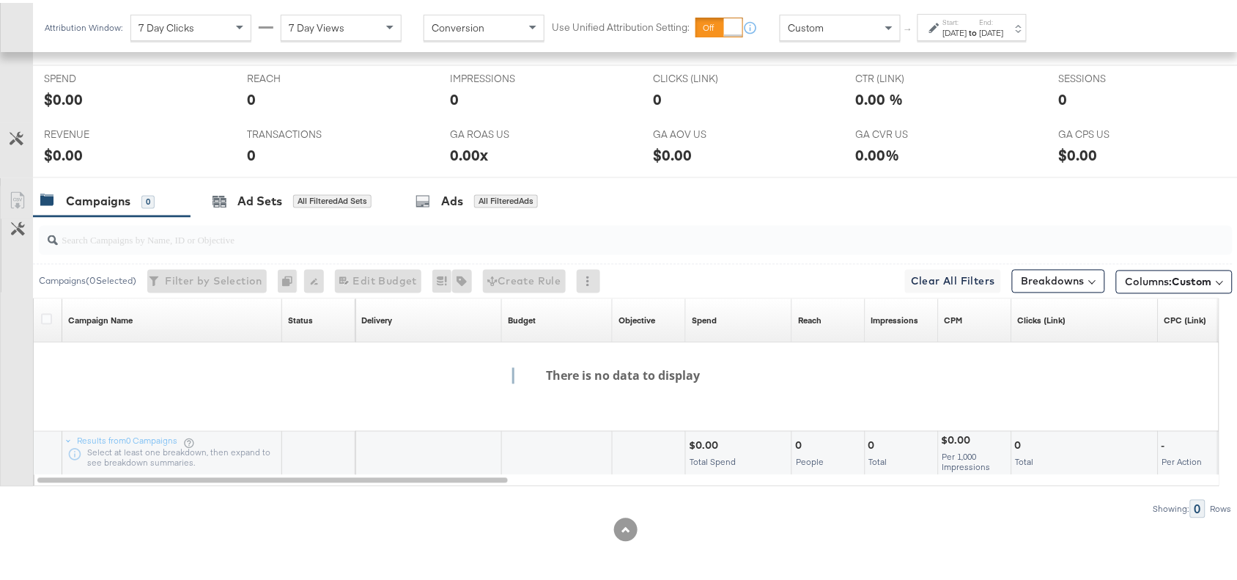
click at [112, 202] on div "Campaigns" at bounding box center [98, 199] width 65 height 17
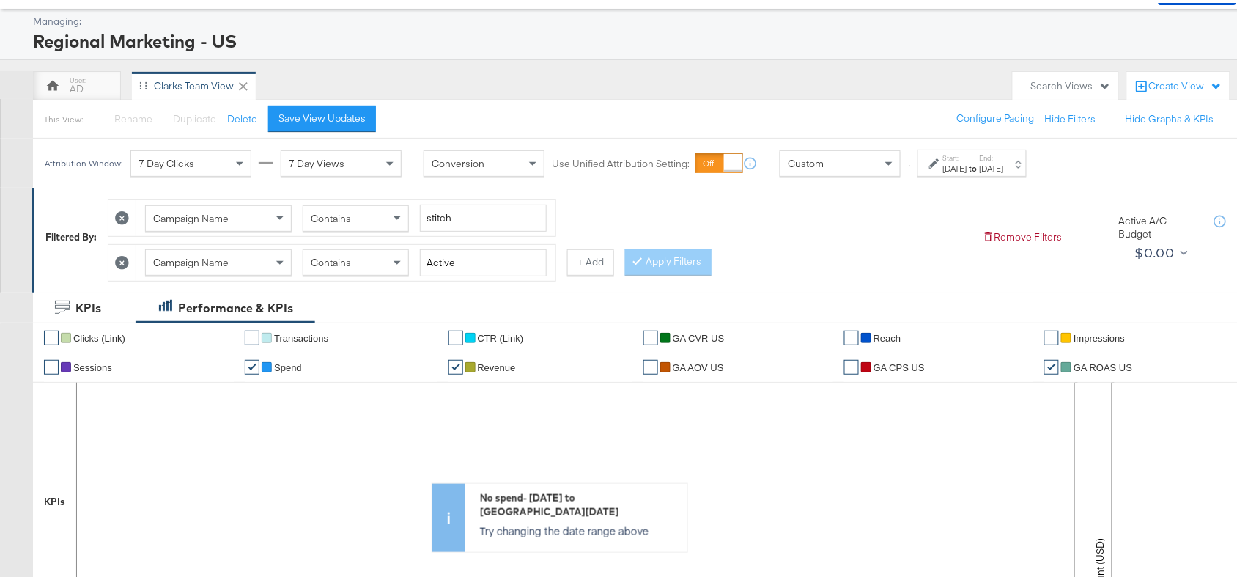
scroll to position [30, 0]
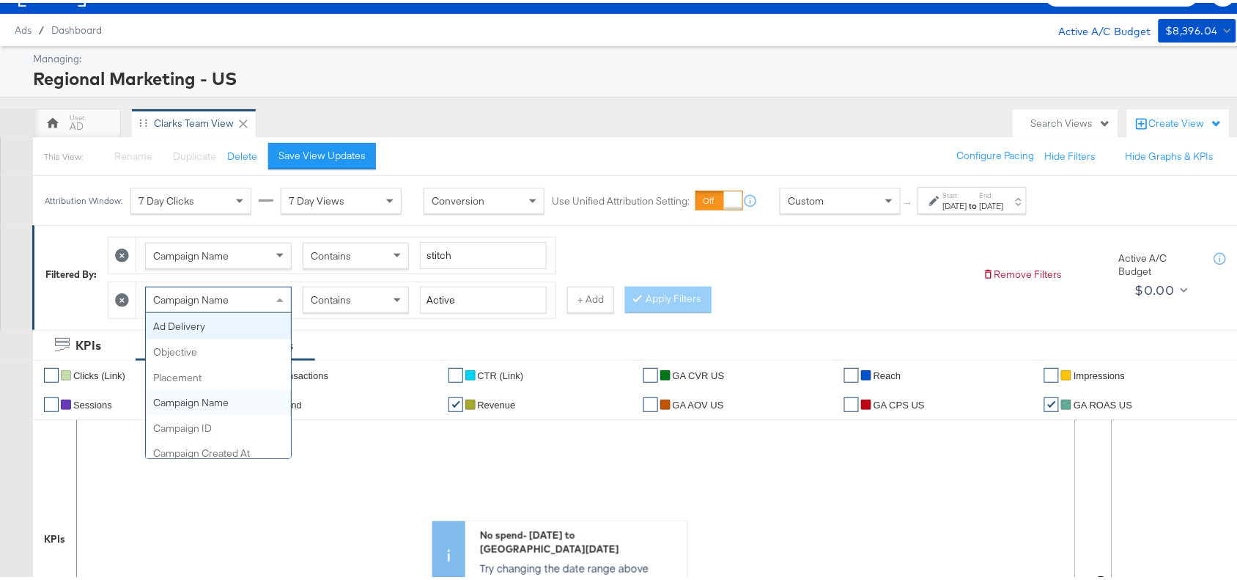
click at [247, 292] on div "Campaign Name" at bounding box center [218, 296] width 145 height 25
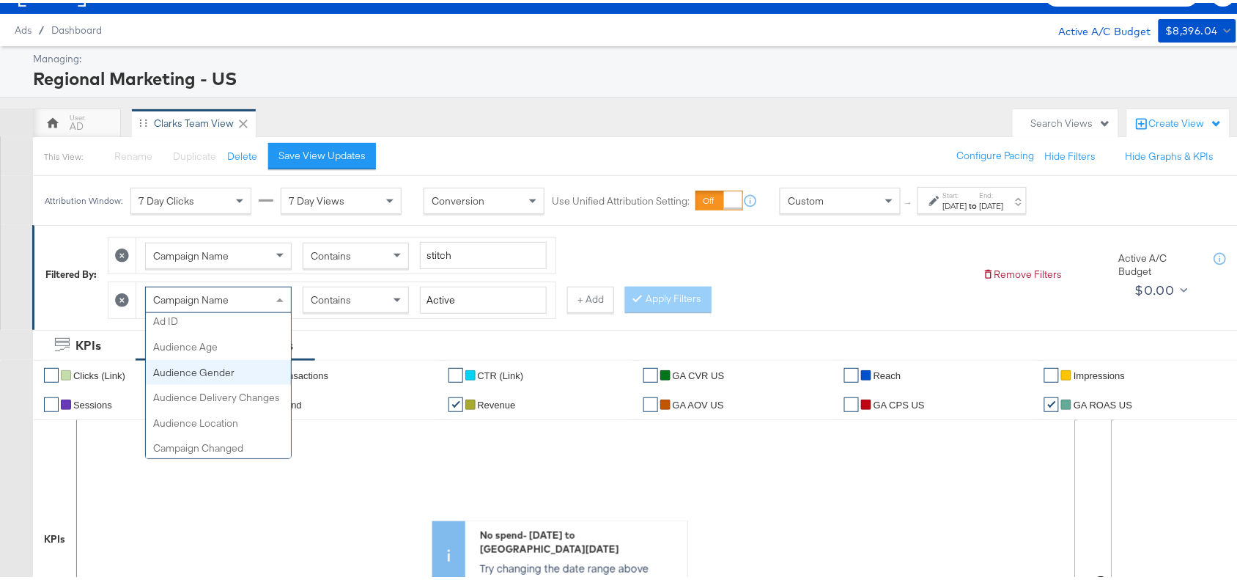
scroll to position [0, 0]
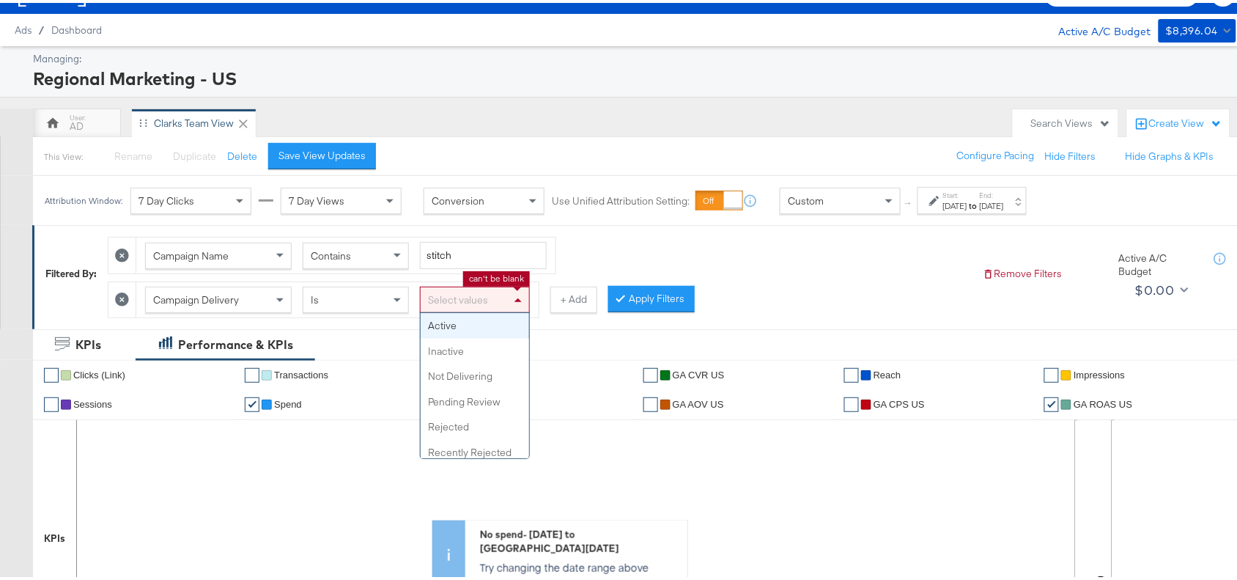
click at [466, 301] on div "Select values" at bounding box center [475, 296] width 108 height 25
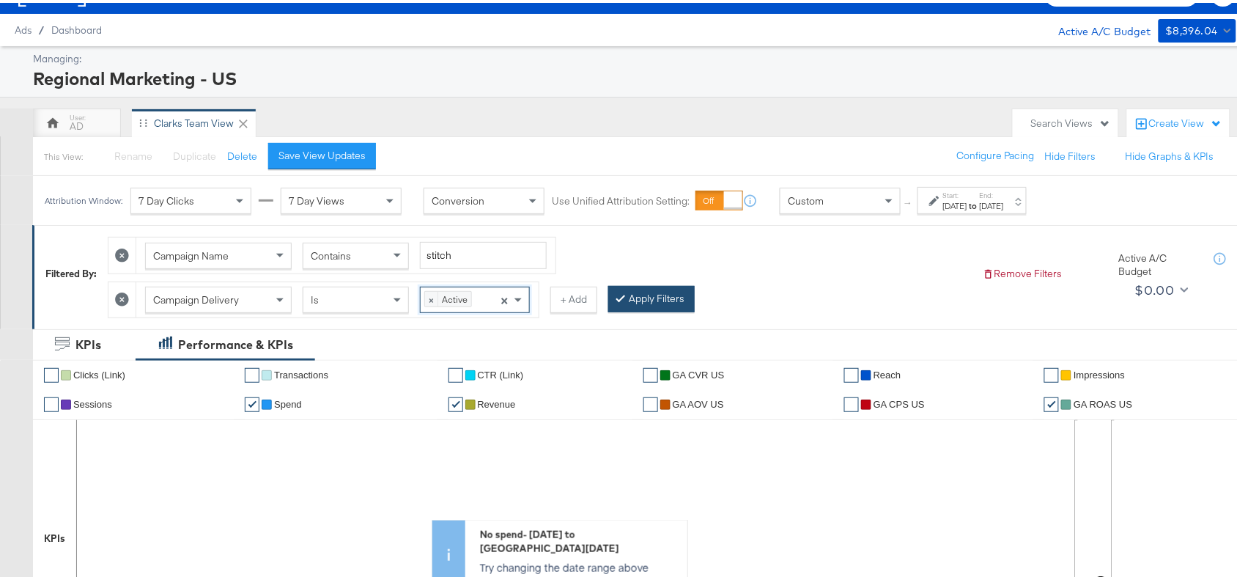
click at [677, 290] on button "Apply Filters" at bounding box center [651, 296] width 86 height 26
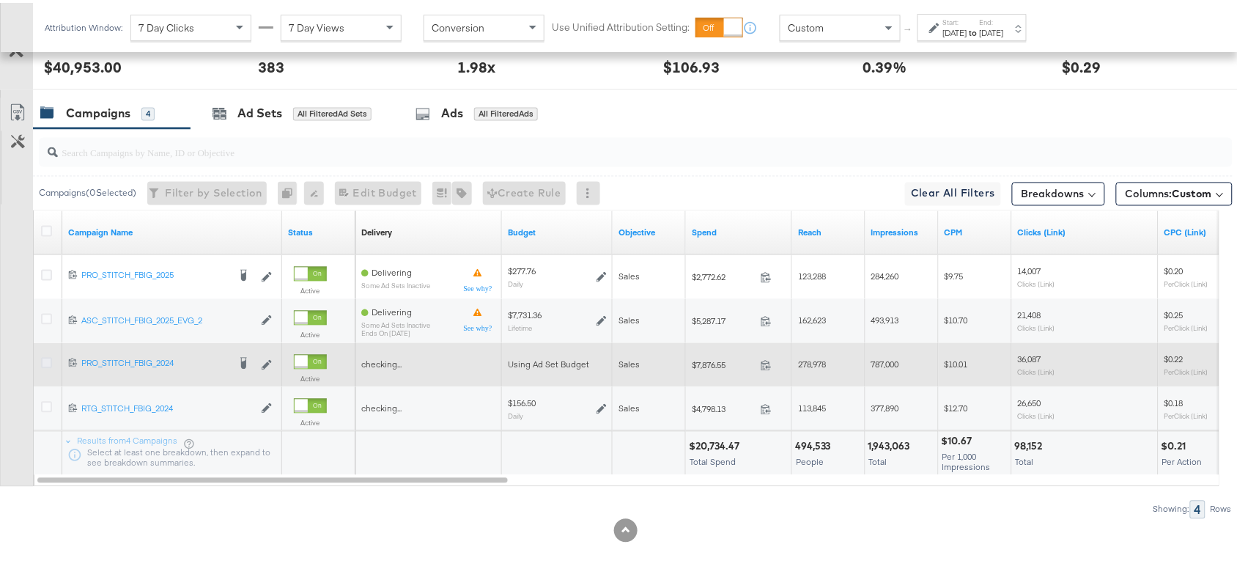
scroll to position [731, 0]
click at [45, 361] on icon at bounding box center [46, 360] width 11 height 11
click at [0, 0] on input "checkbox" at bounding box center [0, 0] width 0 height 0
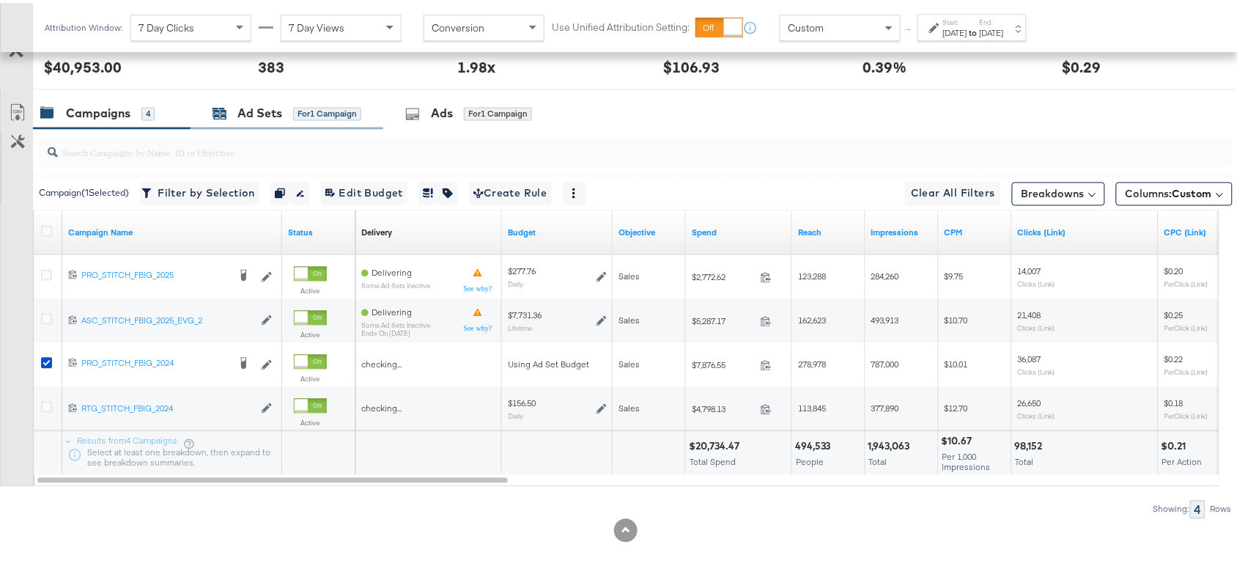
click at [235, 107] on div "Ad Sets for 1 Campaign" at bounding box center [287, 111] width 149 height 17
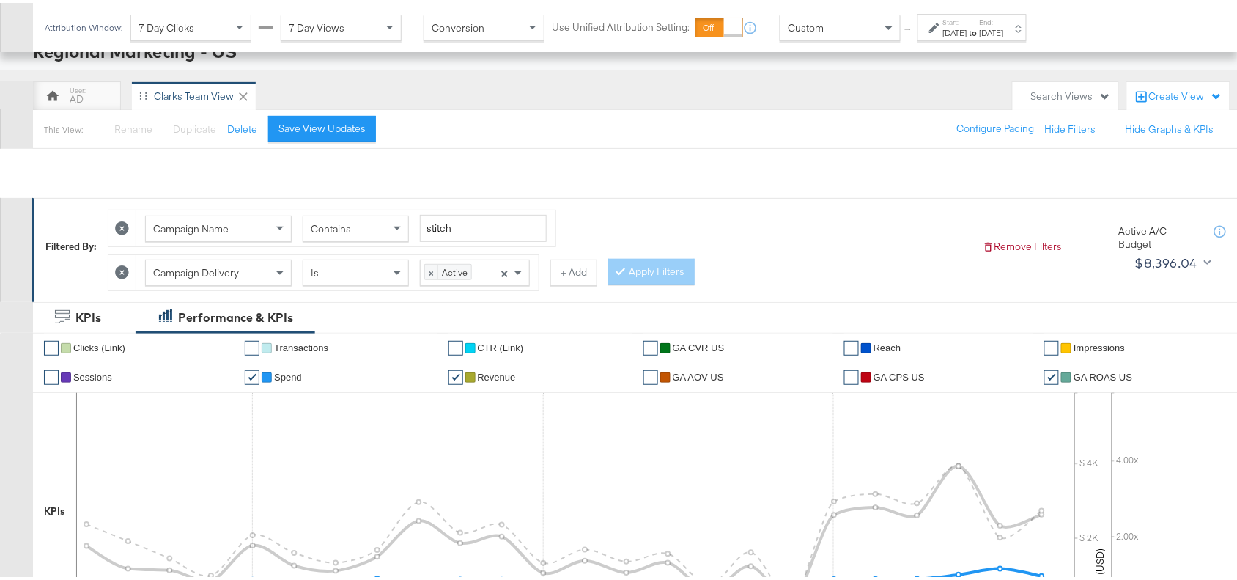
scroll to position [221, 0]
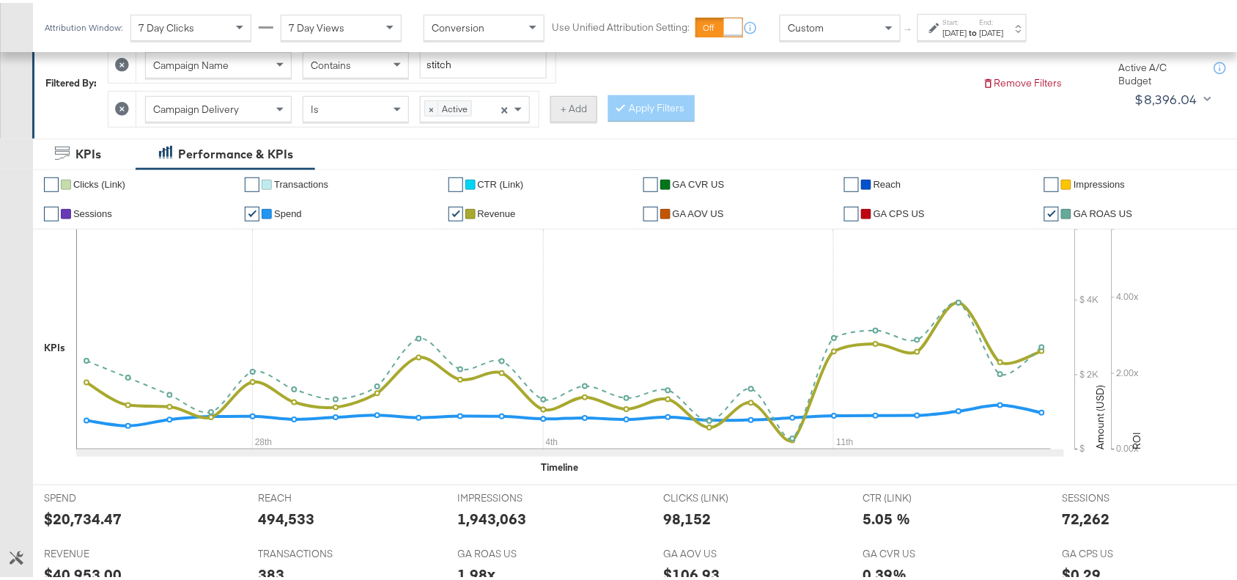
click at [594, 105] on button "+ Add" at bounding box center [573, 106] width 47 height 26
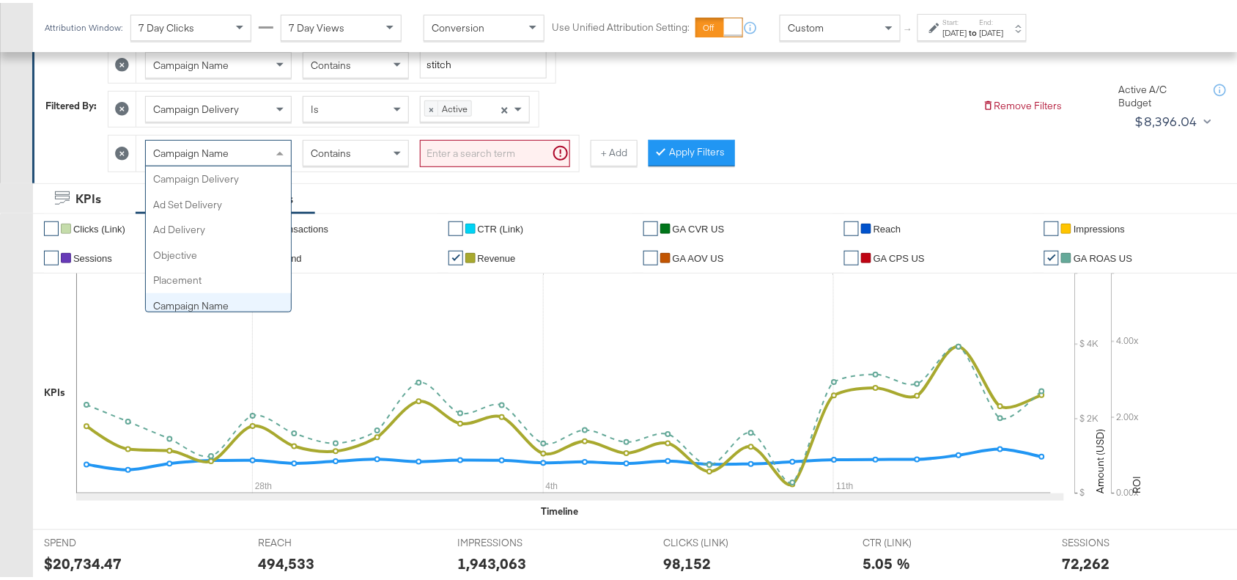
click at [205, 151] on span "Campaign Name" at bounding box center [190, 150] width 75 height 13
click at [243, 150] on div "Campaign Name" at bounding box center [218, 150] width 145 height 25
type input "Ad"
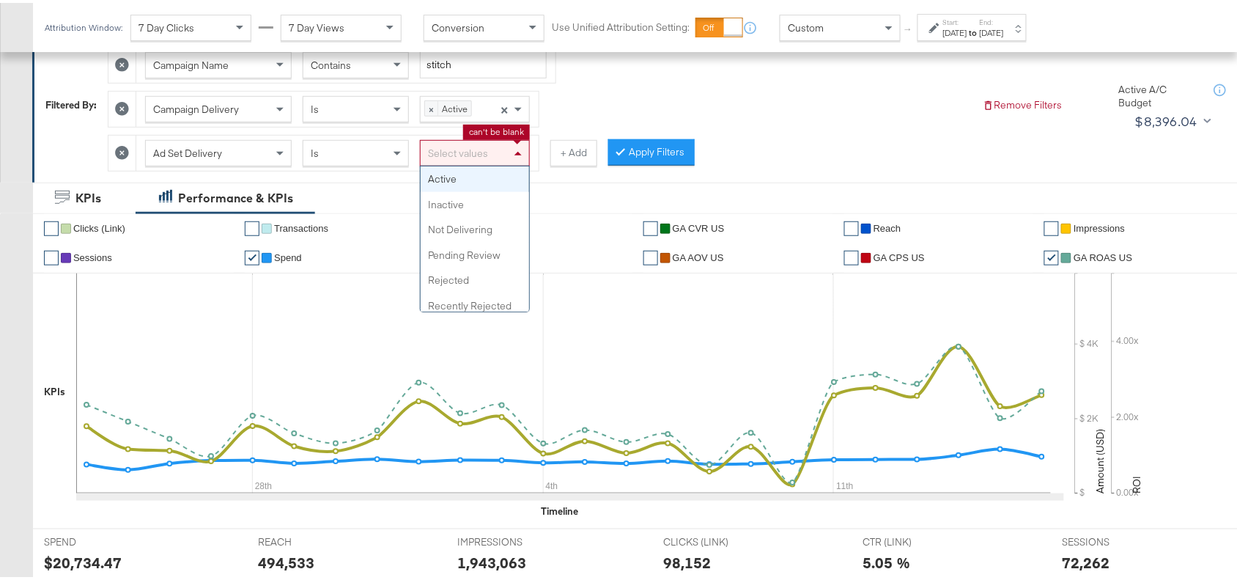
click at [489, 159] on div "Select values" at bounding box center [475, 150] width 108 height 25
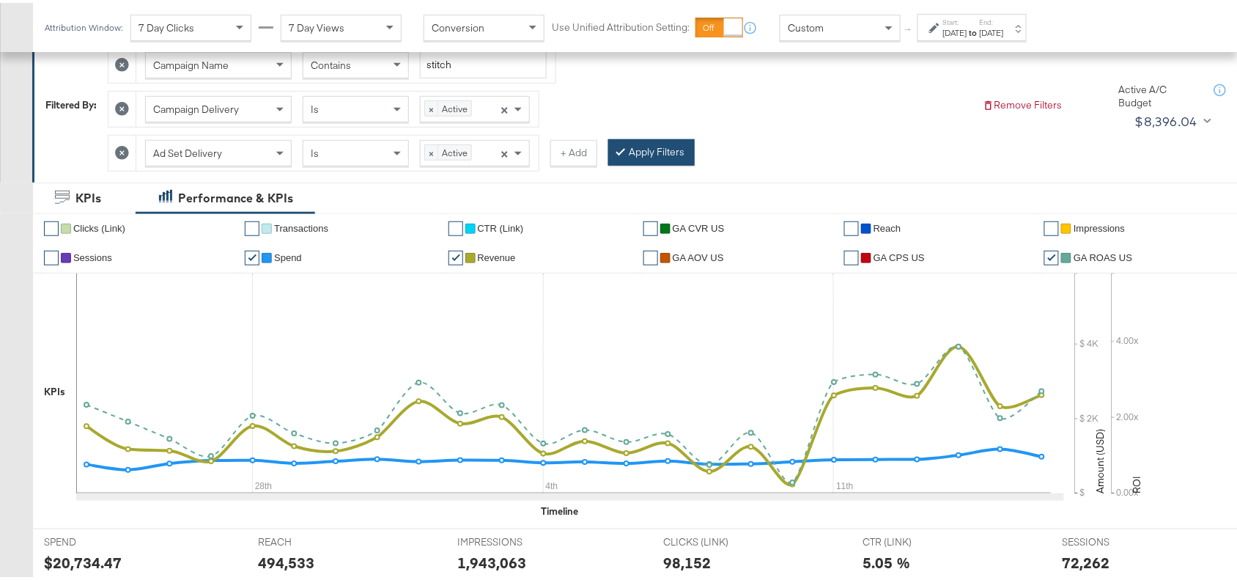
click at [666, 158] on button "Apply Filters" at bounding box center [651, 149] width 86 height 26
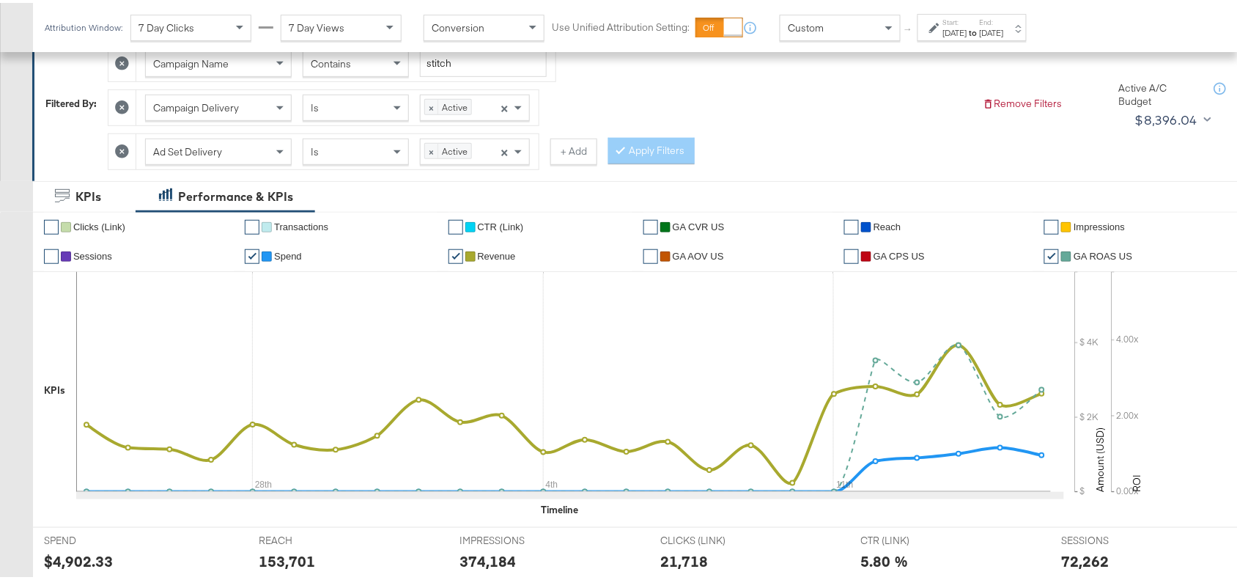
scroll to position [863, 0]
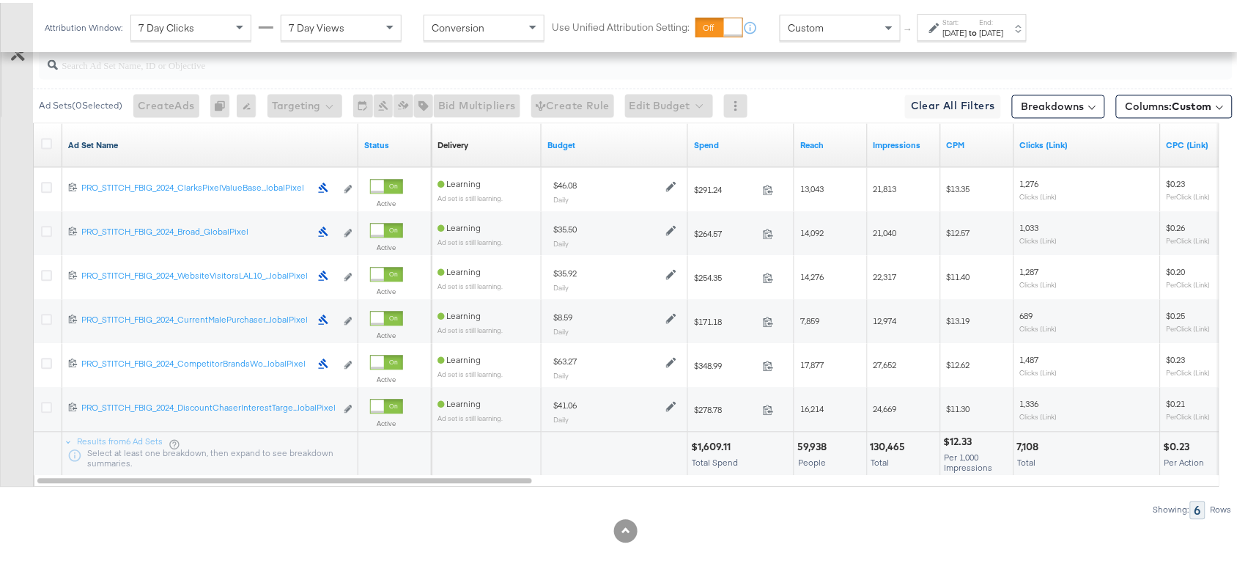
click at [127, 144] on link "Ad Set Name" at bounding box center [210, 142] width 284 height 12
click at [127, 144] on link "Ad Set Name ↓" at bounding box center [210, 142] width 284 height 12
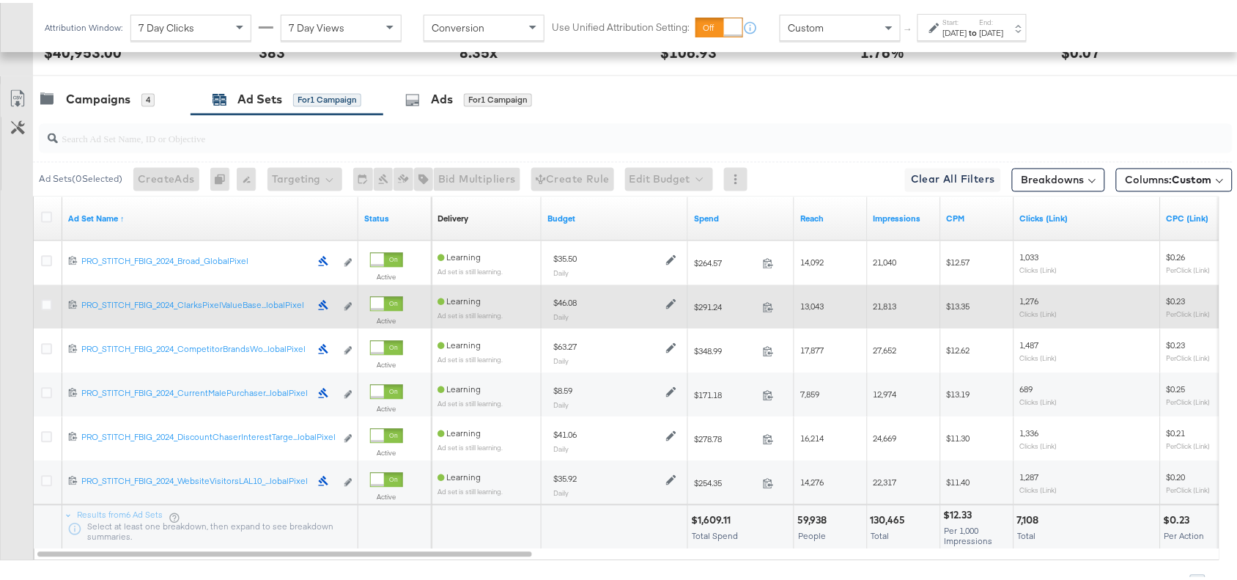
scroll to position [784, 0]
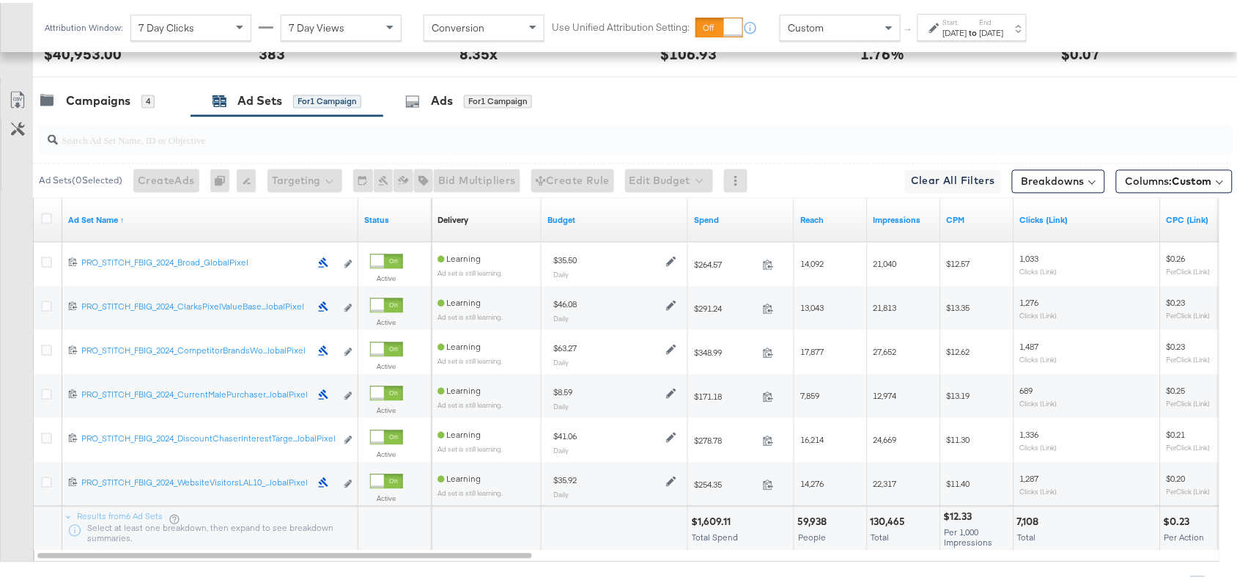
click at [1016, 13] on div "Start: Aug 24th 2025 to End: Sep 16th 2025" at bounding box center [972, 24] width 109 height 27
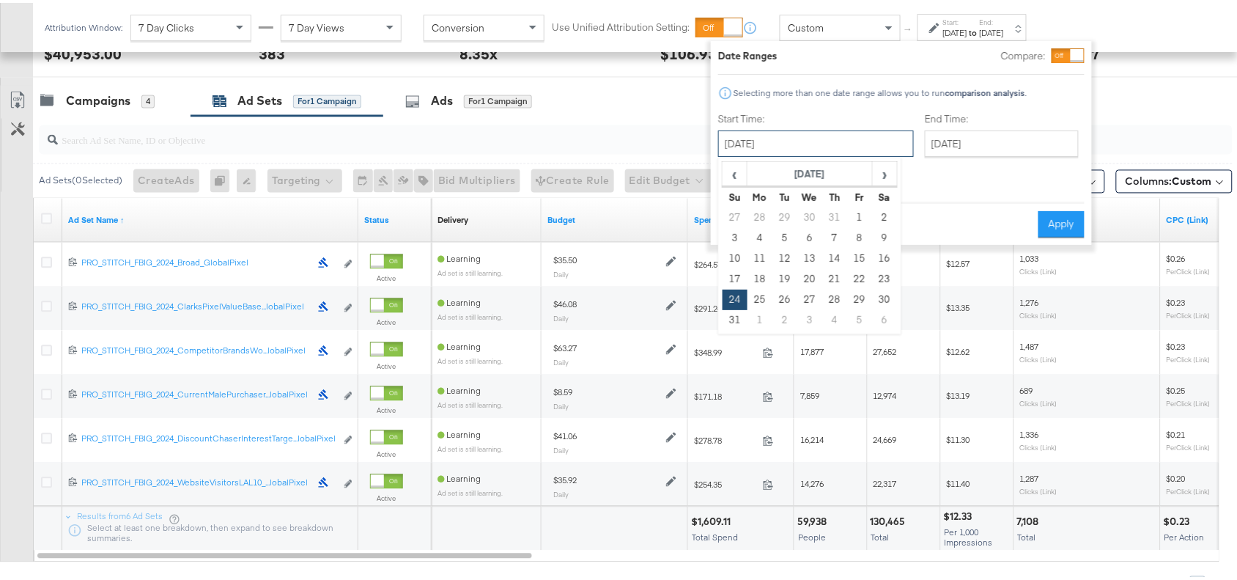
drag, startPoint x: 782, startPoint y: 144, endPoint x: 899, endPoint y: 184, distance: 124.0
click at [899, 154] on div "August 24th 2025 ‹ August 2025 › Su Mo Tu We Th Fr Sa 27 28 29 30 31 1 2 3 4 5 …" at bounding box center [816, 141] width 196 height 26
click at [884, 177] on span "›" at bounding box center [885, 171] width 23 height 22
click at [867, 231] on td "12" at bounding box center [859, 235] width 25 height 21
type input "September 12th 2025"
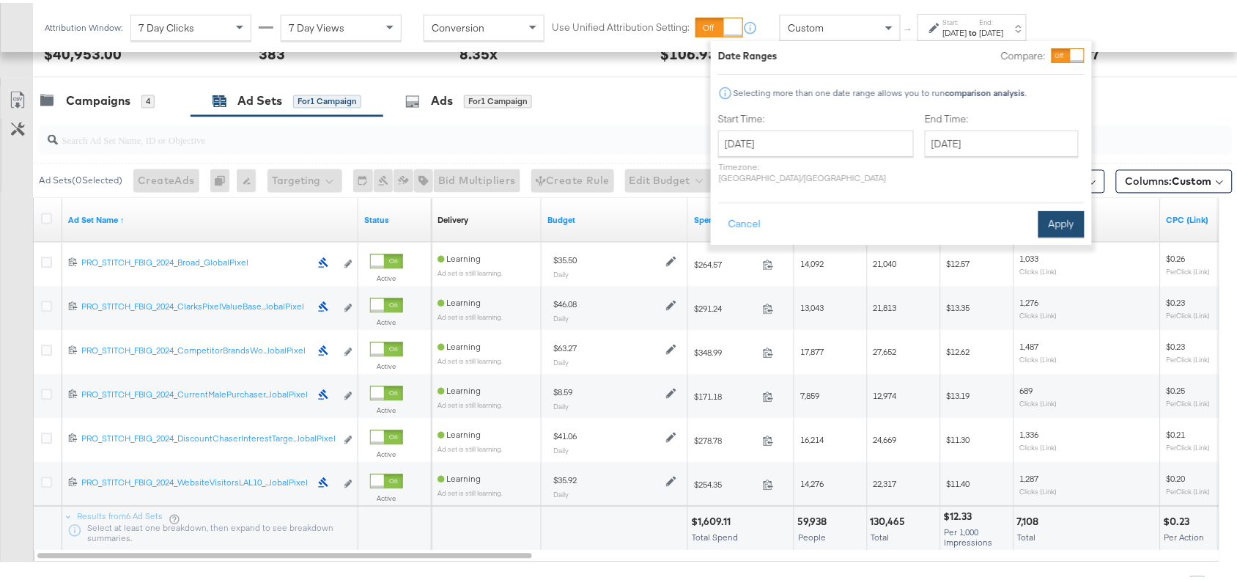
click at [1064, 208] on button "Apply" at bounding box center [1062, 221] width 46 height 26
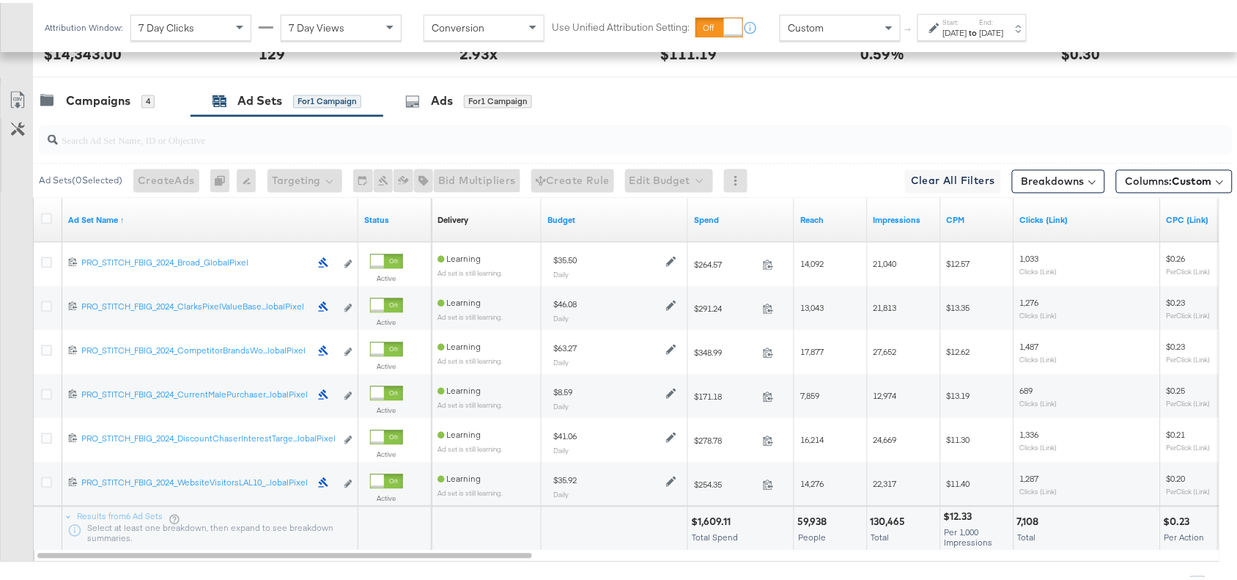
click at [712, 114] on div "Campaigns 4 Ad Sets for 1 Campaign Ads for 1 Campaign" at bounding box center [642, 99] width 1218 height 32
click at [17, 106] on icon at bounding box center [16, 100] width 9 height 11
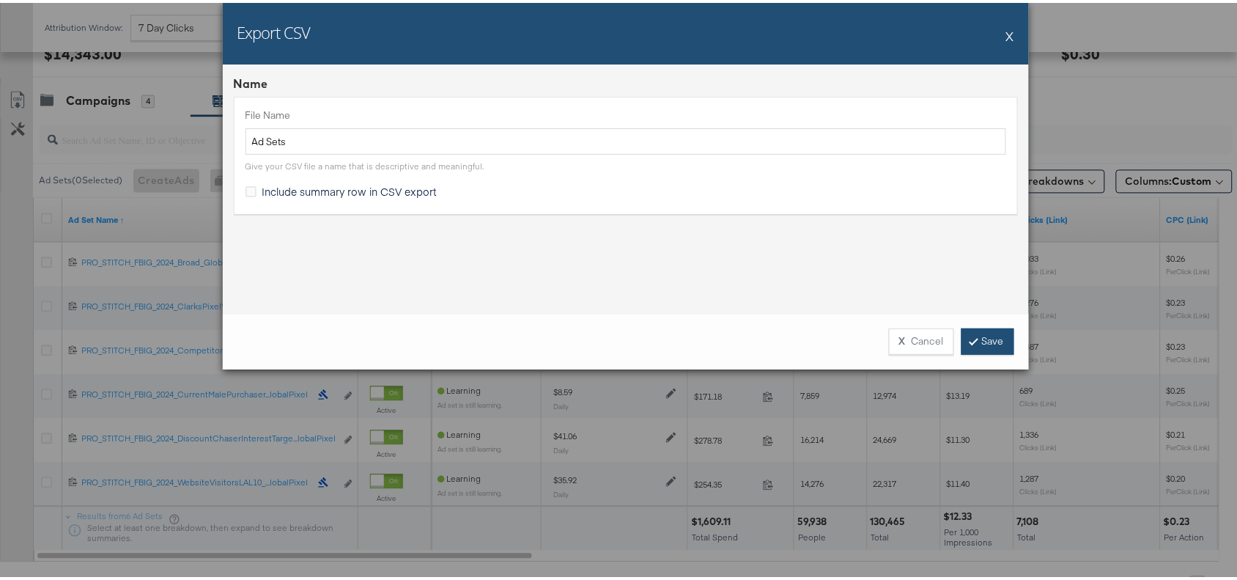
click at [987, 334] on link "Save" at bounding box center [988, 338] width 53 height 26
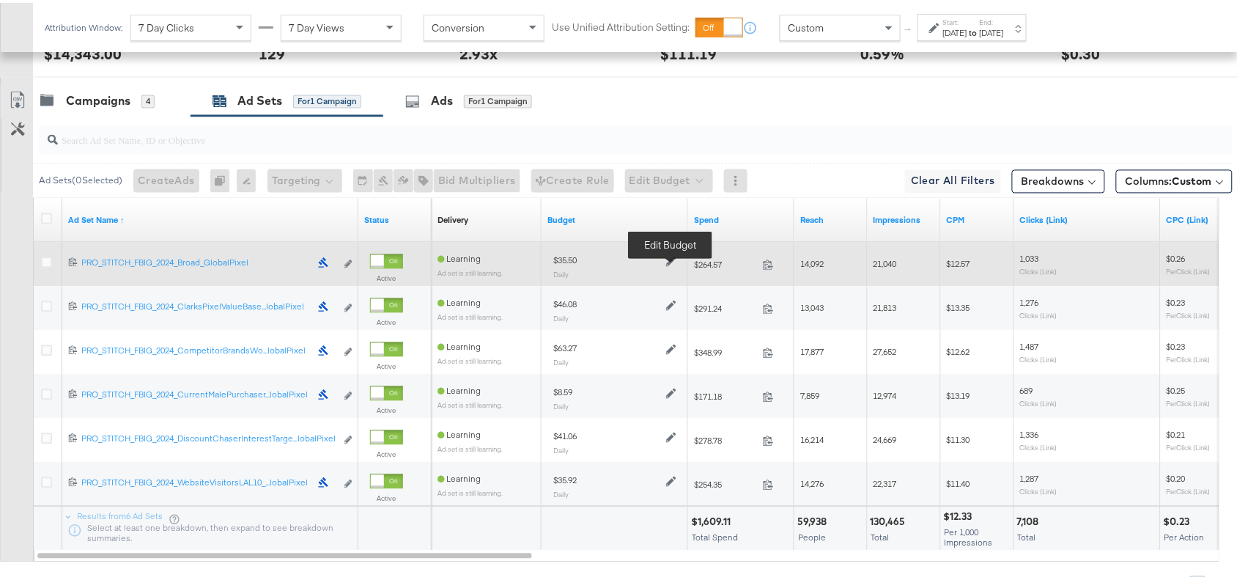
click at [669, 260] on icon at bounding box center [671, 259] width 10 height 10
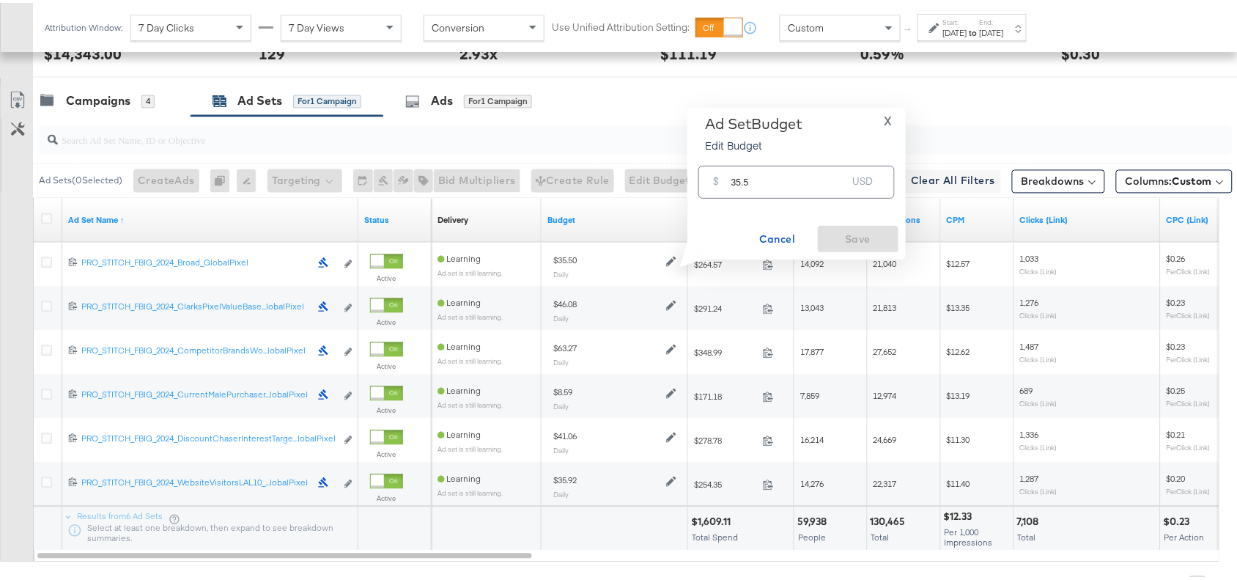
click at [756, 185] on input "35.5" at bounding box center [790, 174] width 116 height 32
paste input "$32.88"
click at [735, 167] on input "$32.88" at bounding box center [789, 156] width 121 height 32
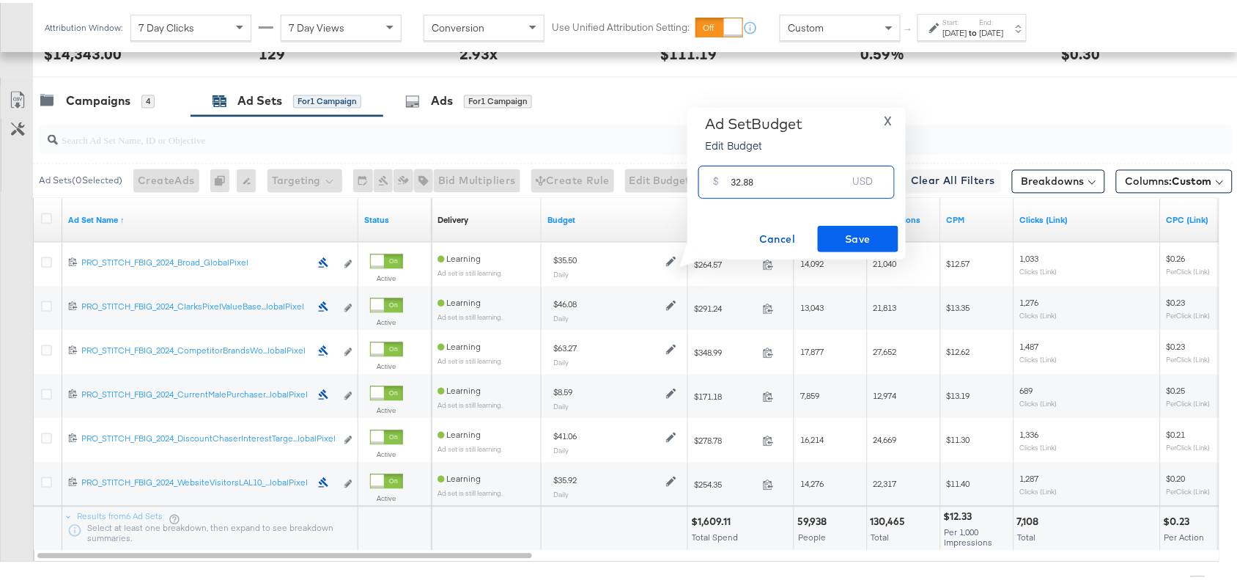
type input "32.88"
click at [843, 227] on span "Save" at bounding box center [858, 236] width 69 height 18
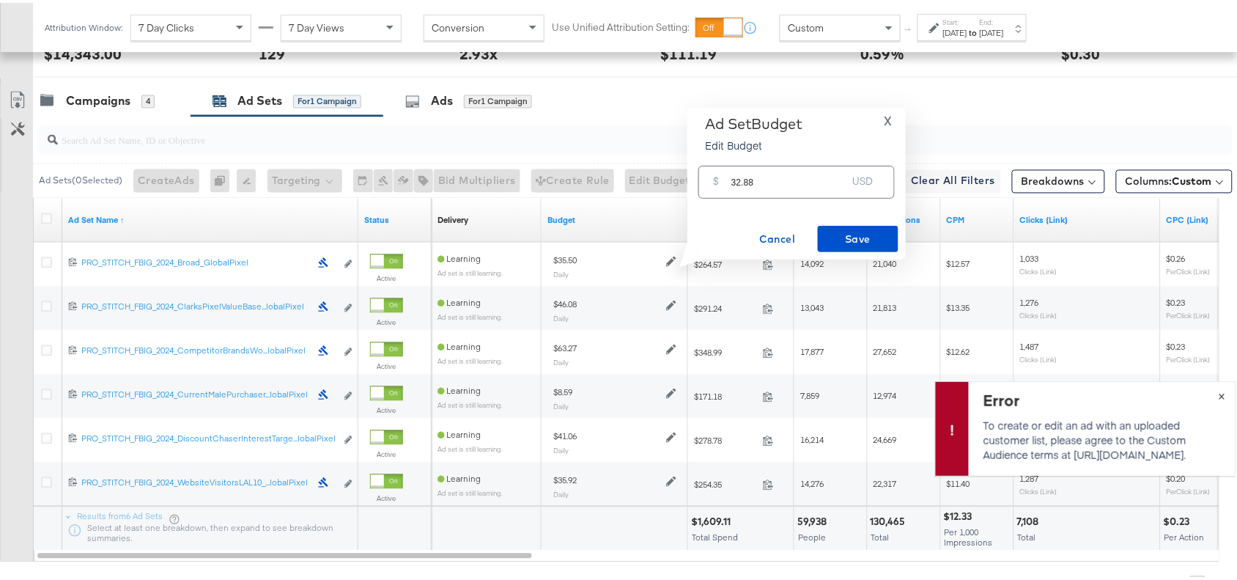
click at [1219, 389] on span "×" at bounding box center [1222, 391] width 7 height 17
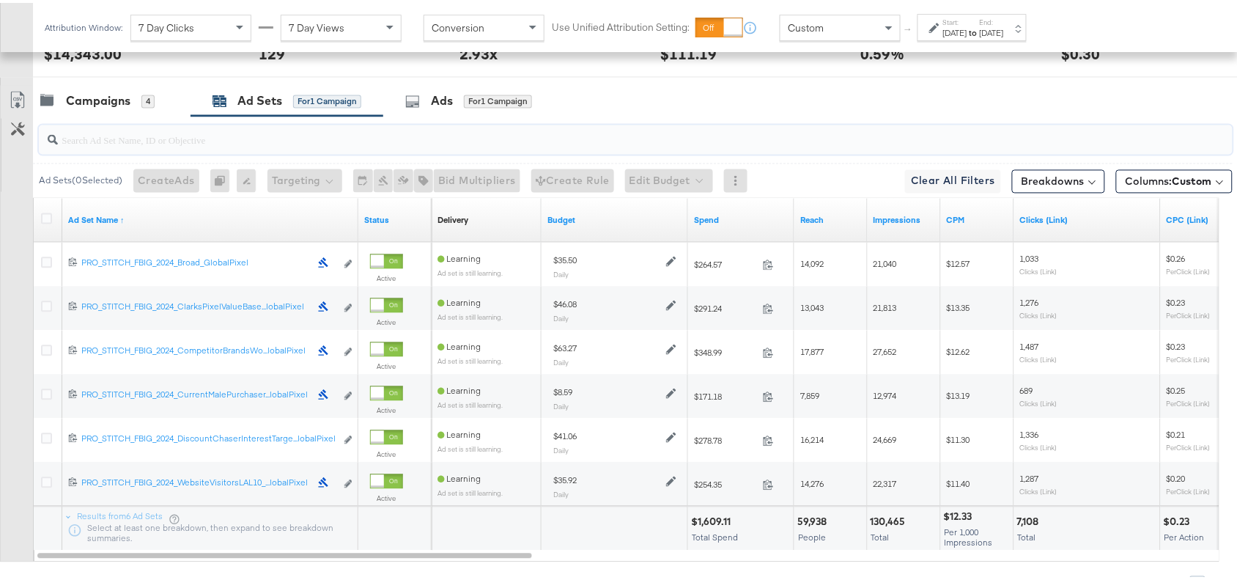
click at [705, 122] on input "search" at bounding box center [591, 131] width 1066 height 29
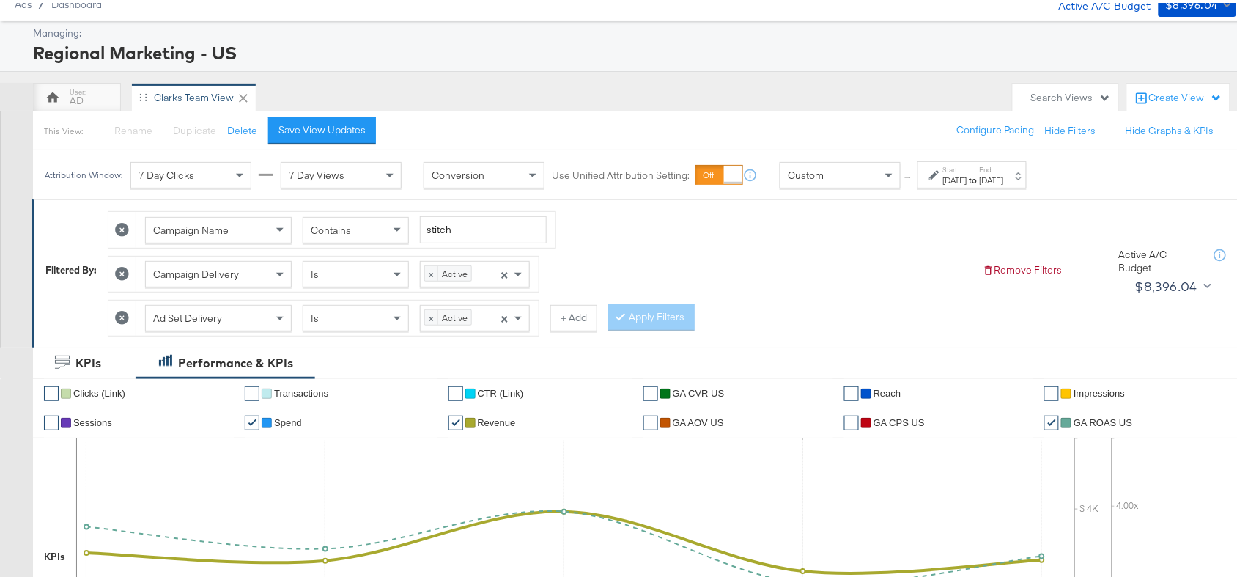
scroll to position [0, 0]
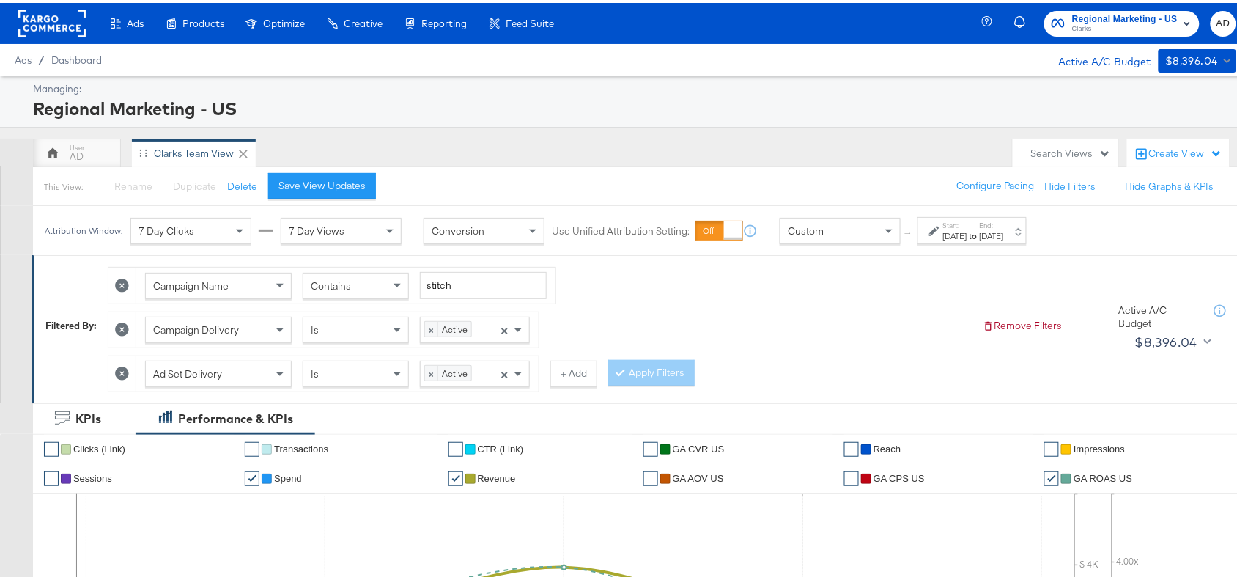
click at [44, 31] on rect at bounding box center [51, 20] width 67 height 26
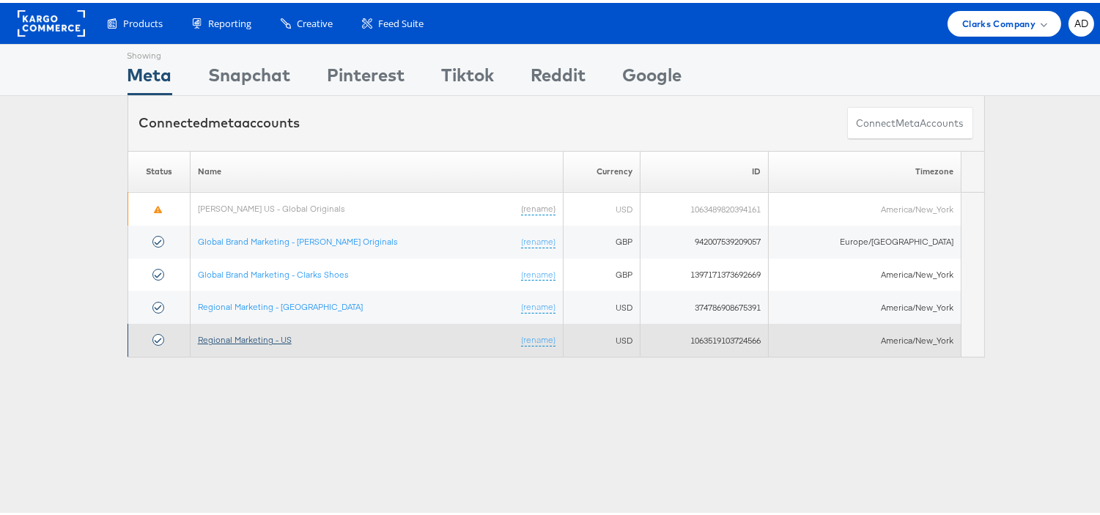
click at [244, 337] on link "Regional Marketing - US" at bounding box center [245, 336] width 94 height 11
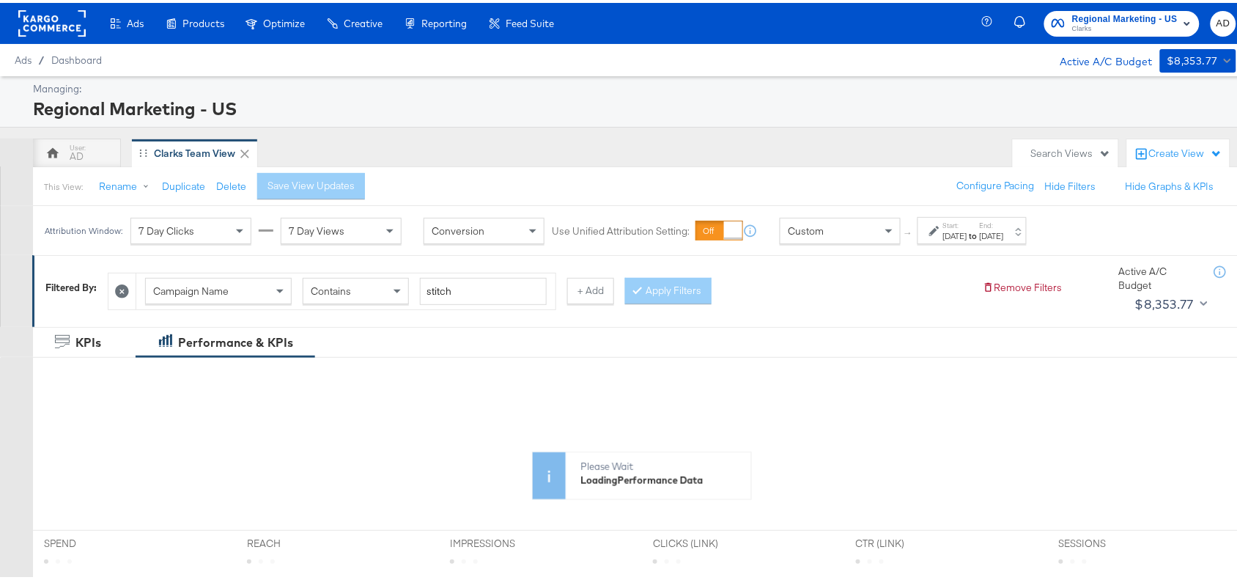
scroll to position [75, 0]
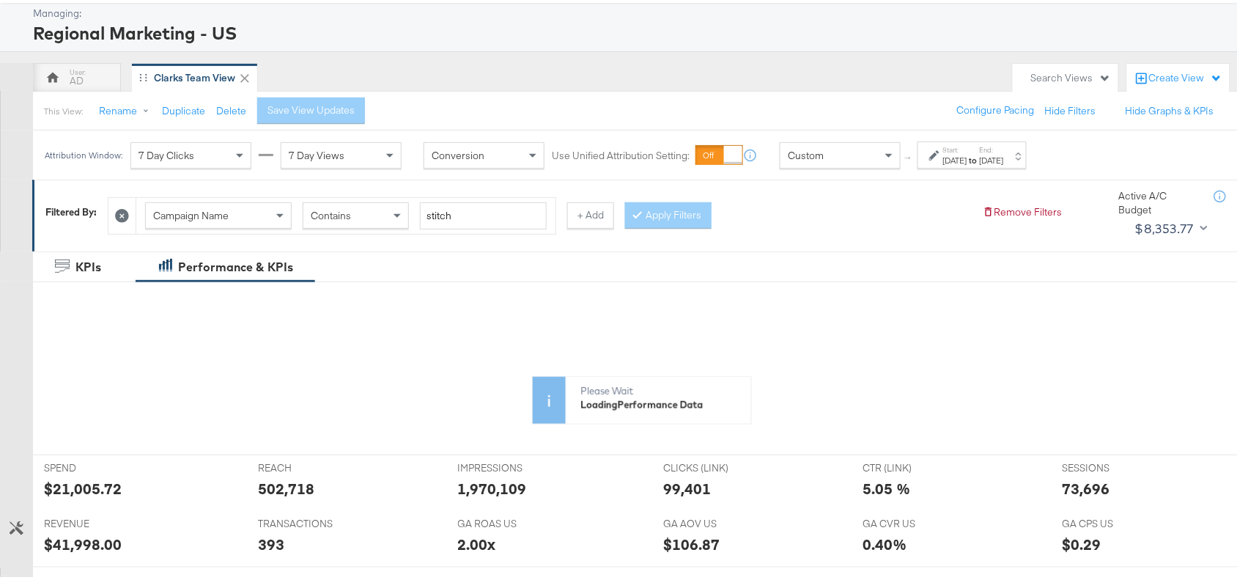
click at [968, 147] on label "Start:" at bounding box center [955, 147] width 24 height 10
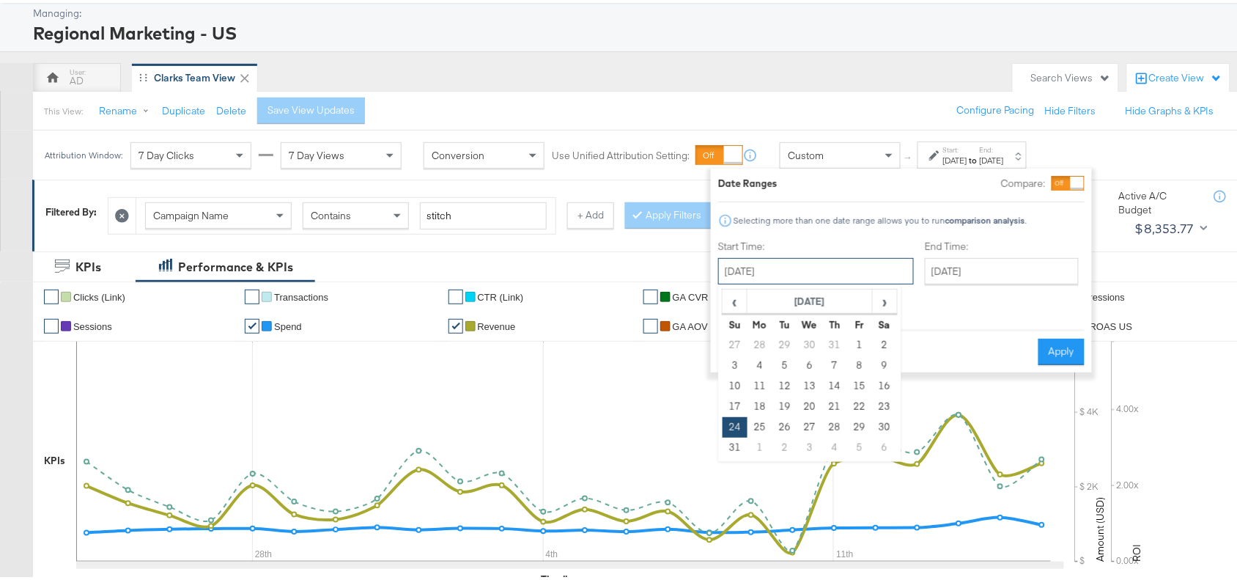
click at [860, 266] on input "August 24th 2025" at bounding box center [816, 268] width 196 height 26
click at [883, 298] on span "›" at bounding box center [885, 298] width 23 height 22
click at [851, 359] on td "12" at bounding box center [859, 363] width 25 height 21
type input "September 12th 2025"
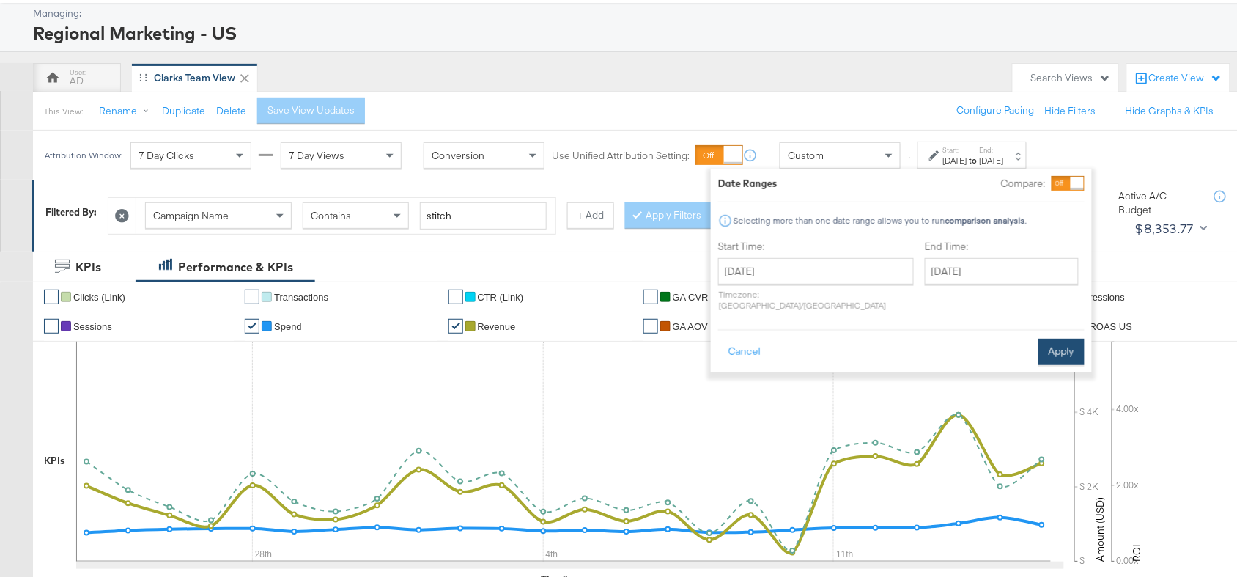
click at [1072, 339] on button "Apply" at bounding box center [1062, 349] width 46 height 26
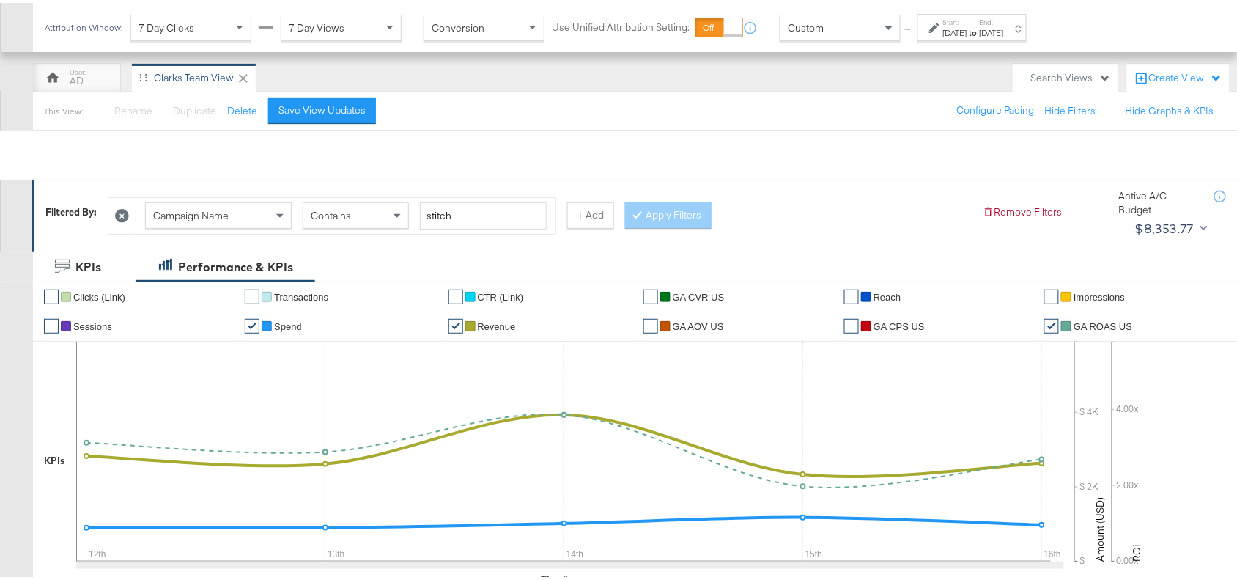
scroll to position [829, 0]
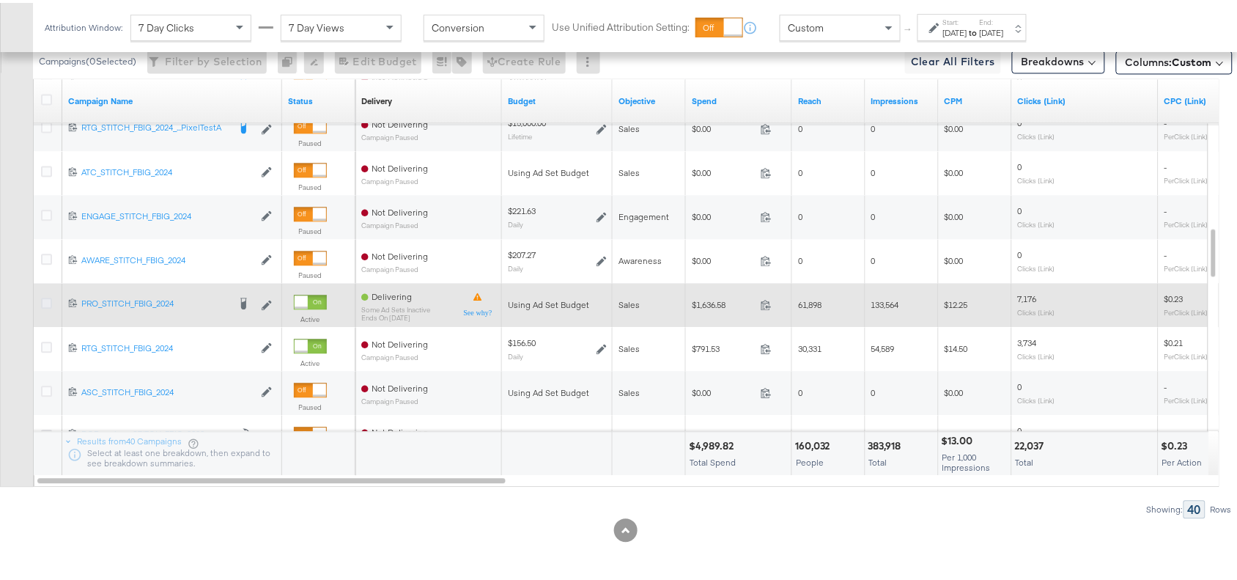
click at [44, 298] on icon at bounding box center [46, 300] width 11 height 11
click at [0, 0] on input "checkbox" at bounding box center [0, 0] width 0 height 0
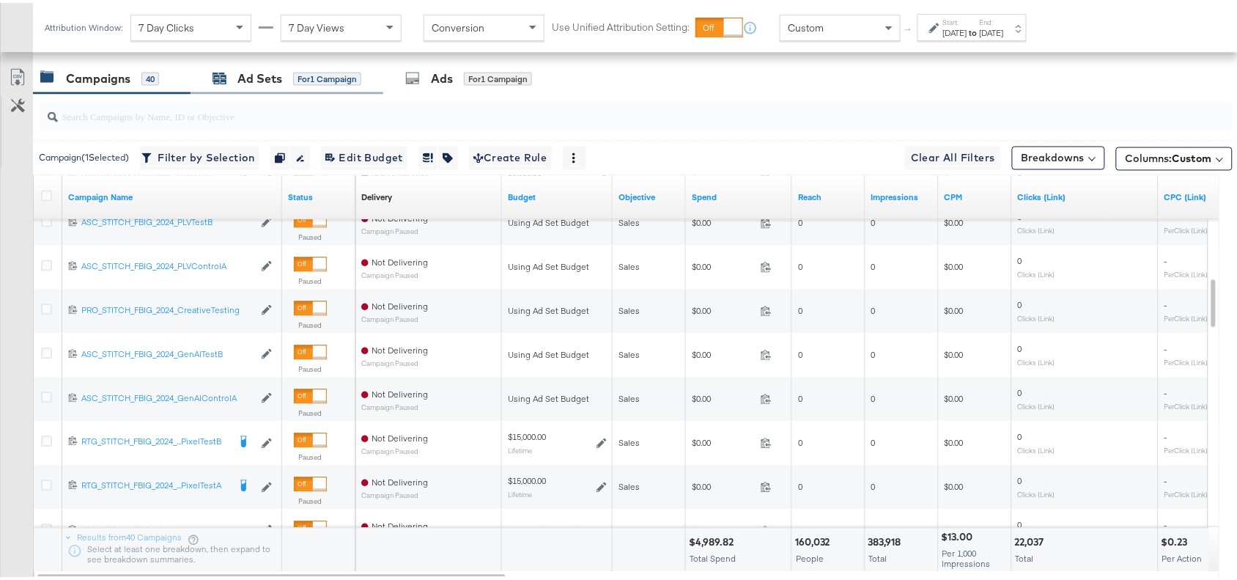
click at [247, 83] on div "Ad Sets" at bounding box center [259, 75] width 45 height 17
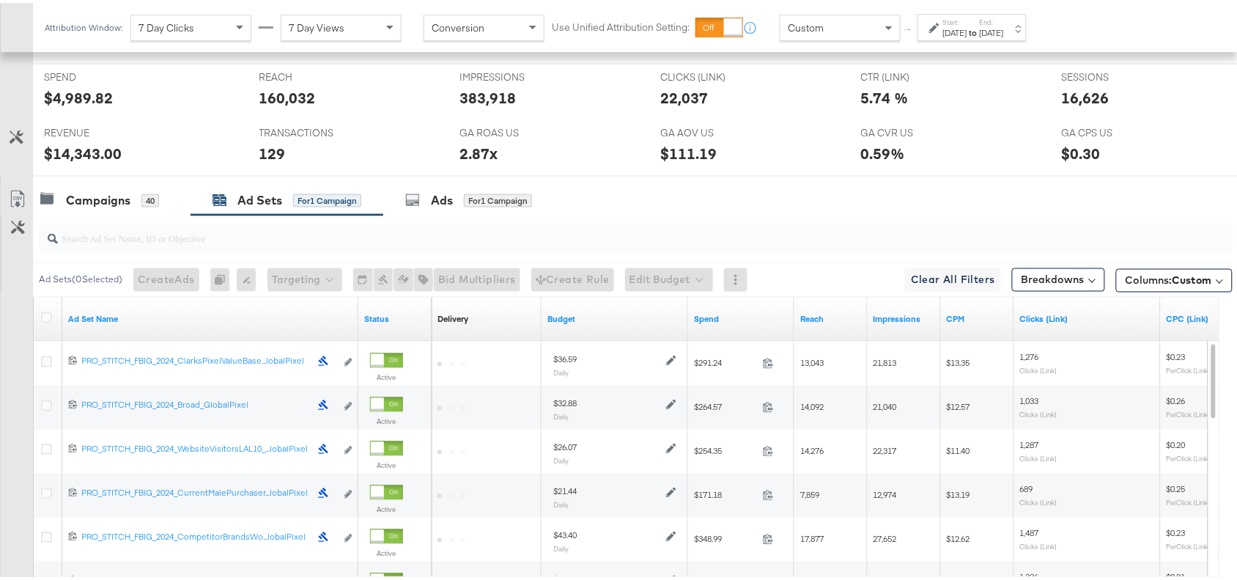
scroll to position [731, 0]
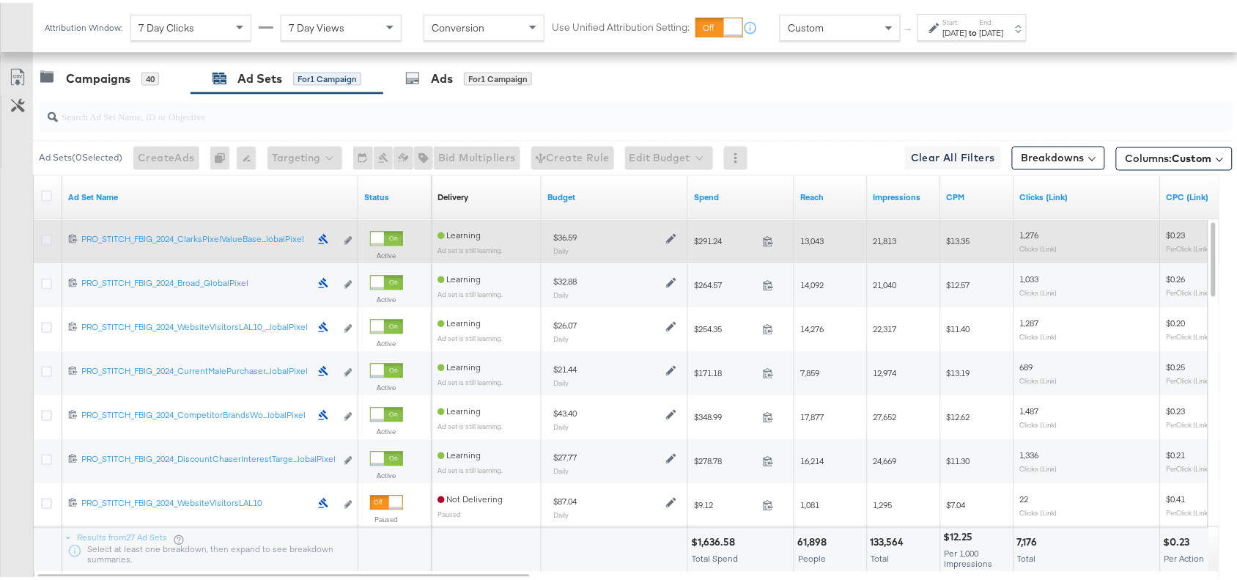
click at [45, 235] on icon at bounding box center [46, 237] width 11 height 11
click at [0, 0] on input "checkbox" at bounding box center [0, 0] width 0 height 0
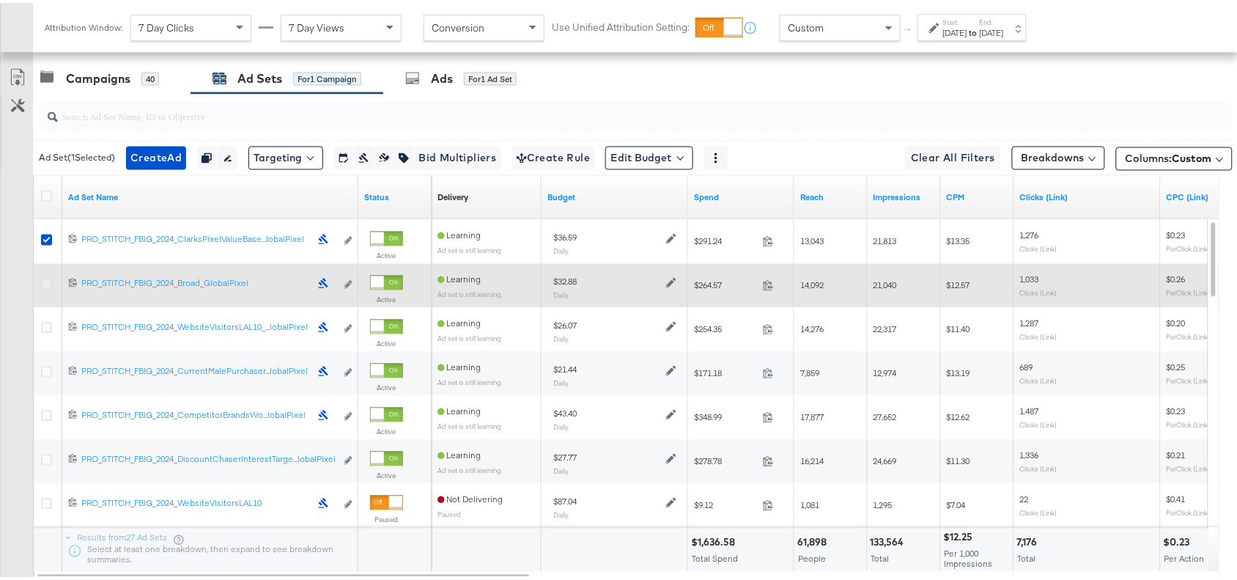
click at [48, 277] on icon at bounding box center [46, 281] width 11 height 11
click at [0, 0] on input "checkbox" at bounding box center [0, 0] width 0 height 0
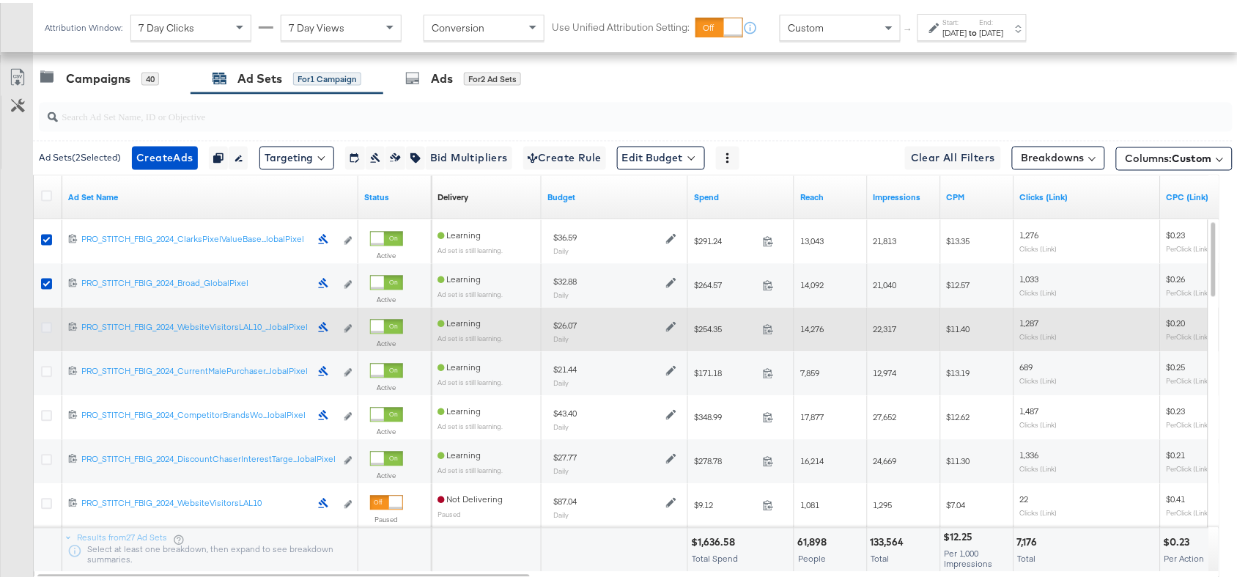
click at [48, 323] on icon at bounding box center [46, 325] width 11 height 11
click at [0, 0] on input "checkbox" at bounding box center [0, 0] width 0 height 0
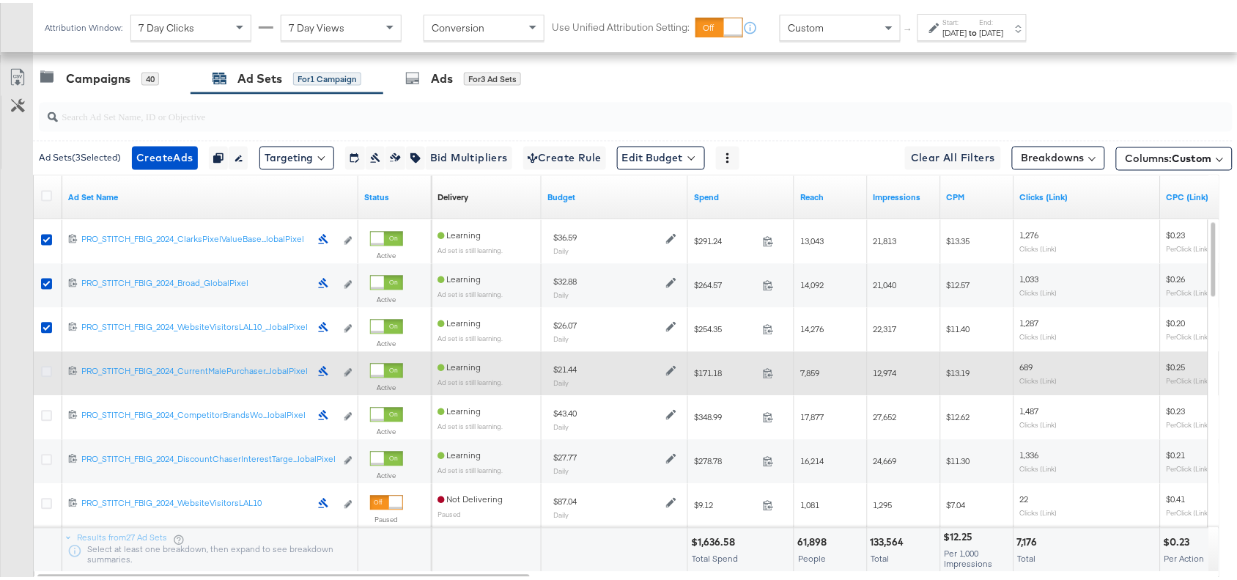
click at [45, 372] on icon at bounding box center [46, 369] width 11 height 11
click at [0, 0] on input "checkbox" at bounding box center [0, 0] width 0 height 0
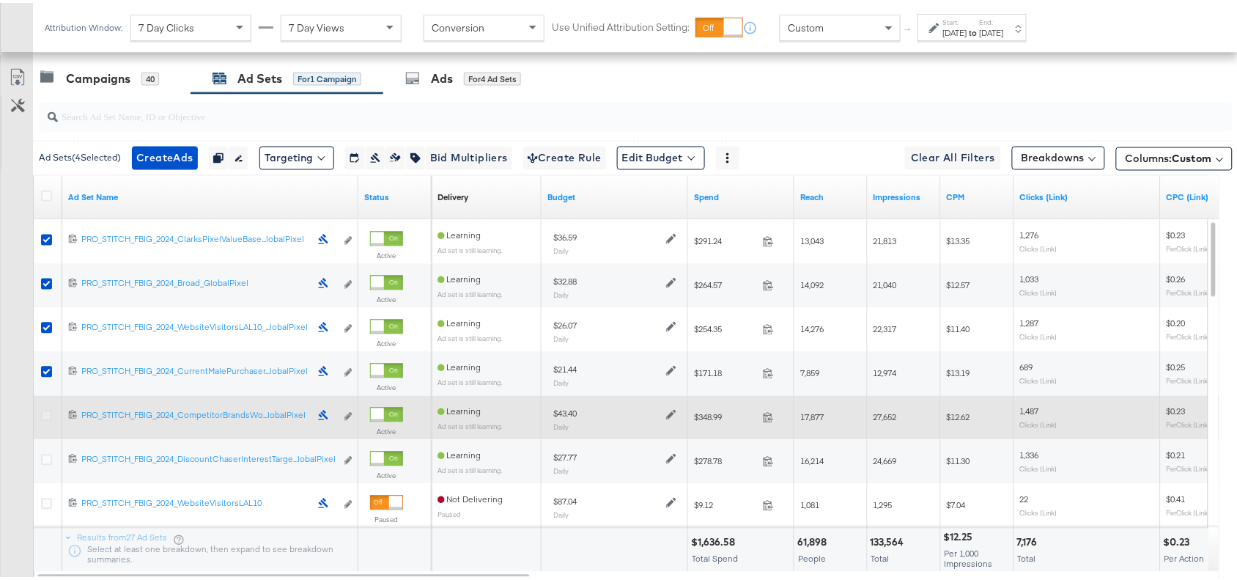
click at [45, 419] on icon at bounding box center [46, 413] width 11 height 11
click at [0, 0] on input "checkbox" at bounding box center [0, 0] width 0 height 0
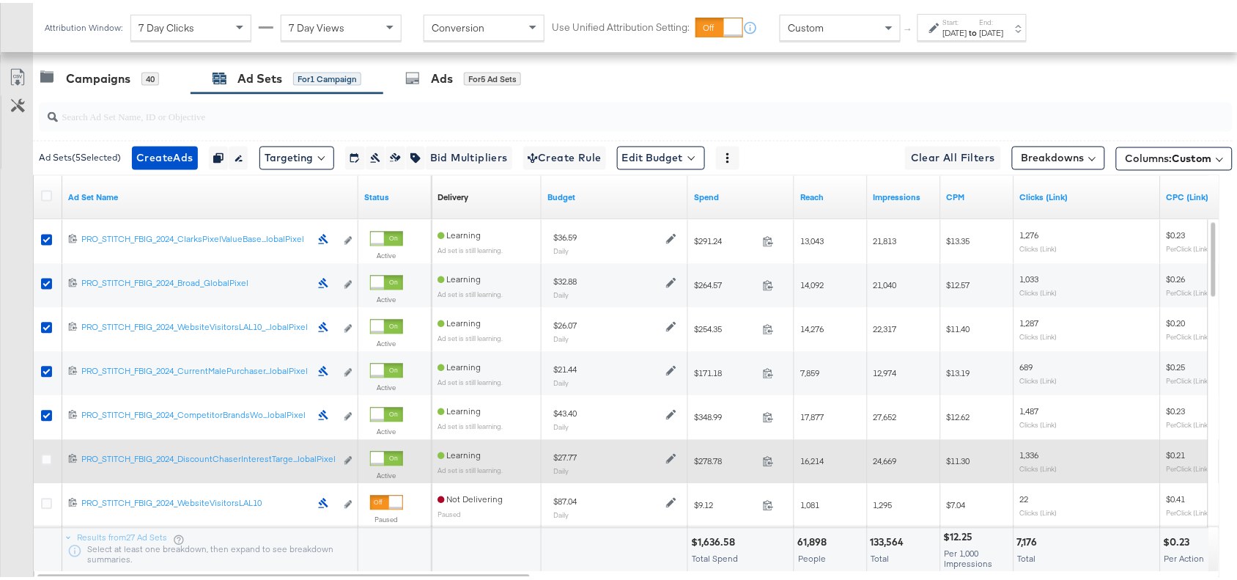
click at [44, 451] on div at bounding box center [48, 459] width 27 height 26
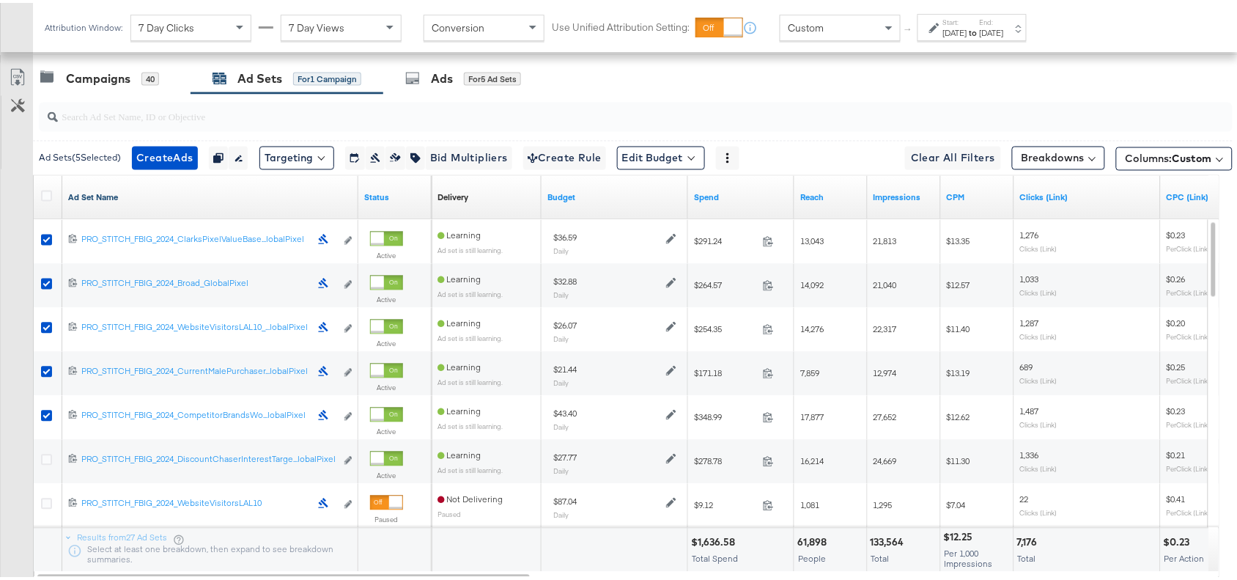
click at [116, 199] on link "Ad Set Name" at bounding box center [210, 195] width 284 height 12
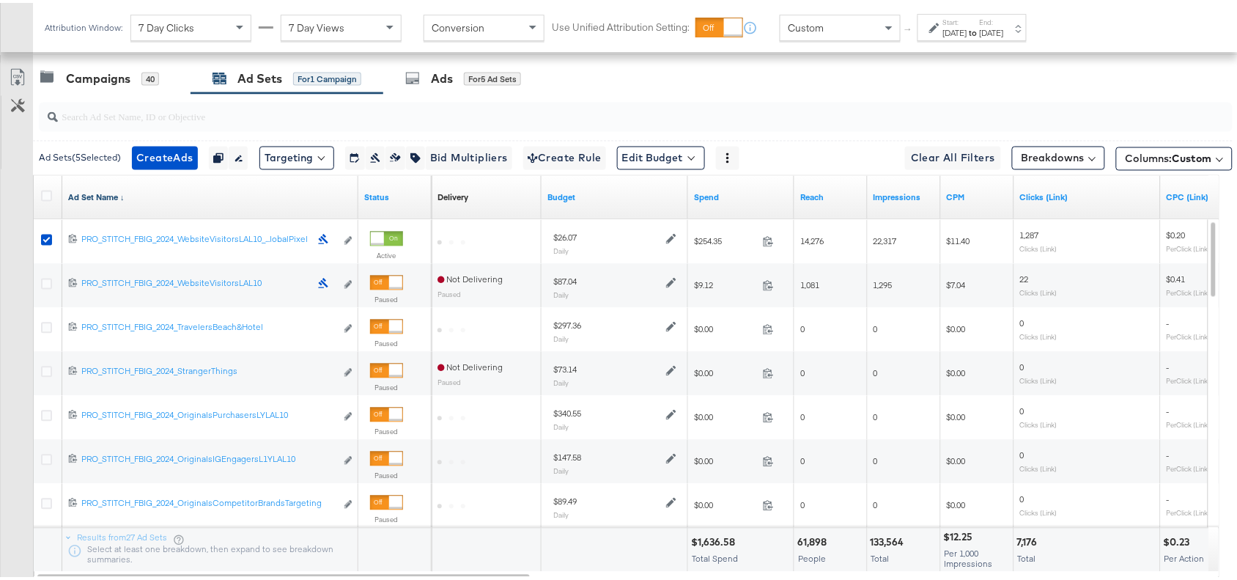
click at [116, 199] on link "Ad Set Name ↓" at bounding box center [210, 195] width 284 height 12
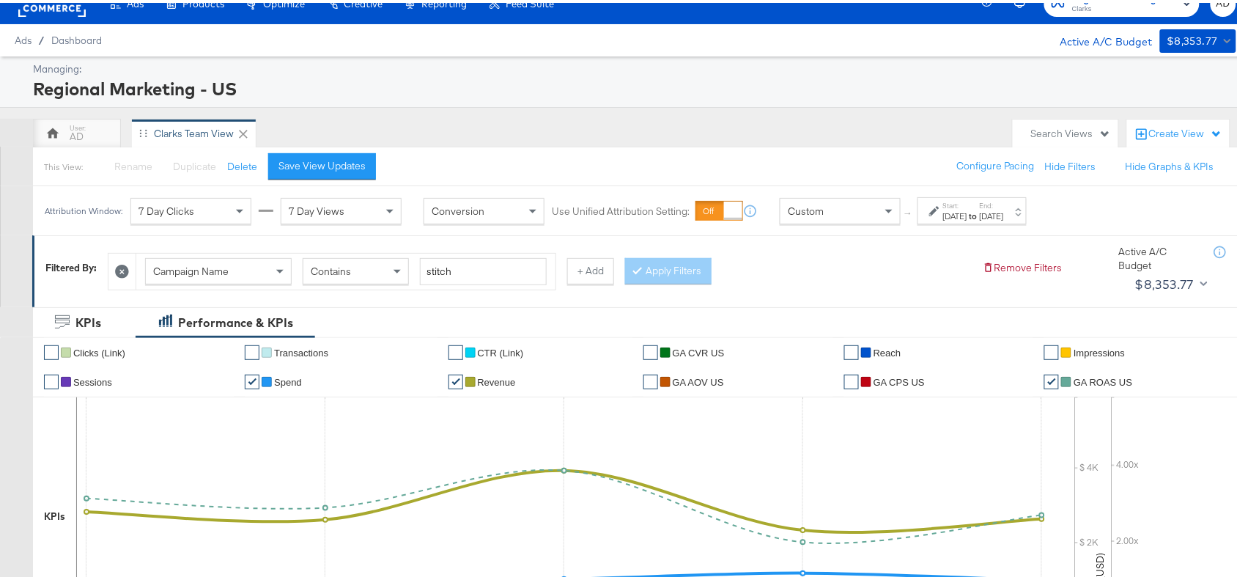
scroll to position [0, 0]
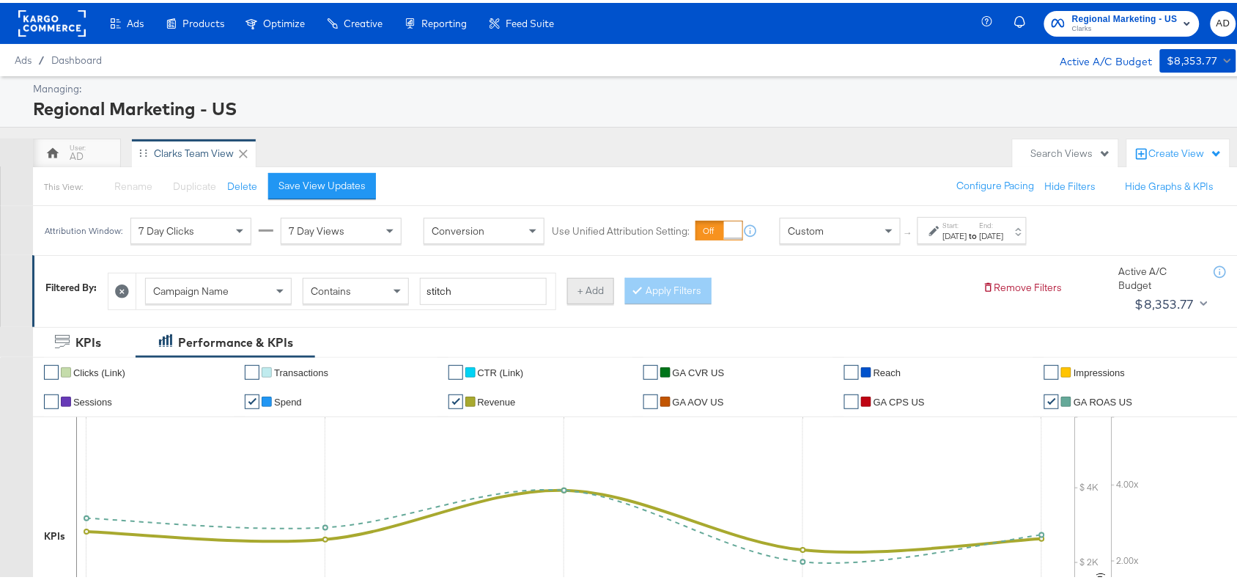
click at [592, 288] on button "+ Add" at bounding box center [590, 288] width 47 height 26
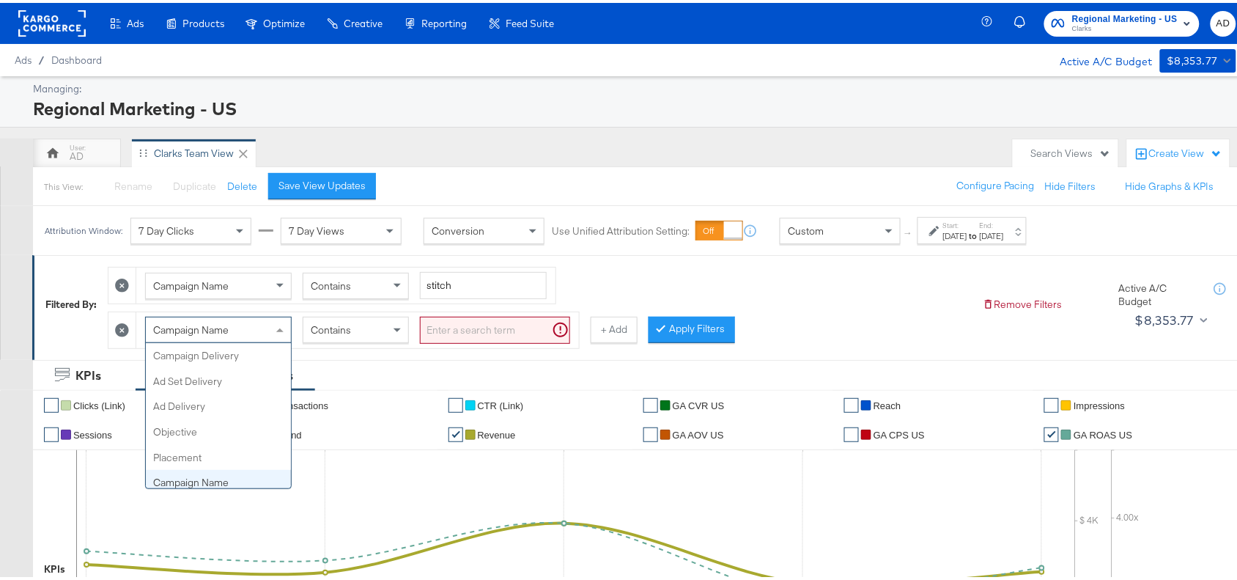
click at [265, 331] on div "Campaign Name" at bounding box center [218, 326] width 145 height 25
type input "campa"
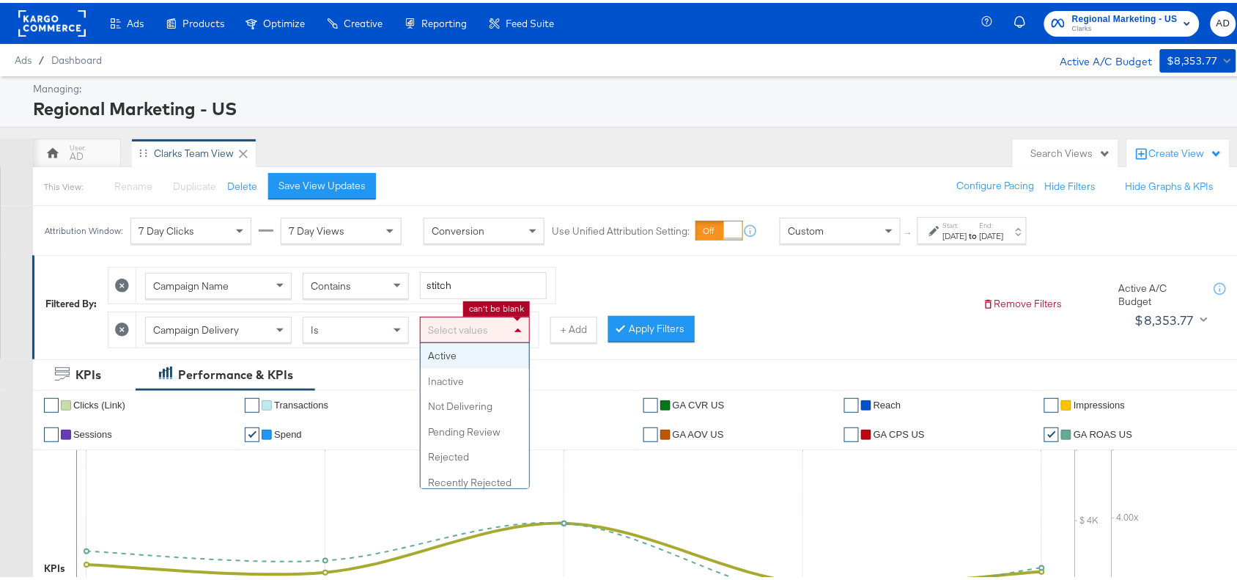
click at [460, 325] on div "Select values" at bounding box center [475, 326] width 108 height 25
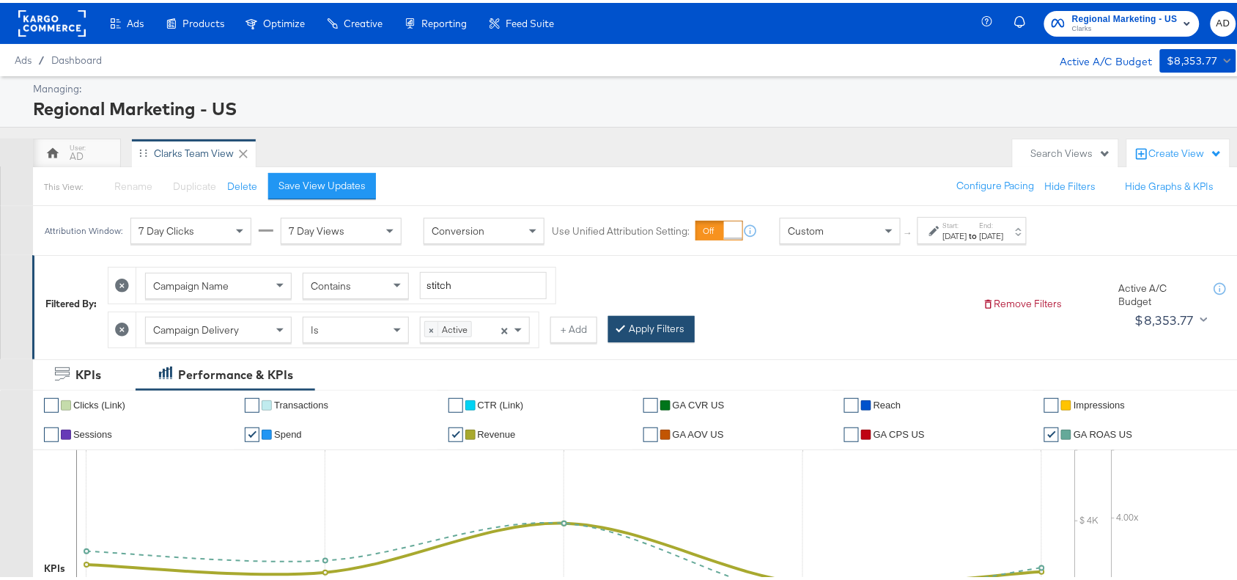
click at [657, 338] on button "Apply Filters" at bounding box center [651, 326] width 86 height 26
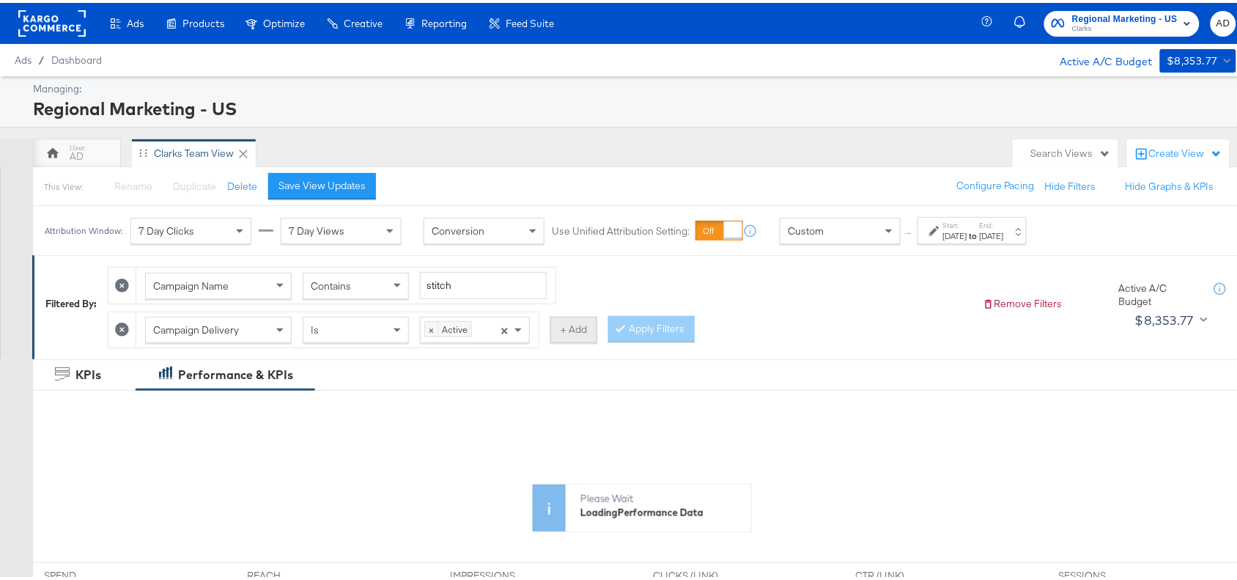
click at [592, 326] on button "+ Add" at bounding box center [573, 327] width 47 height 26
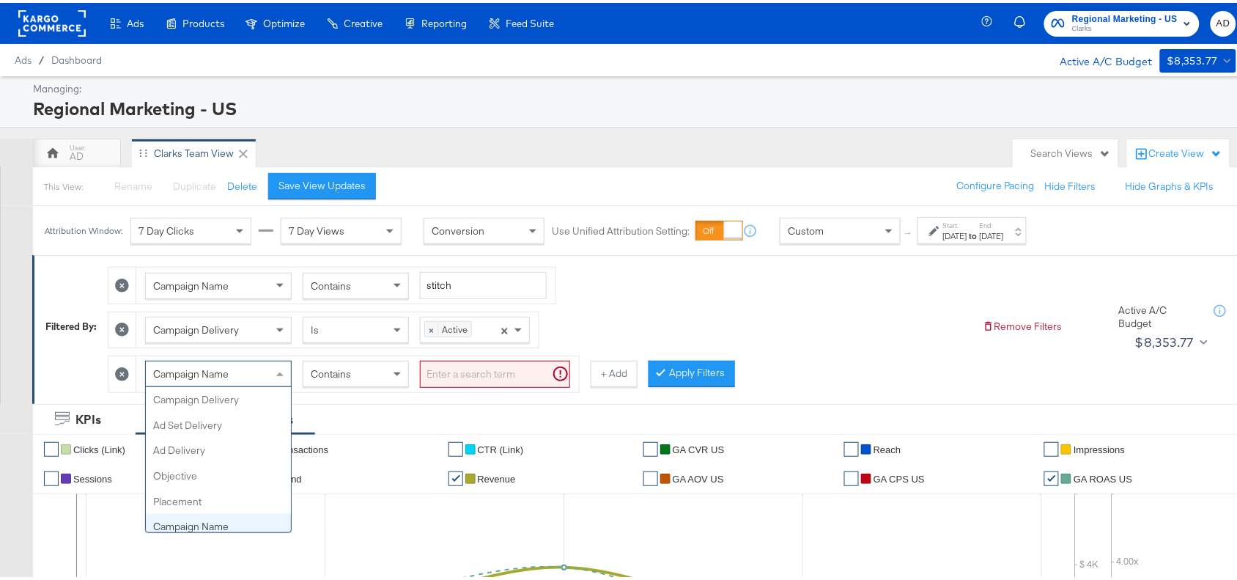
scroll to position [126, 0]
click at [227, 365] on div "Campaign Name" at bounding box center [218, 370] width 145 height 25
type input "ads"
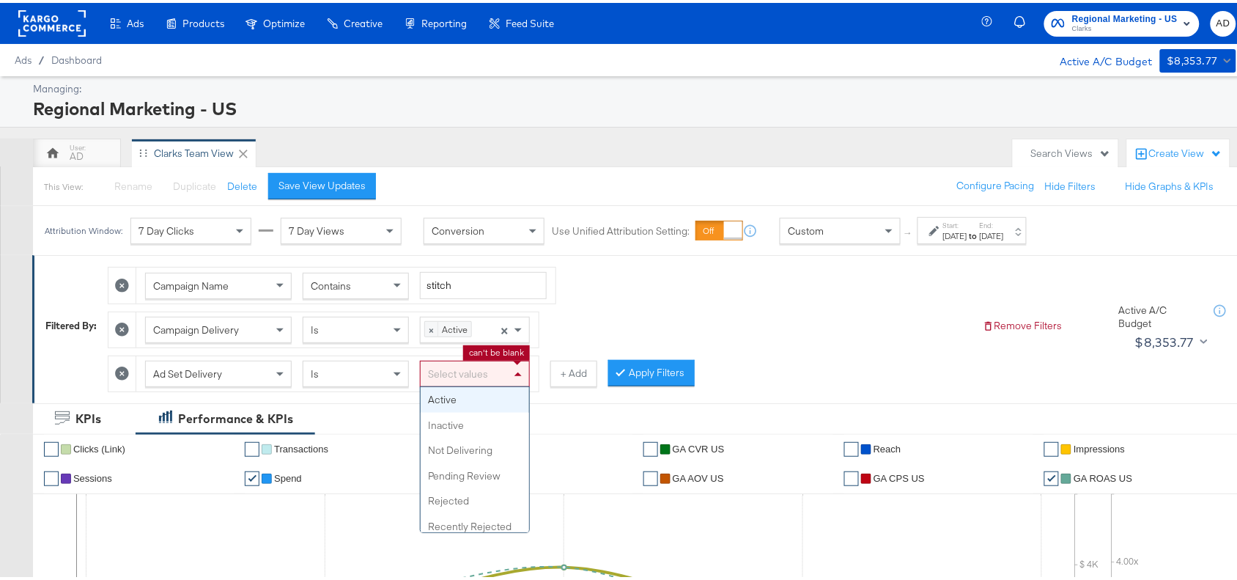
click at [473, 375] on div "Select values" at bounding box center [475, 370] width 108 height 25
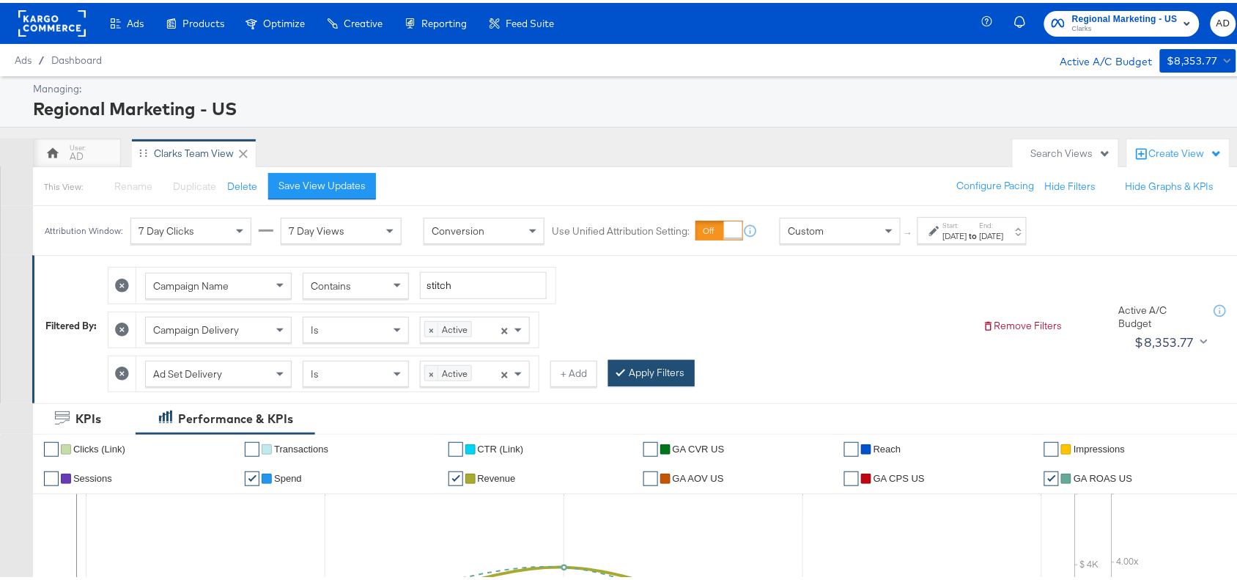
click at [656, 383] on button "Apply Filters" at bounding box center [651, 370] width 86 height 26
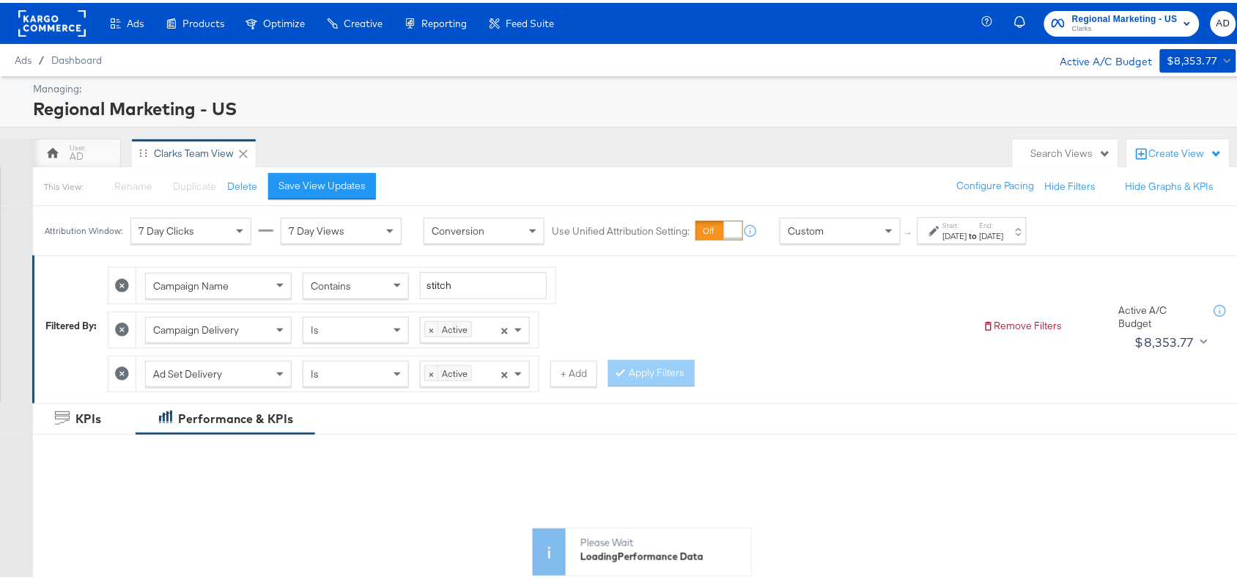
click at [893, 316] on div "Campaign Name Contains stitch Campaign Delivery Is × Active × Ad Set Delivery I…" at bounding box center [539, 323] width 863 height 133
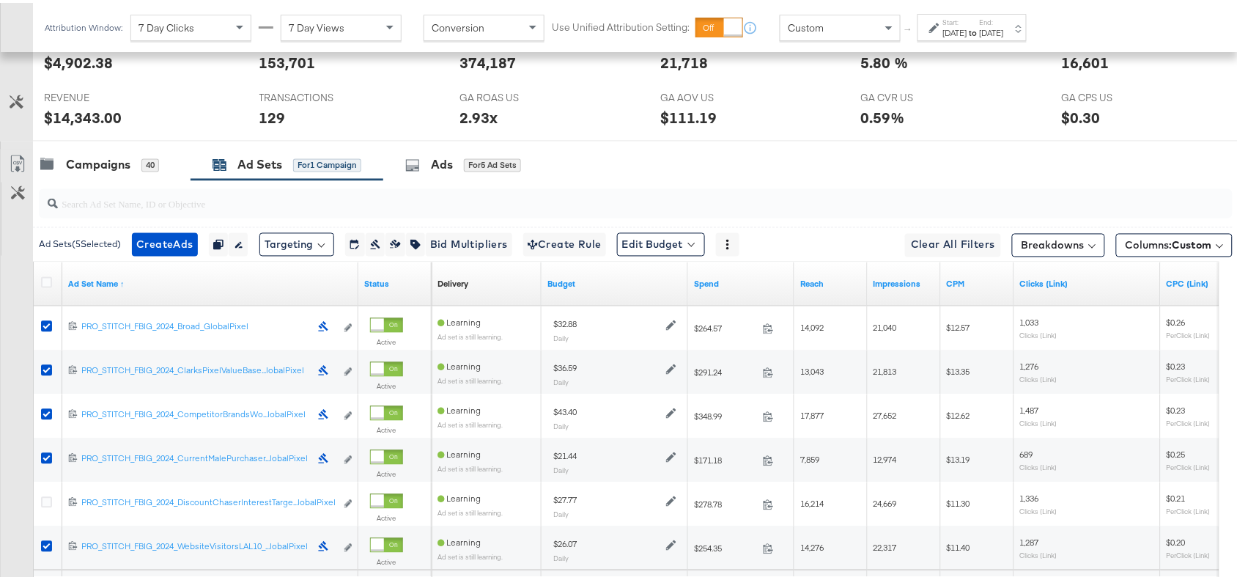
scroll to position [863, 0]
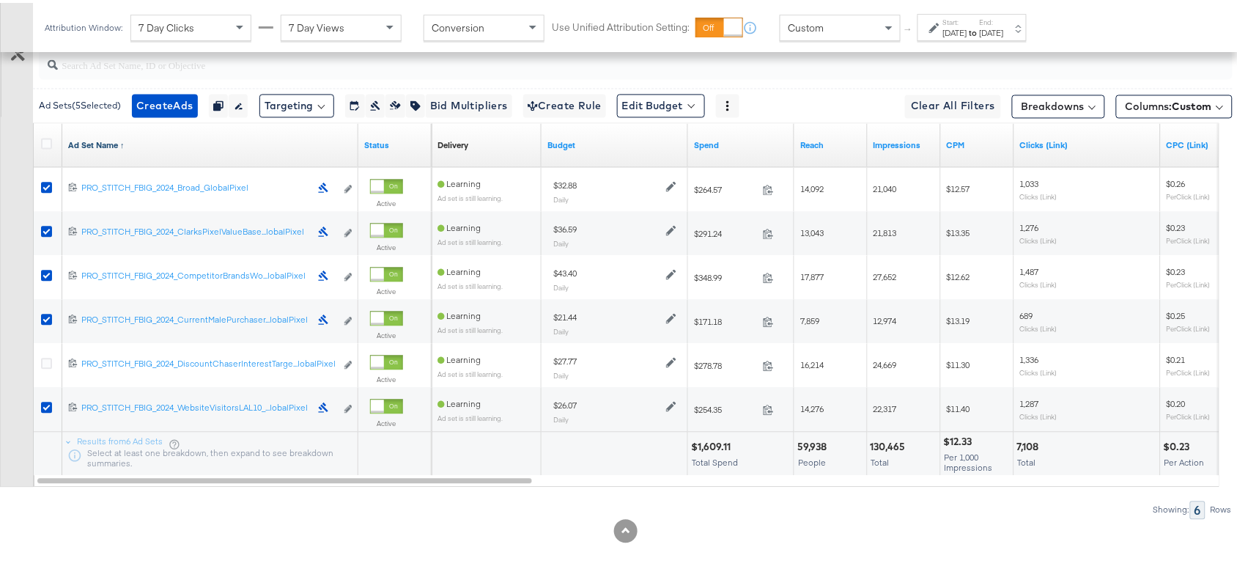
click at [129, 144] on link "Ad Set Name ↑" at bounding box center [210, 142] width 284 height 12
click at [129, 144] on link "Ad Set Name ↓" at bounding box center [210, 142] width 284 height 12
click at [48, 138] on icon at bounding box center [46, 140] width 11 height 11
click at [0, 0] on input "checkbox" at bounding box center [0, 0] width 0 height 0
click at [48, 138] on icon at bounding box center [46, 140] width 11 height 11
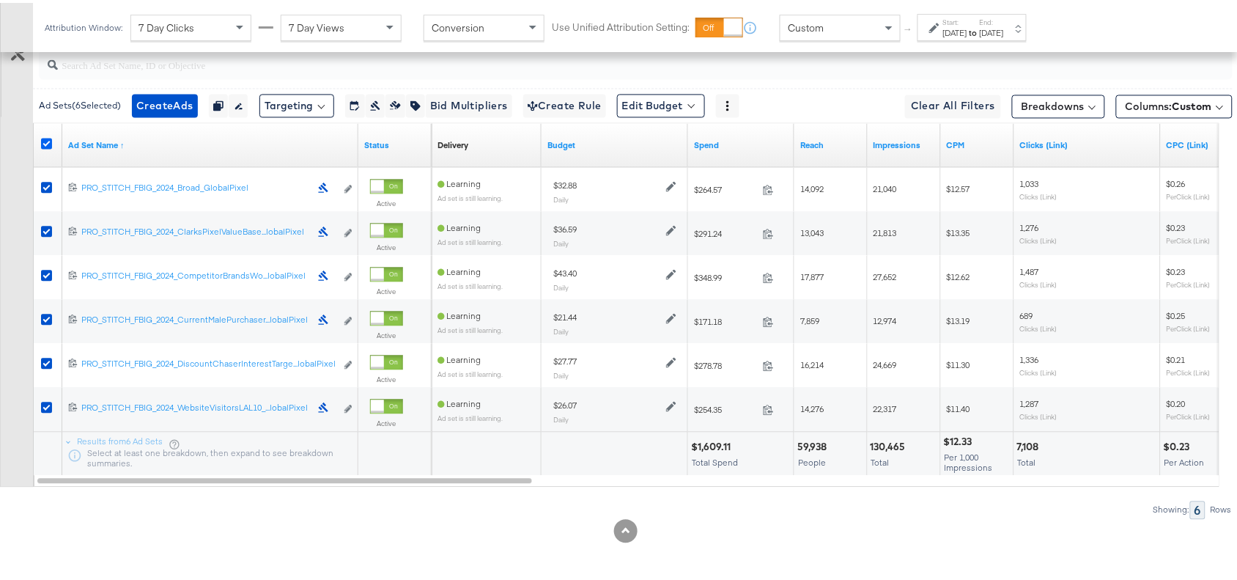
click at [0, 0] on input "checkbox" at bounding box center [0, 0] width 0 height 0
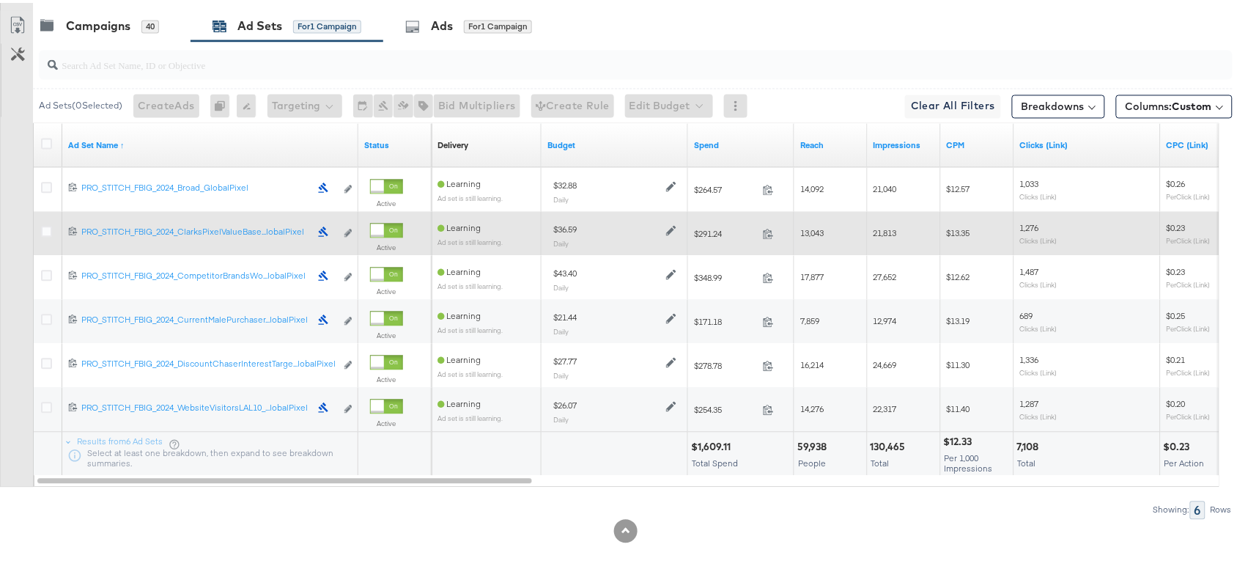
scroll to position [0, 0]
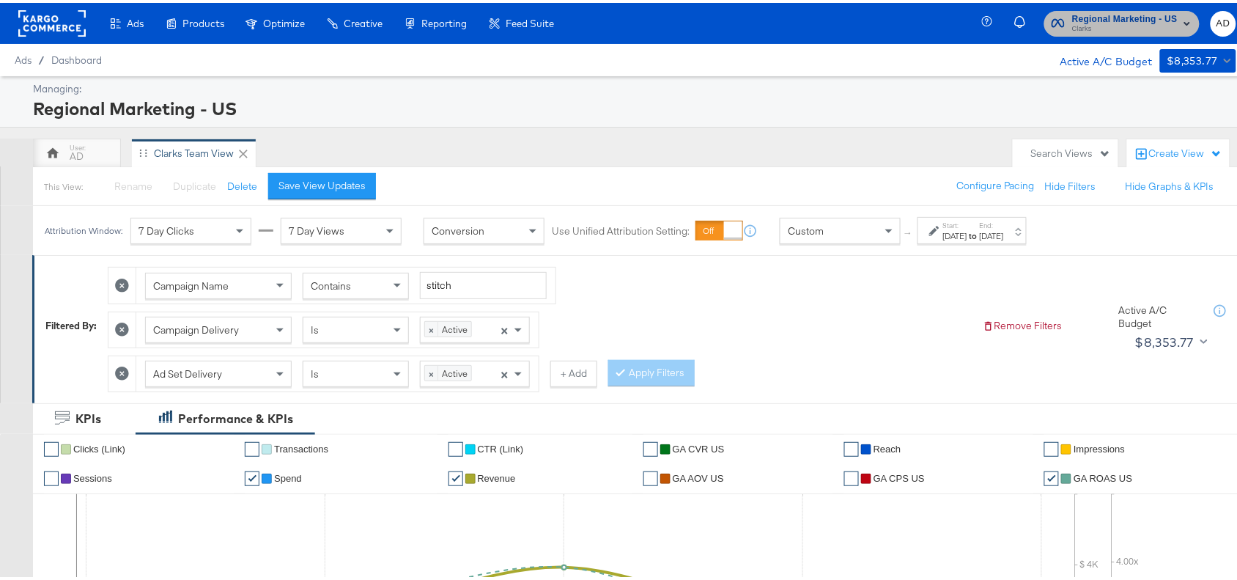
click at [1109, 23] on span "Clarks" at bounding box center [1125, 27] width 106 height 12
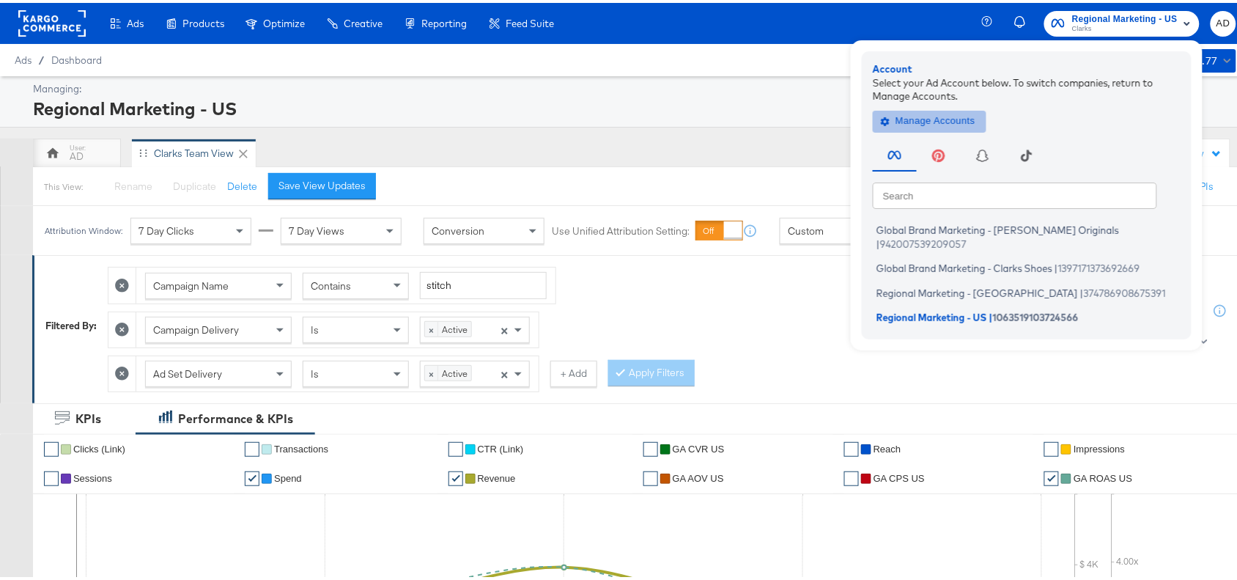
click at [896, 118] on span "Manage Accounts" at bounding box center [930, 118] width 92 height 17
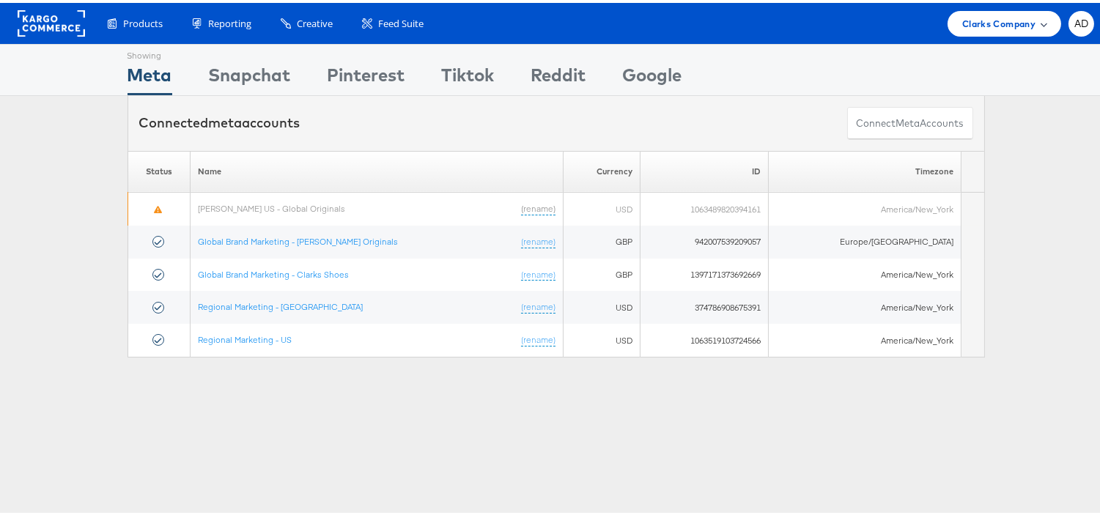
click at [987, 24] on span "Clarks Company" at bounding box center [998, 20] width 73 height 15
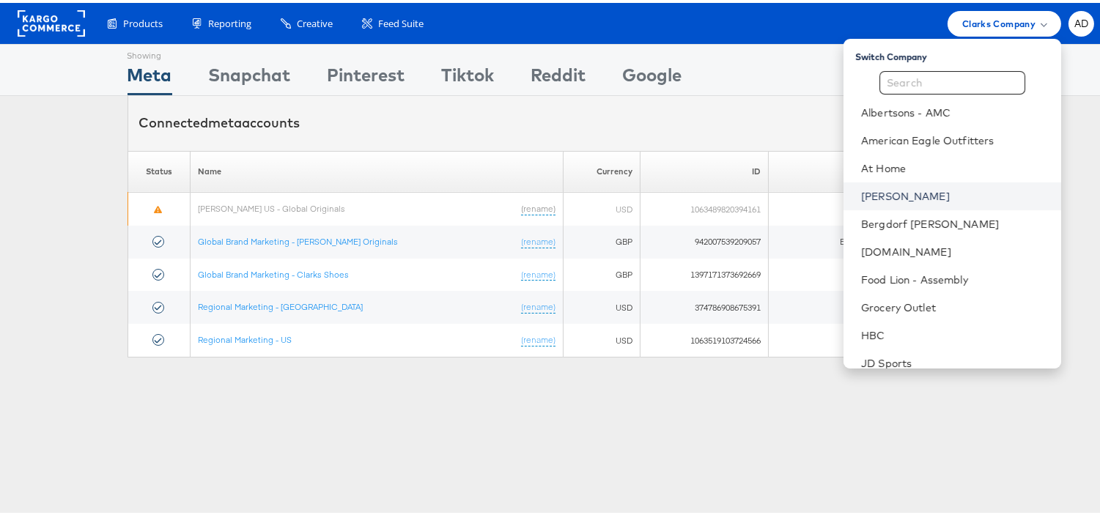
click at [861, 189] on link "[PERSON_NAME]" at bounding box center [955, 193] width 188 height 15
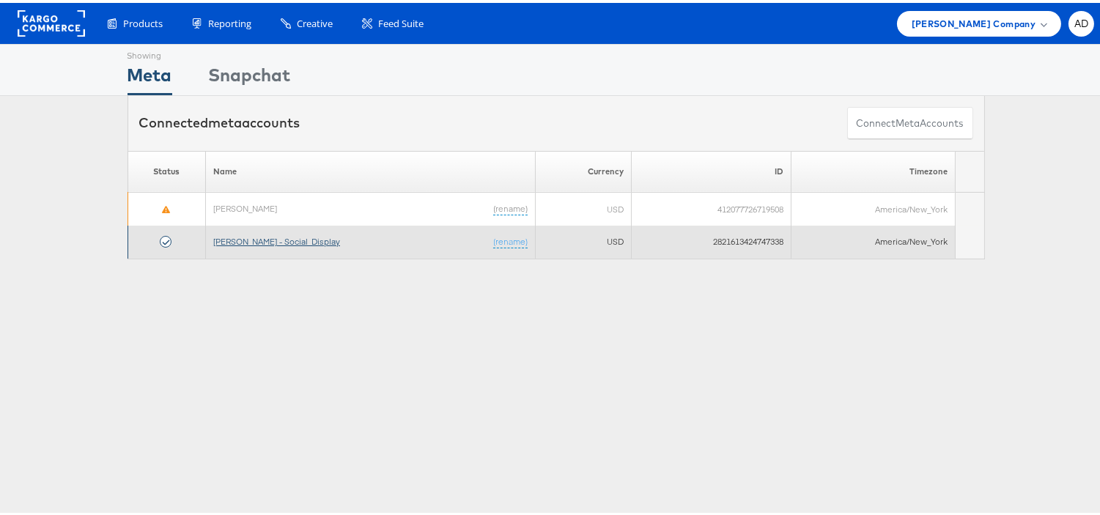
click at [248, 235] on link "[PERSON_NAME] - Social_Display" at bounding box center [276, 238] width 127 height 11
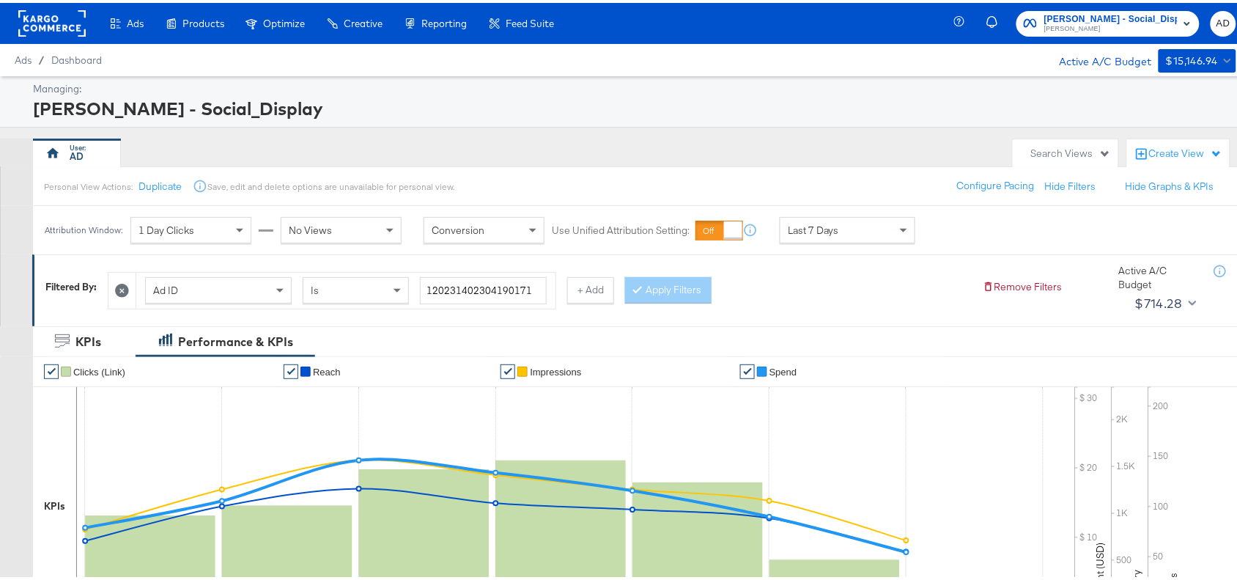
click at [37, 24] on rect at bounding box center [51, 20] width 67 height 26
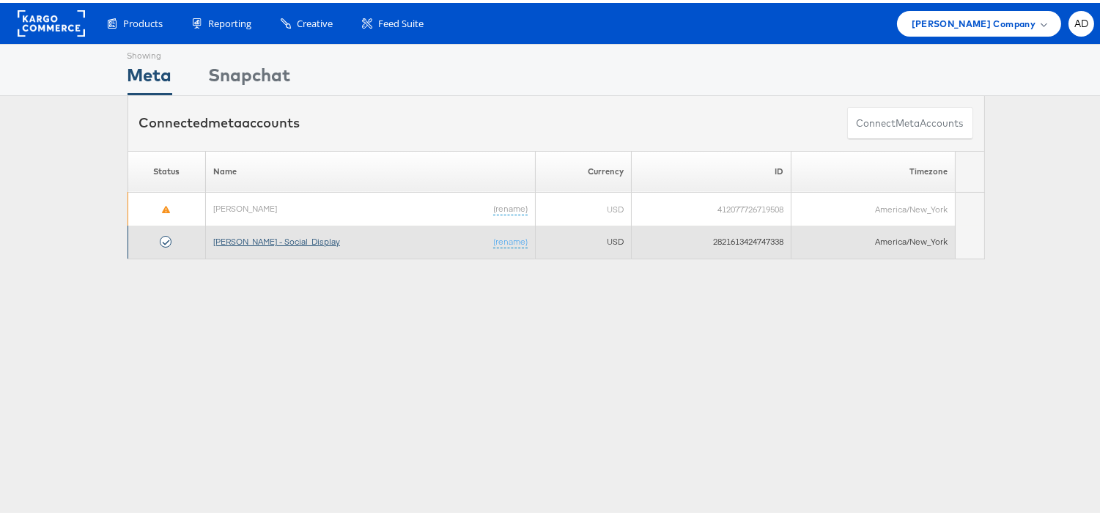
click at [238, 243] on link "[PERSON_NAME] - Social_Display" at bounding box center [276, 238] width 127 height 11
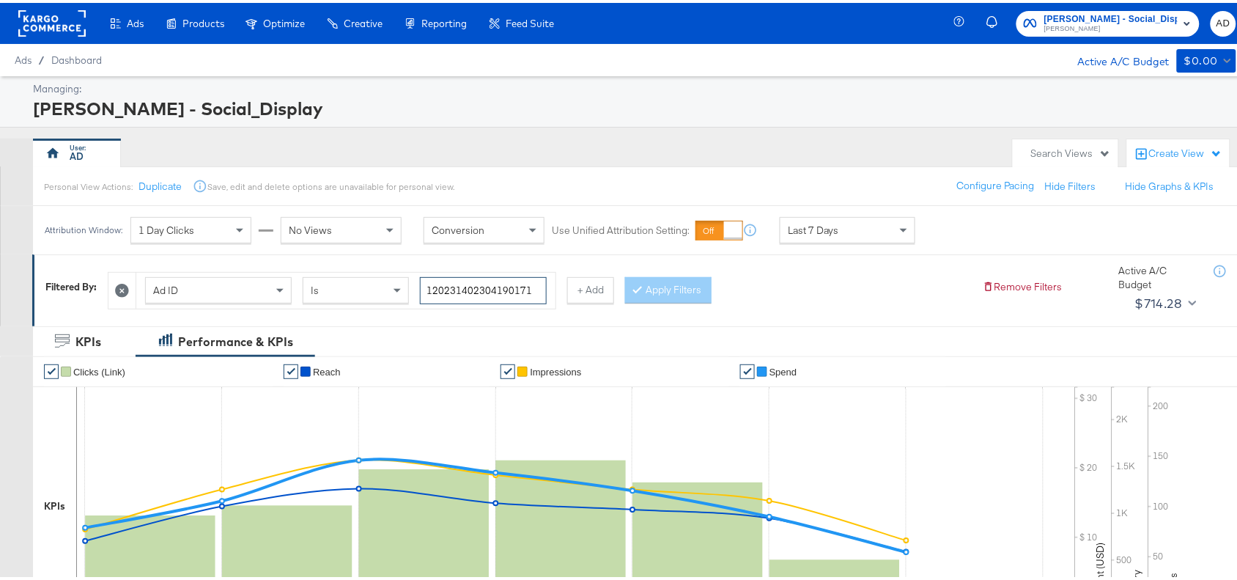
click at [526, 290] on input "120231402304190171" at bounding box center [483, 287] width 127 height 27
click at [844, 309] on div "Filtered By: Ad ID Is 120231402304190171 + Add Apply Filters Remove Filters Act…" at bounding box center [642, 284] width 1194 height 56
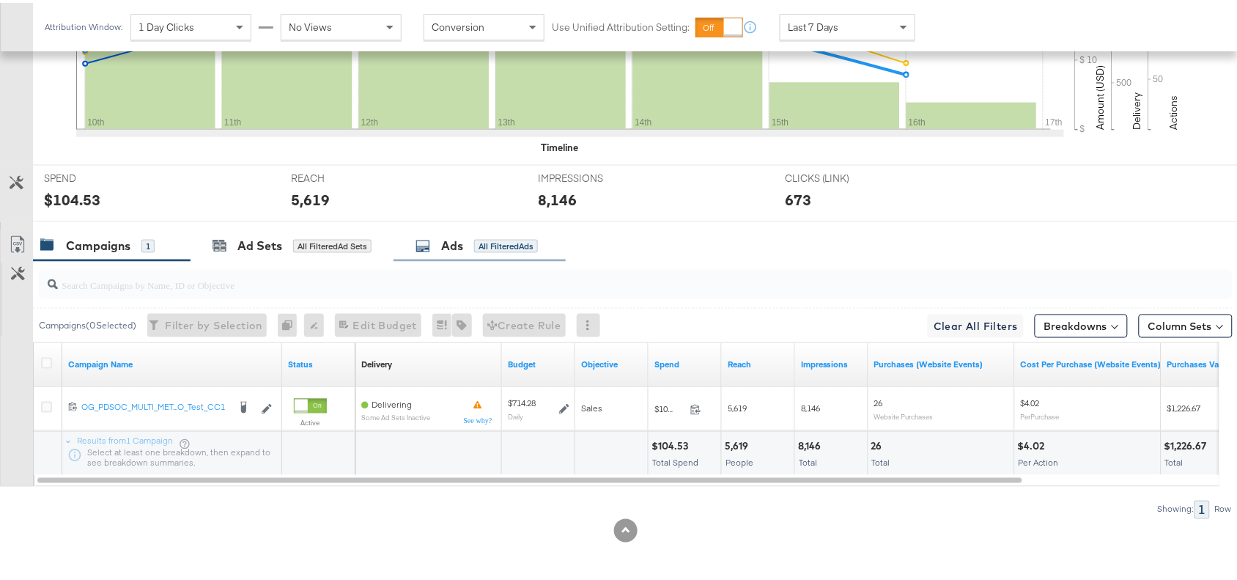
click at [454, 239] on div "Ads" at bounding box center [452, 243] width 22 height 17
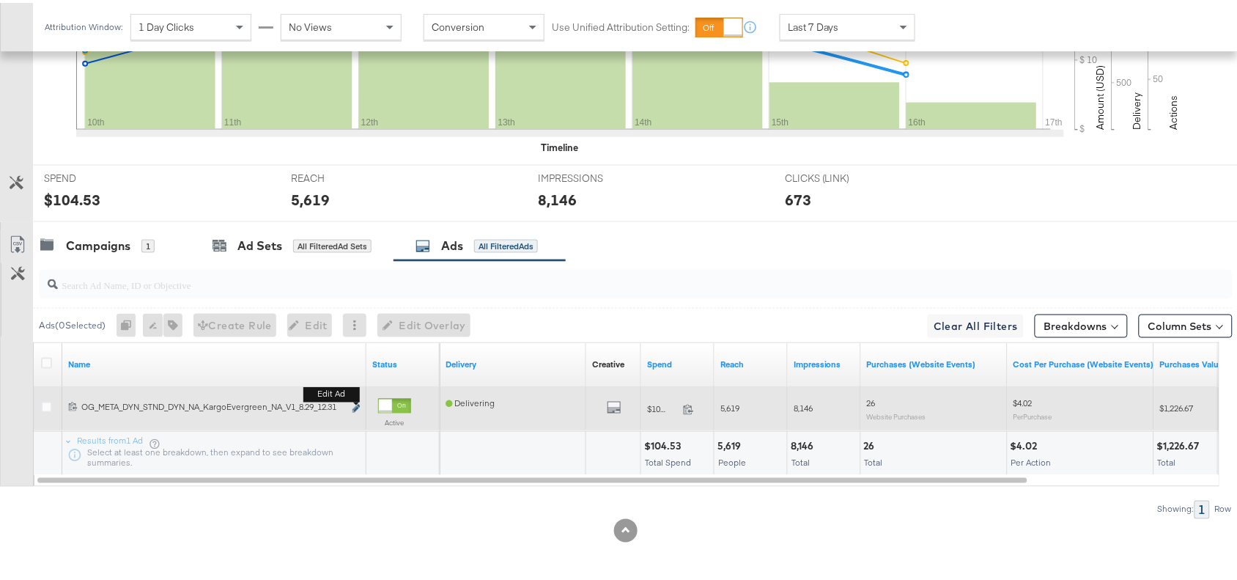
click at [353, 408] on icon "link" at bounding box center [356, 406] width 7 height 8
click at [356, 402] on button "Edit ad" at bounding box center [356, 406] width 9 height 15
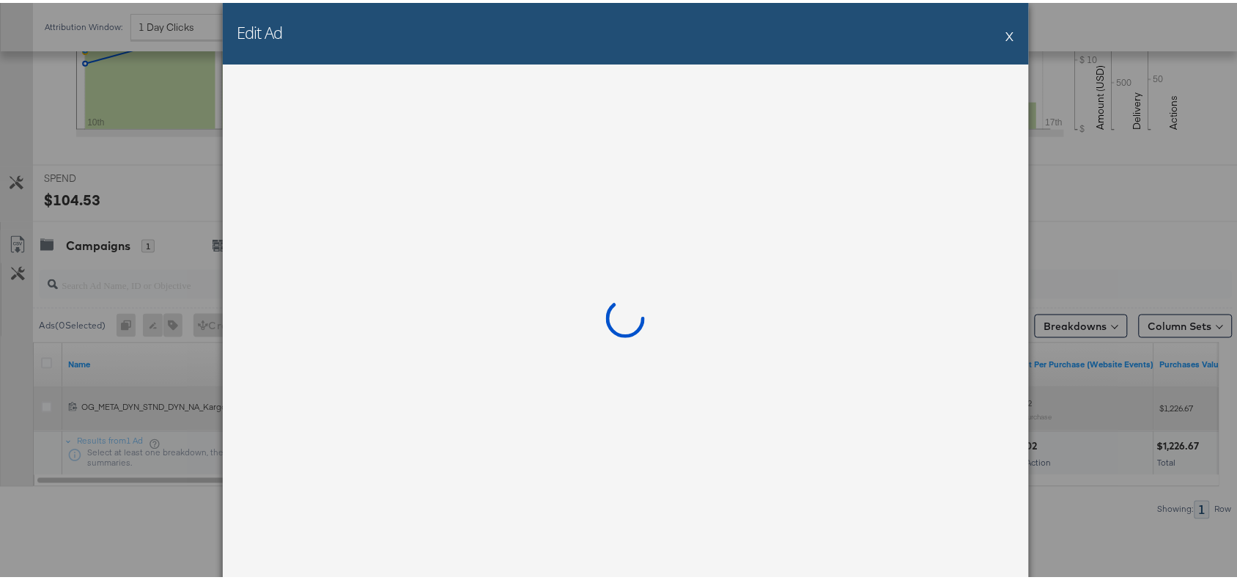
click at [356, 402] on div at bounding box center [626, 321] width 806 height 518
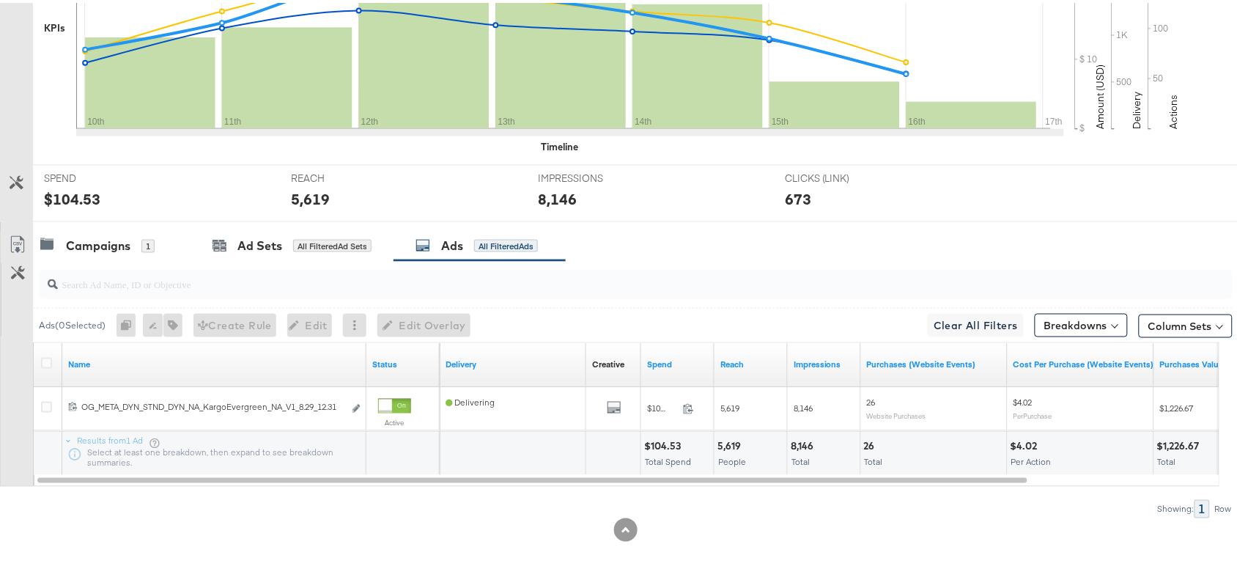
scroll to position [0, 0]
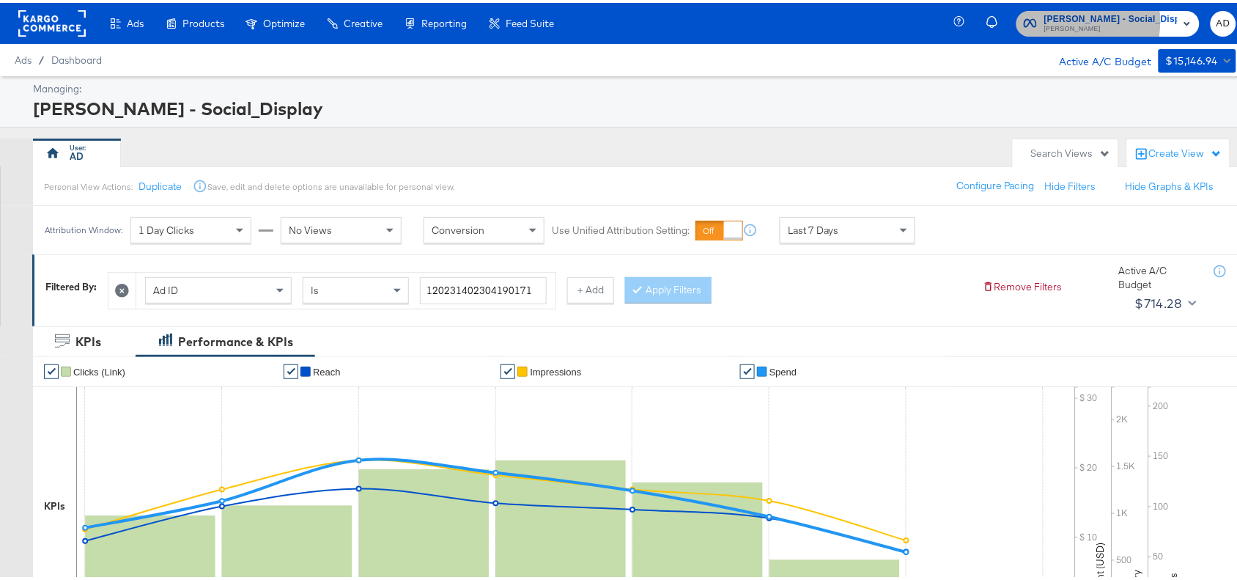
click at [1092, 18] on span "[PERSON_NAME] - Social_Display" at bounding box center [1110, 16] width 133 height 15
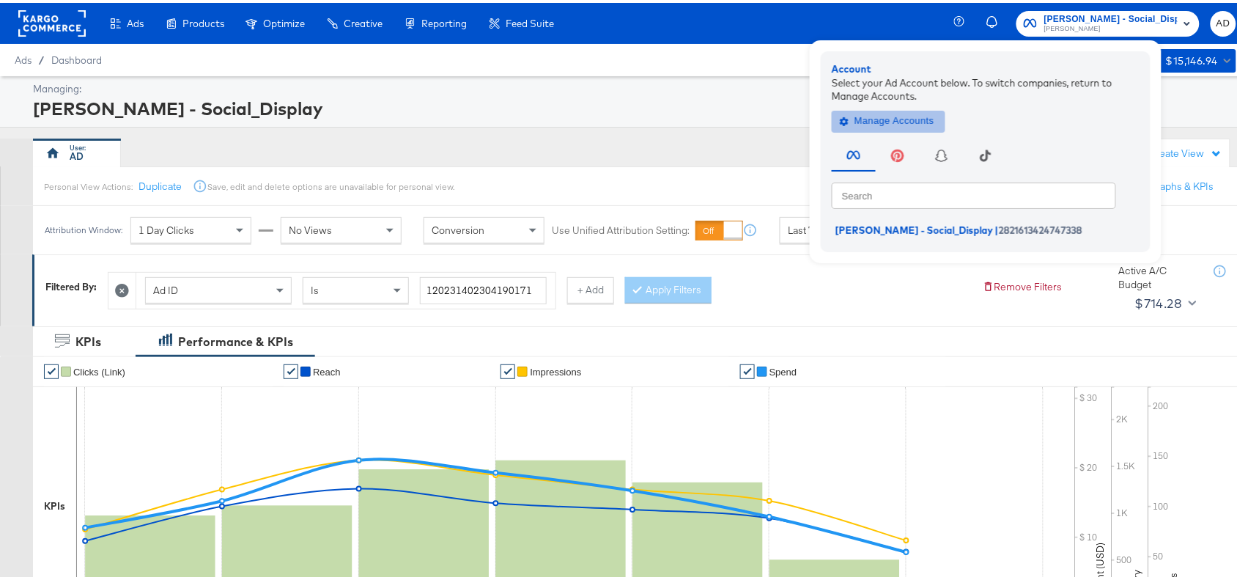
click at [929, 114] on span "Manage Accounts" at bounding box center [889, 118] width 92 height 17
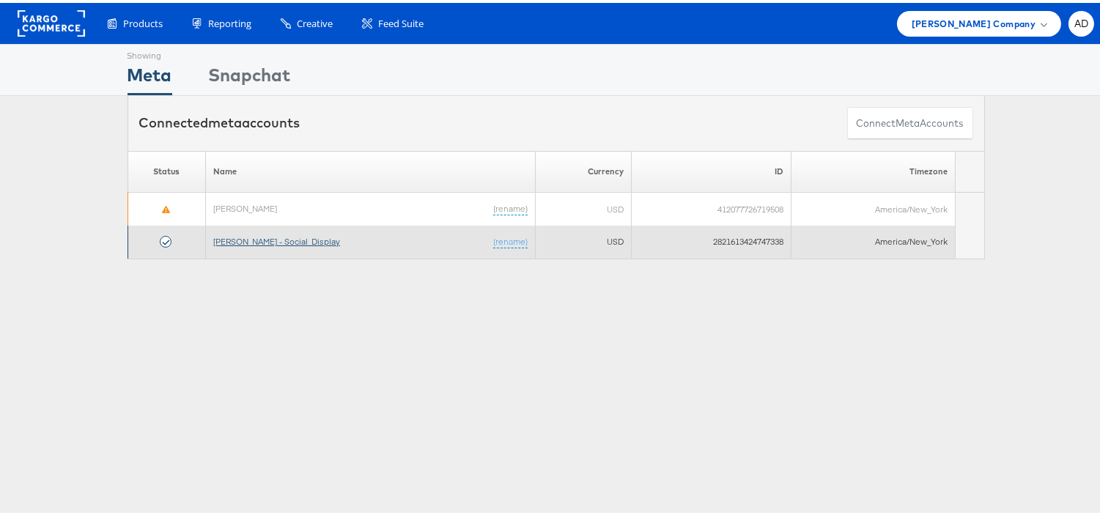
click at [257, 244] on link "[PERSON_NAME] - Social_Display" at bounding box center [276, 238] width 127 height 11
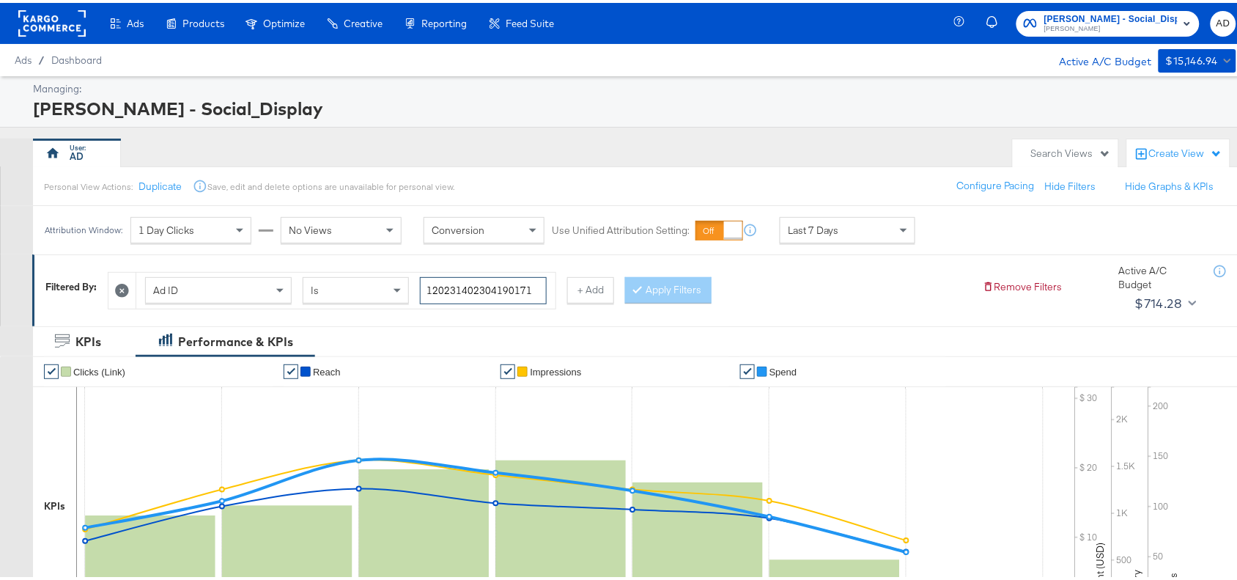
click at [536, 293] on input "120231402304190171" at bounding box center [483, 287] width 127 height 27
paste input "6"
type input "120231402304160171"
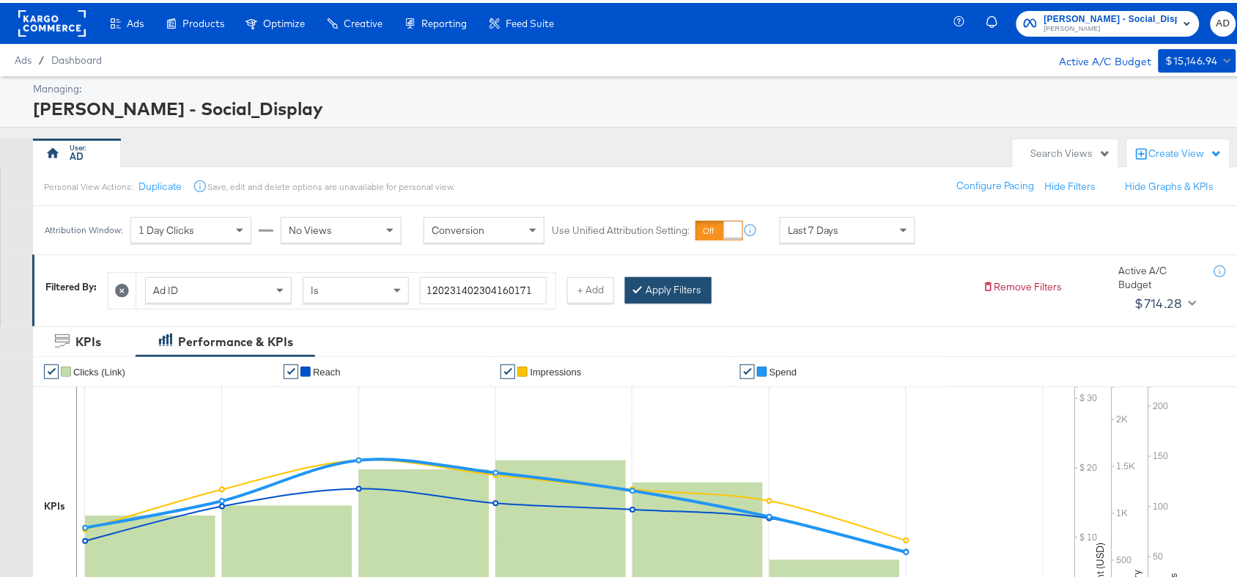
click at [686, 292] on button "Apply Filters" at bounding box center [668, 287] width 86 height 26
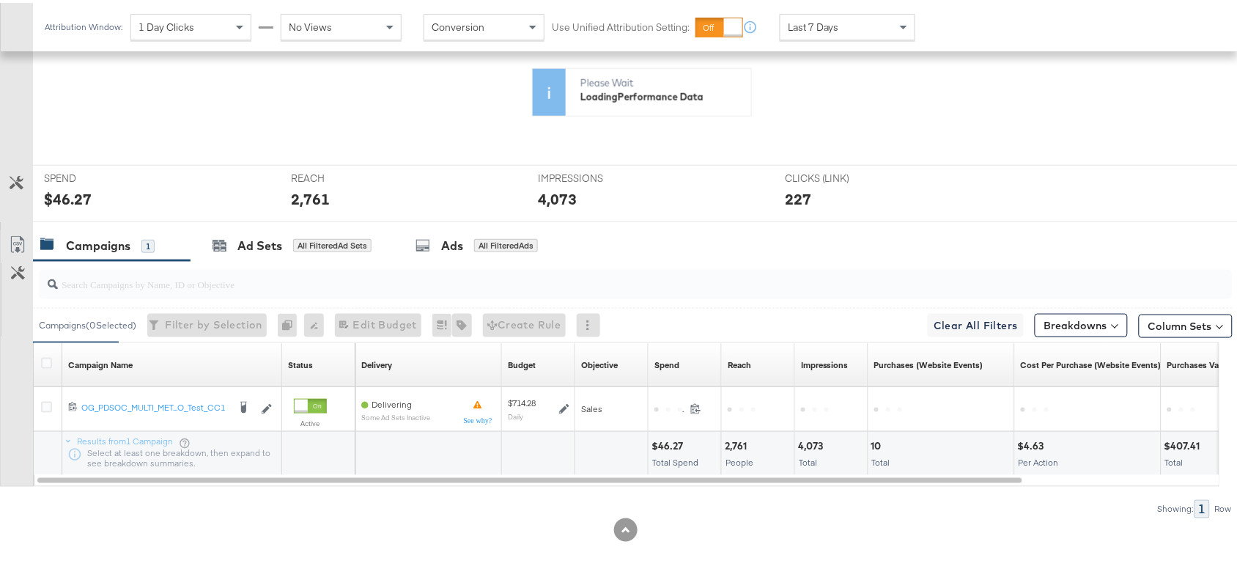
scroll to position [480, 0]
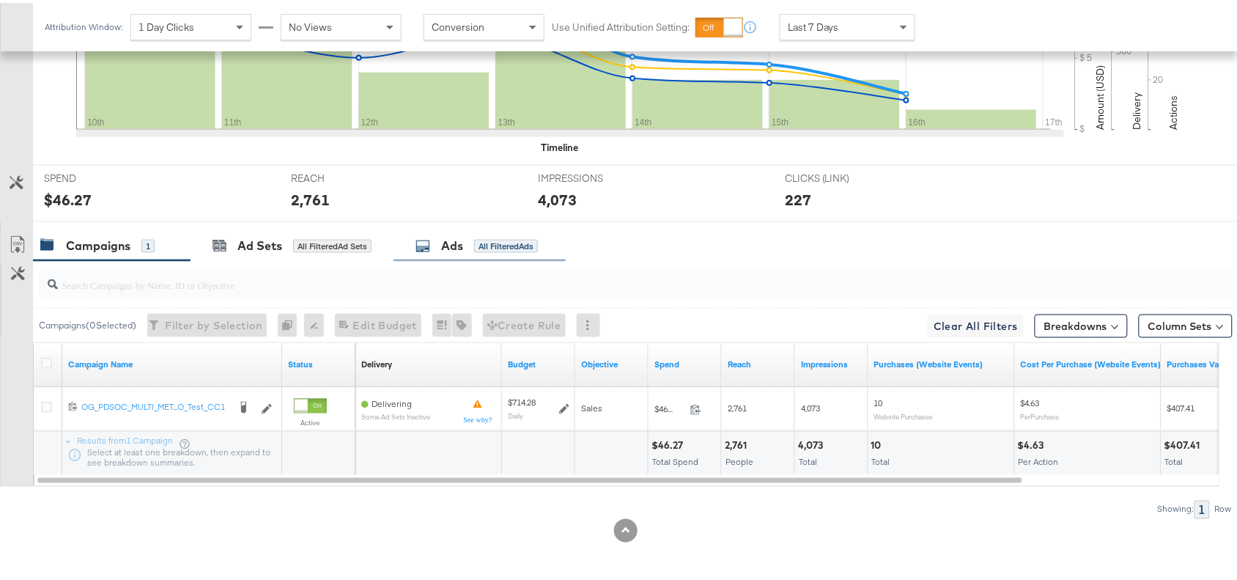
click at [457, 244] on div "Ads" at bounding box center [452, 243] width 22 height 17
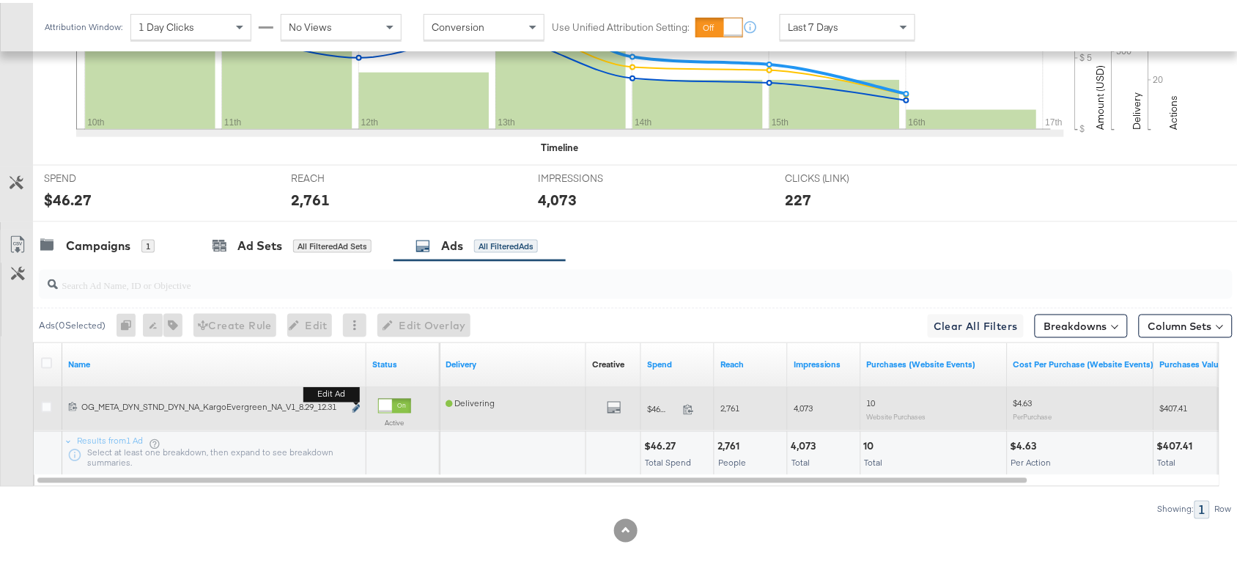
click at [356, 405] on icon "link" at bounding box center [356, 406] width 7 height 8
click at [356, 405] on div "Managing: [PERSON_NAME] - Social_Display AD Search Views Create View Personal V…" at bounding box center [625, 87] width 1251 height 984
click at [612, 407] on icon "default" at bounding box center [614, 404] width 15 height 15
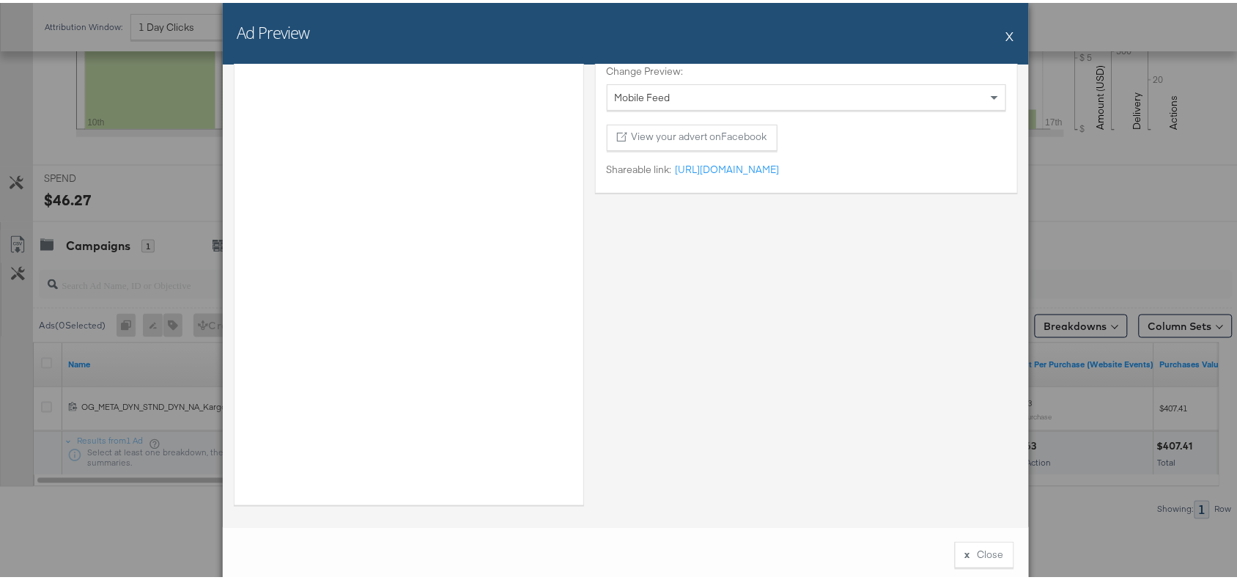
scroll to position [0, 0]
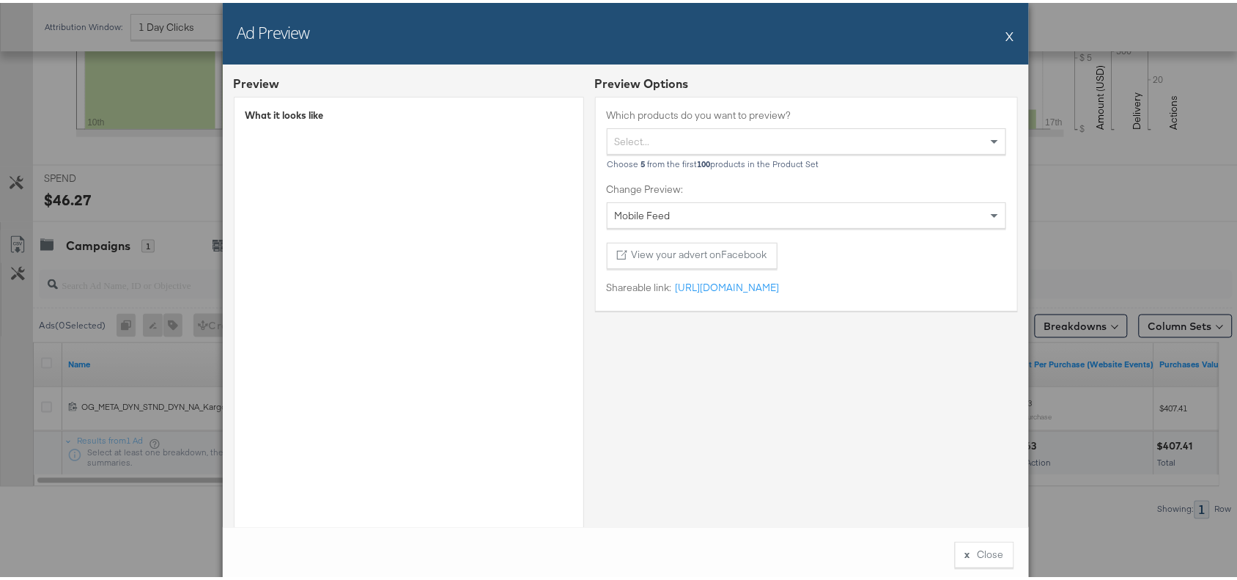
click at [1009, 34] on div "Ad Preview X" at bounding box center [626, 31] width 806 height 62
click at [1006, 34] on button "X" at bounding box center [1010, 32] width 8 height 29
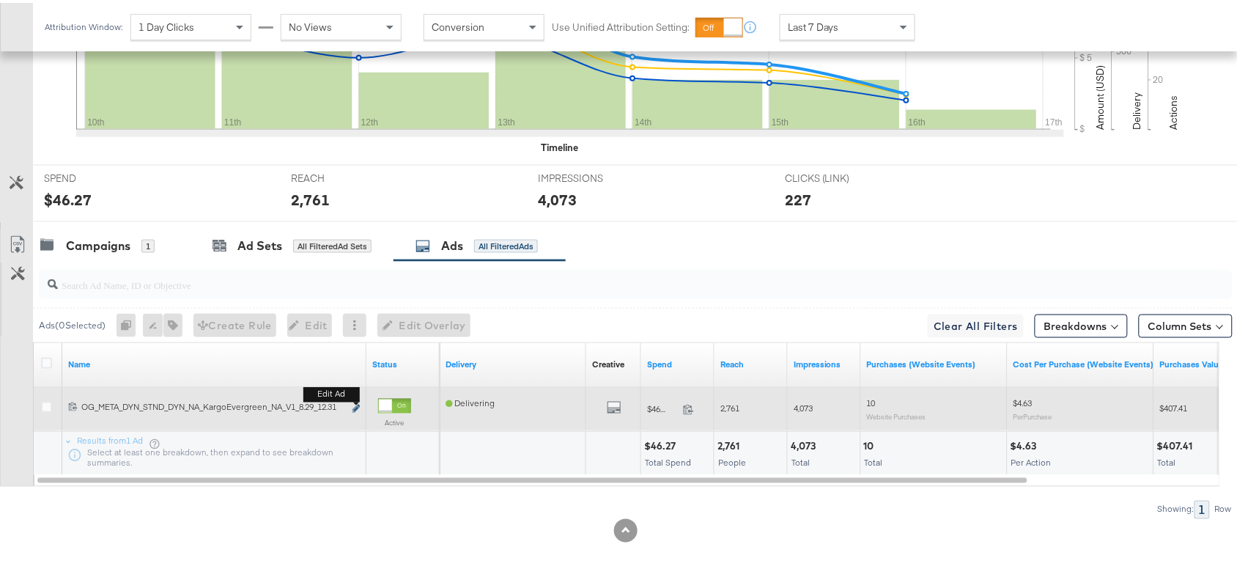
click at [356, 402] on button "Edit ad" at bounding box center [356, 406] width 9 height 15
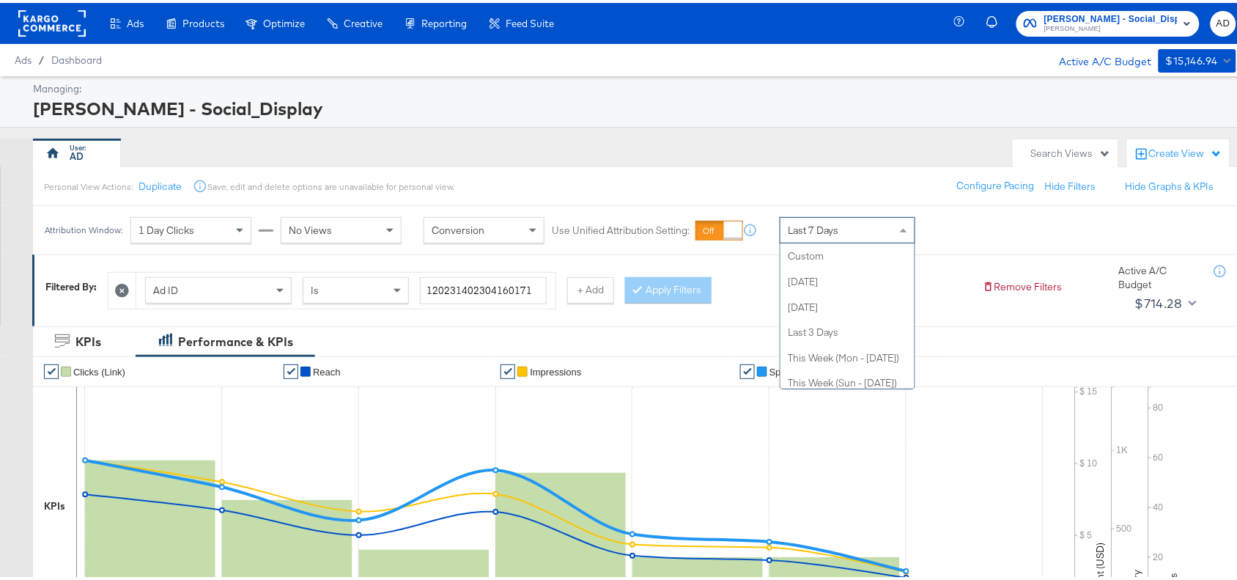
click at [849, 232] on div "Last 7 Days" at bounding box center [848, 227] width 134 height 25
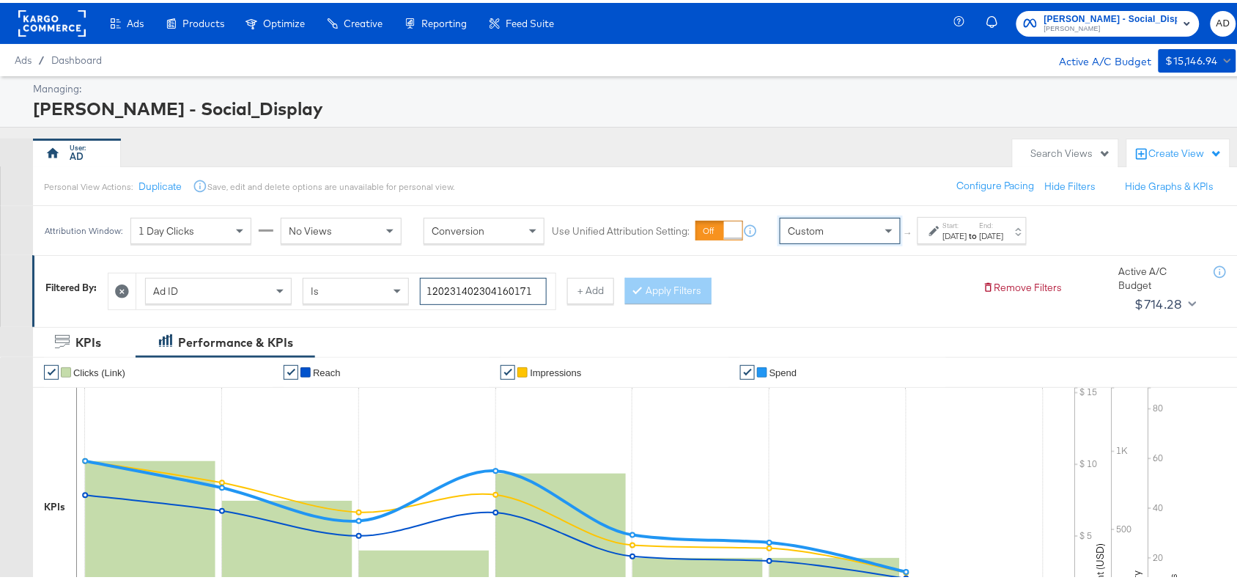
click at [536, 288] on input "120231402304160171" at bounding box center [483, 288] width 127 height 27
click at [667, 287] on div "Apply Filters" at bounding box center [668, 288] width 86 height 26
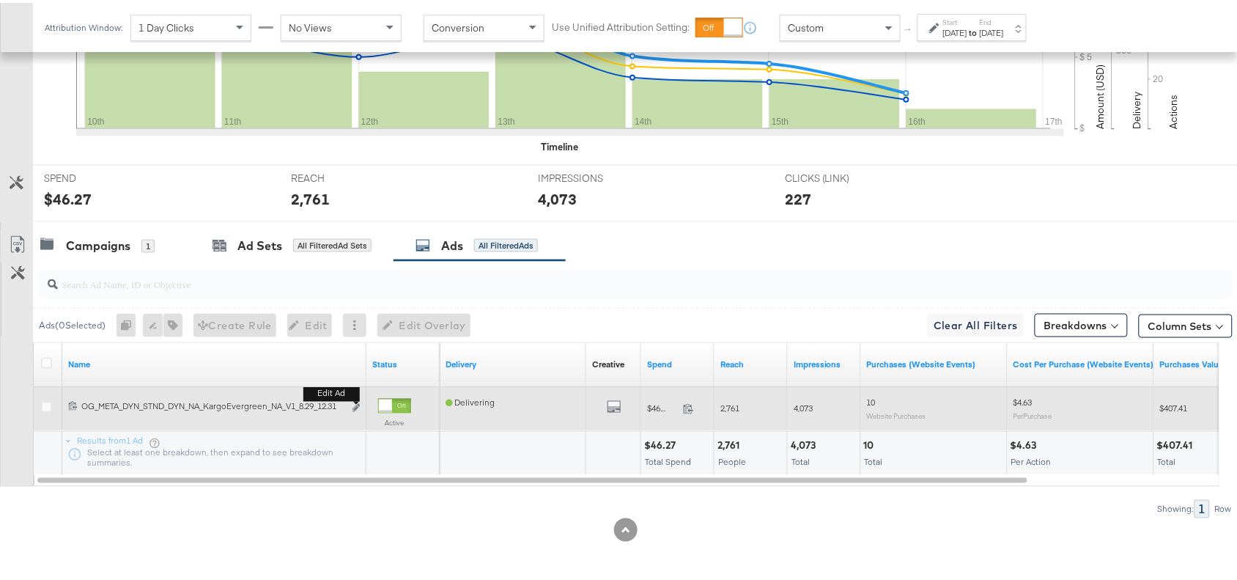
click at [354, 399] on b "Edit ad" at bounding box center [331, 390] width 56 height 15
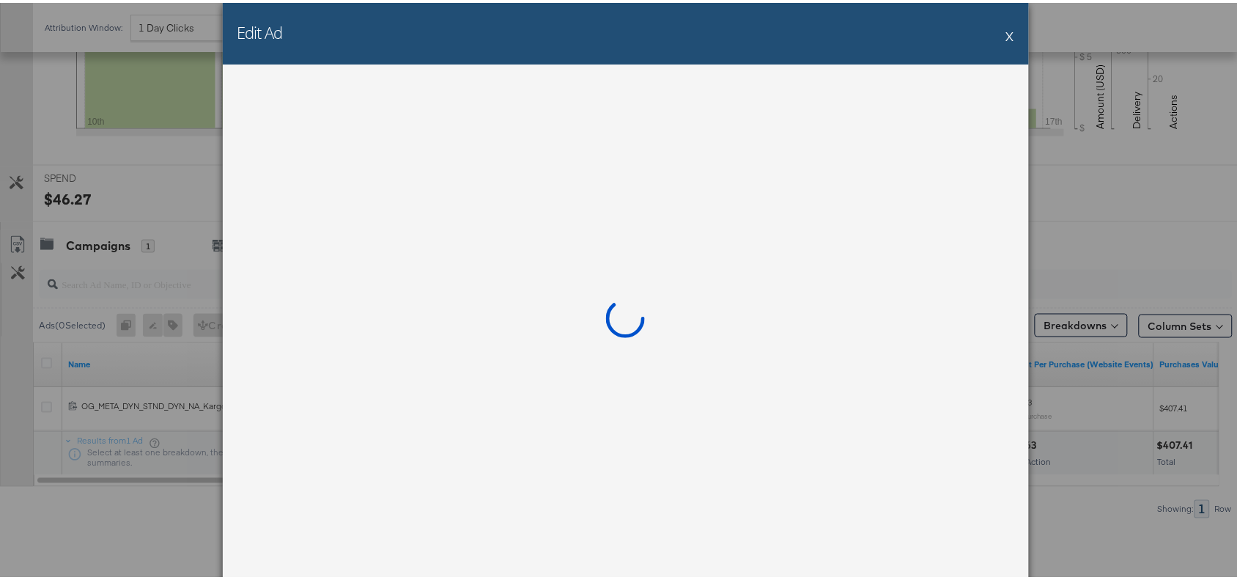
click at [357, 405] on div at bounding box center [626, 321] width 806 height 518
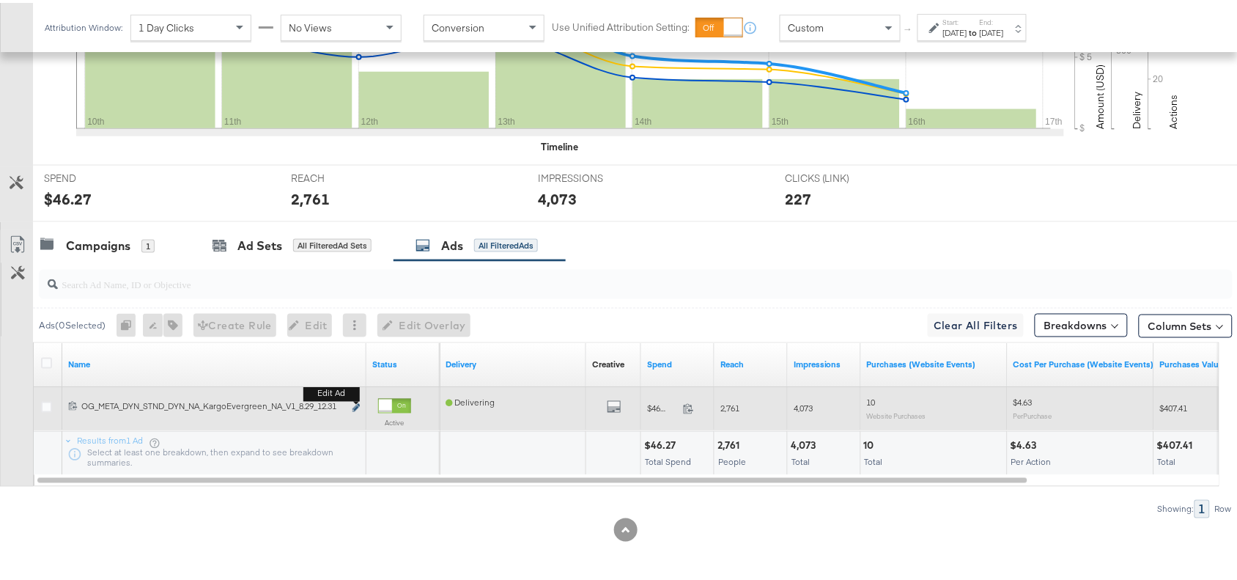
click at [352, 403] on button "Edit ad" at bounding box center [356, 405] width 9 height 15
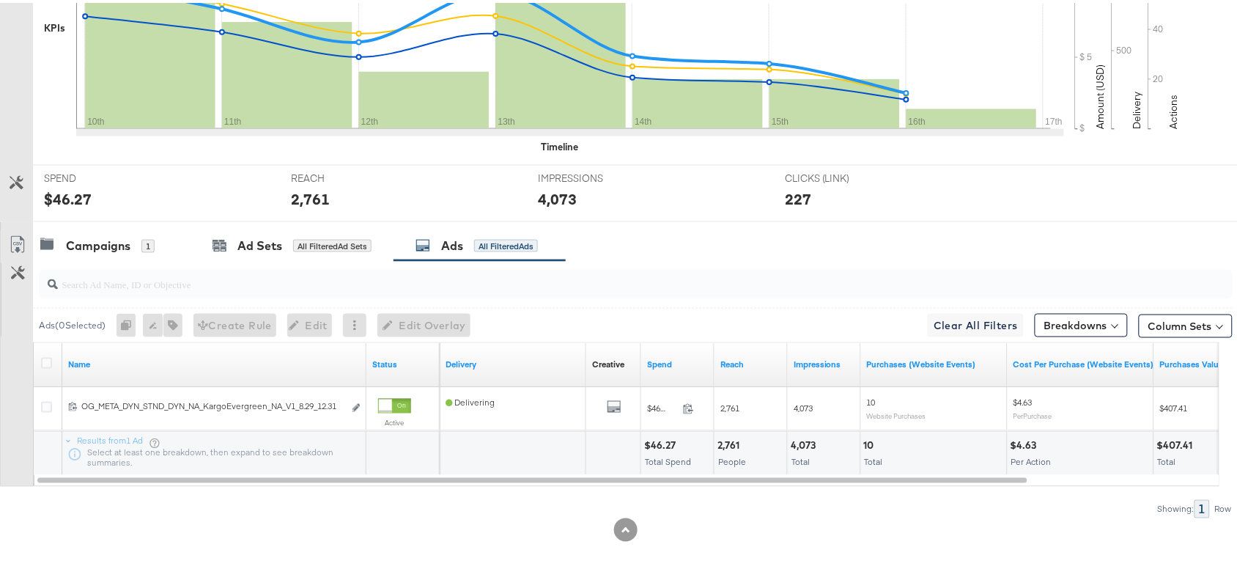
scroll to position [0, 0]
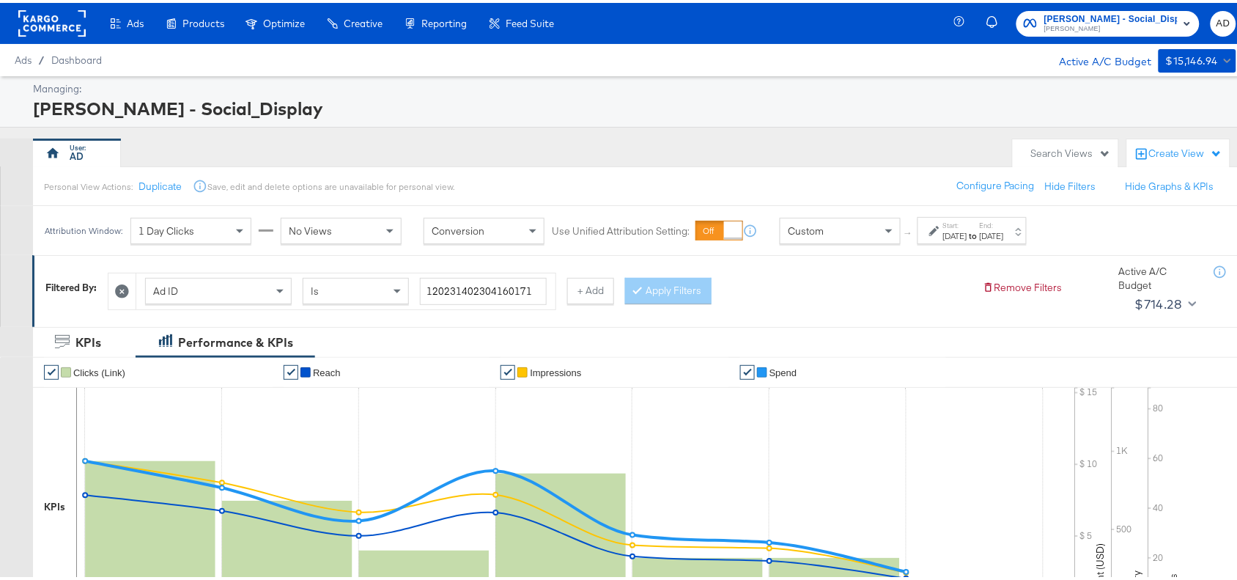
click at [50, 11] on rect at bounding box center [51, 20] width 67 height 26
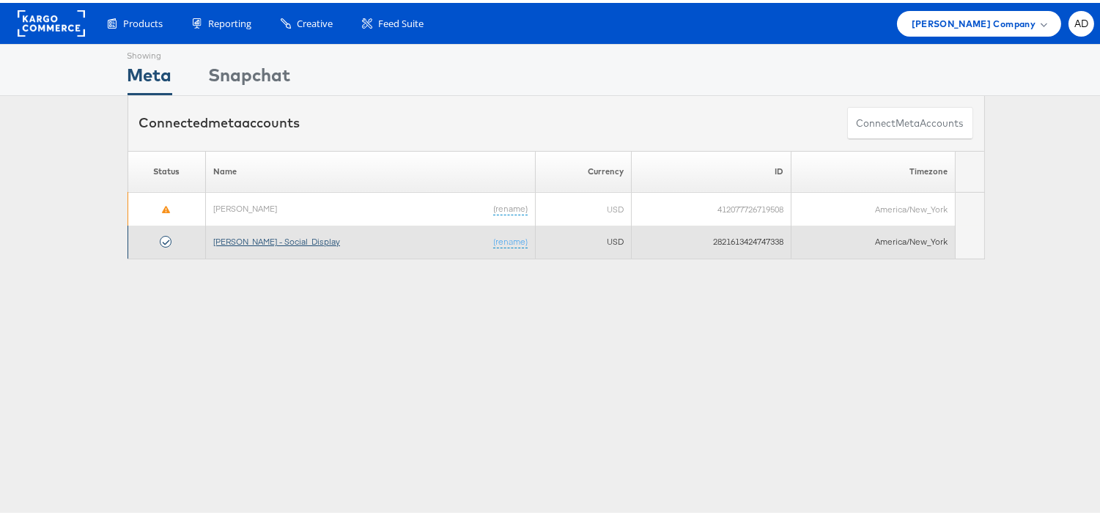
click at [242, 239] on link "[PERSON_NAME] - Social_Display" at bounding box center [276, 238] width 127 height 11
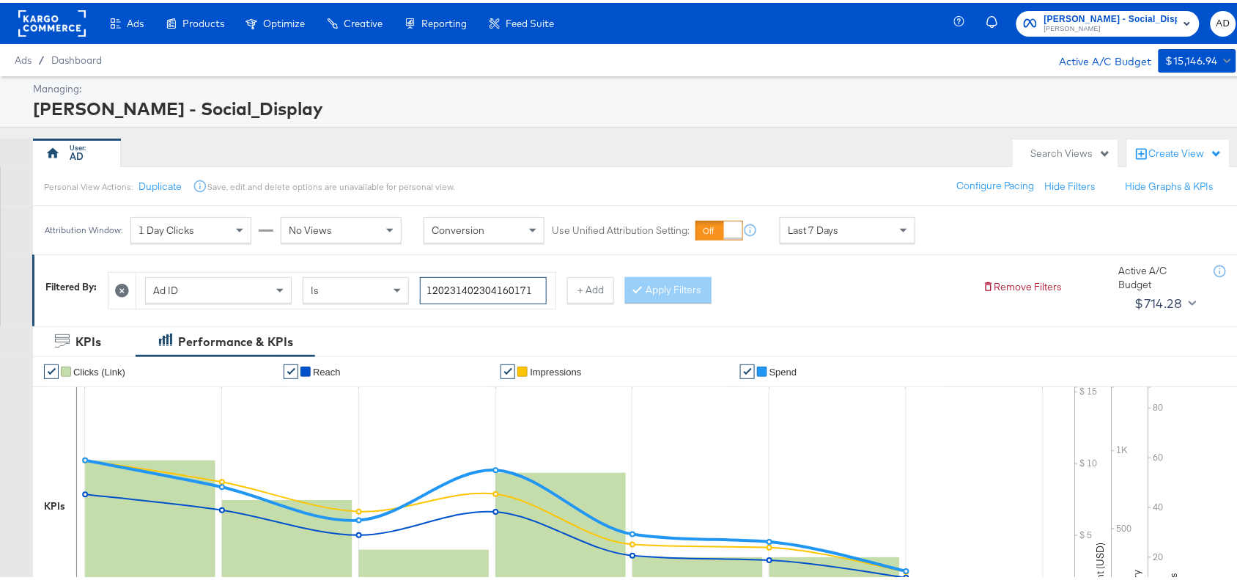
click at [533, 295] on input "120231402304160171" at bounding box center [483, 287] width 127 height 27
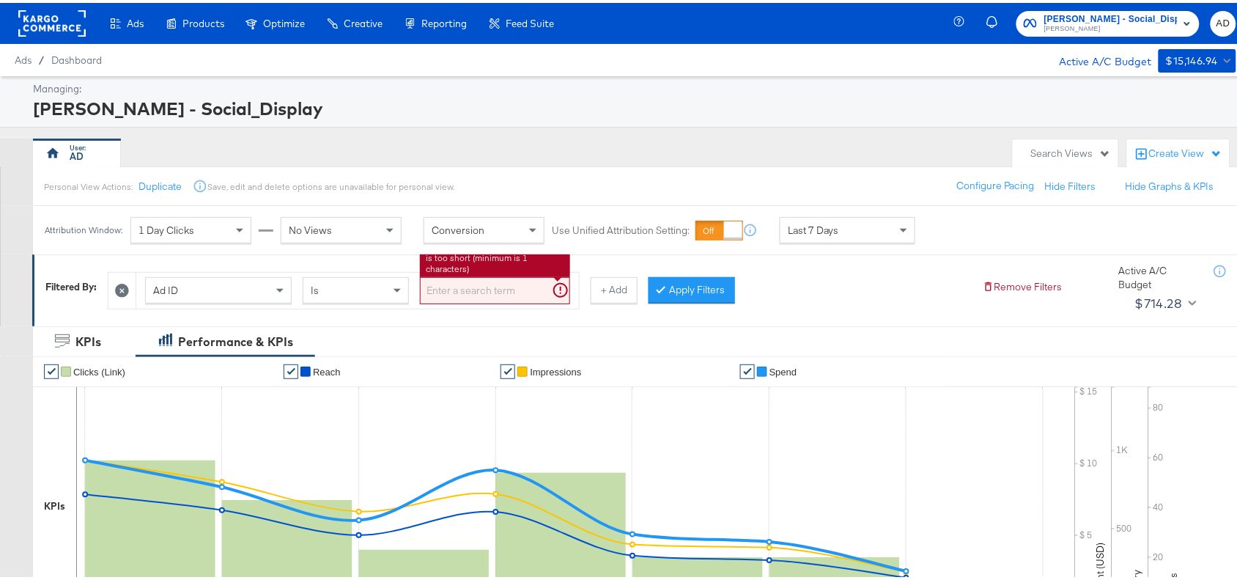
paste input "120231402304190171"
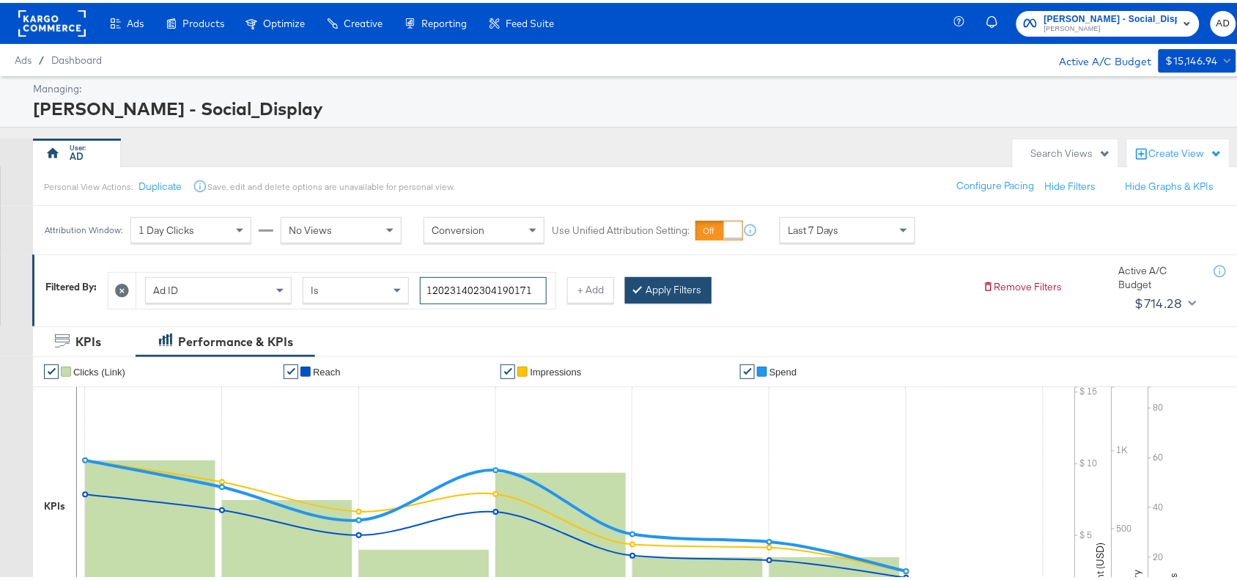
type input "120231402304190171"
click at [684, 298] on button "Apply Filters" at bounding box center [668, 287] width 86 height 26
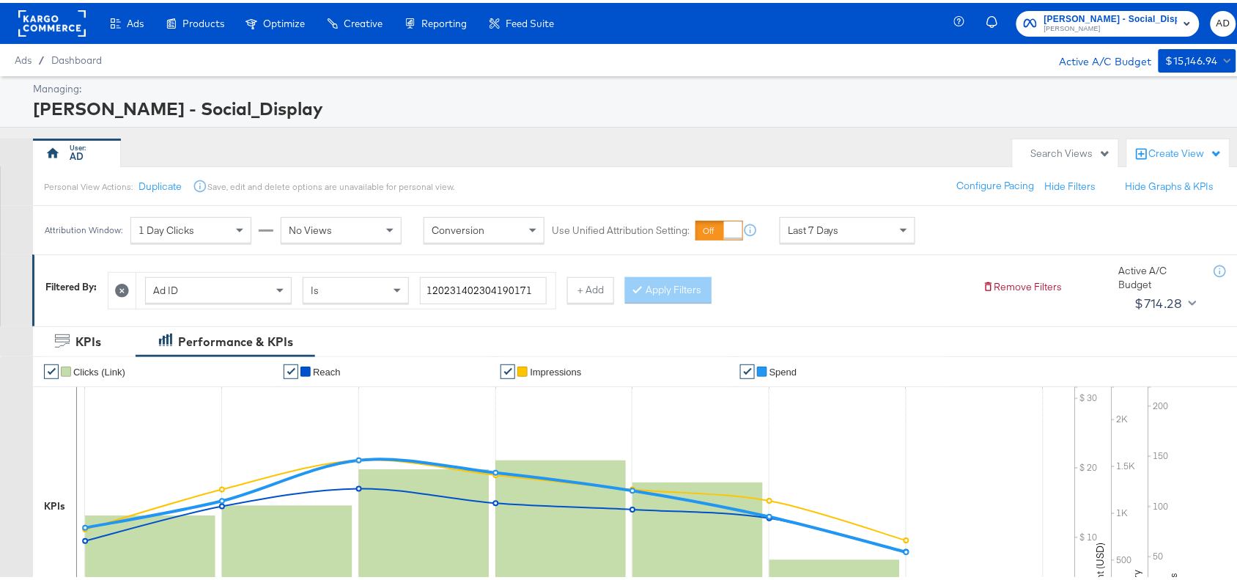
scroll to position [480, 0]
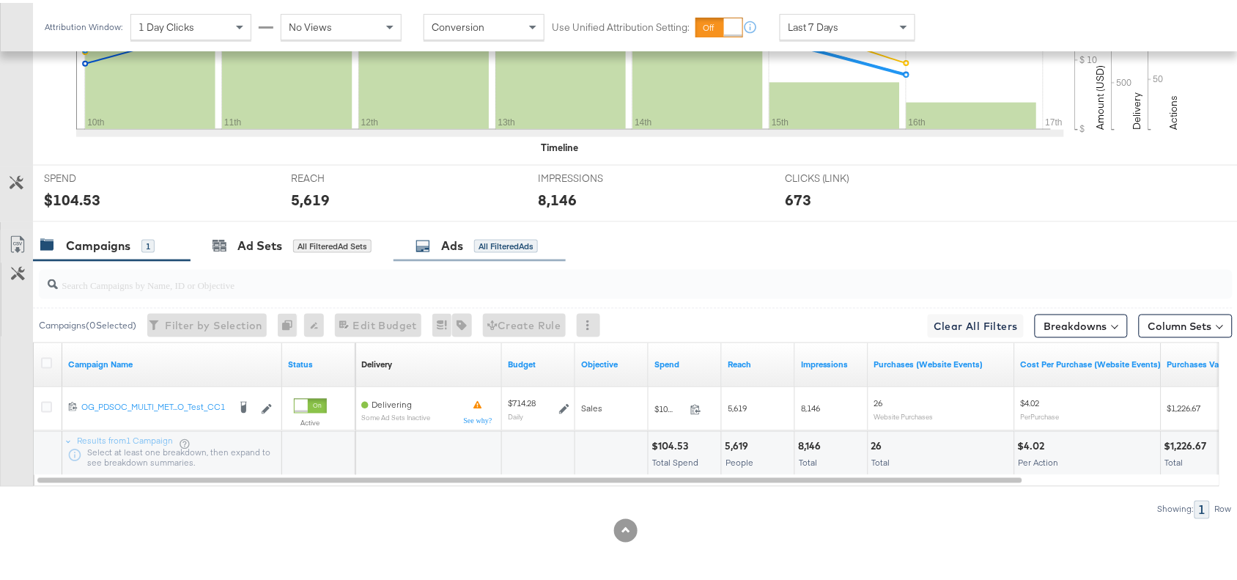
click at [460, 250] on div "Ads" at bounding box center [452, 243] width 22 height 17
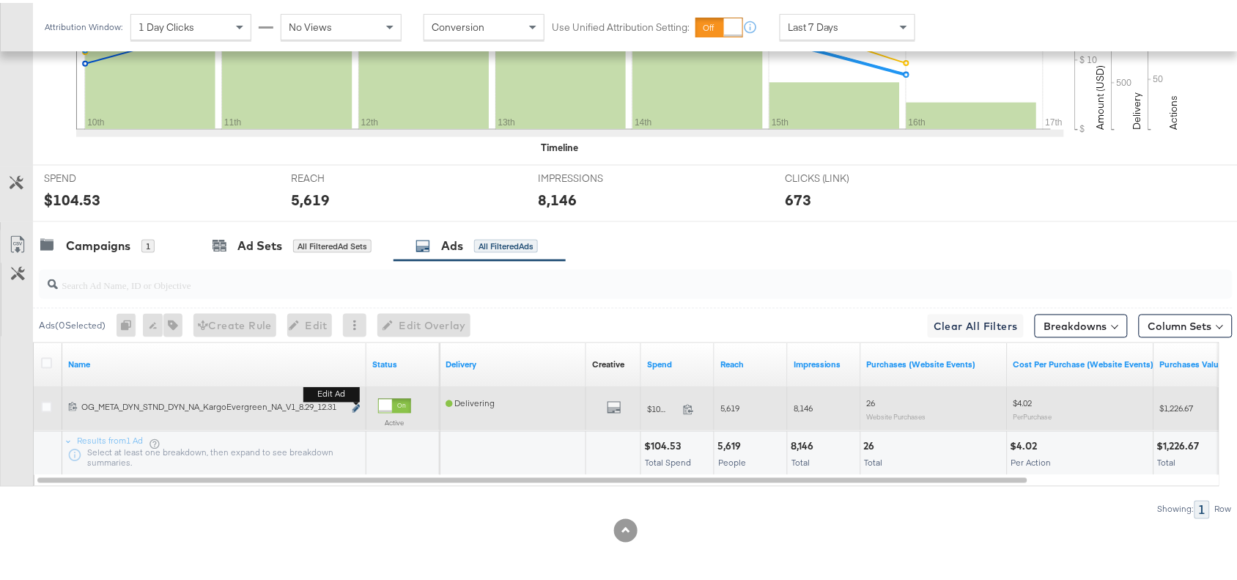
click at [355, 404] on icon "link" at bounding box center [356, 406] width 7 height 8
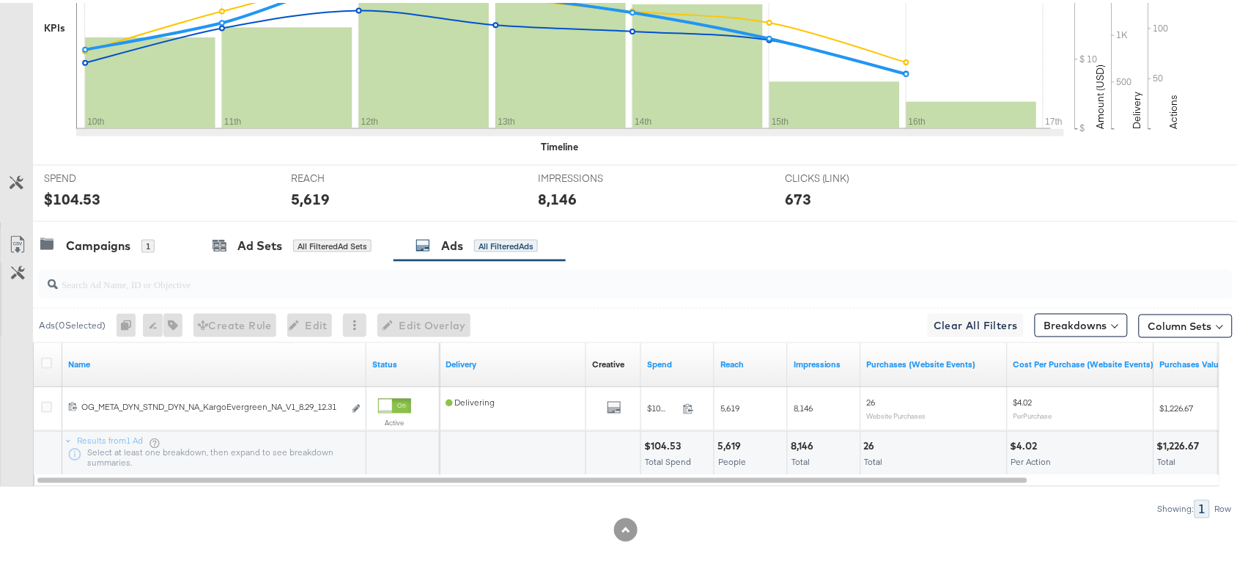
scroll to position [0, 0]
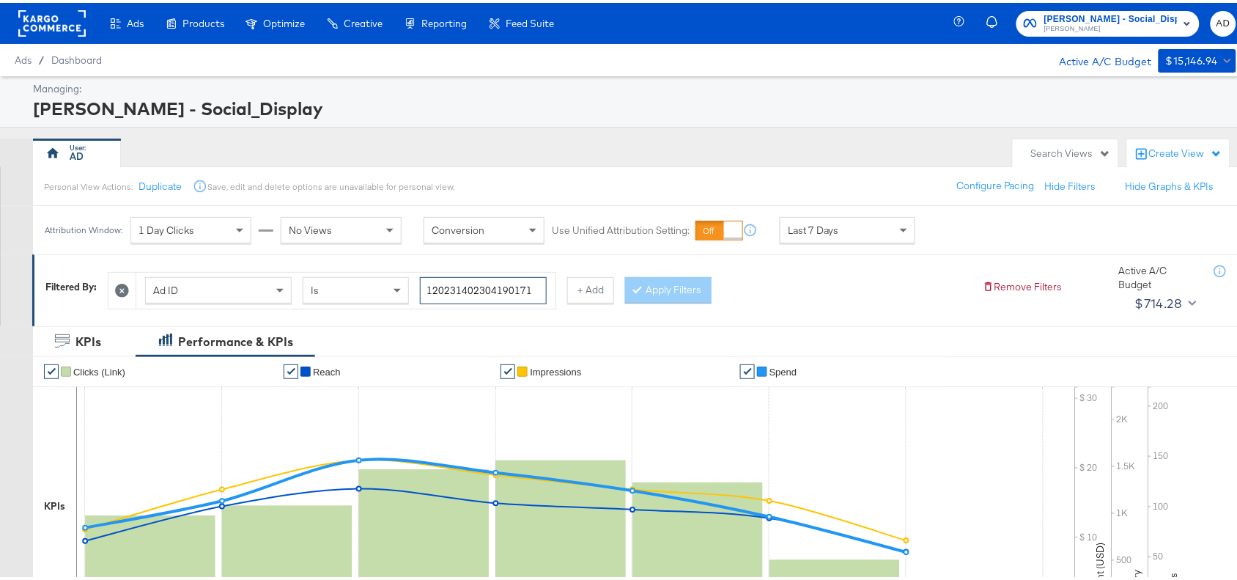
click at [537, 288] on input "120231402304190171" at bounding box center [483, 287] width 127 height 27
paste input "6"
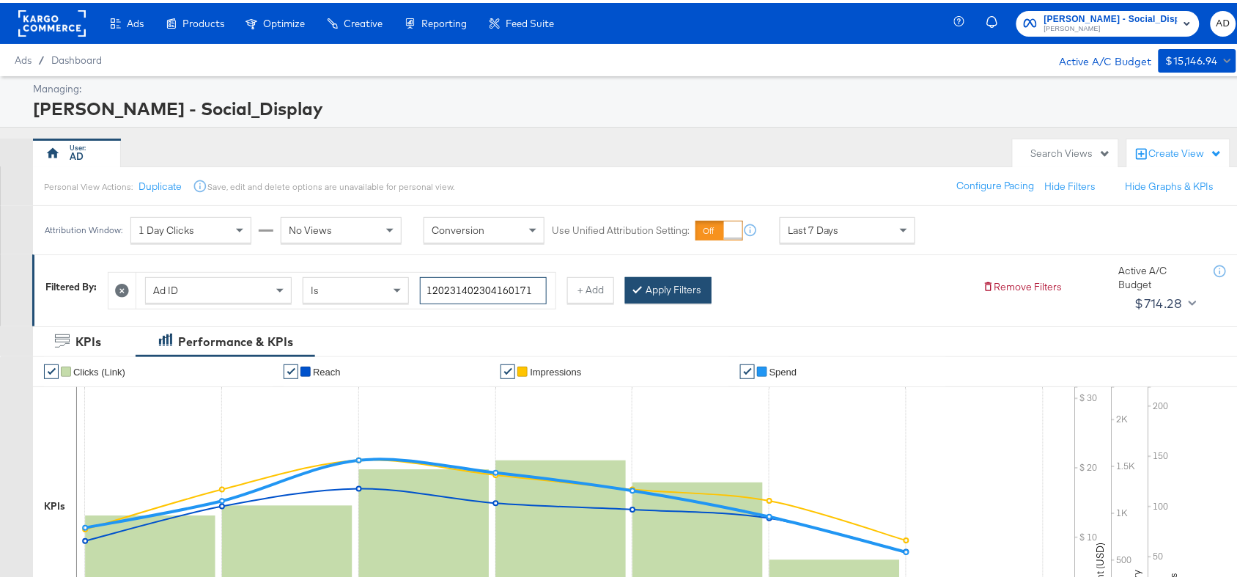
type input "120231402304160171"
click at [668, 290] on button "Apply Filters" at bounding box center [668, 287] width 86 height 26
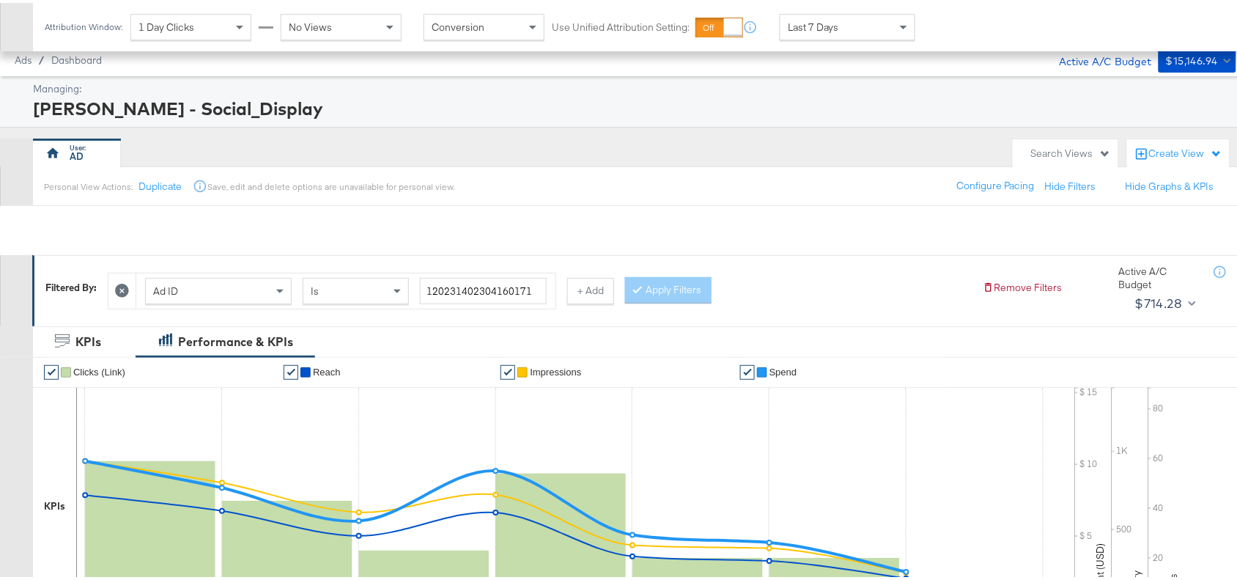
scroll to position [480, 0]
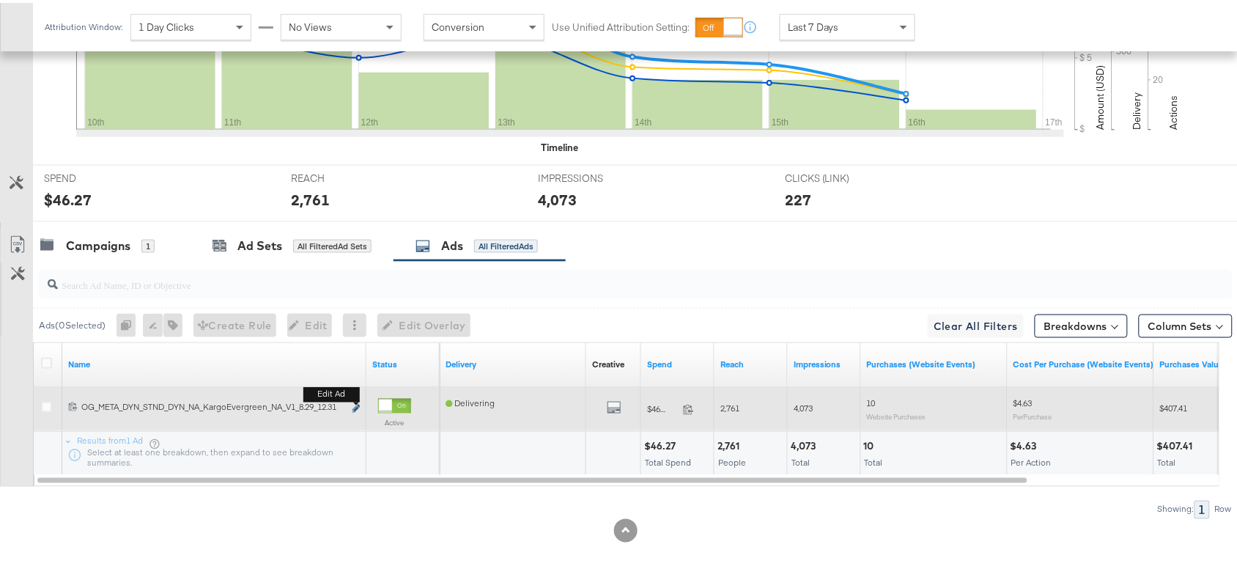
click at [355, 404] on icon "link" at bounding box center [356, 406] width 7 height 8
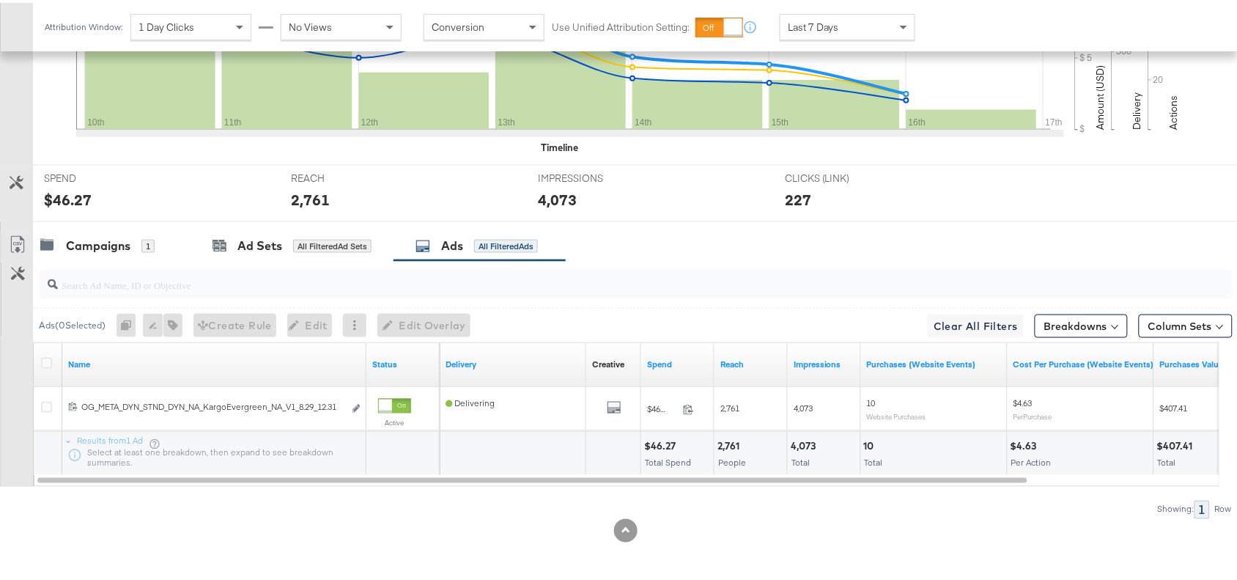
scroll to position [0, 0]
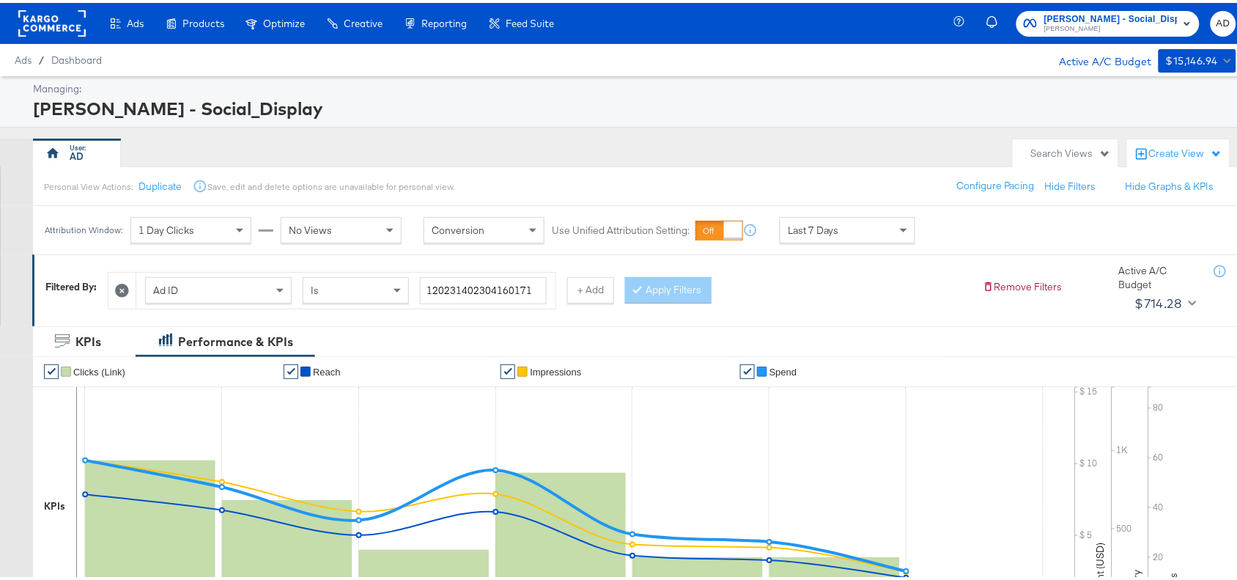
click at [37, 32] on rect at bounding box center [51, 20] width 67 height 26
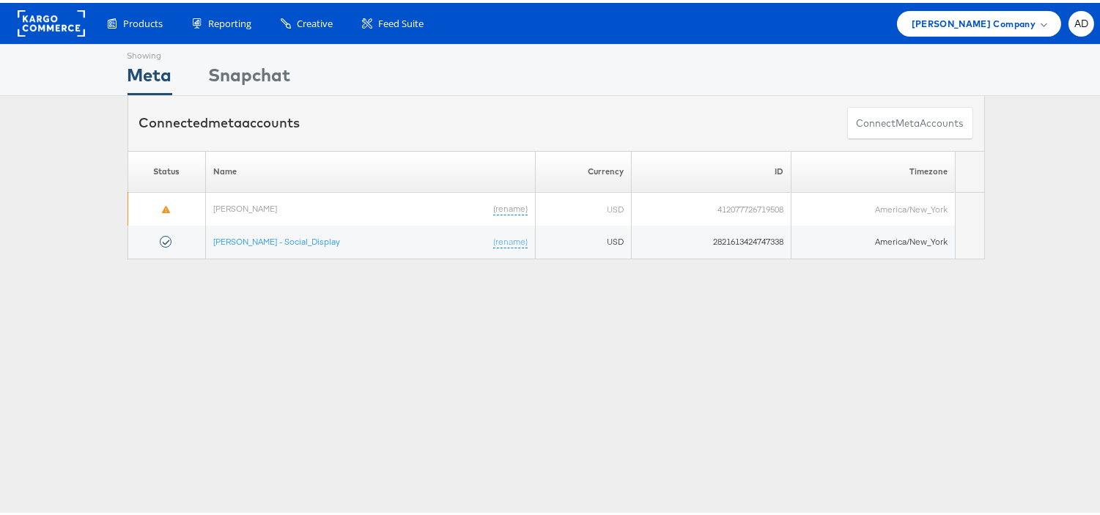
click at [41, 16] on rect at bounding box center [51, 20] width 67 height 26
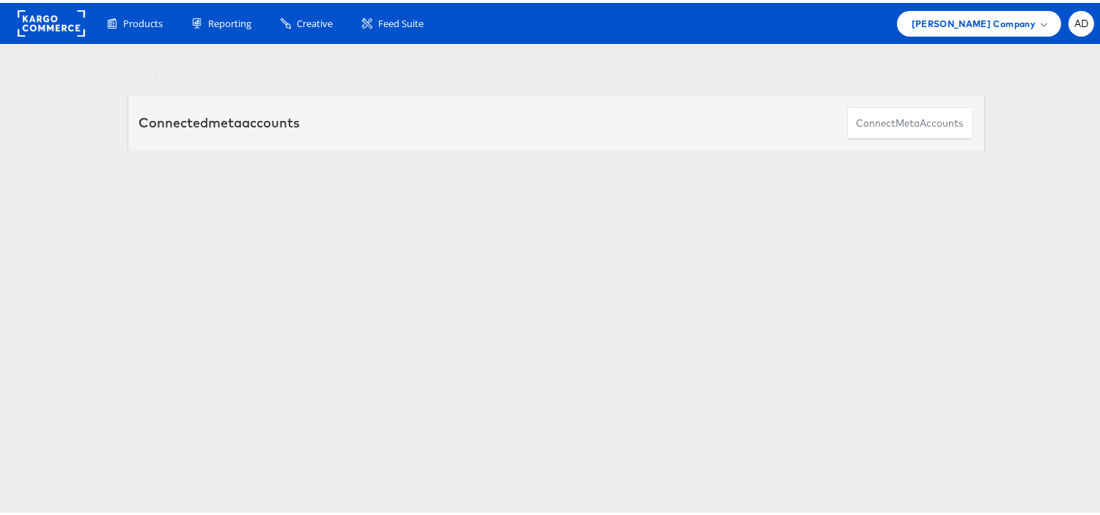
click at [41, 16] on rect at bounding box center [51, 20] width 67 height 26
click at [262, 242] on link "[PERSON_NAME] - Social_Display" at bounding box center [276, 238] width 127 height 11
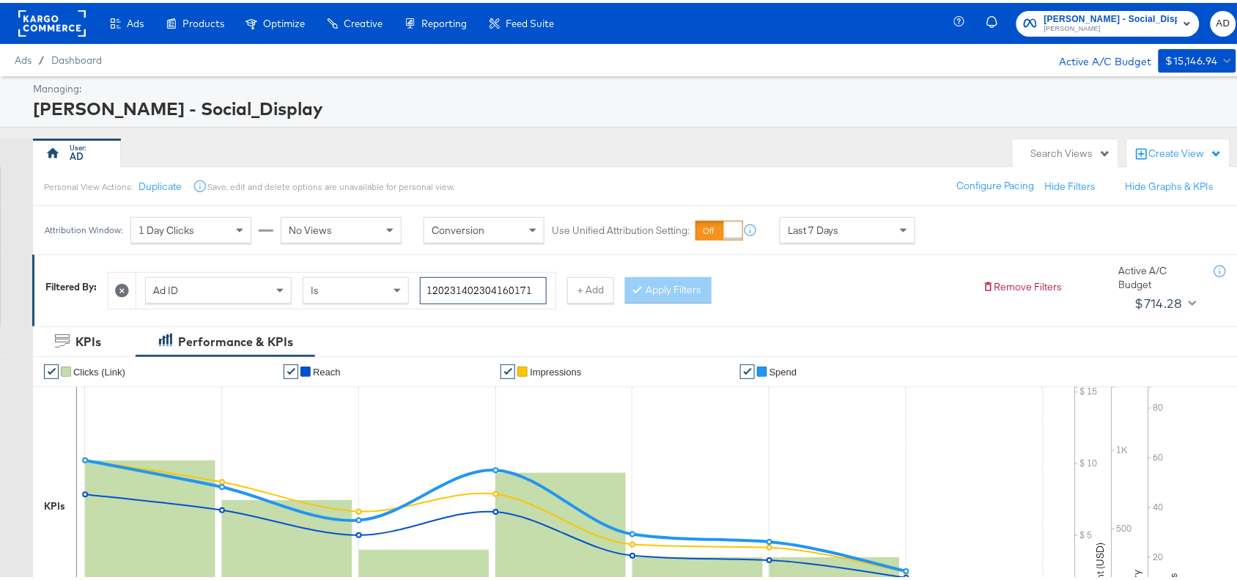
click at [533, 286] on input "120231402304160171" at bounding box center [483, 287] width 127 height 27
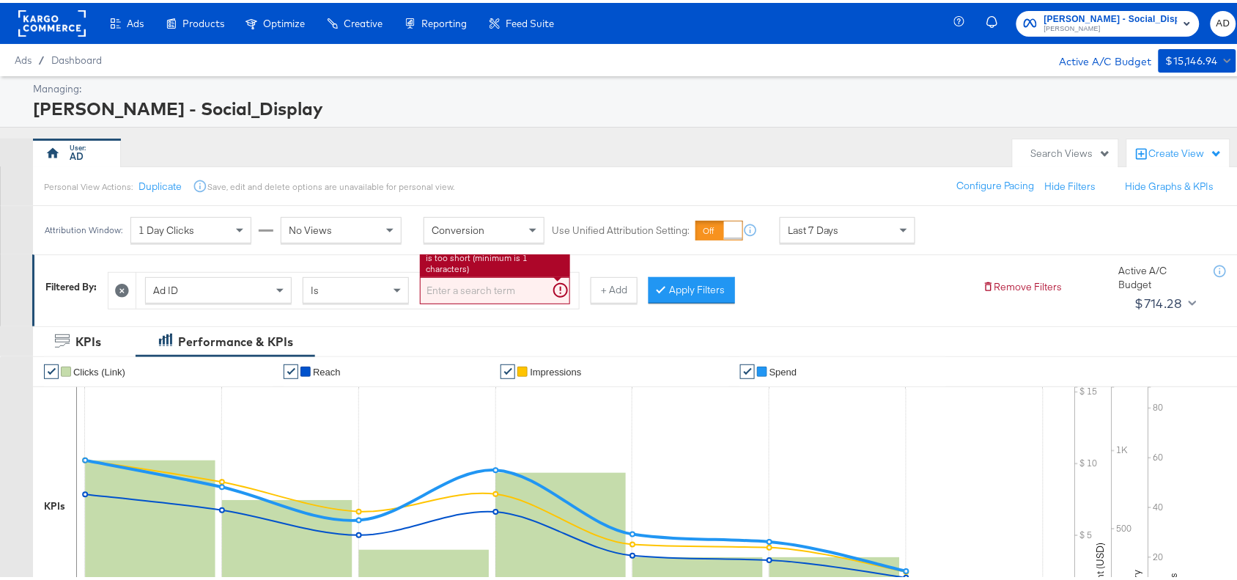
paste input "120231402304190171"
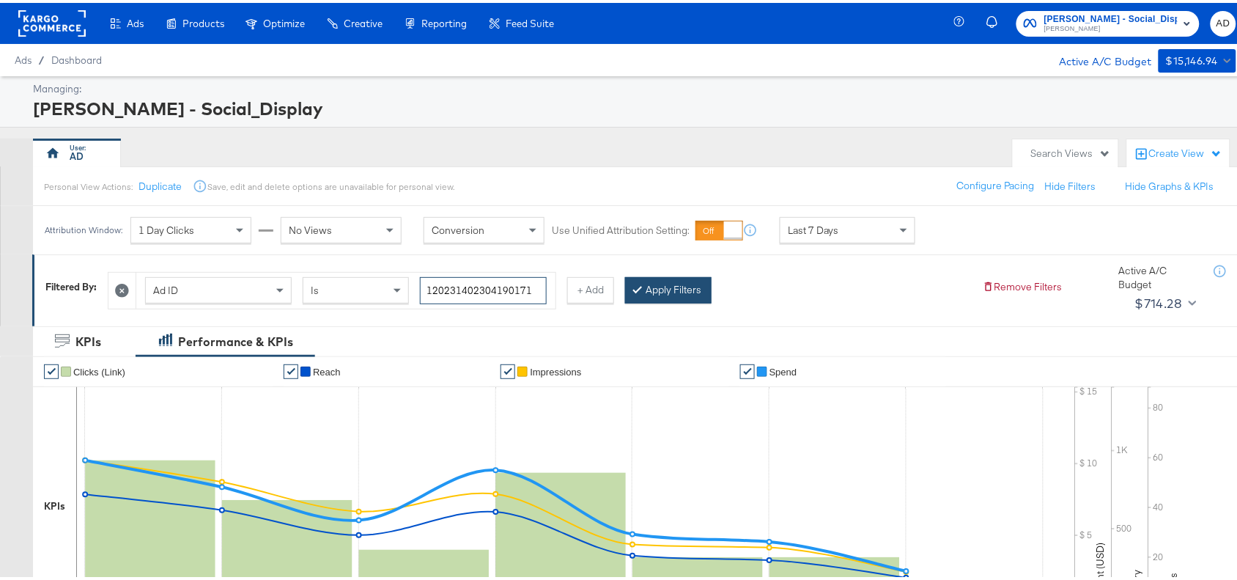
type input "120231402304190171"
click at [665, 295] on button "Apply Filters" at bounding box center [668, 287] width 86 height 26
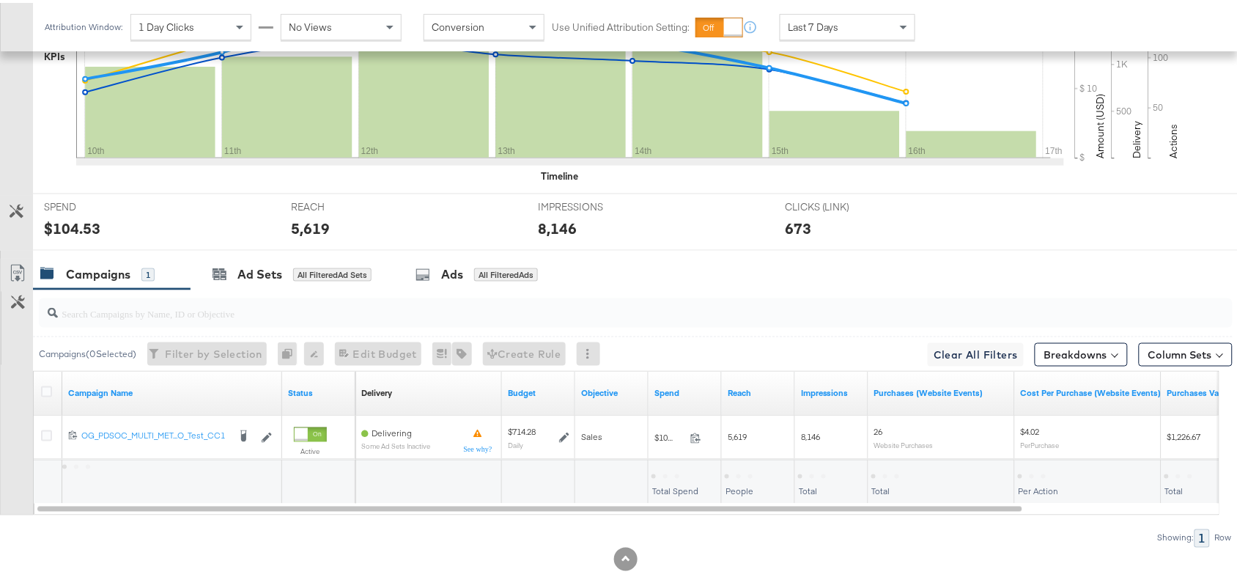
scroll to position [480, 0]
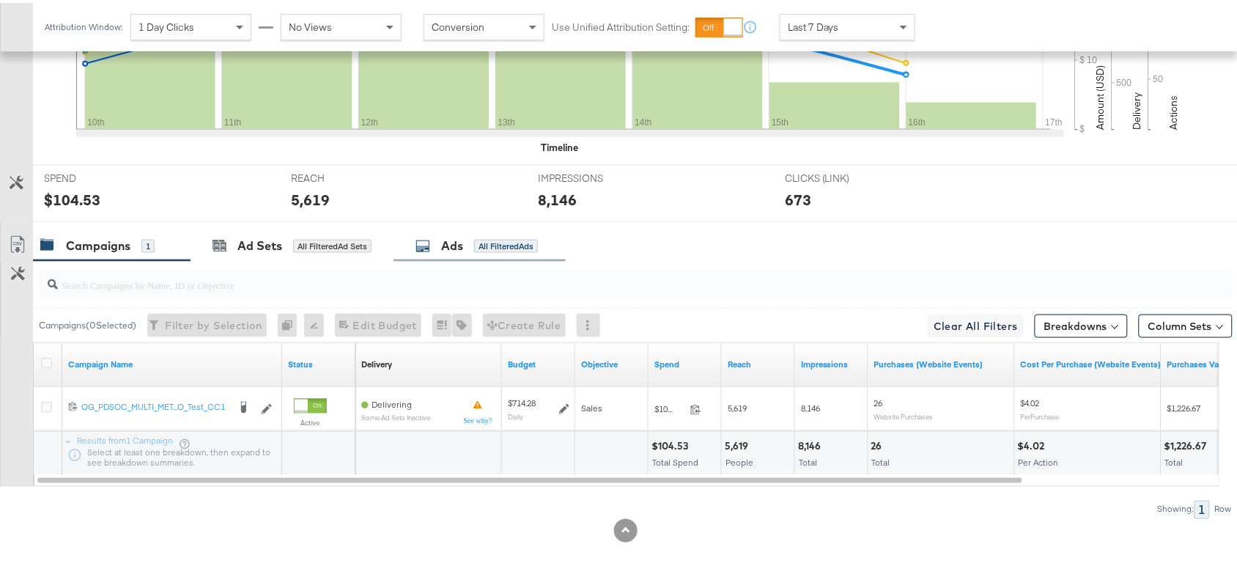
click at [451, 254] on div "Ads All Filtered Ads" at bounding box center [480, 243] width 172 height 32
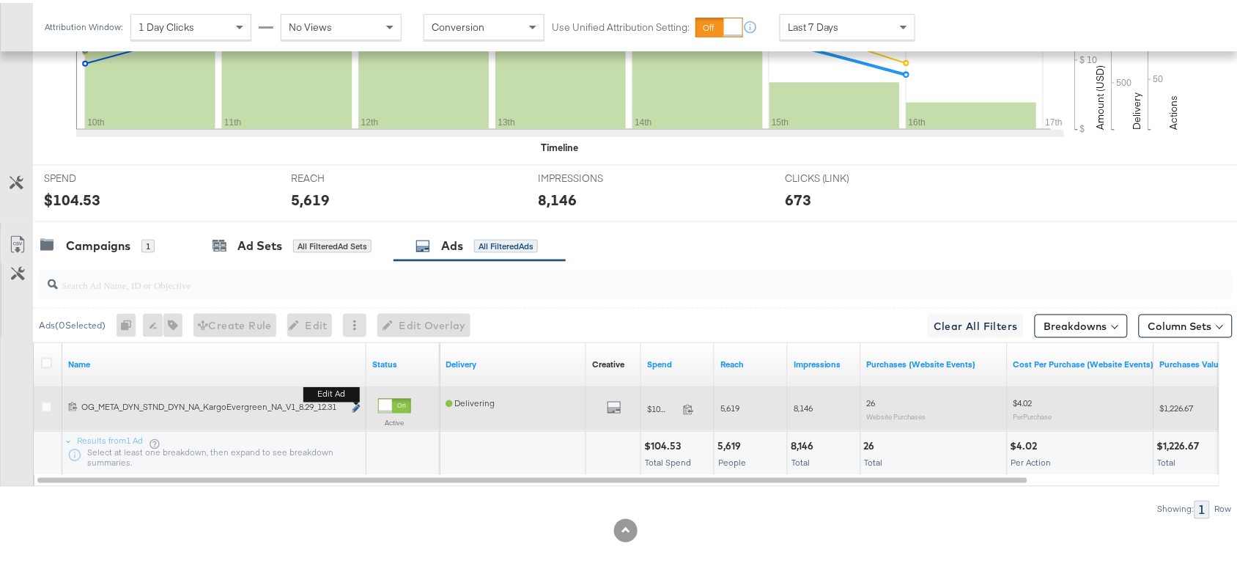
click at [358, 407] on icon "link" at bounding box center [356, 406] width 7 height 8
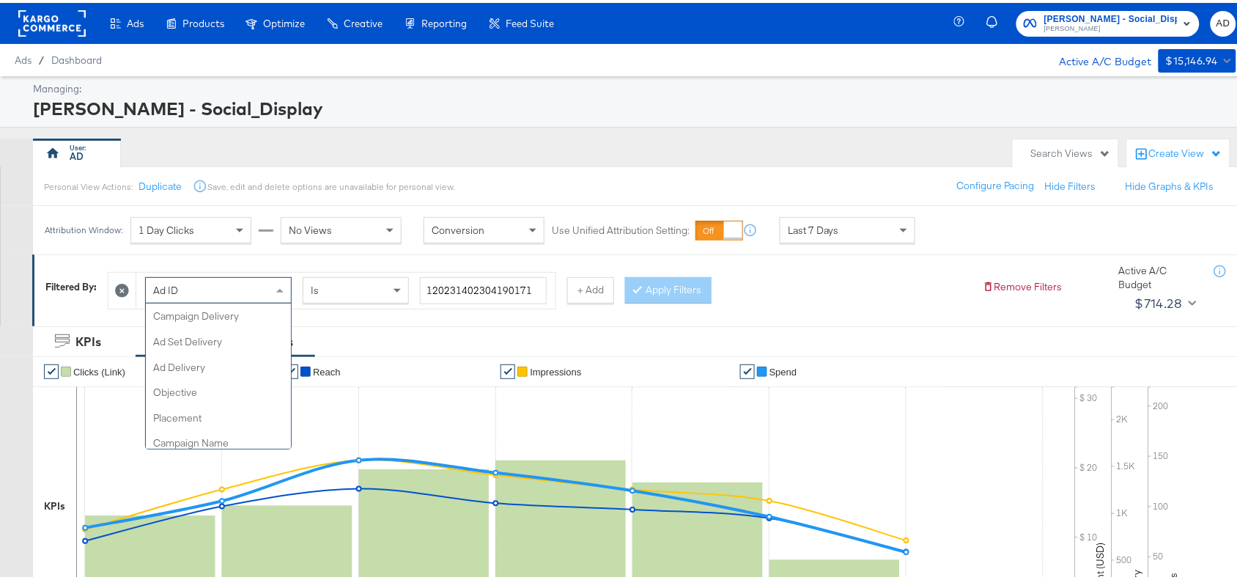
scroll to position [279, 0]
click at [249, 288] on div "Ad ID" at bounding box center [218, 287] width 145 height 25
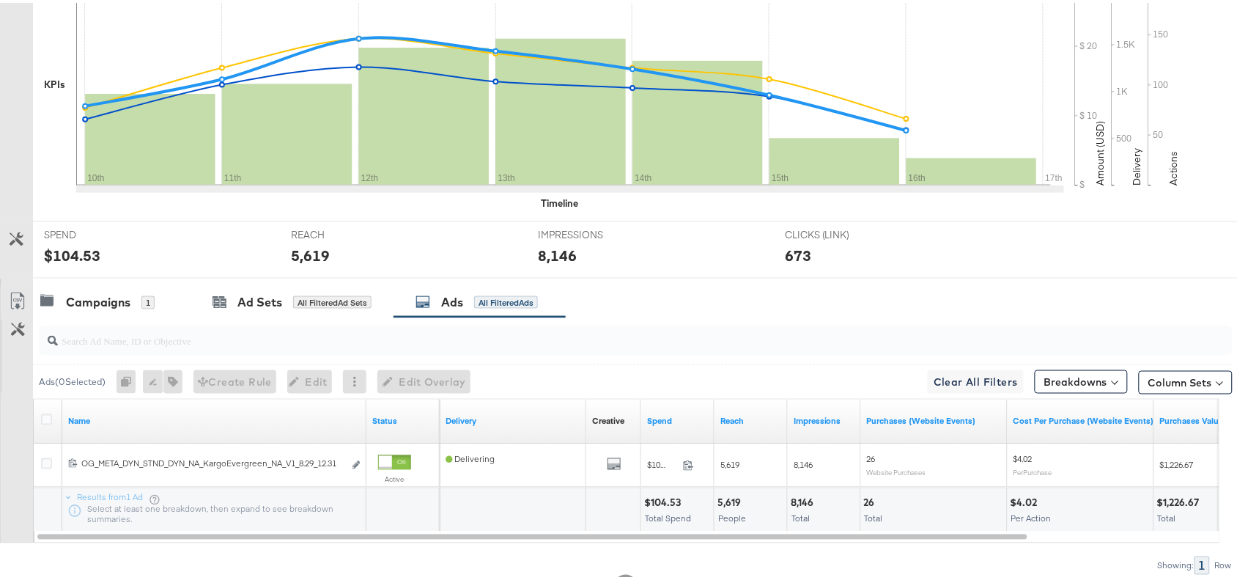
scroll to position [480, 0]
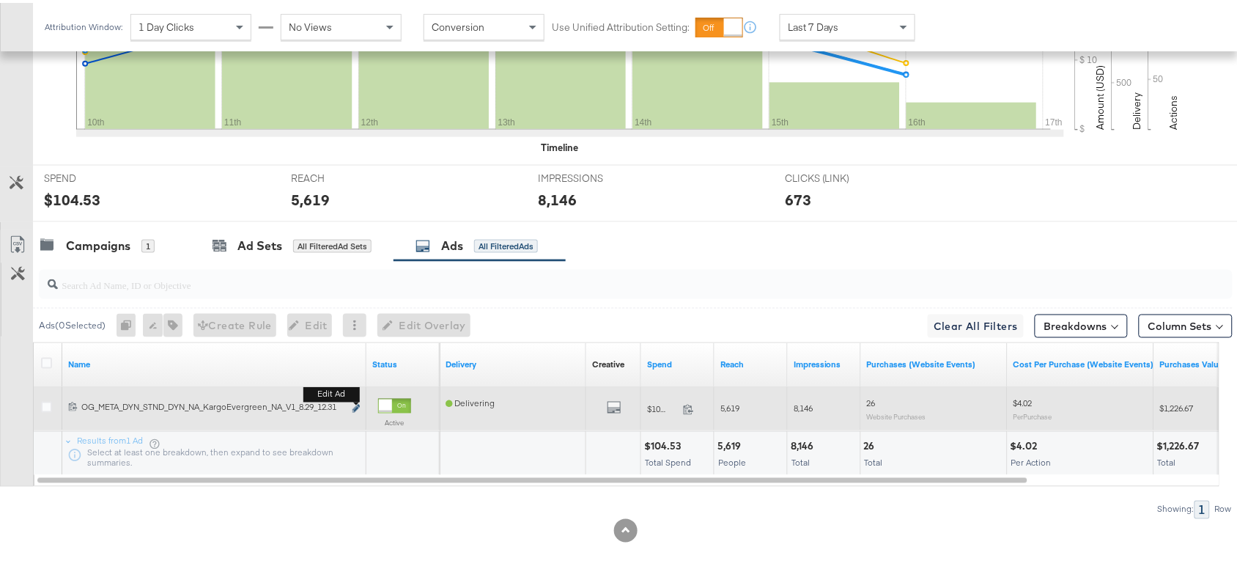
click at [359, 403] on icon "link" at bounding box center [356, 406] width 7 height 8
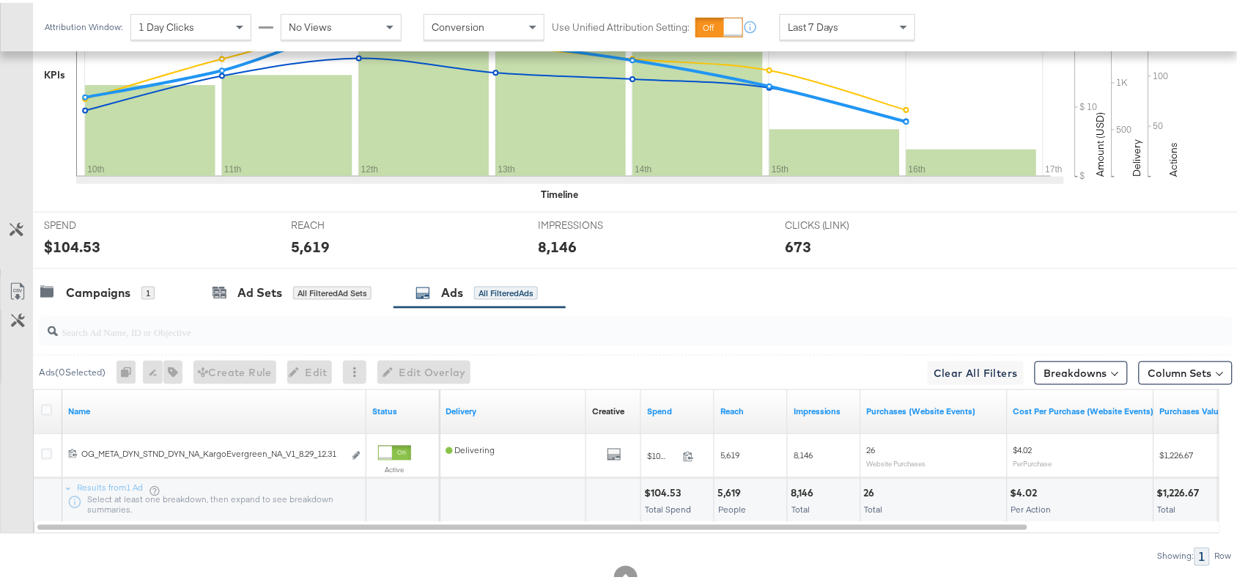
scroll to position [430, 0]
click at [796, 342] on div at bounding box center [636, 328] width 1194 height 29
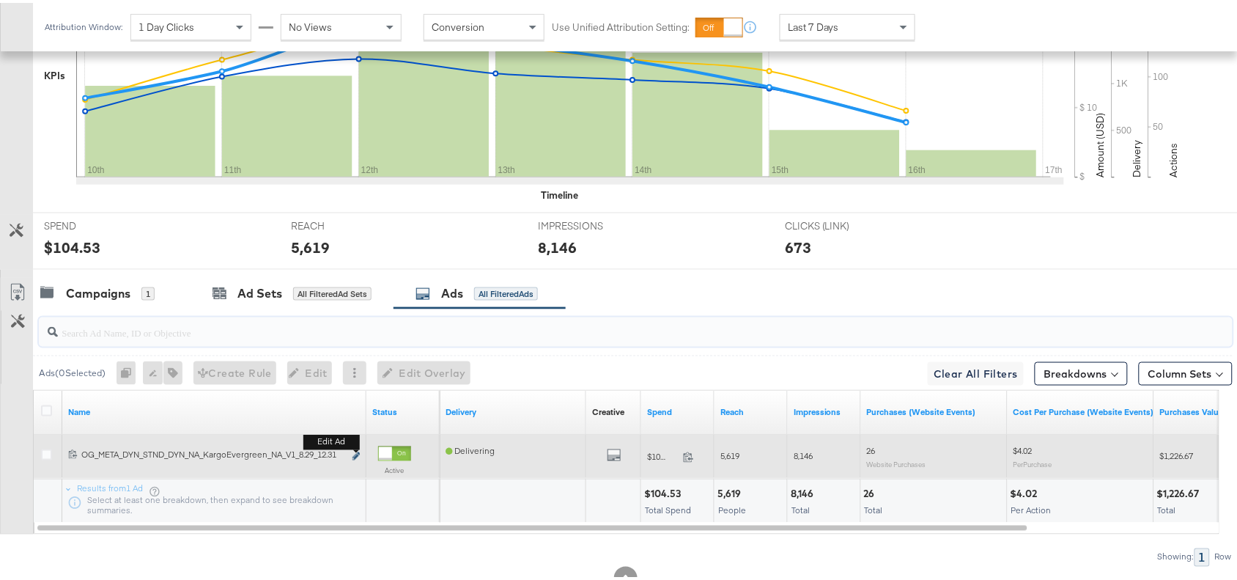
click at [353, 452] on icon "link" at bounding box center [356, 453] width 7 height 8
click at [355, 452] on button "Edit ad" at bounding box center [356, 453] width 9 height 15
click at [355, 452] on div "Managing: [PERSON_NAME] - Social_Display AD Search Views Create View Personal V…" at bounding box center [625, 135] width 1251 height 984
click at [623, 449] on div "All Previews" at bounding box center [613, 454] width 43 height 18
click at [612, 460] on icon "default" at bounding box center [614, 452] width 15 height 15
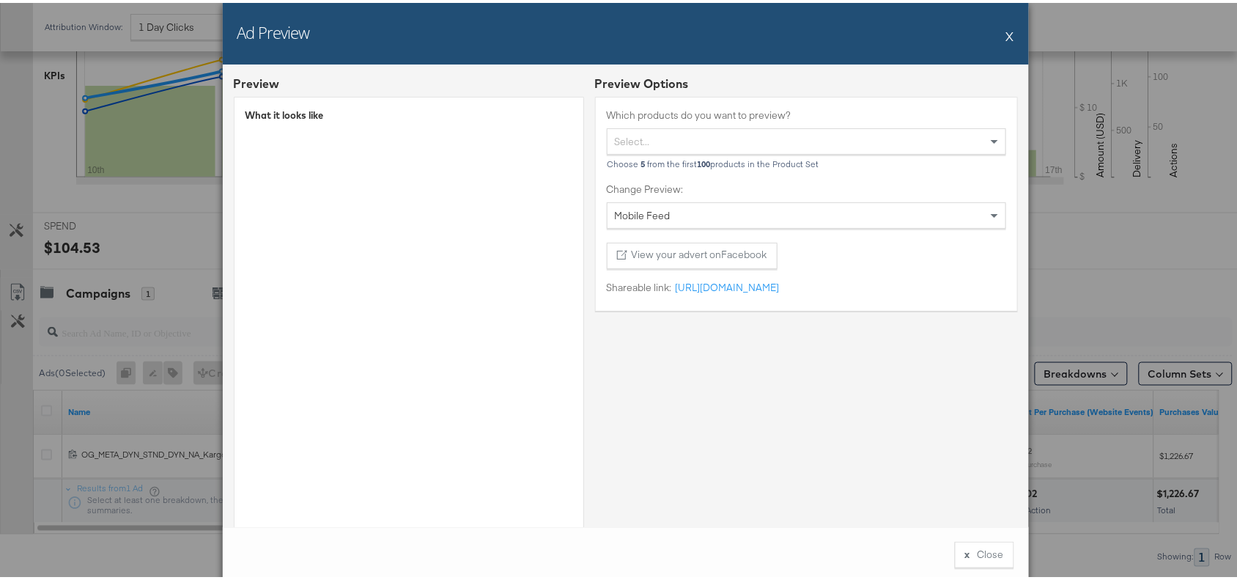
click at [1083, 314] on div "Ad Preview X Preview What it looks like Preview Options Which products do you w…" at bounding box center [625, 290] width 1251 height 580
click at [1006, 33] on button "X" at bounding box center [1010, 32] width 8 height 29
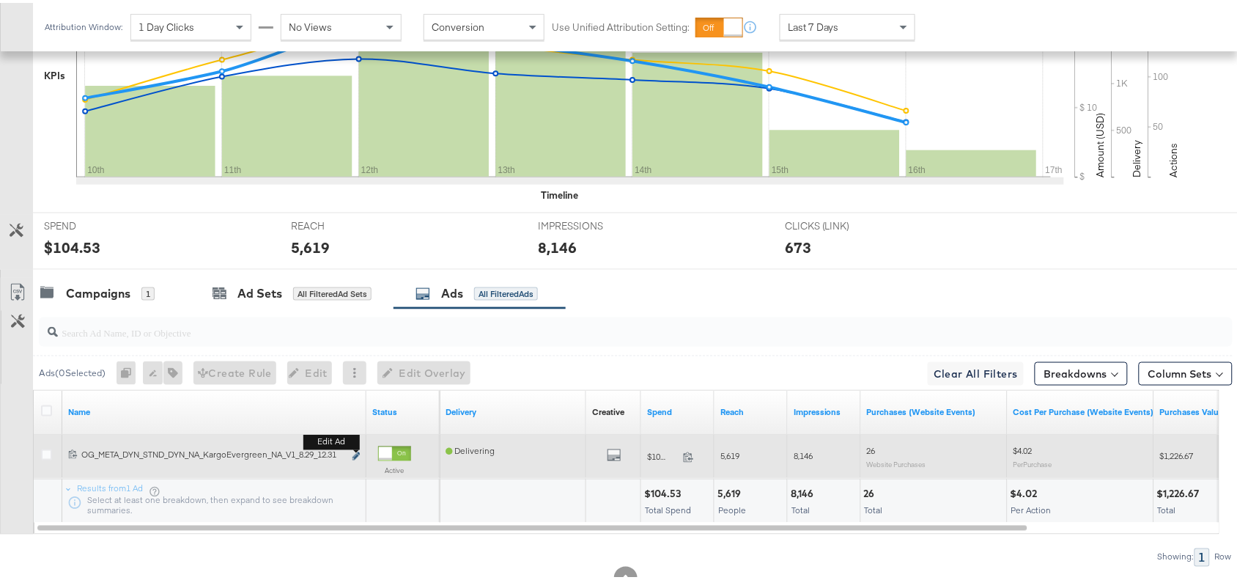
click at [355, 457] on icon "link" at bounding box center [356, 453] width 7 height 8
